Goal: Task Accomplishment & Management: Manage account settings

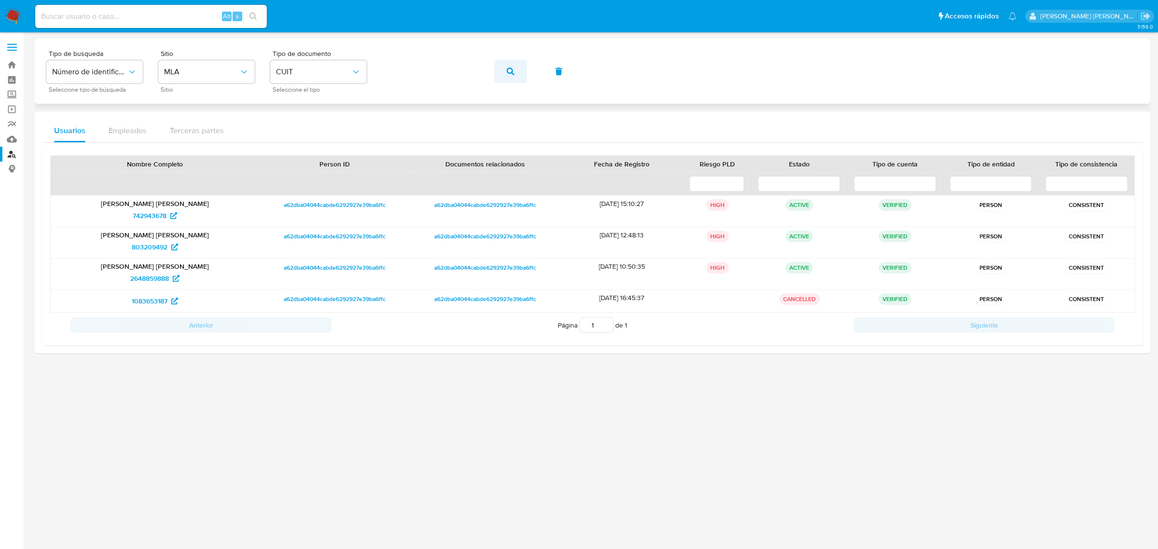
click at [503, 69] on button "button" at bounding box center [510, 71] width 33 height 23
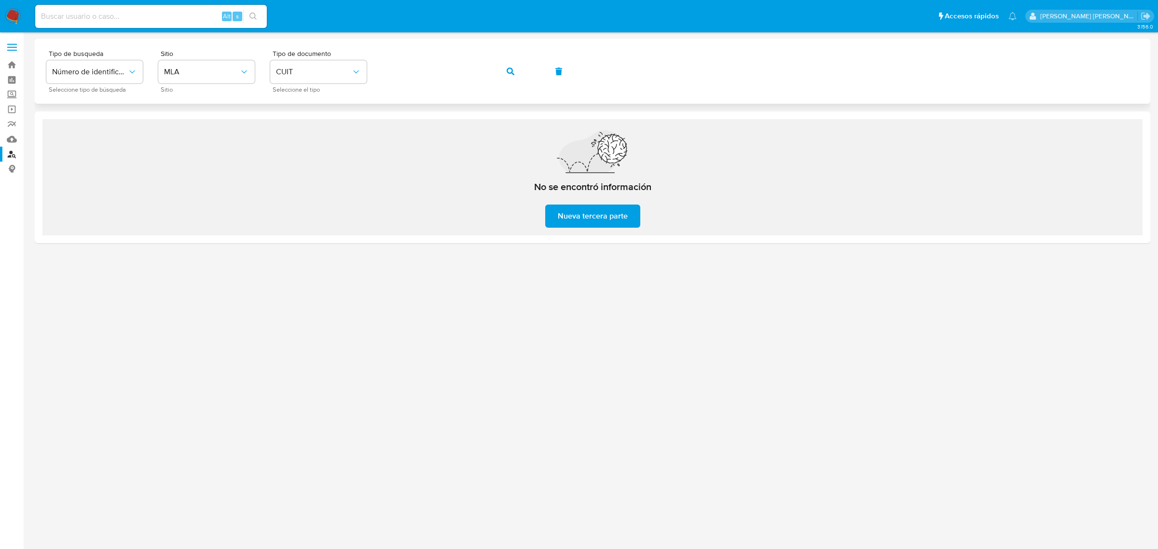
click at [503, 68] on button "button" at bounding box center [510, 71] width 33 height 23
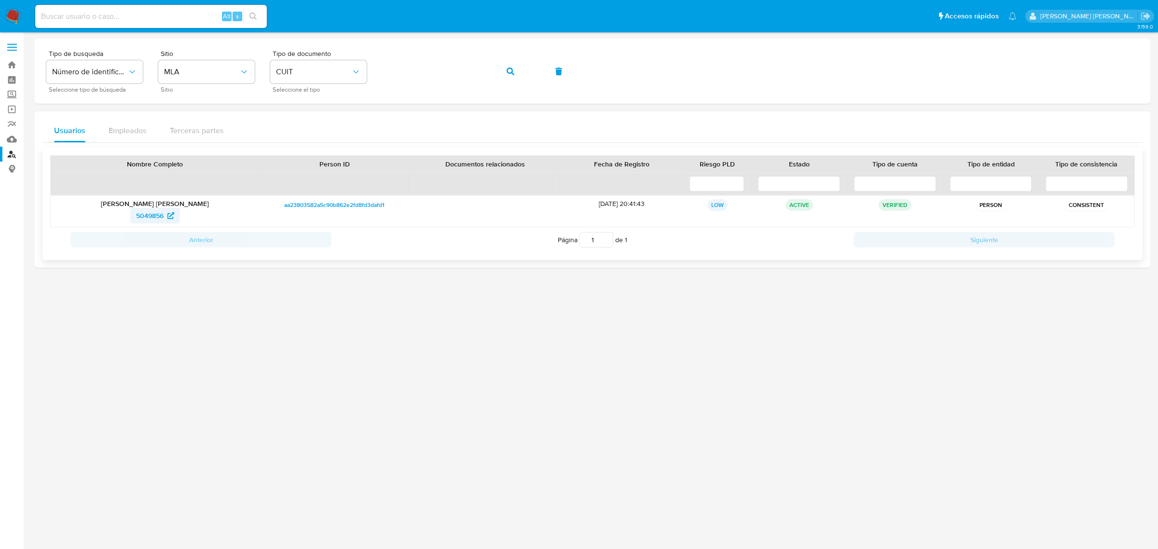
click at [148, 220] on span "5049856" at bounding box center [149, 215] width 27 height 15
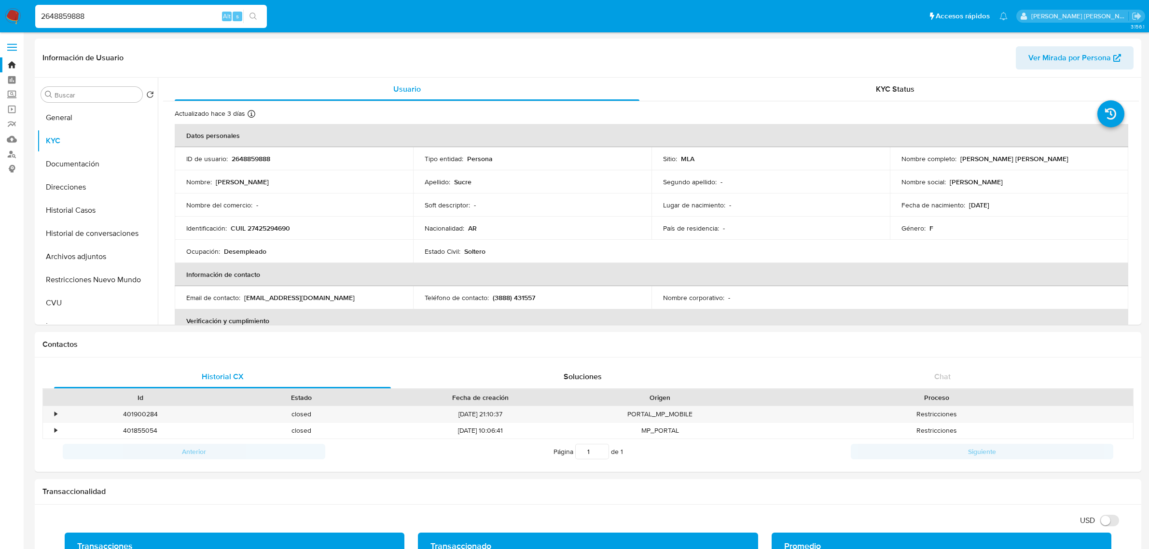
select select "10"
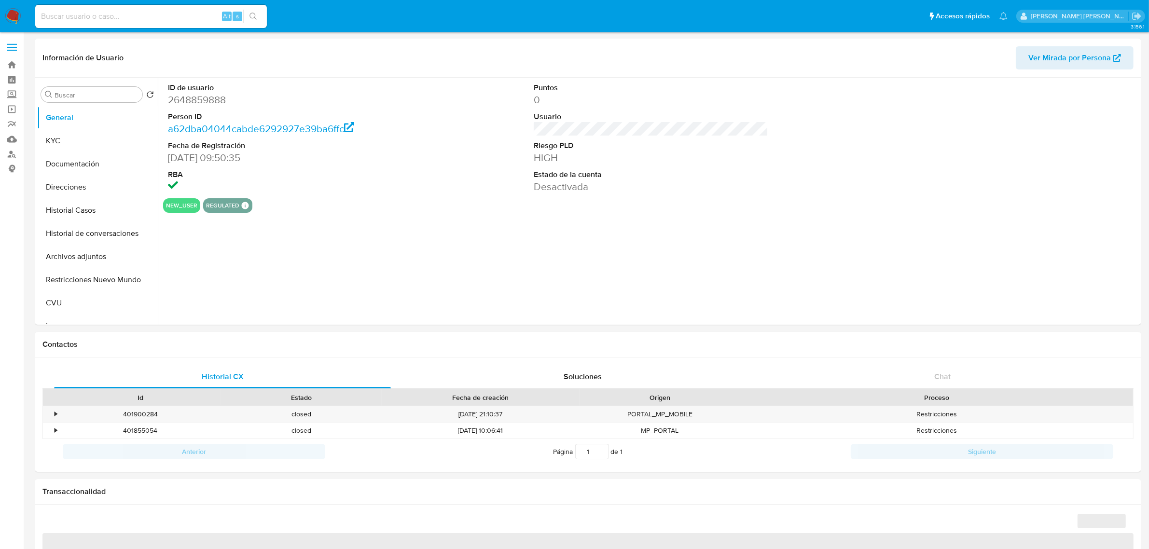
select select "10"
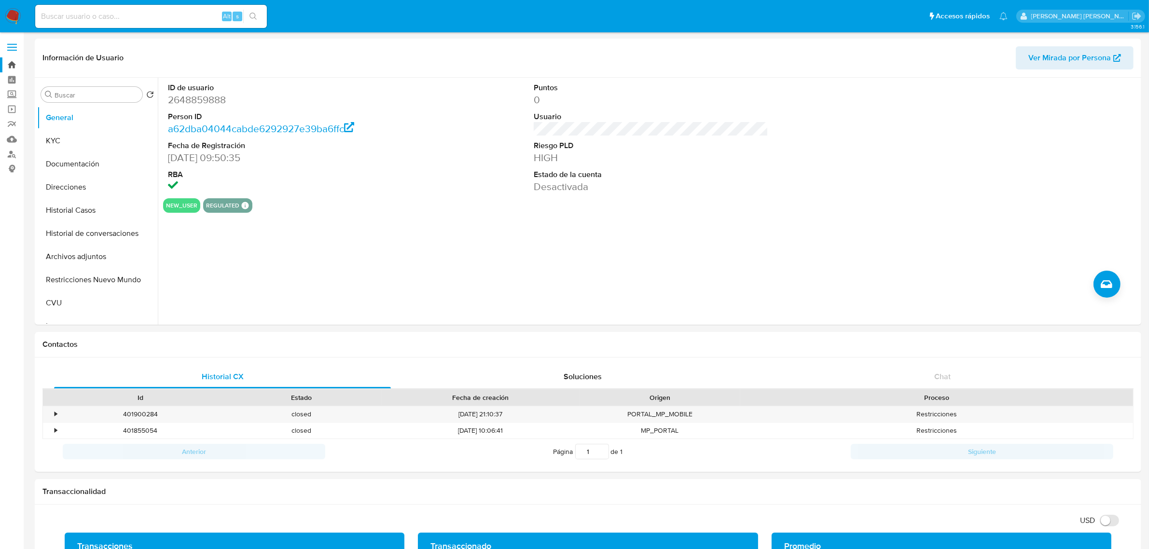
click at [13, 62] on link "Bandeja" at bounding box center [57, 64] width 115 height 15
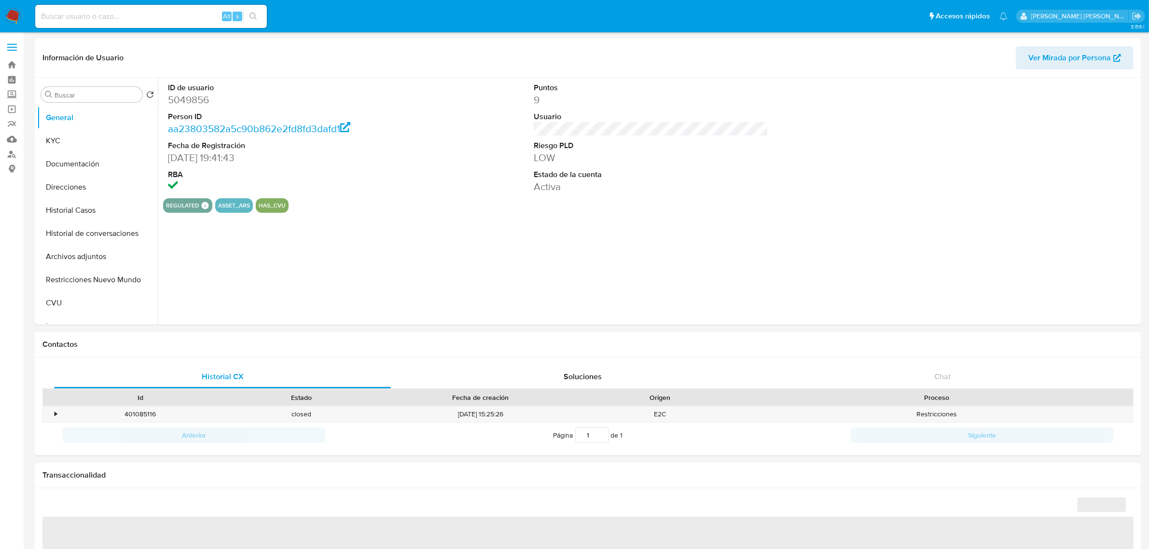
select select "10"
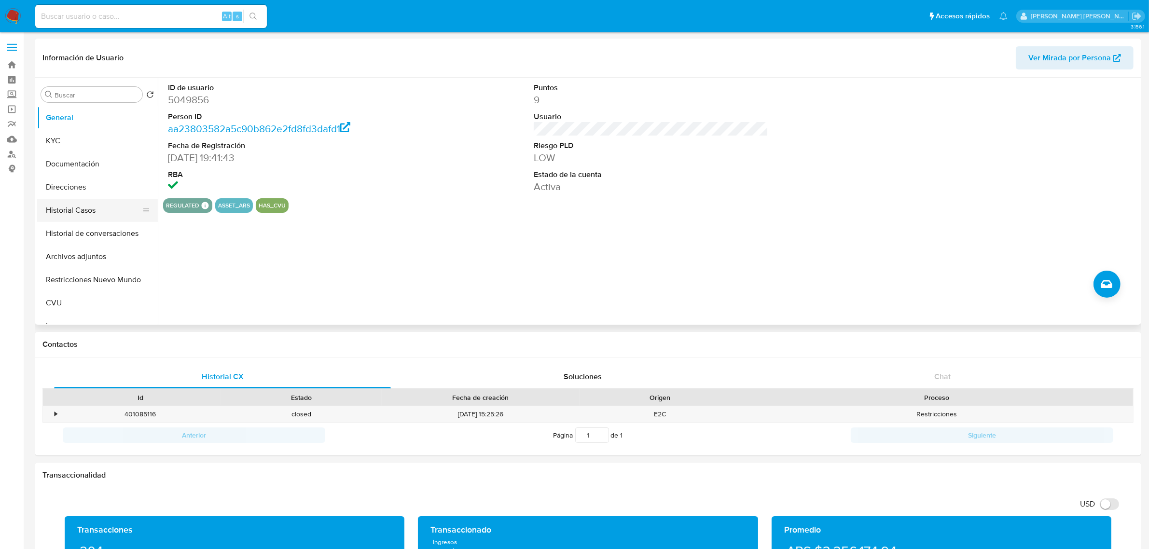
click at [69, 215] on button "Historial Casos" at bounding box center [93, 210] width 113 height 23
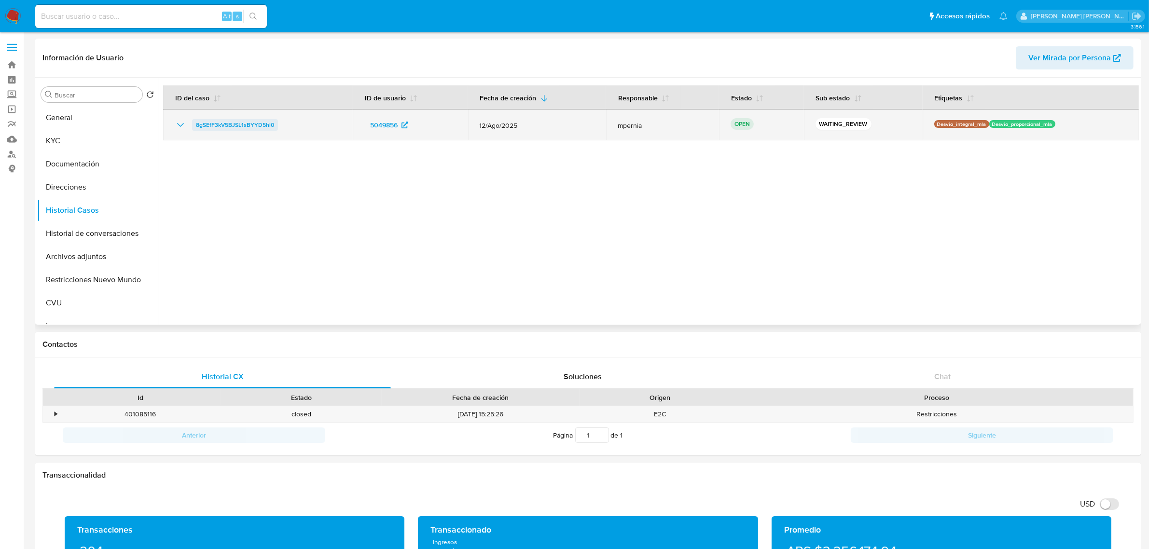
drag, startPoint x: 280, startPoint y: 124, endPoint x: 194, endPoint y: 127, distance: 85.9
click at [194, 127] on div "8gSEfF3kV5BJSL1sBYYD5hl0" at bounding box center [258, 125] width 166 height 12
click at [215, 119] on span "8gSEfF3kV5BJSL1sBYYD5hl0" at bounding box center [235, 125] width 78 height 12
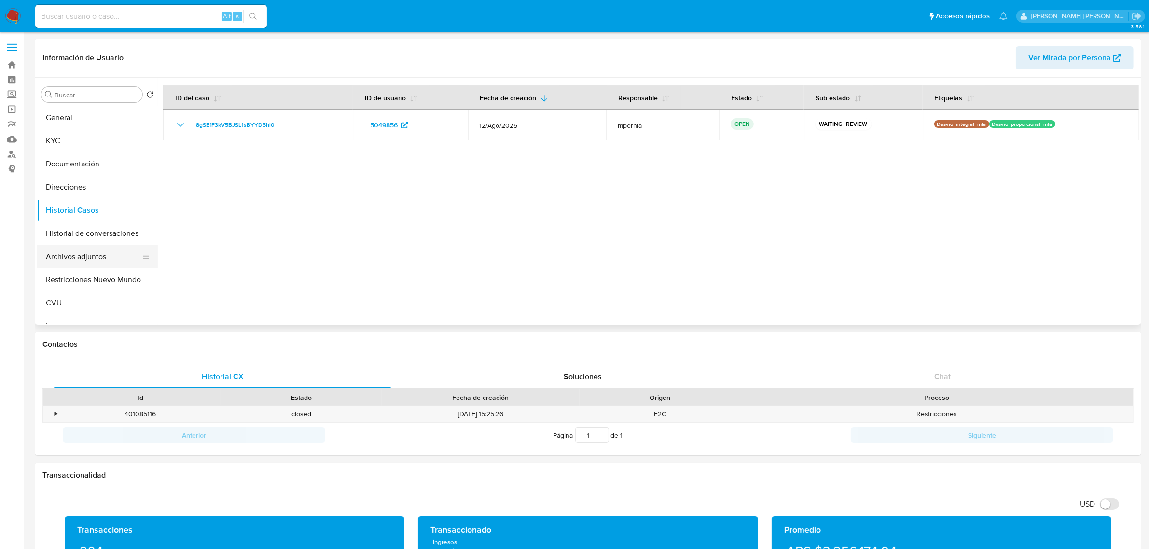
click at [71, 258] on button "Archivos adjuntos" at bounding box center [93, 256] width 113 height 23
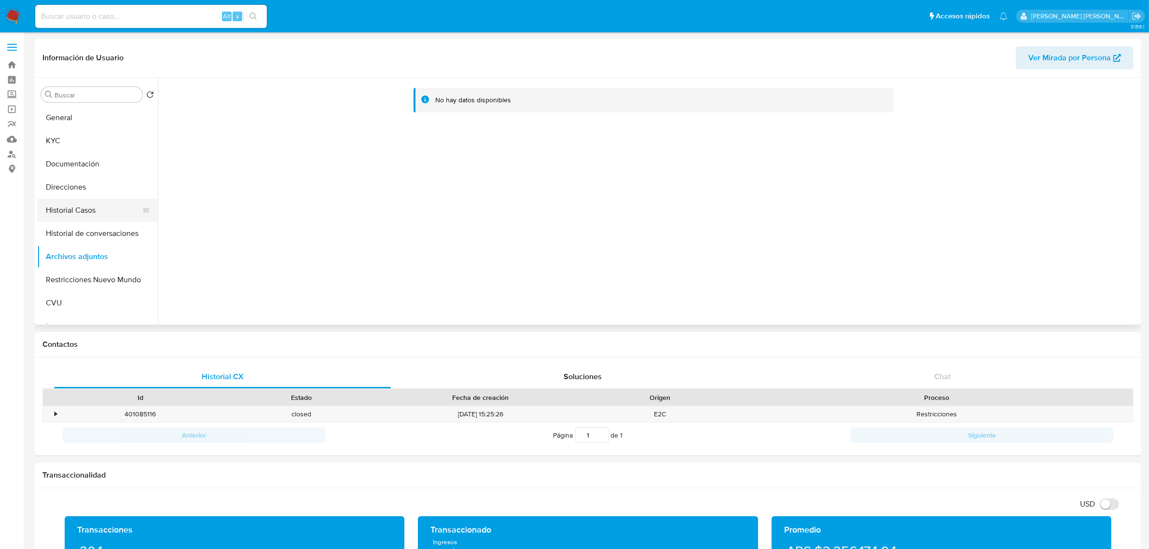
click at [81, 203] on button "Historial Casos" at bounding box center [93, 210] width 113 height 23
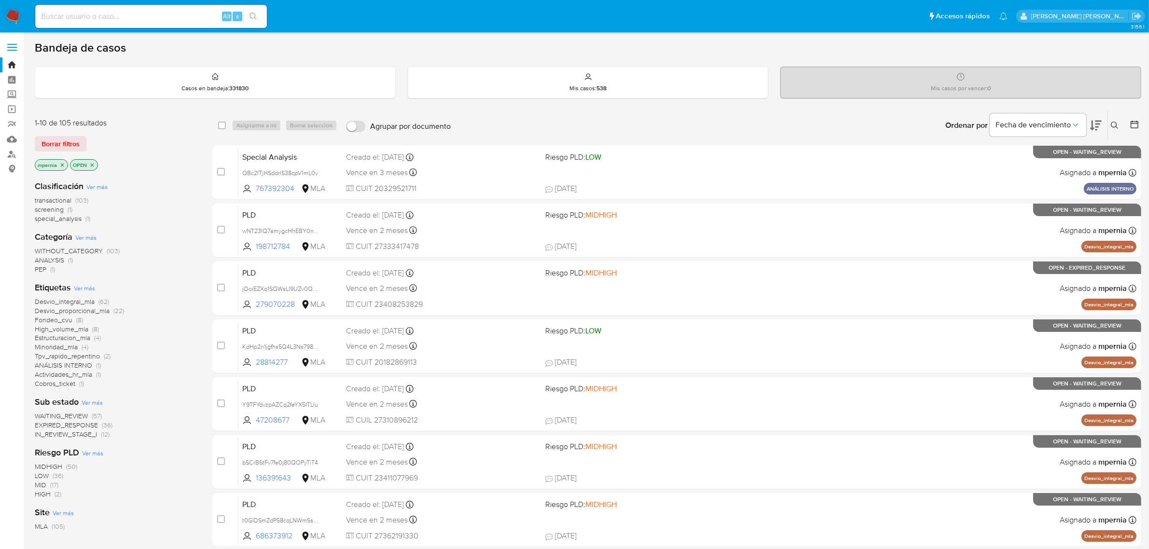
click at [63, 162] on icon "close-filter" at bounding box center [62, 165] width 6 height 6
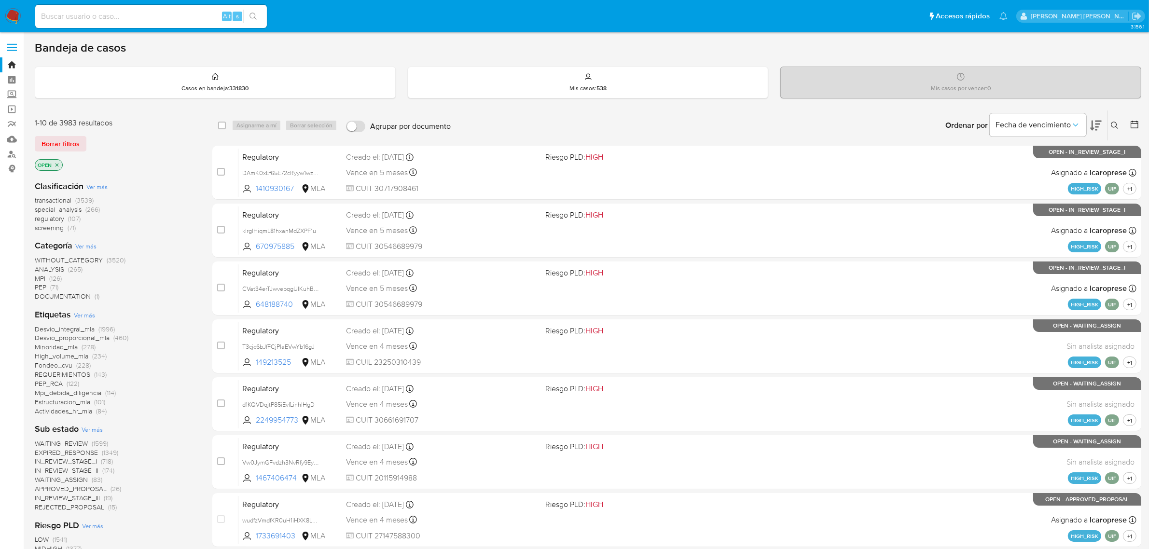
click at [1117, 127] on icon at bounding box center [1115, 126] width 8 height 8
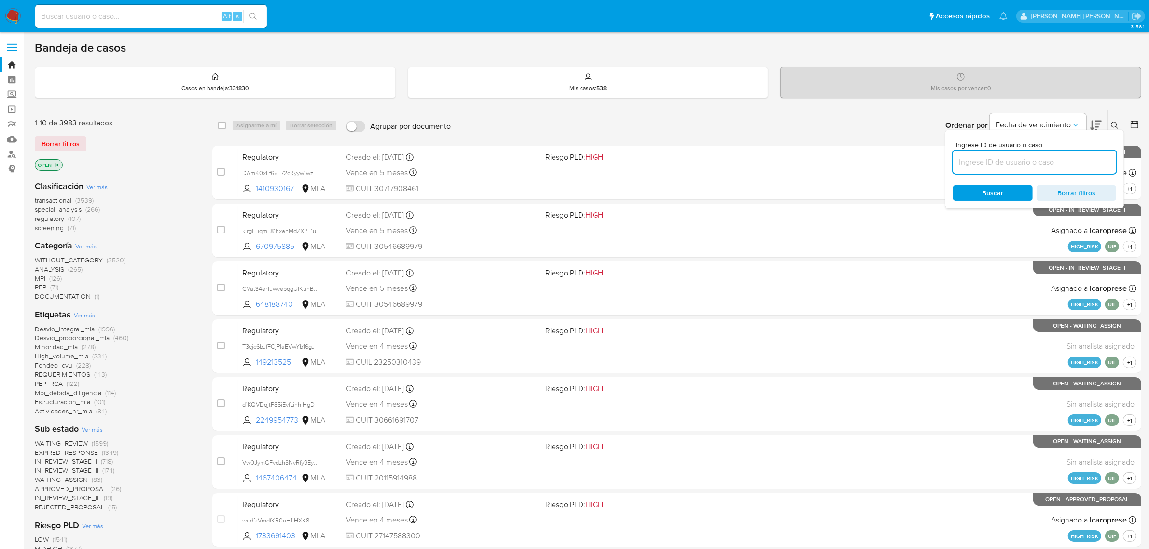
click at [1005, 158] on input at bounding box center [1034, 162] width 163 height 13
type input "8gSEfF3kV5BJSL1sBYYD5hl0"
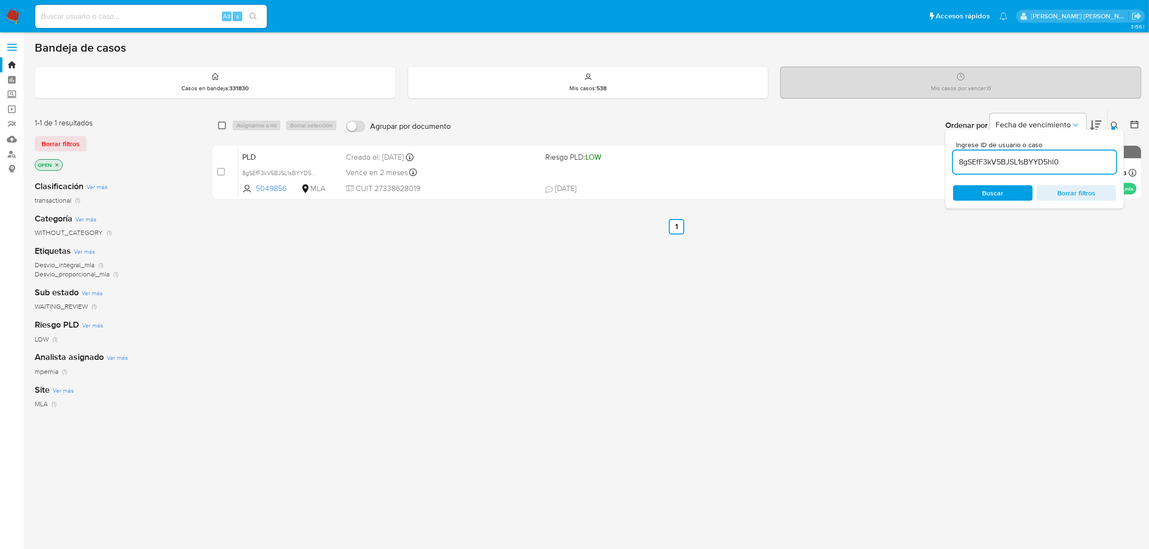
click at [218, 125] on input "checkbox" at bounding box center [222, 126] width 8 height 8
checkbox input "true"
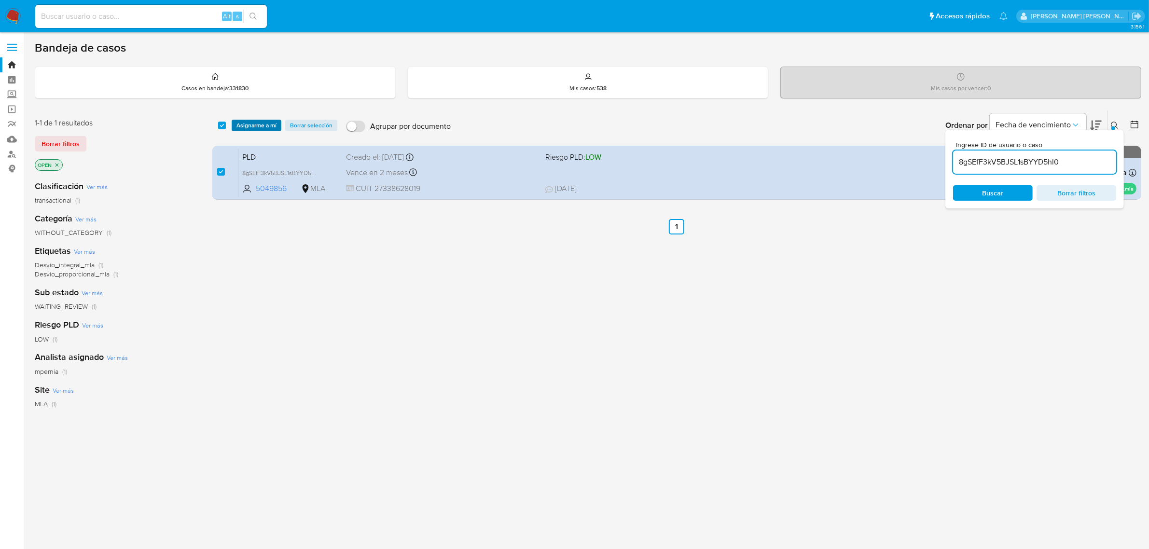
click at [258, 123] on span "Asignarme a mí" at bounding box center [256, 126] width 40 height 10
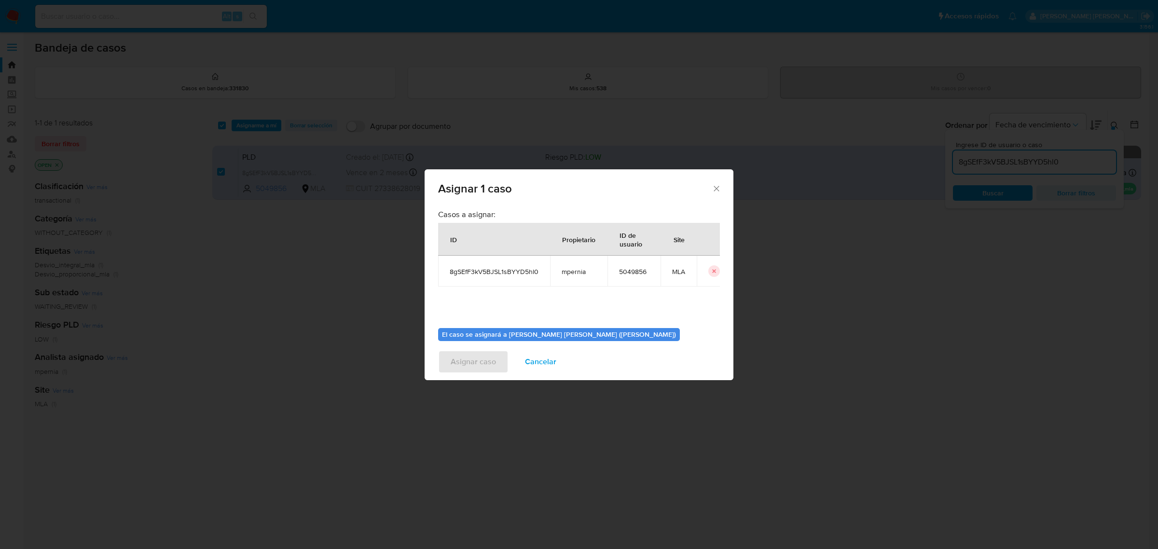
scroll to position [49, 0]
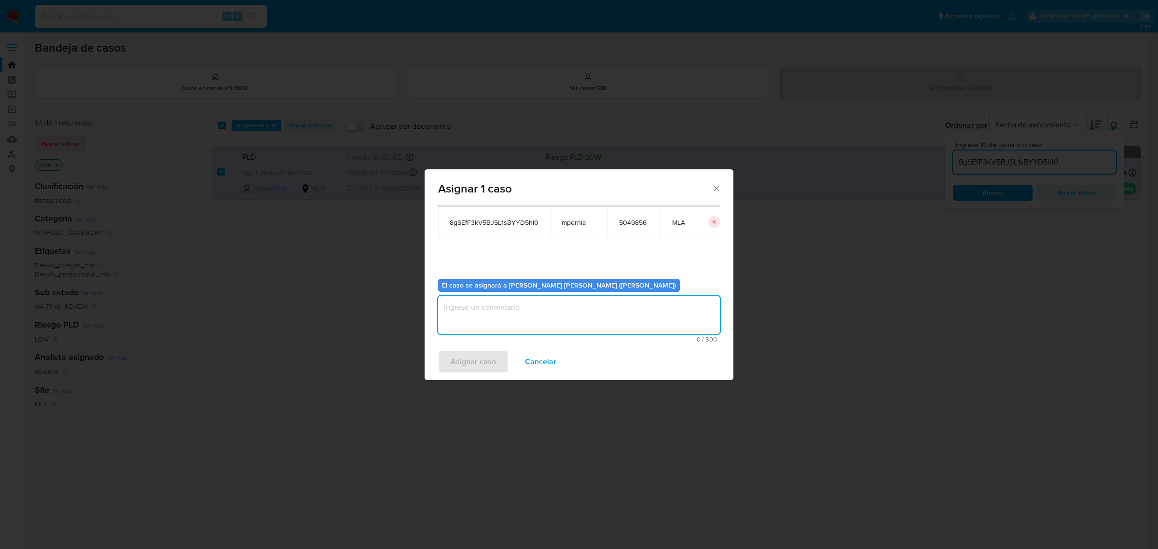
click at [522, 309] on textarea "assign-modal" at bounding box center [579, 315] width 282 height 39
type textarea "-"
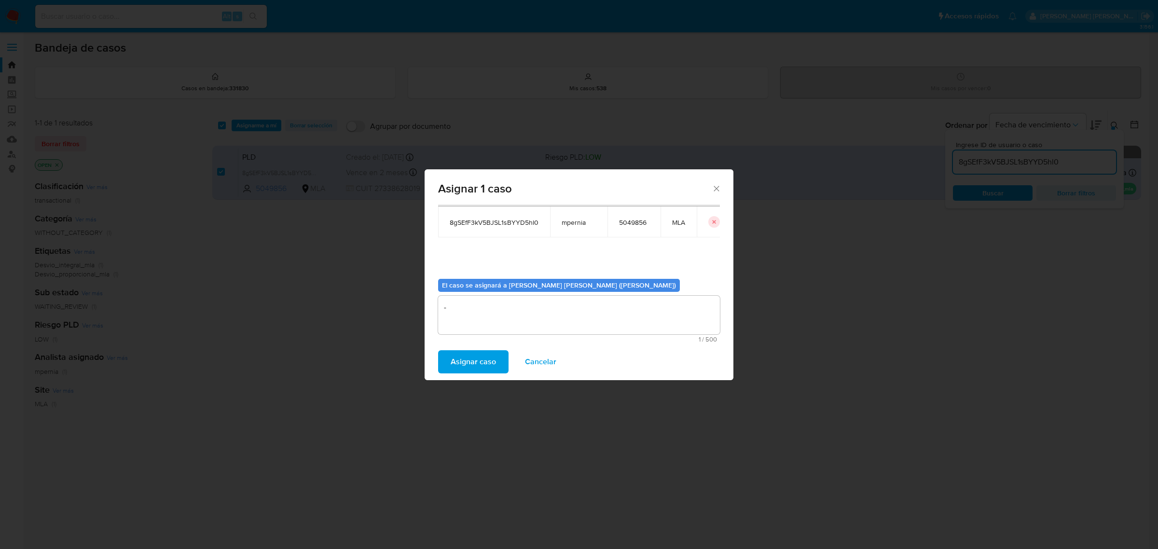
click at [459, 362] on span "Asignar caso" at bounding box center [473, 361] width 45 height 21
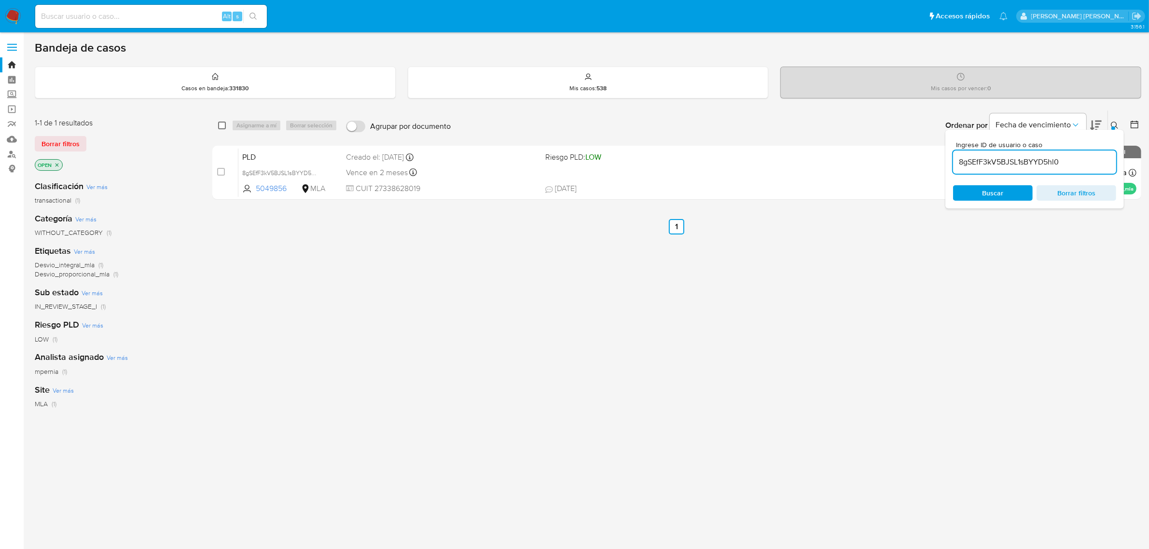
click at [222, 122] on input "checkbox" at bounding box center [222, 126] width 8 height 8
checkbox input "true"
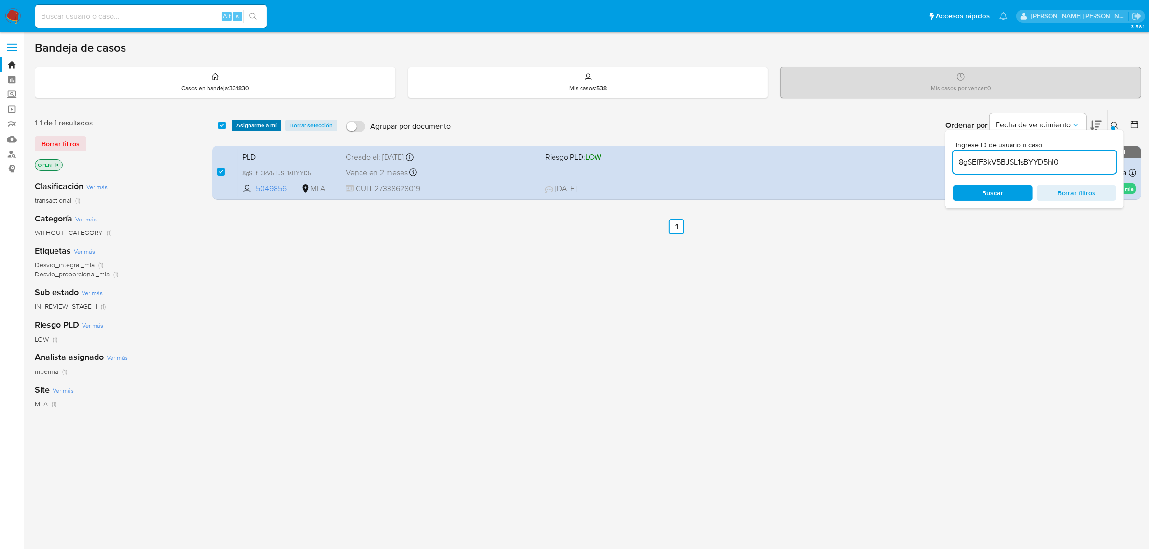
click at [254, 124] on span "Asignarme a mí" at bounding box center [256, 126] width 40 height 10
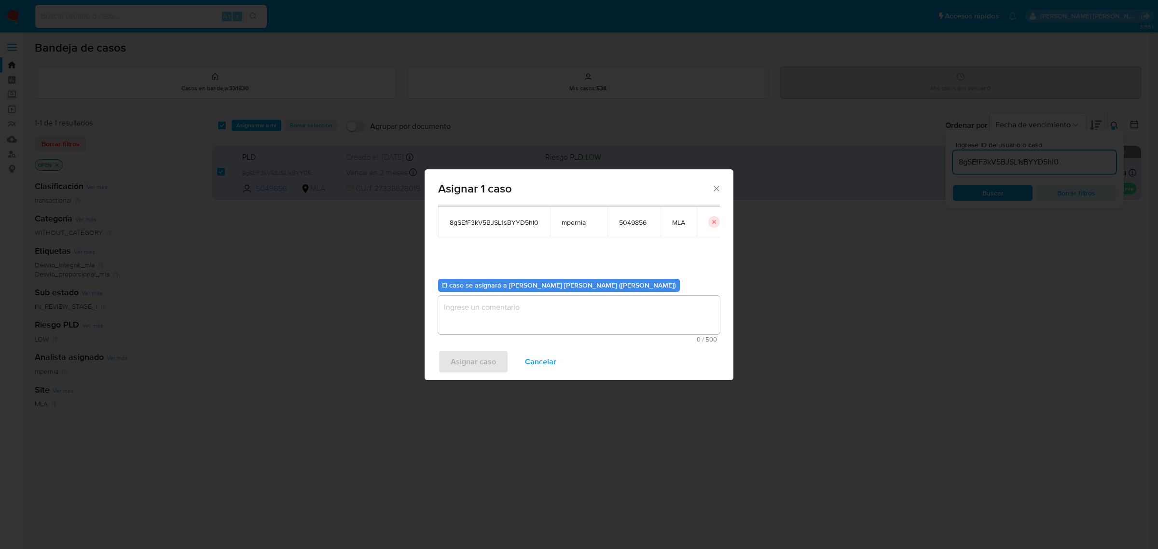
drag, startPoint x: 554, startPoint y: 312, endPoint x: 539, endPoint y: 302, distance: 17.4
click at [540, 303] on textarea "assign-modal" at bounding box center [579, 315] width 282 height 39
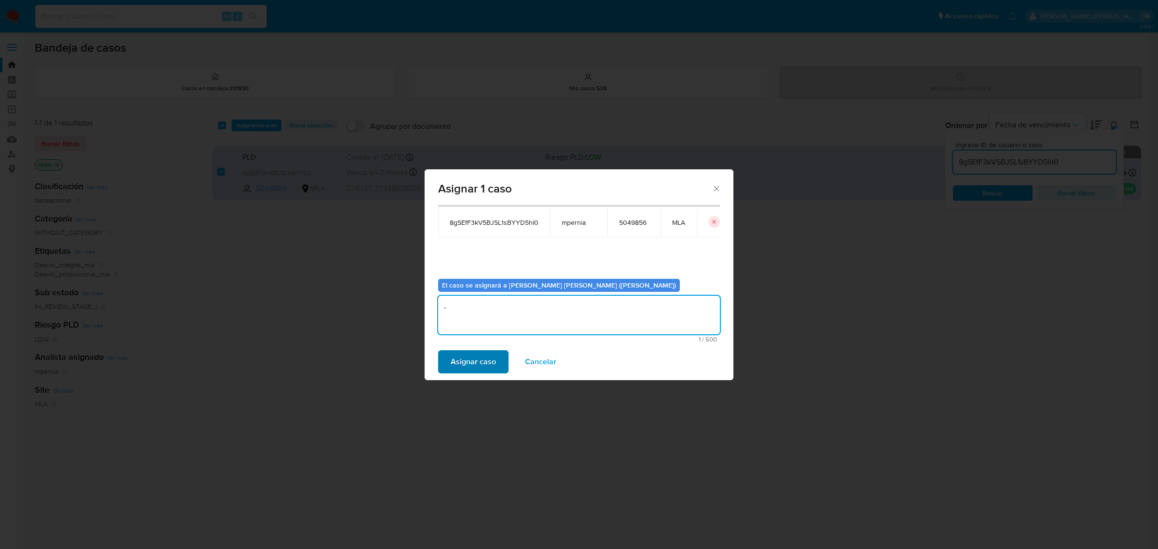
type textarea "-"
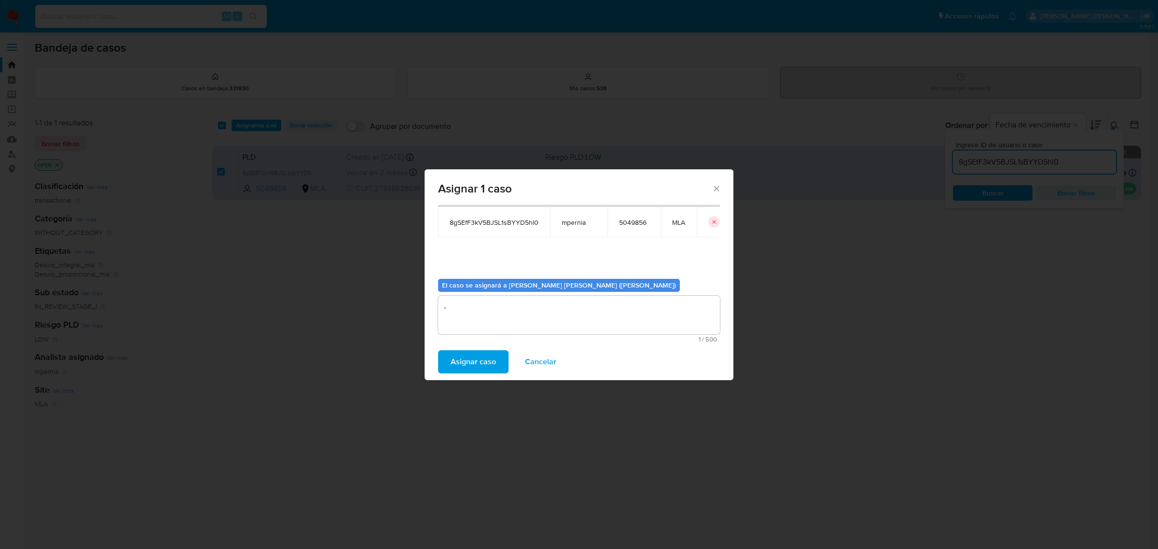
click at [459, 360] on span "Asignar caso" at bounding box center [473, 361] width 45 height 21
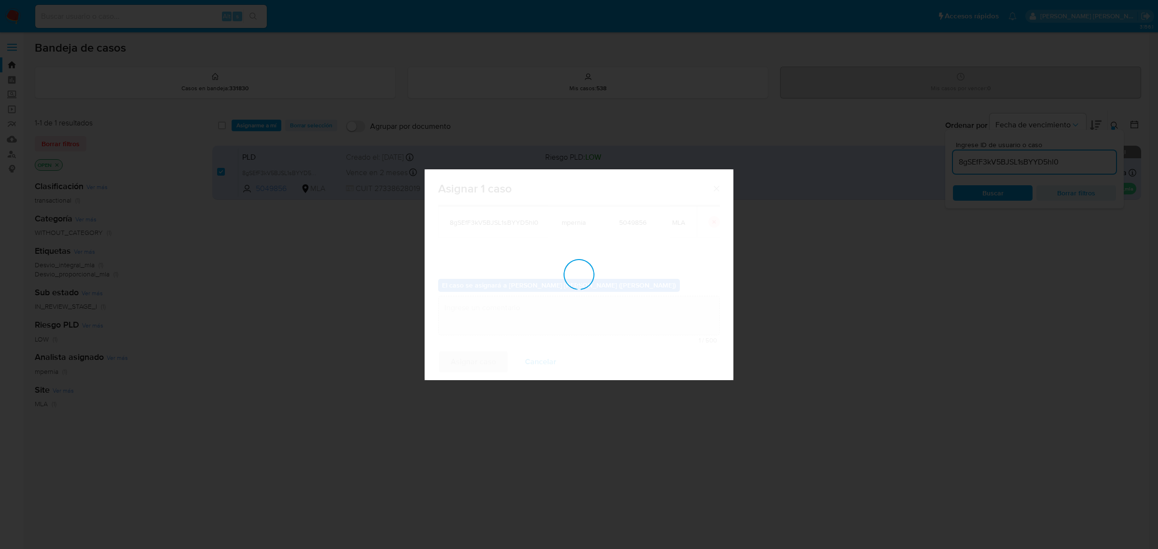
checkbox input "false"
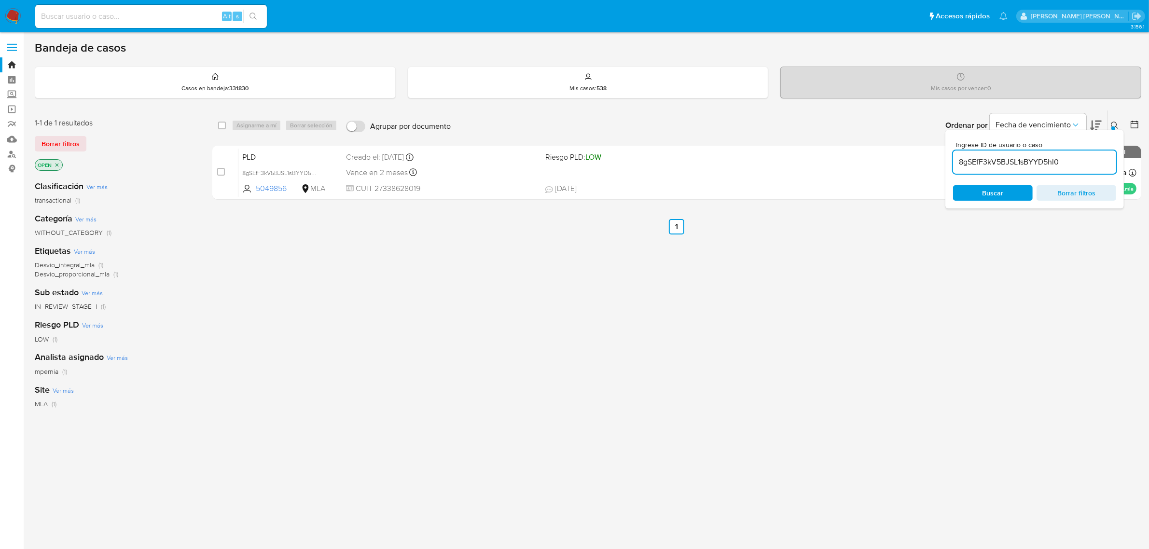
click at [968, 157] on input "8gSEfF3kV5BJSL1sBYYD5hl0" at bounding box center [1034, 162] width 163 height 13
paste input "zODkeIeR2jr2eIEQxSgUmMdH"
type input "zODkeIeR2jr2eIEQxSgUmMdH"
click at [222, 124] on input "checkbox" at bounding box center [222, 126] width 8 height 8
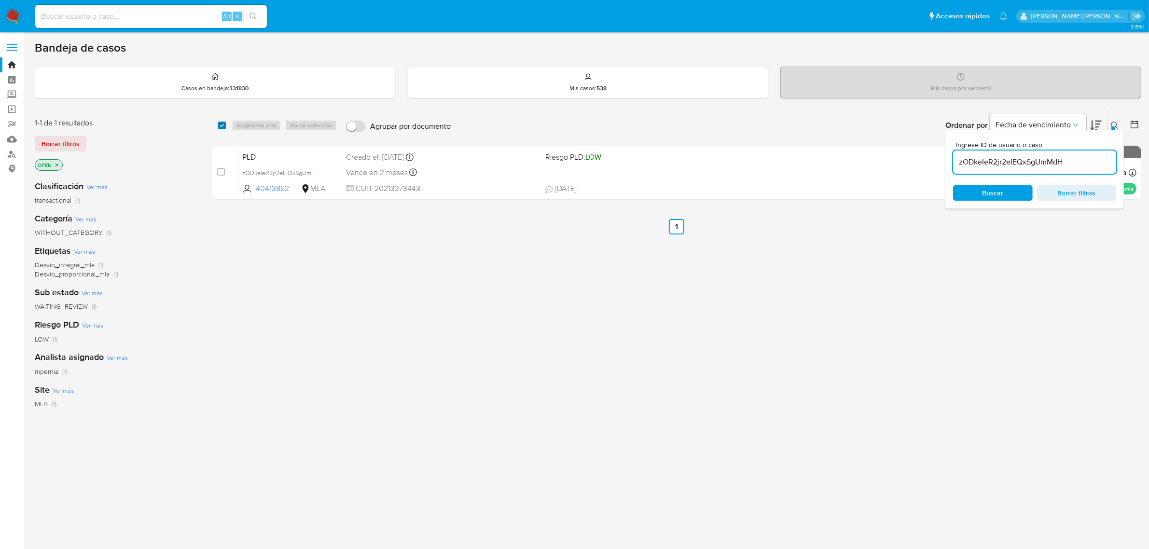
checkbox input "true"
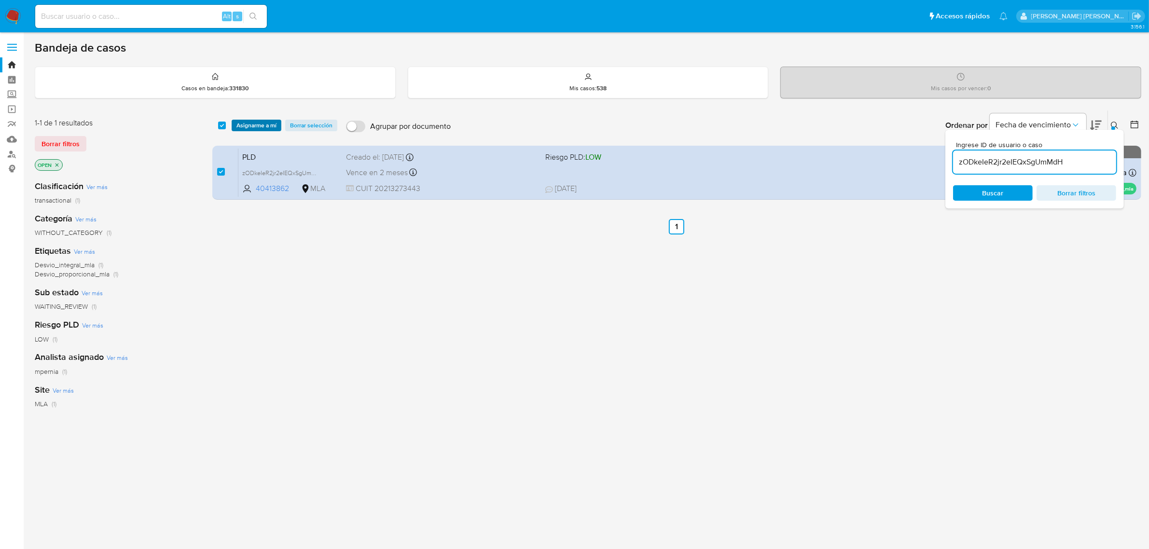
click at [260, 124] on span "Asignarme a mí" at bounding box center [256, 126] width 40 height 10
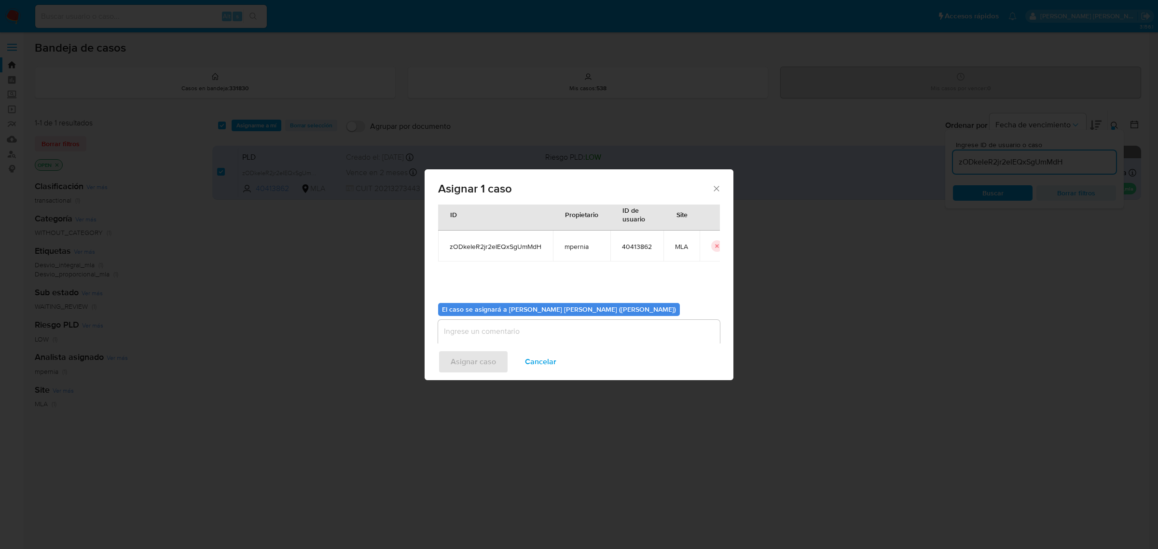
scroll to position [49, 0]
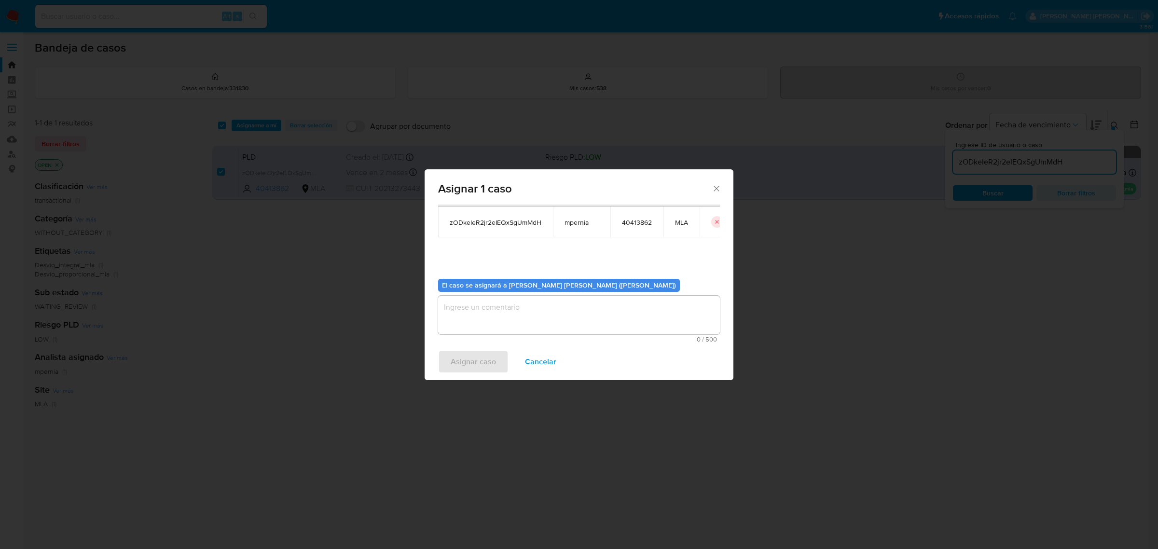
click at [565, 324] on textarea "assign-modal" at bounding box center [579, 315] width 282 height 39
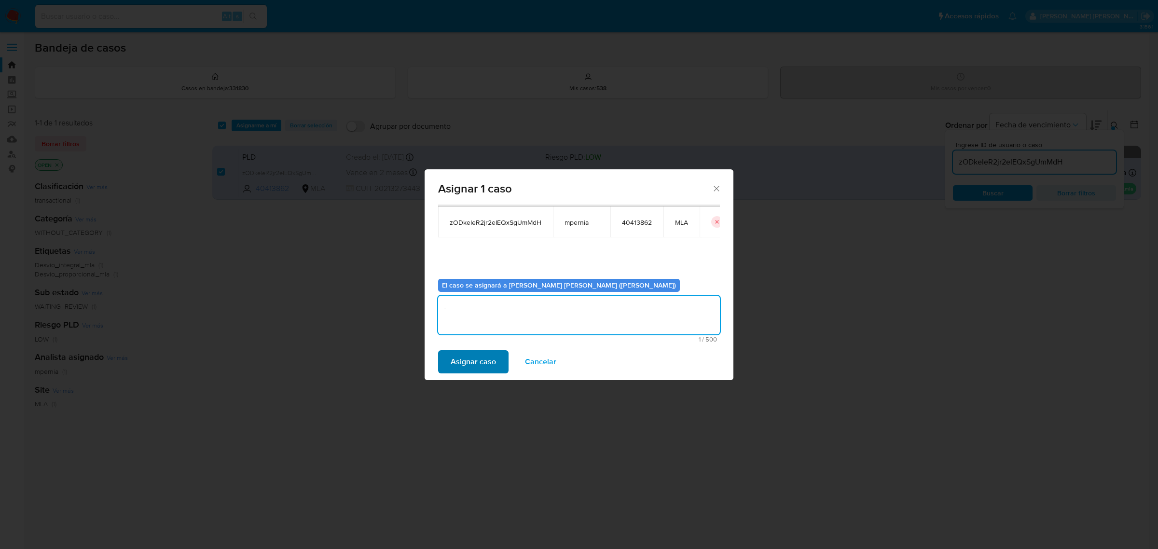
type textarea "-"
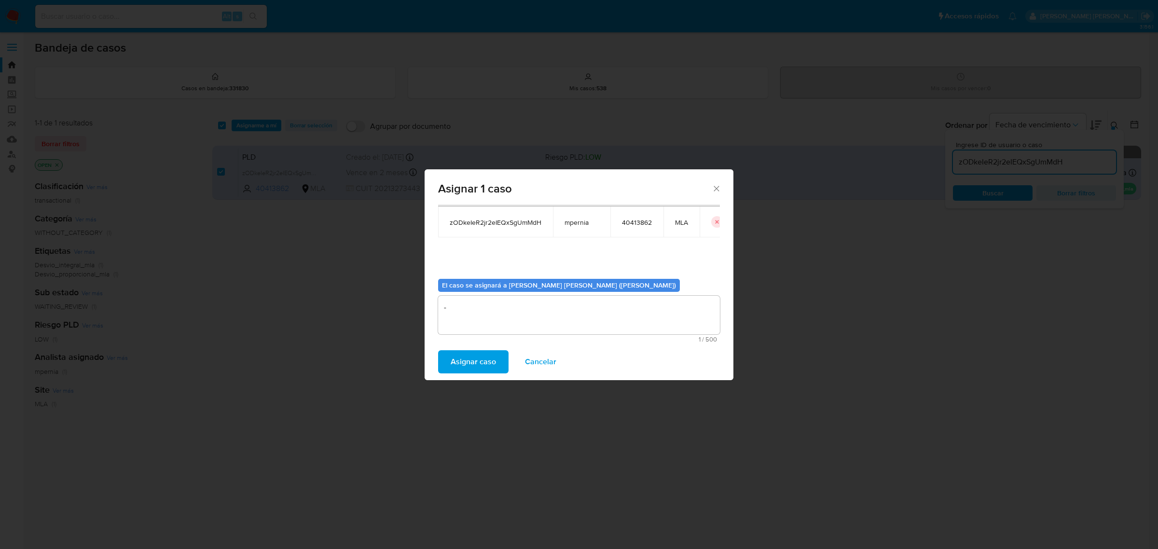
click at [493, 356] on span "Asignar caso" at bounding box center [473, 361] width 45 height 21
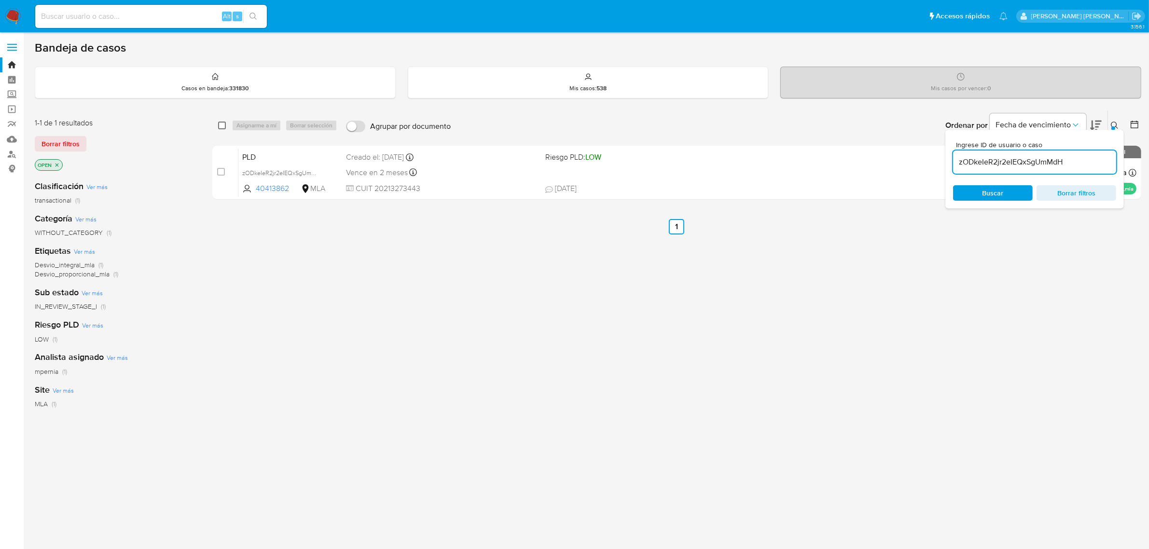
click at [224, 128] on input "checkbox" at bounding box center [222, 126] width 8 height 8
checkbox input "true"
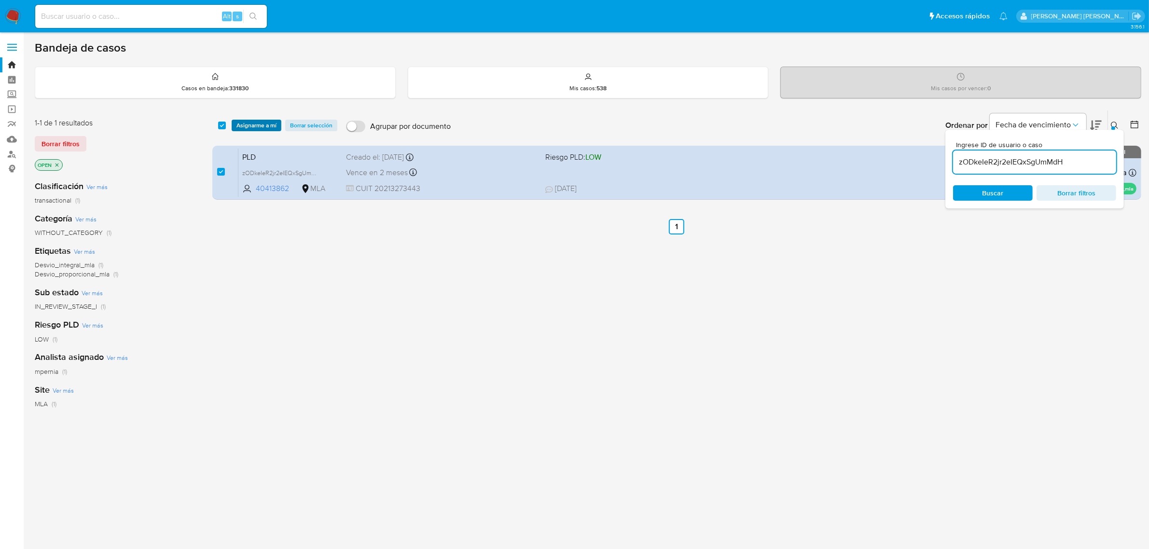
click at [244, 121] on span "Asignarme a mí" at bounding box center [256, 126] width 40 height 10
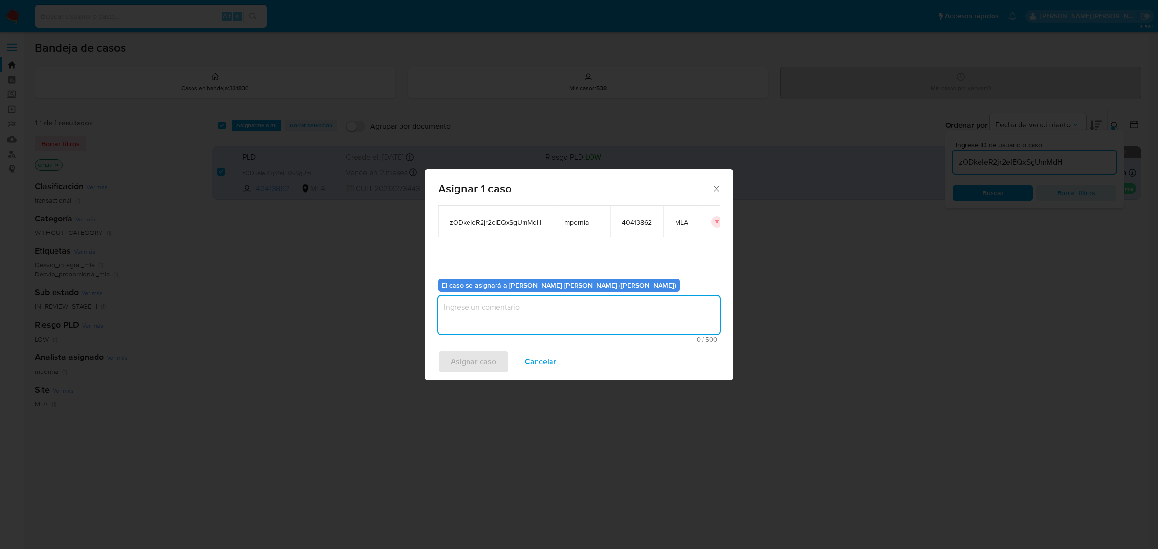
click at [558, 321] on textarea "assign-modal" at bounding box center [579, 315] width 282 height 39
type textarea "-"
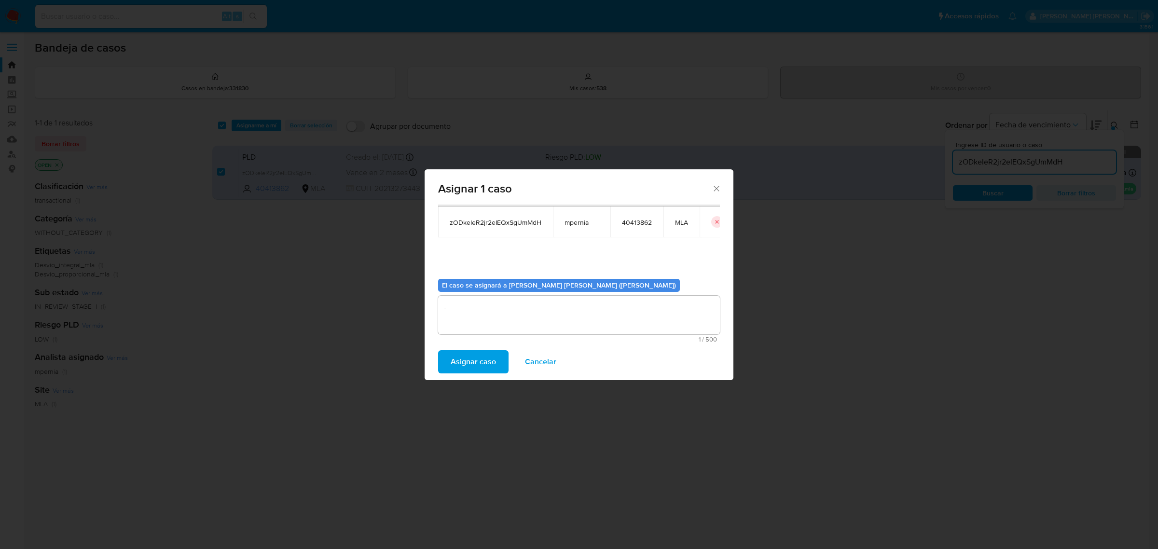
click at [498, 361] on button "Asignar caso" at bounding box center [473, 361] width 70 height 23
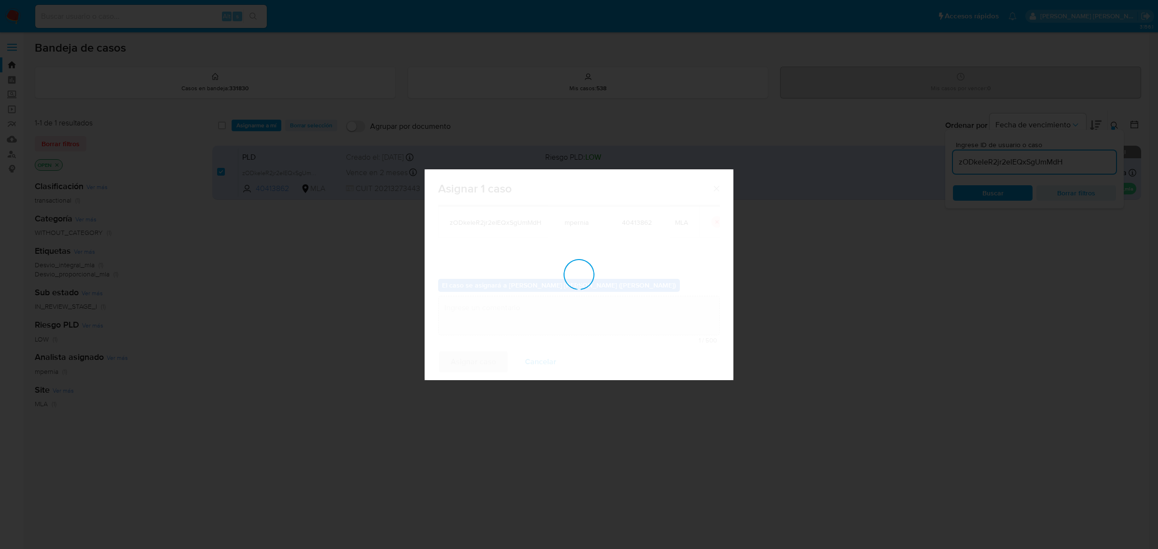
checkbox input "false"
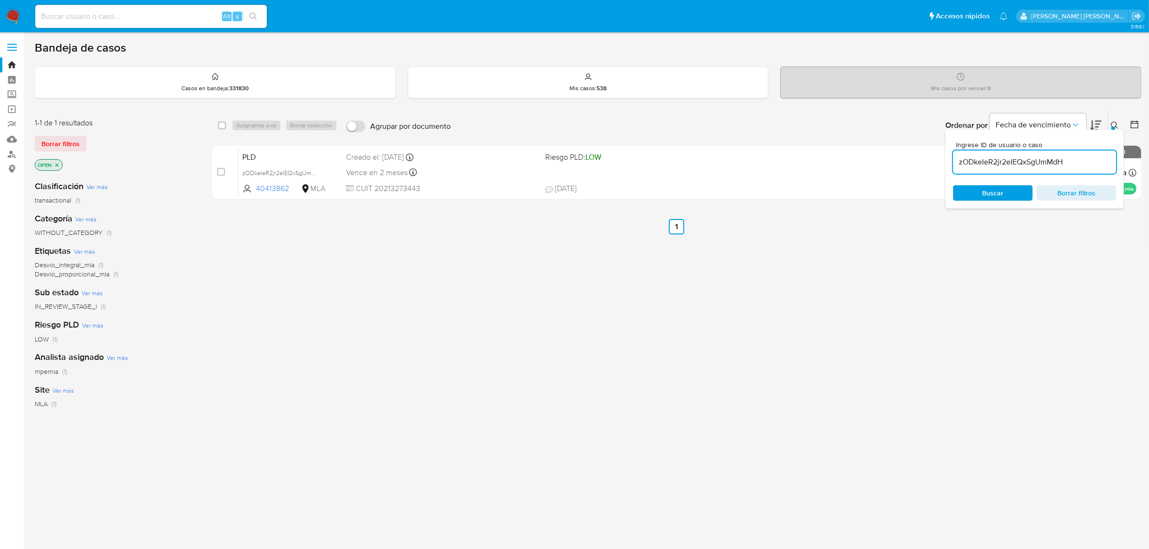
click at [983, 162] on input "zODkeIeR2jr2eIEQxSgUmMdH" at bounding box center [1034, 162] width 163 height 13
paste input "bFSB1VafFZSyFDd4ToCBCNsT"
type input "bFSB1VafFZSyFDd4ToCBCNsT"
click at [220, 127] on input "checkbox" at bounding box center [222, 126] width 8 height 8
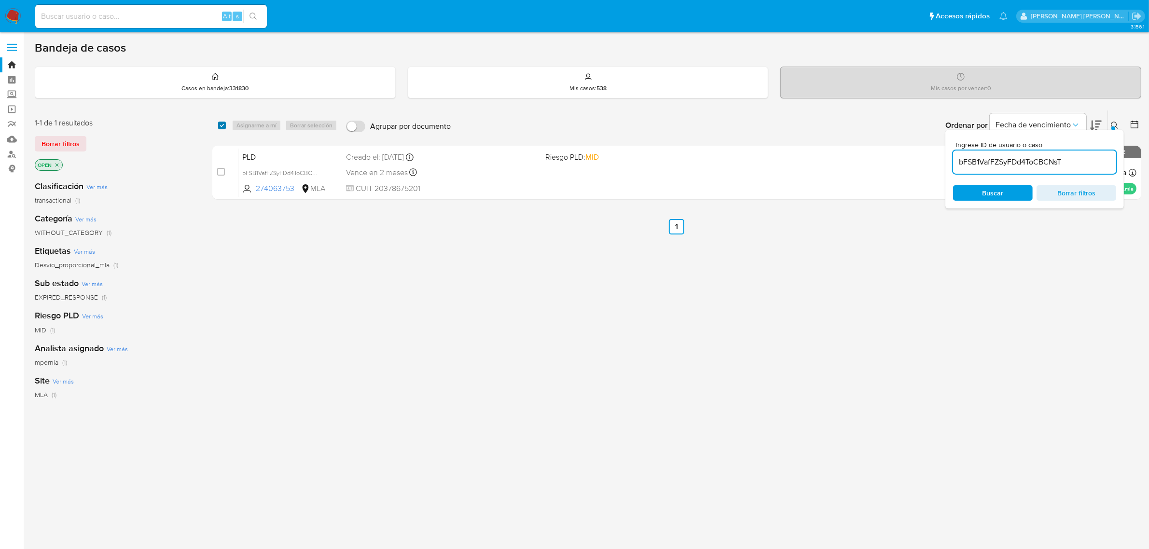
checkbox input "true"
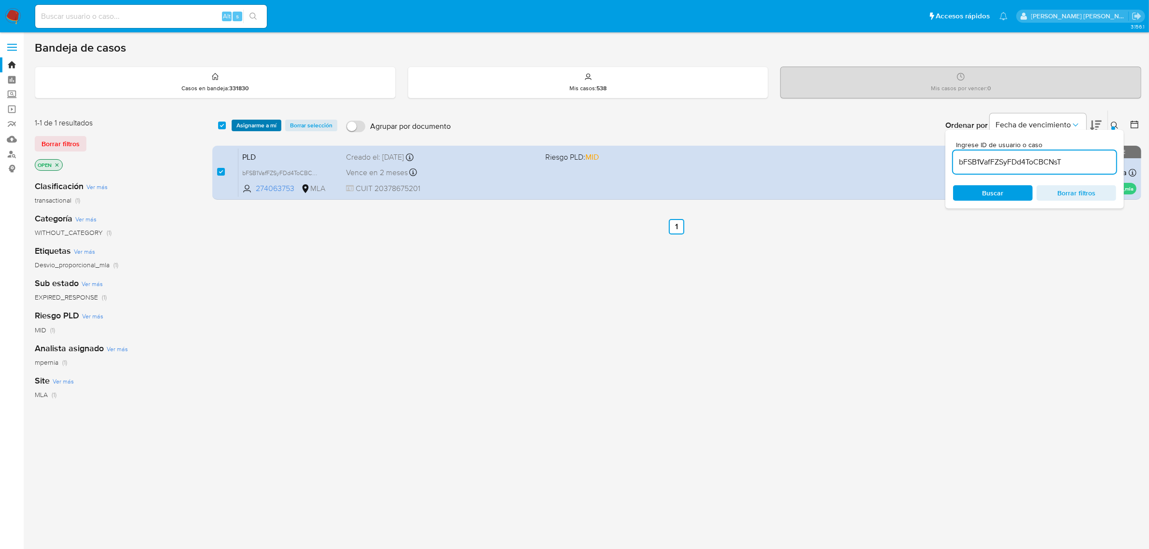
click at [243, 126] on span "Asignarme a mí" at bounding box center [256, 126] width 40 height 10
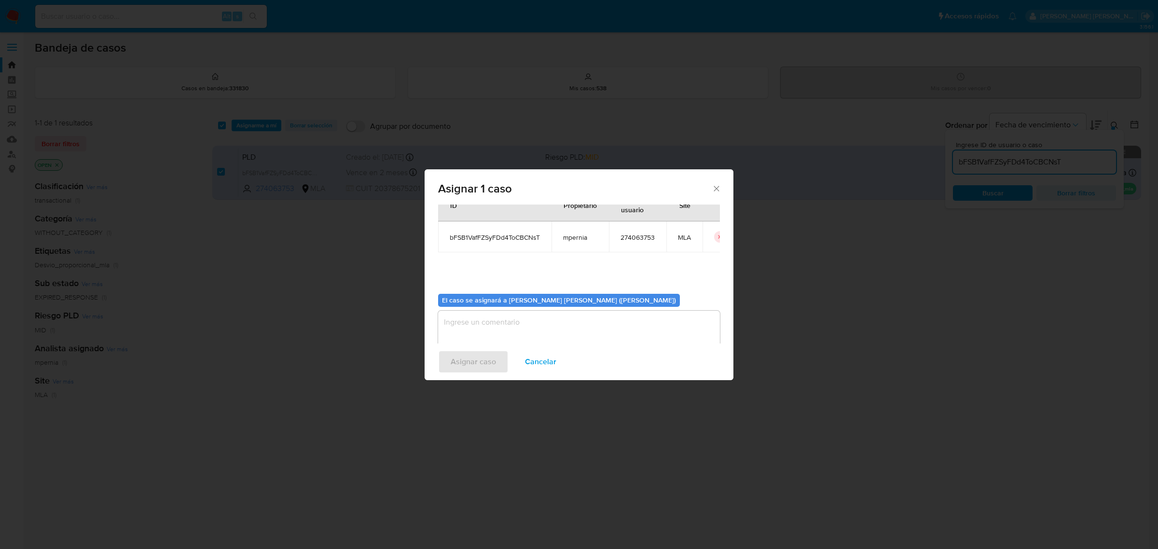
scroll to position [49, 0]
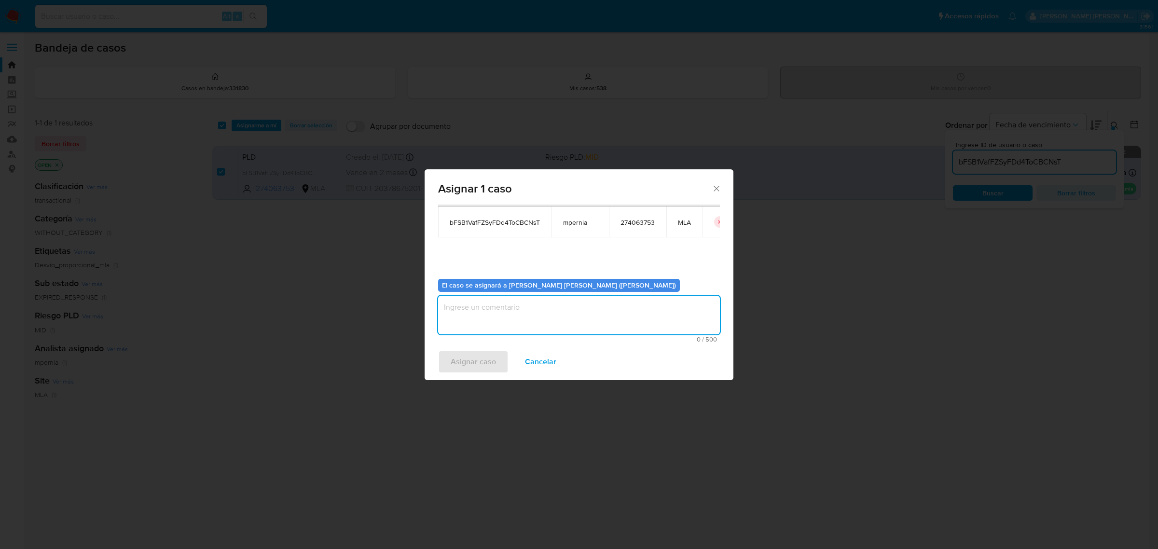
click at [536, 308] on textarea "assign-modal" at bounding box center [579, 315] width 282 height 39
type textarea "-"
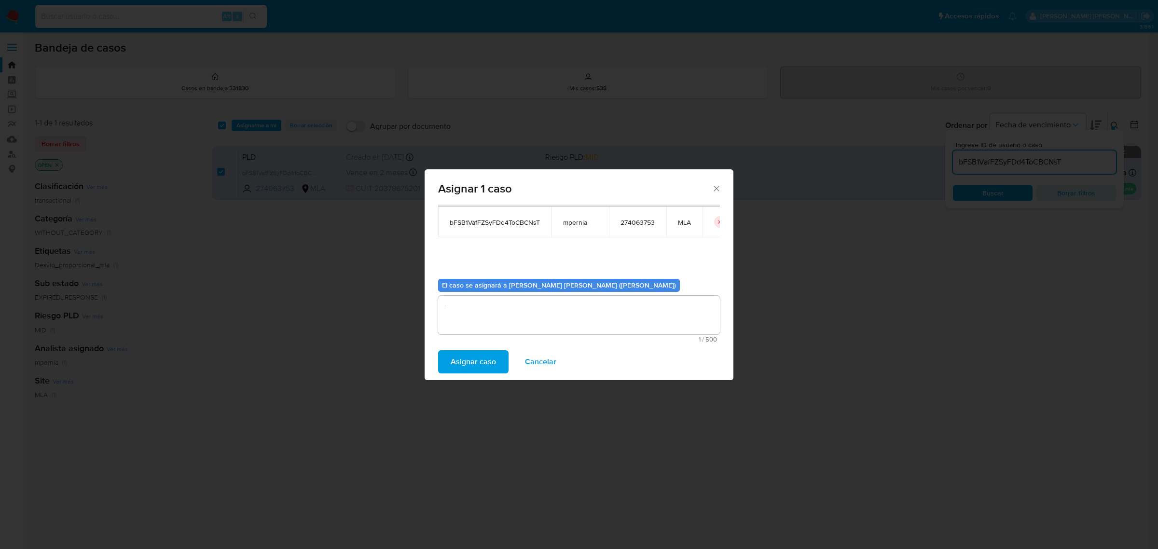
click at [479, 353] on span "Asignar caso" at bounding box center [473, 361] width 45 height 21
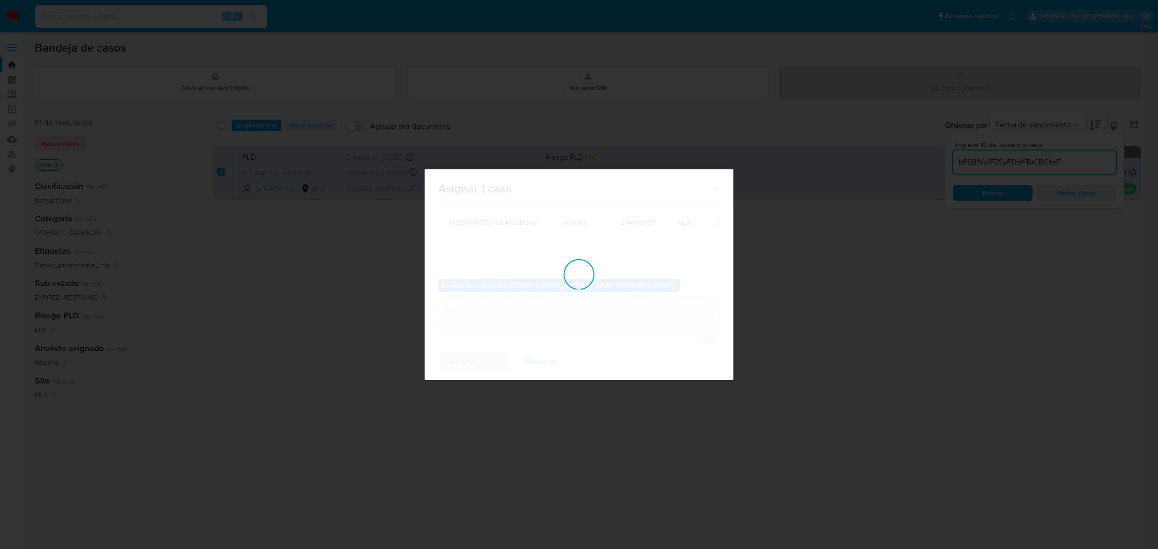
checkbox input "false"
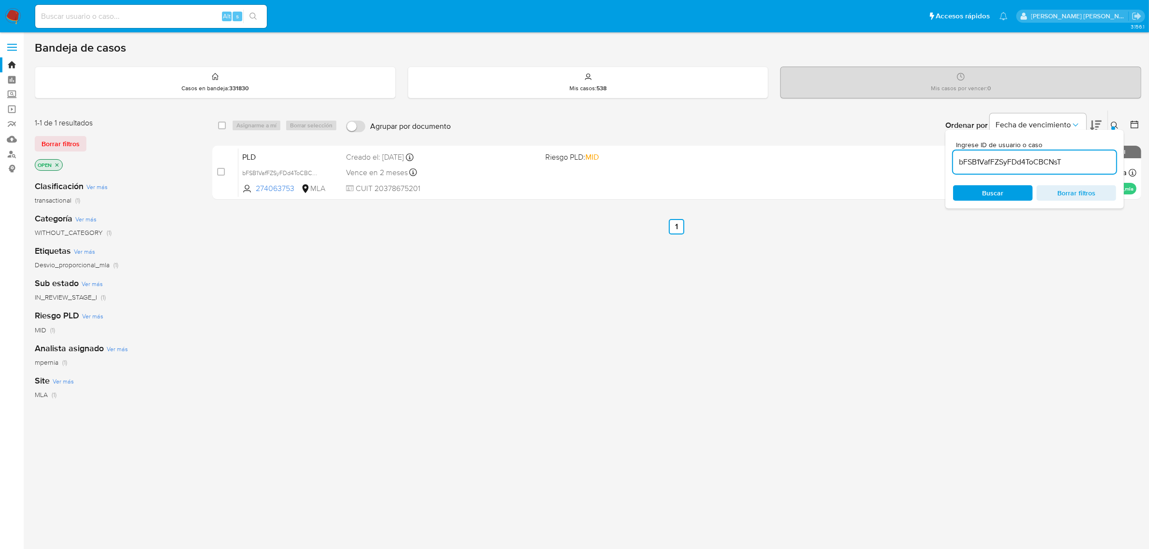
click at [1006, 158] on input "bFSB1VafFZSyFDd4ToCBCNsT" at bounding box center [1034, 162] width 163 height 13
paste input "f6tavQOVMoi0Um2LaJm3xR2s"
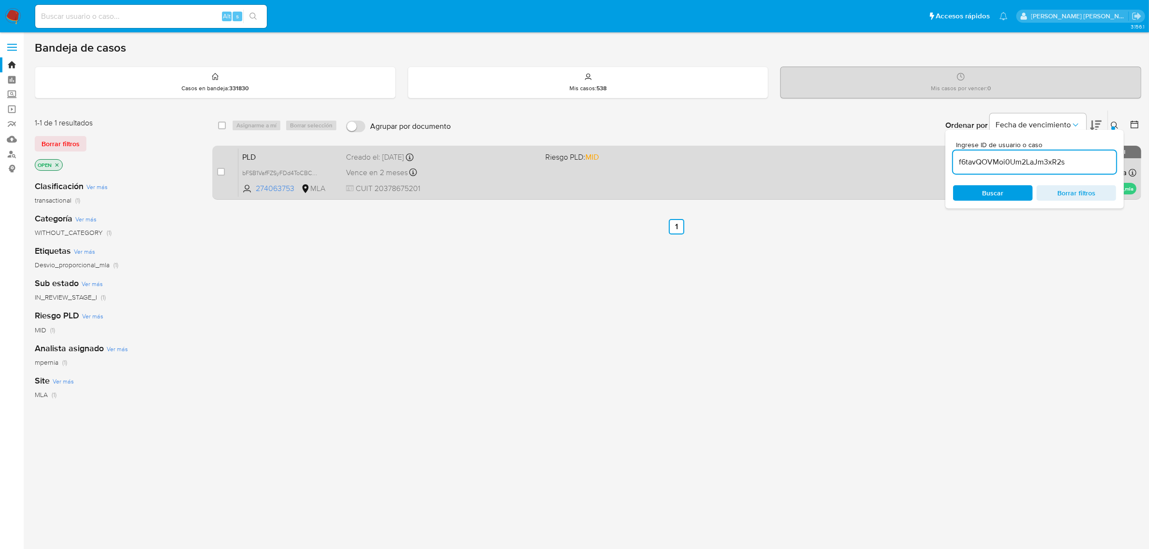
type input "f6tavQOVMoi0Um2LaJm3xR2s"
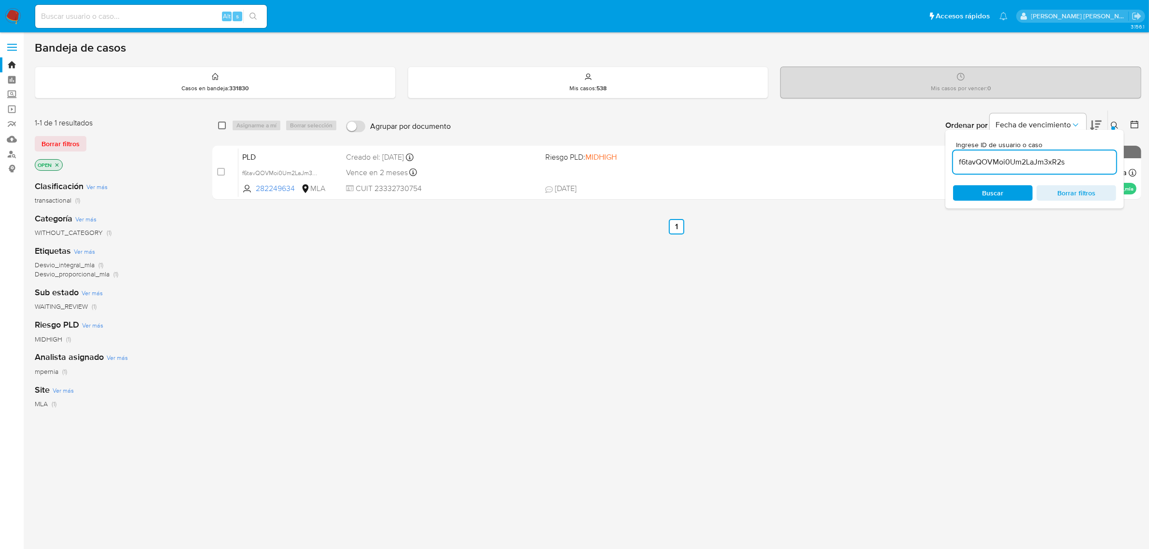
click at [220, 126] on input "checkbox" at bounding box center [222, 126] width 8 height 8
checkbox input "true"
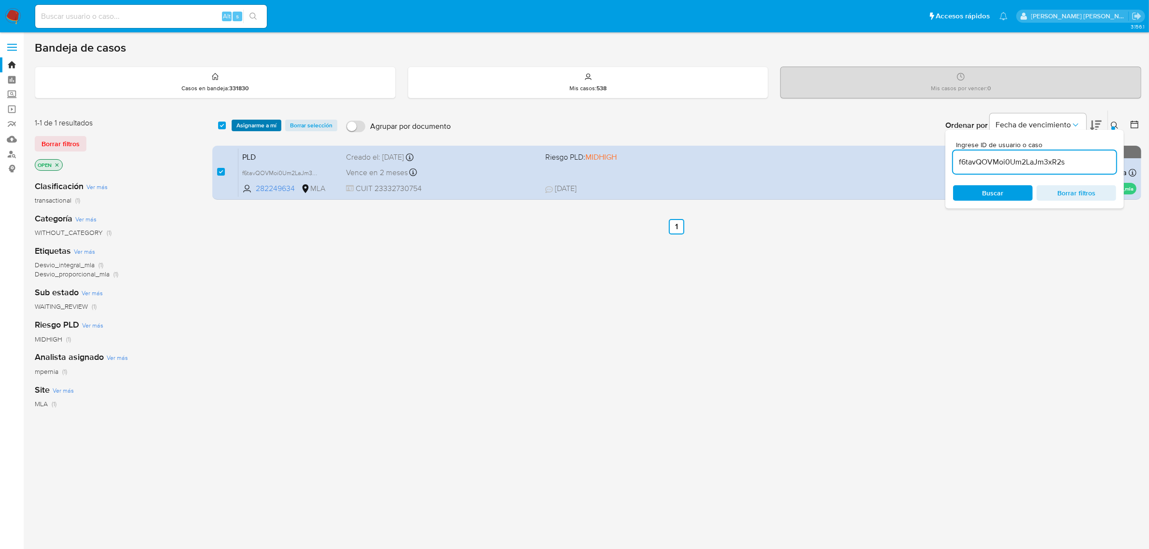
click at [256, 126] on span "Asignarme a mí" at bounding box center [256, 126] width 40 height 10
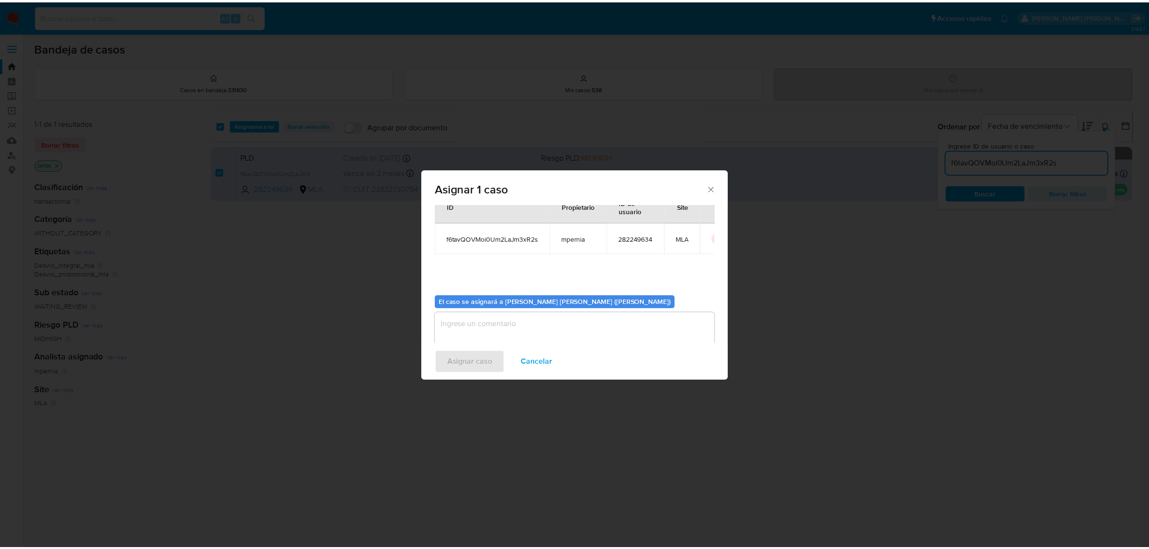
scroll to position [49, 0]
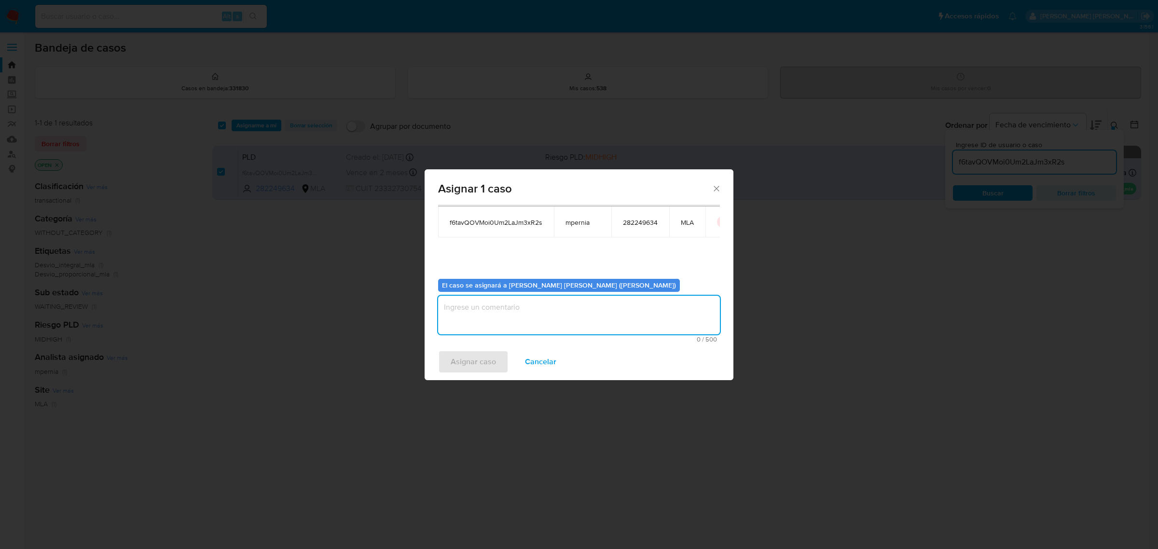
click at [510, 304] on textarea "assign-modal" at bounding box center [579, 315] width 282 height 39
type textarea "-"
click at [484, 371] on span "Asignar caso" at bounding box center [473, 361] width 45 height 21
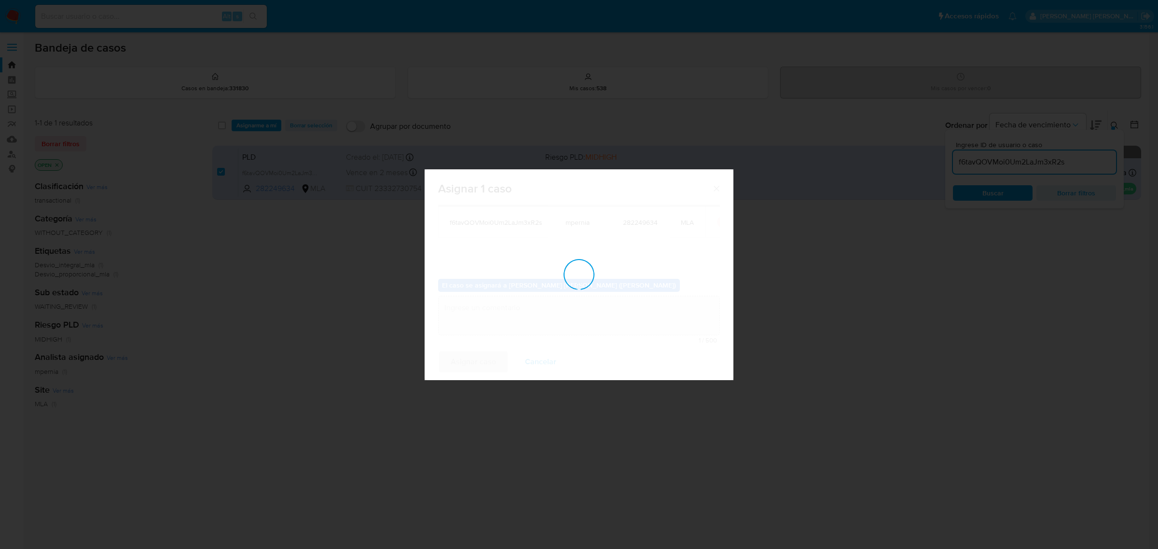
checkbox input "false"
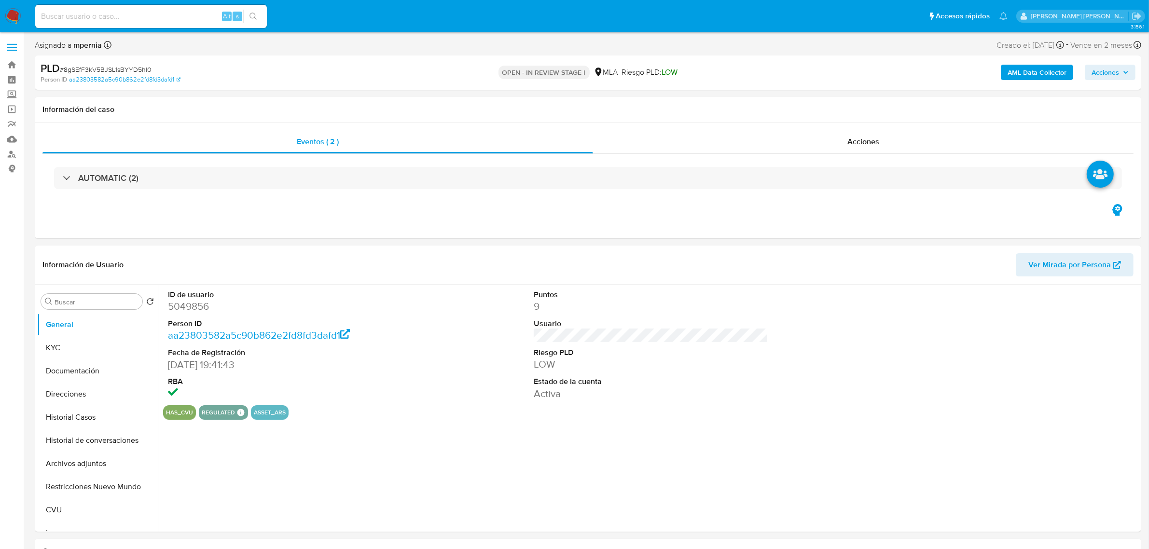
select select "10"
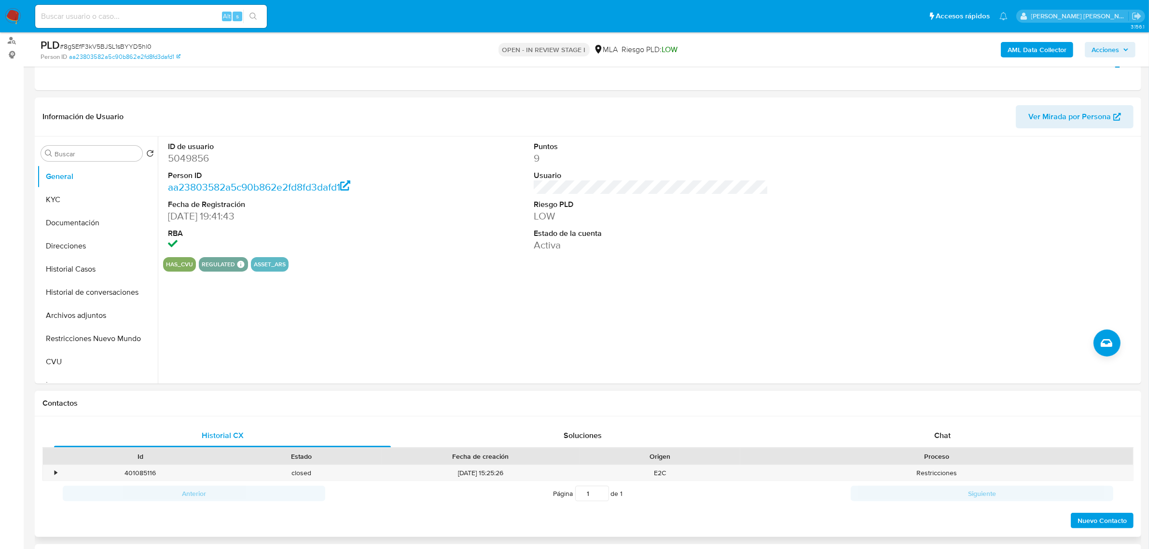
scroll to position [241, 0]
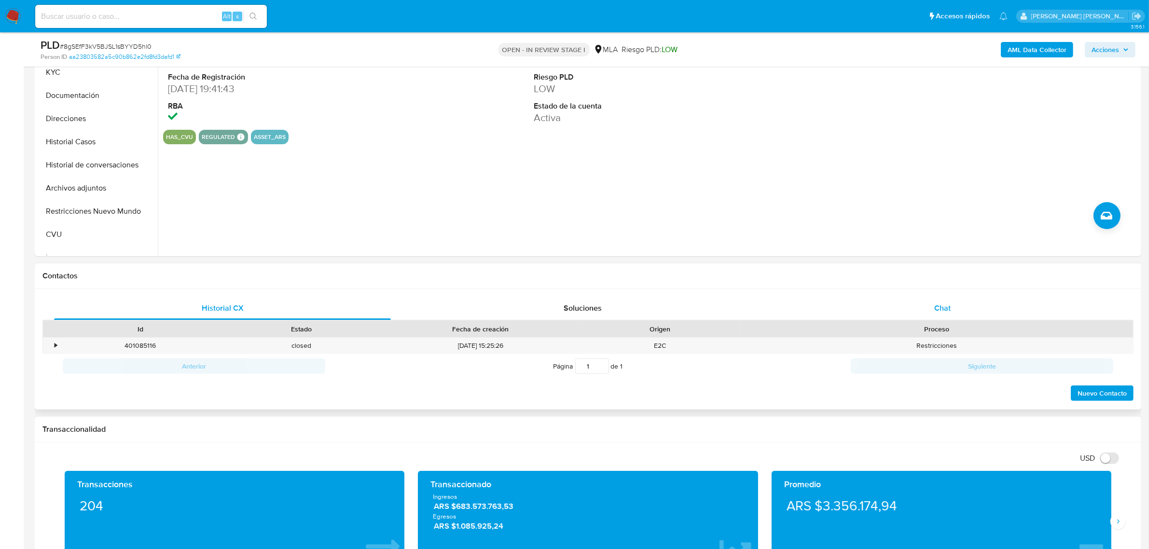
click at [936, 312] on span "Chat" at bounding box center [942, 307] width 16 height 11
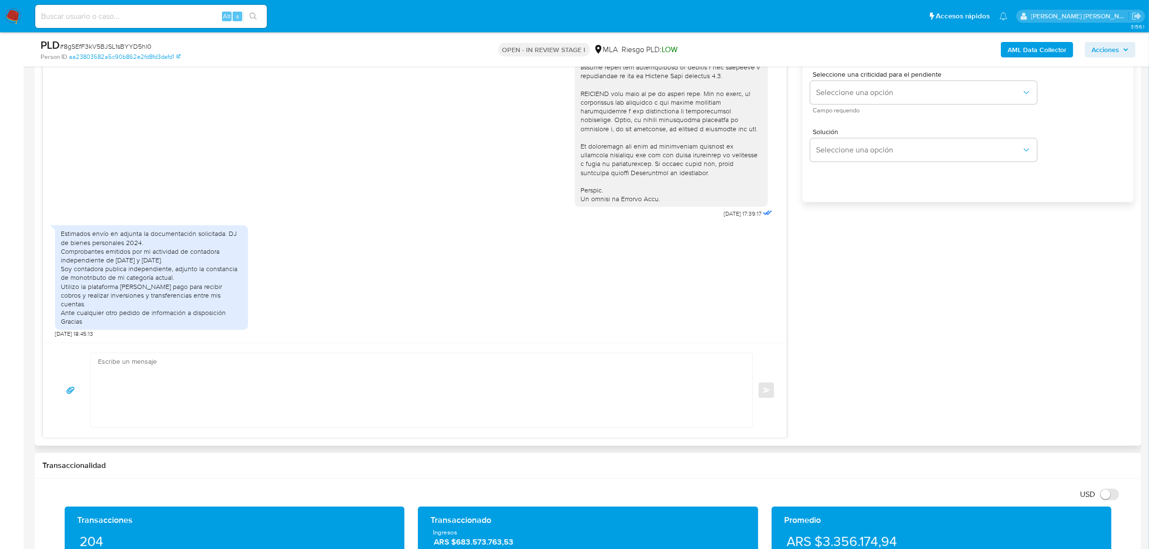
scroll to position [603, 0]
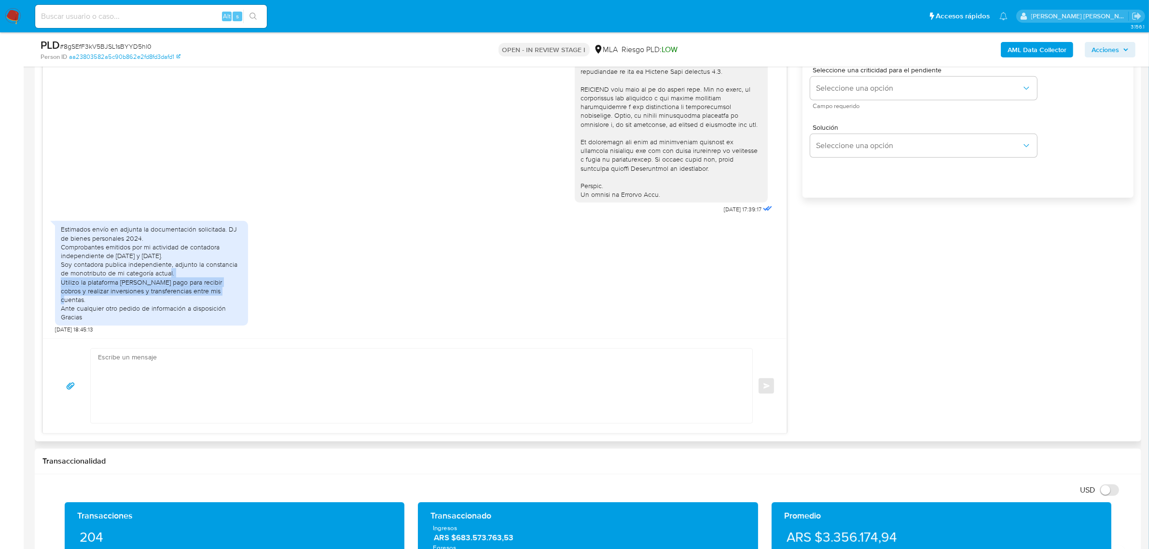
drag, startPoint x: 63, startPoint y: 292, endPoint x: 225, endPoint y: 300, distance: 162.7
click at [225, 300] on div "Estimados envío en adjunta la documentación solicitada. DJ de bienes personales…" at bounding box center [151, 273] width 181 height 96
copy div "Utilizo la plataforma de mercado pago para recibir cobros y realizar inversione…"
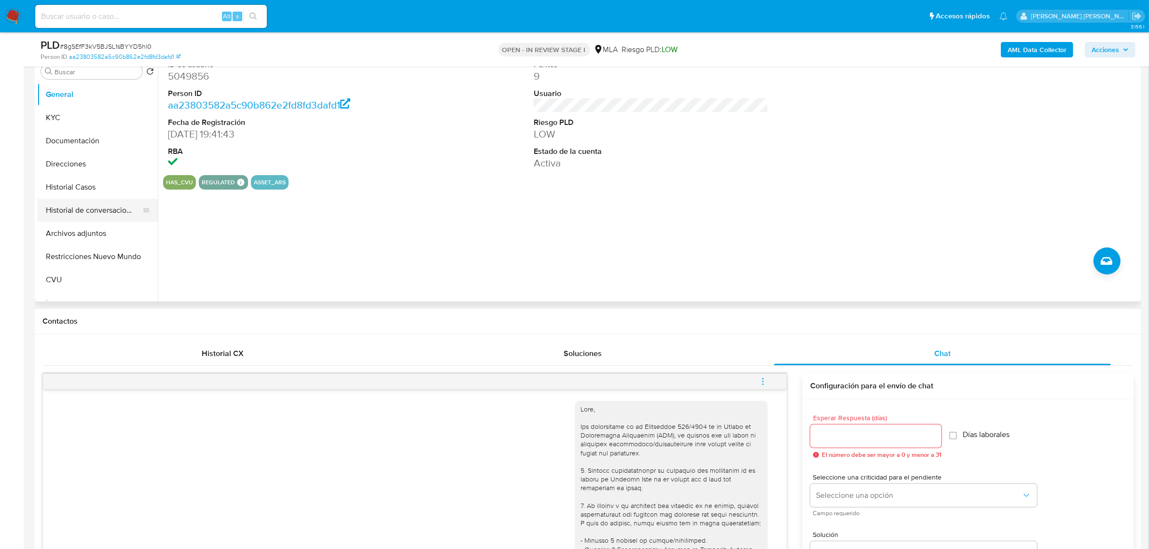
scroll to position [121, 0]
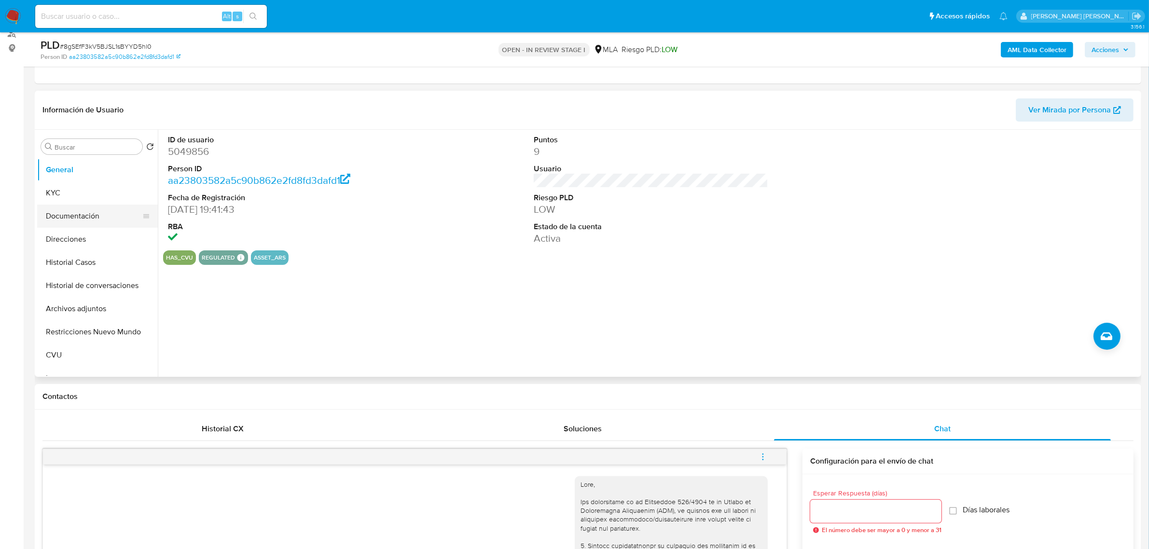
click at [73, 217] on button "Documentación" at bounding box center [93, 216] width 113 height 23
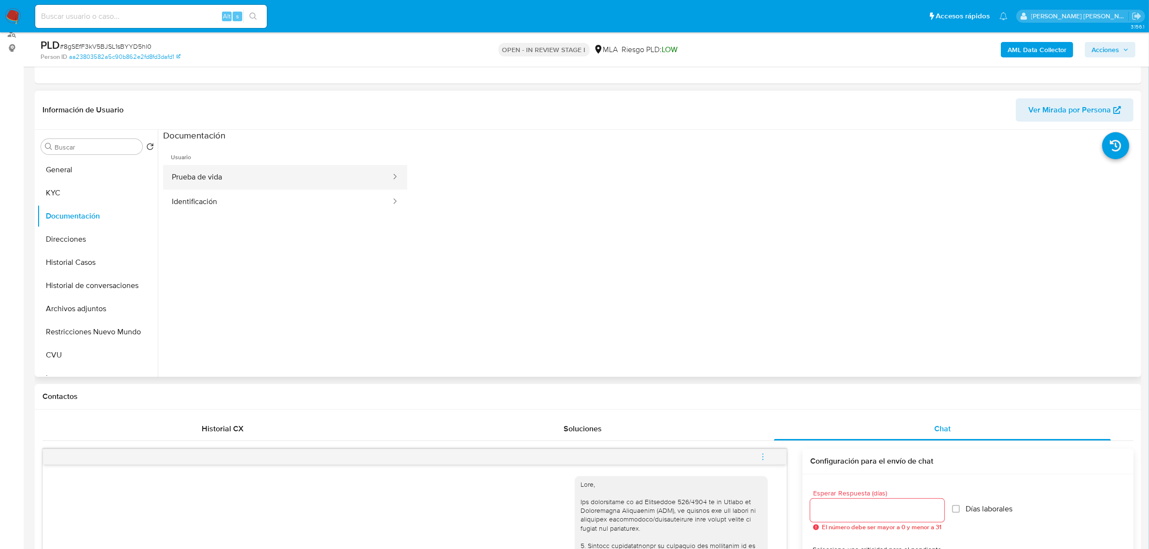
click at [282, 179] on button "Prueba de vida" at bounding box center [277, 177] width 229 height 25
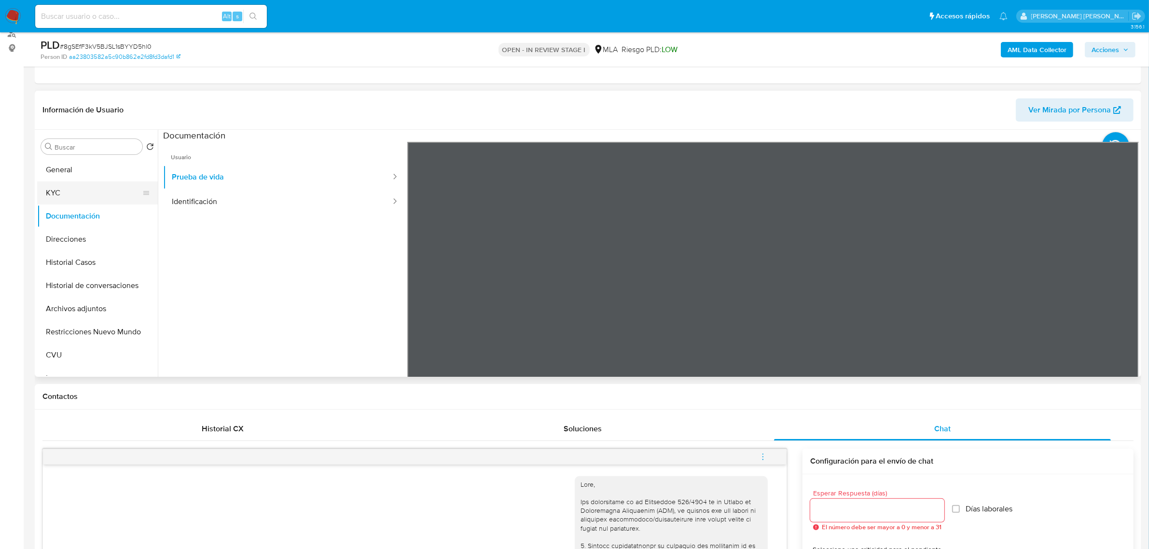
click at [58, 189] on button "KYC" at bounding box center [93, 192] width 113 height 23
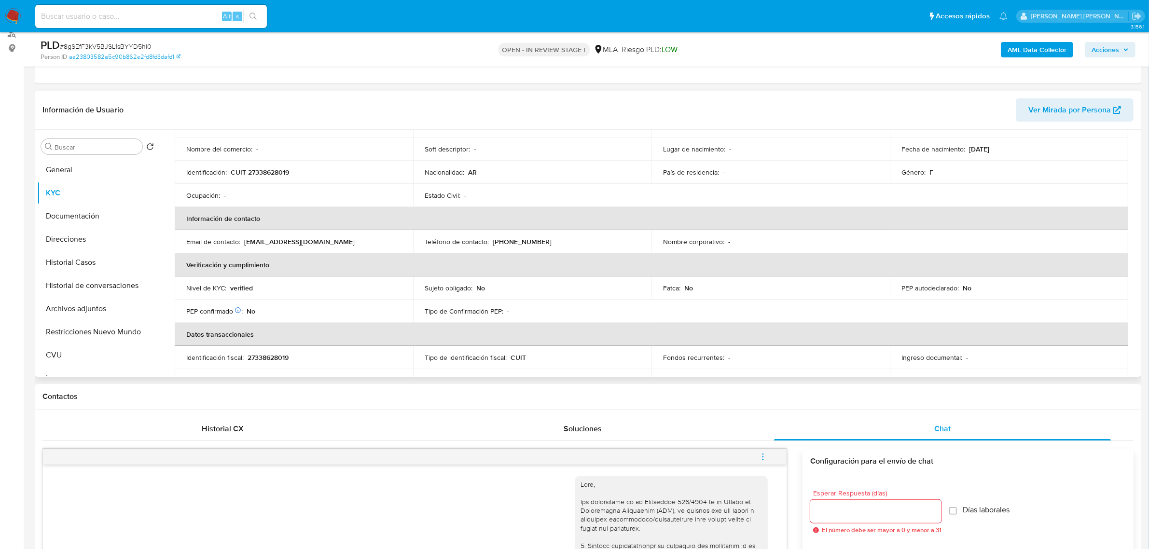
scroll to position [107, 0]
click at [70, 237] on button "Direcciones" at bounding box center [93, 239] width 113 height 23
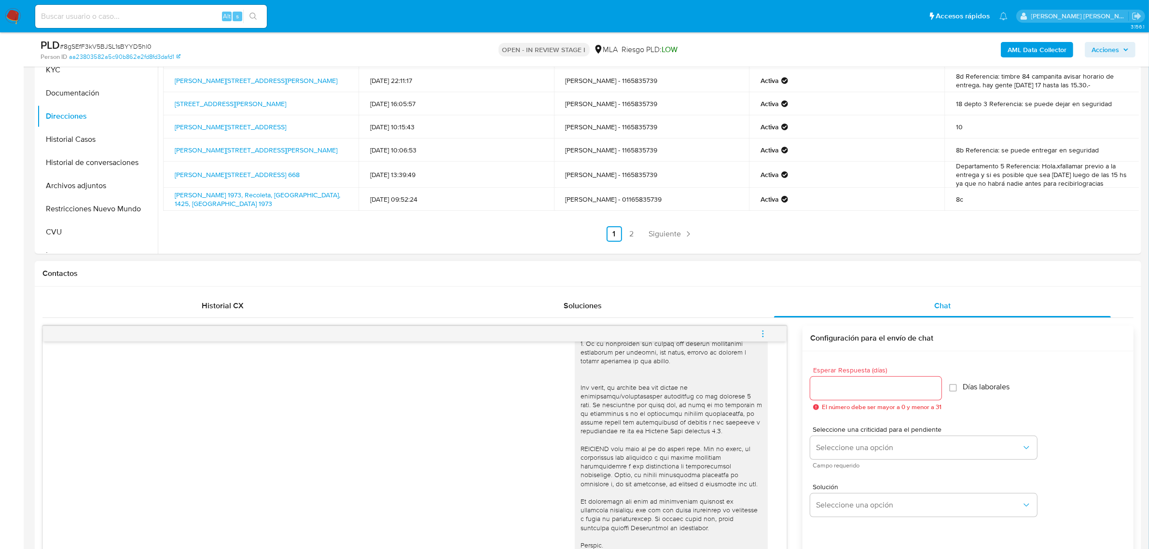
scroll to position [422, 0]
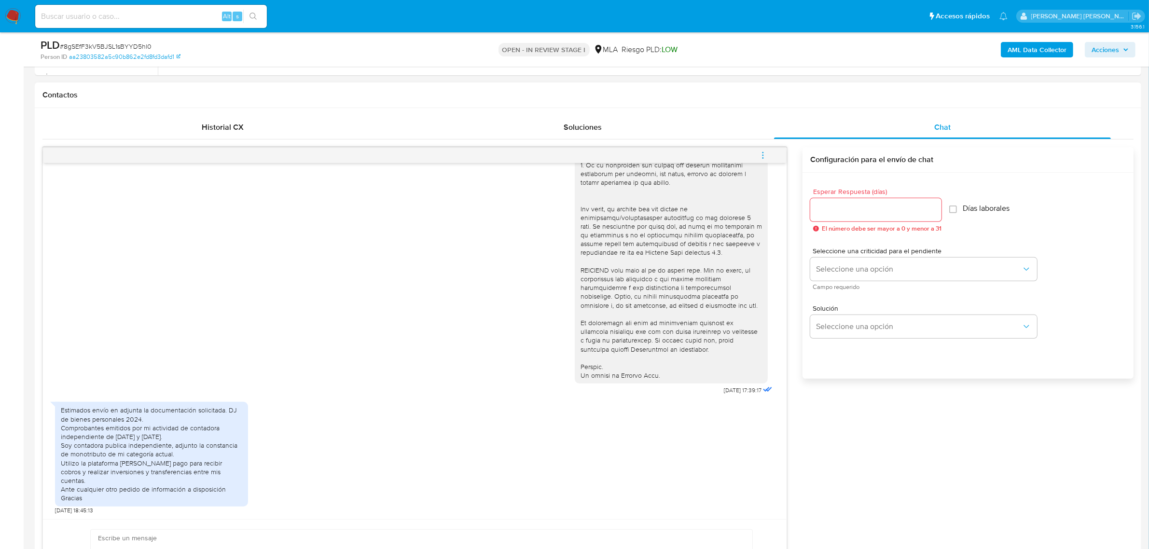
click at [64, 454] on div "Estimados envío en adjunta la documentación solicitada. DJ de bienes personales…" at bounding box center [151, 454] width 181 height 96
drag, startPoint x: 63, startPoint y: 456, endPoint x: 170, endPoint y: 457, distance: 107.1
click at [170, 457] on div "Estimados envío en adjunta la documentación solicitada. DJ de bienes personales…" at bounding box center [151, 454] width 181 height 96
copy div "Soy contadora publica independiente"
click at [1016, 54] on b "AML Data Collector" at bounding box center [1036, 49] width 59 height 15
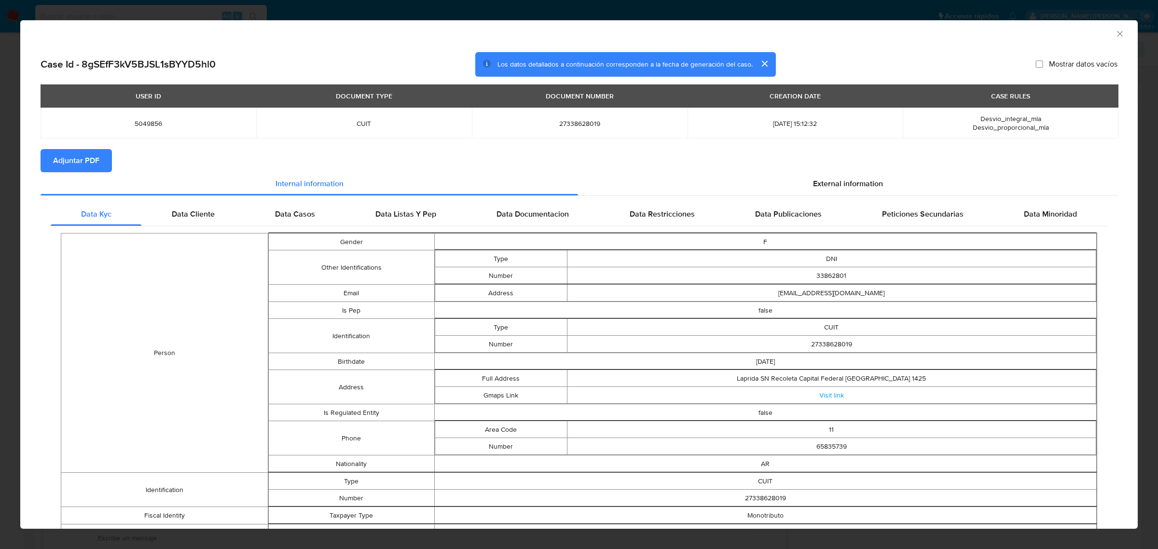
click at [68, 157] on span "Adjuntar PDF" at bounding box center [76, 160] width 46 height 21
click at [1117, 34] on icon "Cerrar ventana" at bounding box center [1119, 33] width 5 height 5
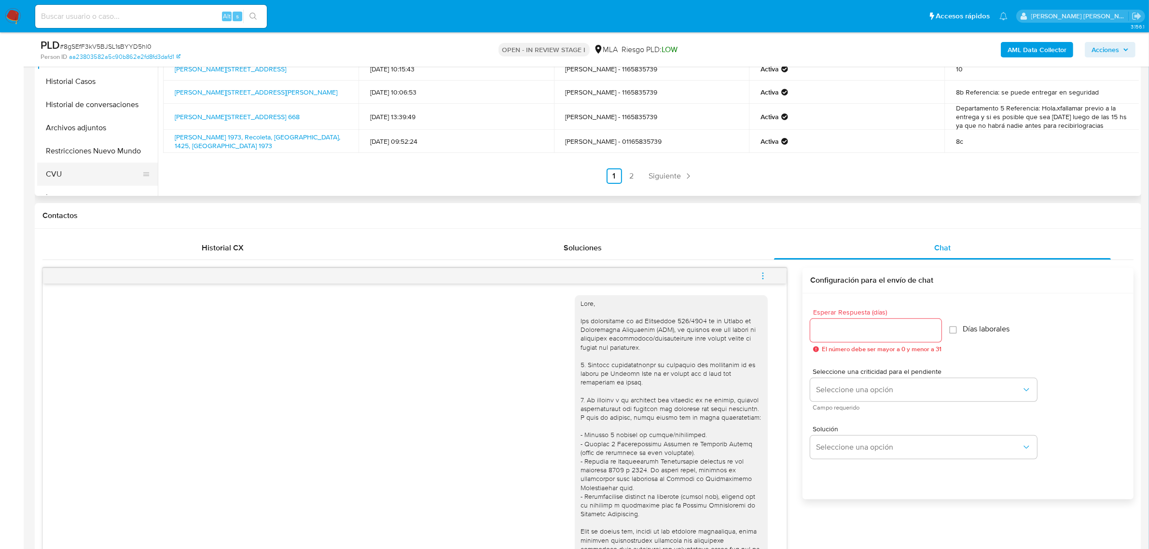
scroll to position [241, 0]
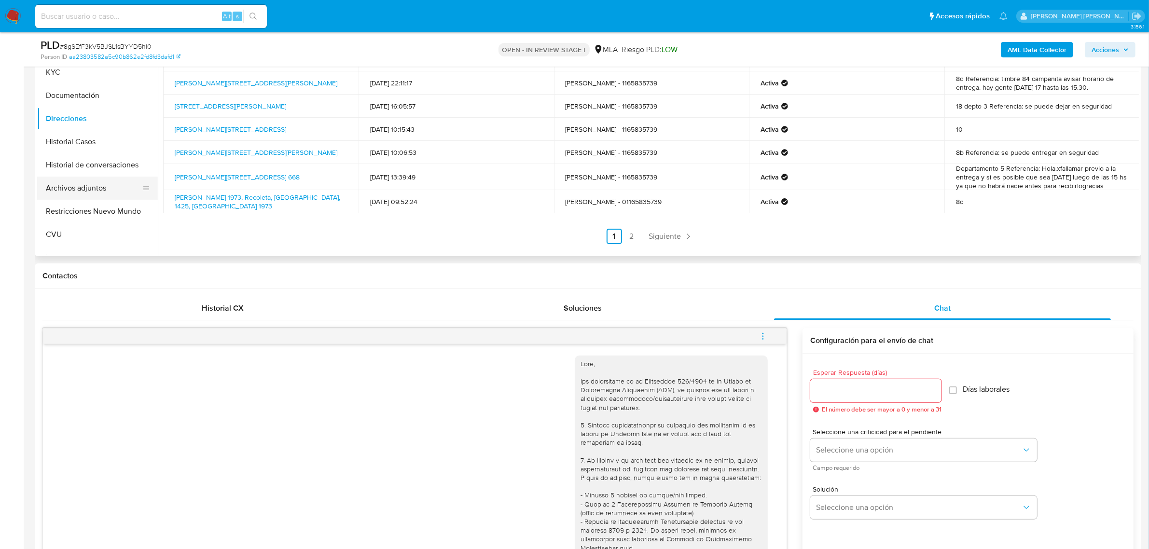
click at [70, 185] on button "Archivos adjuntos" at bounding box center [93, 188] width 113 height 23
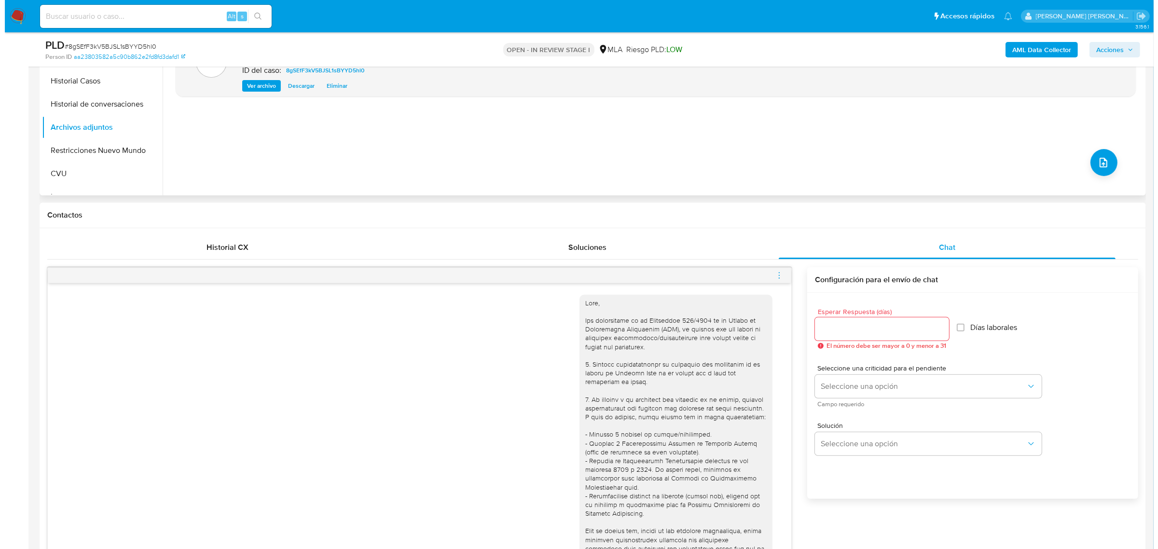
scroll to position [181, 0]
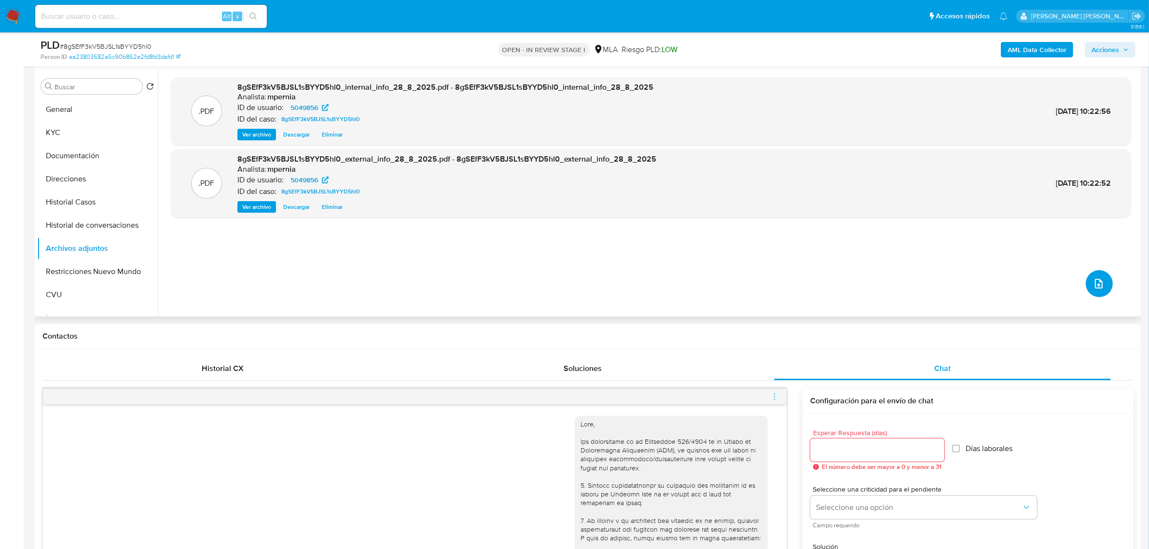
click at [1098, 287] on icon "upload-file" at bounding box center [1099, 284] width 8 height 10
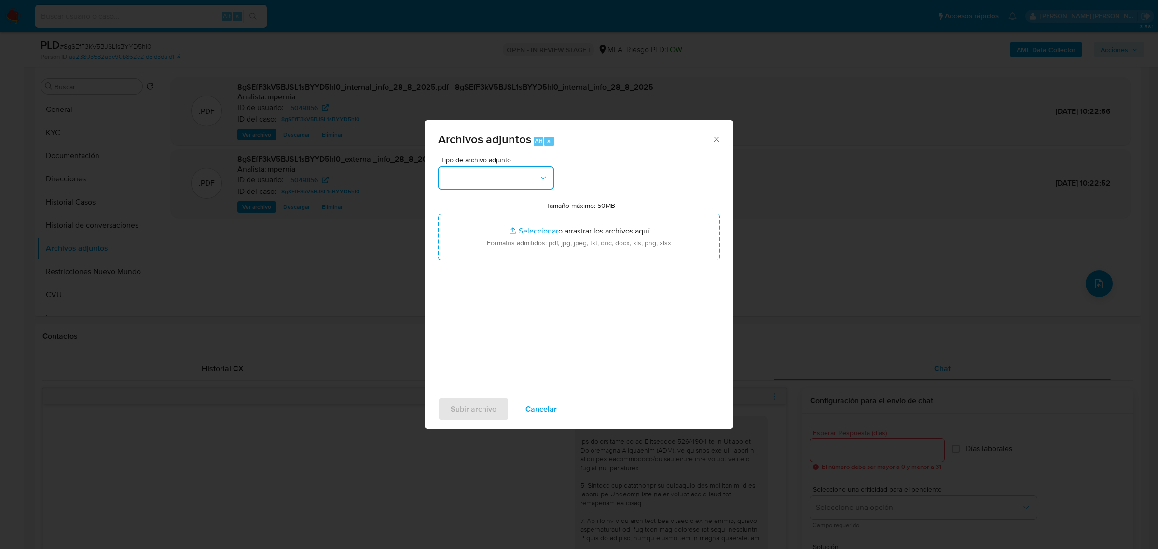
click at [520, 170] on button "button" at bounding box center [496, 177] width 116 height 23
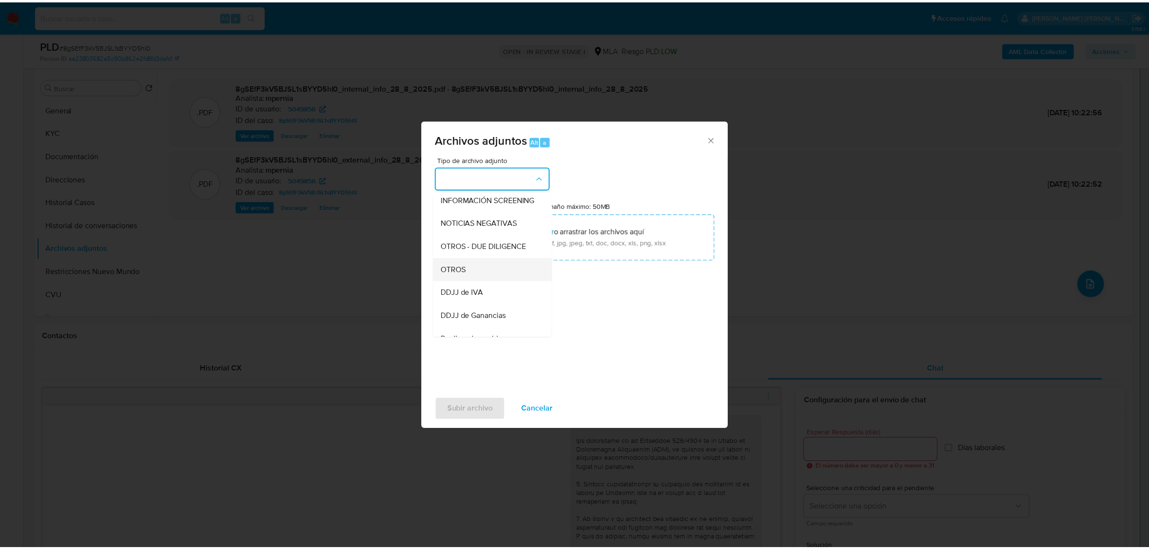
scroll to position [121, 0]
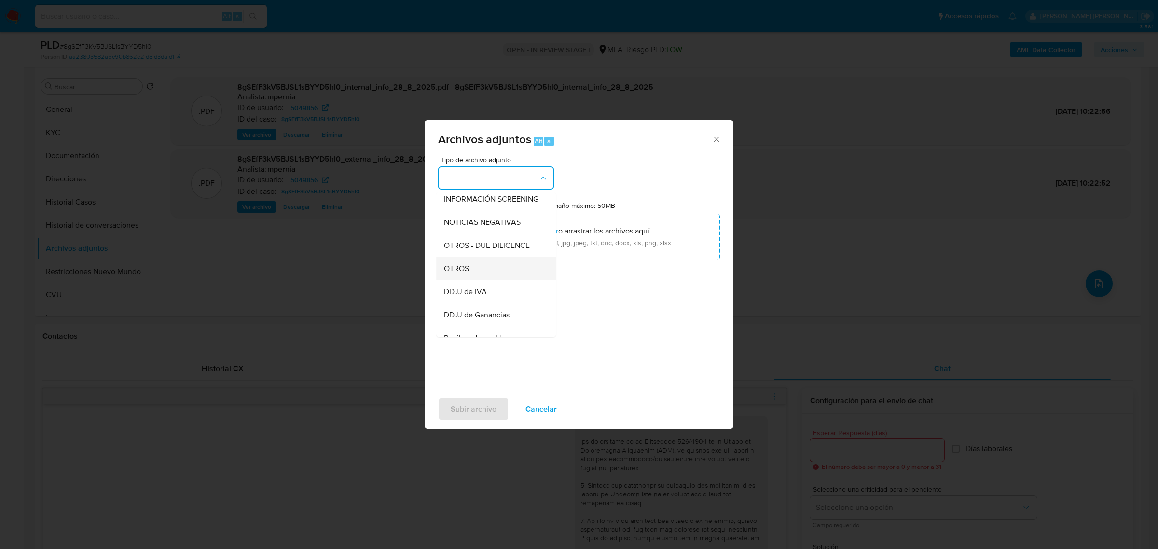
click at [491, 279] on div "OTROS" at bounding box center [493, 268] width 98 height 23
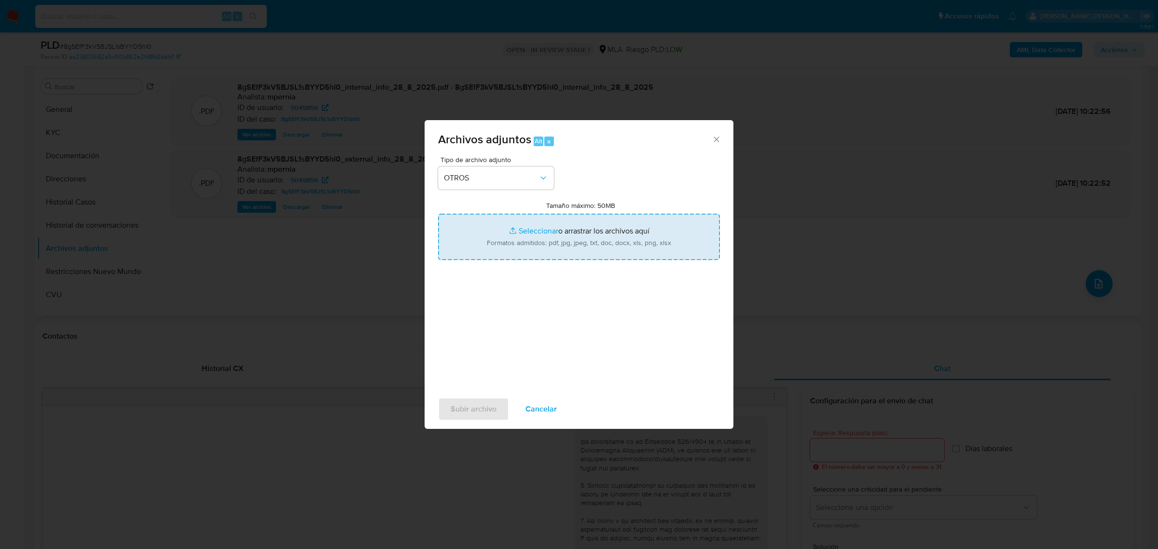
type input "C:\fakepath\Movimientos-Aladdin-5049856.xlsx"
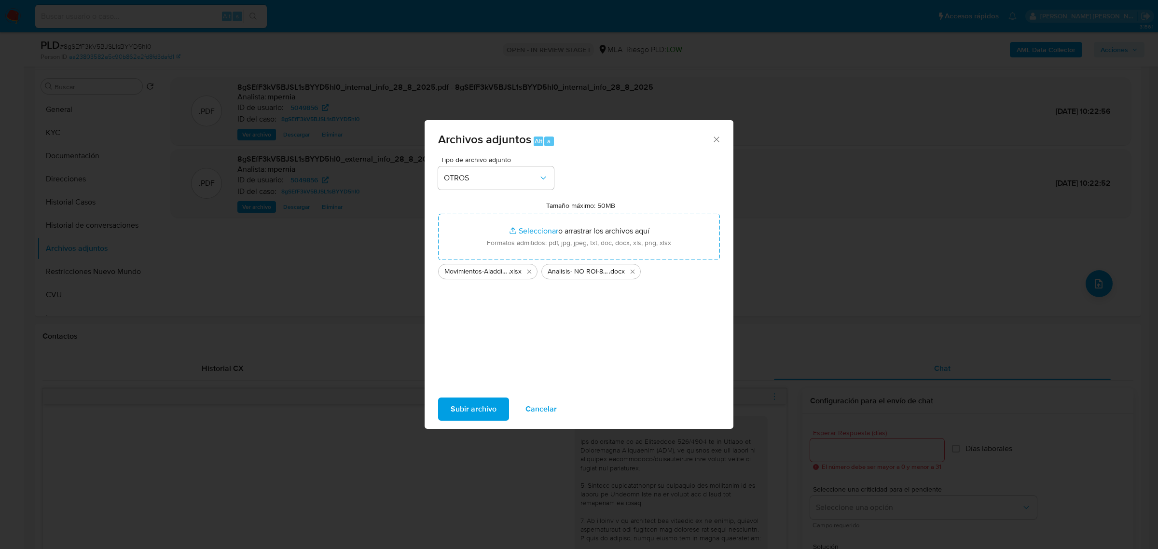
click at [466, 401] on span "Subir archivo" at bounding box center [474, 408] width 46 height 21
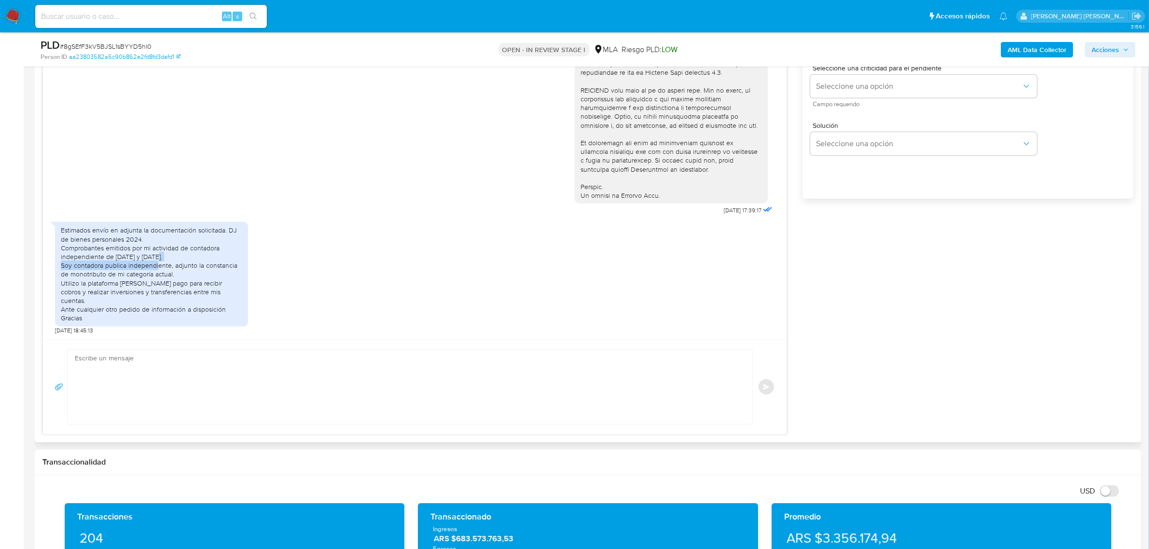
scroll to position [603, 0]
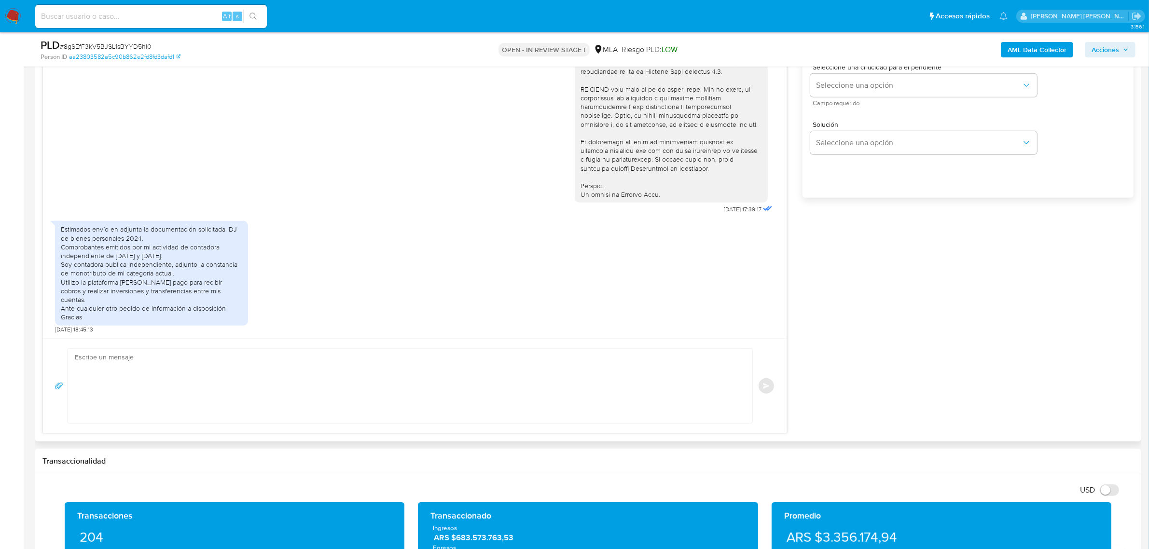
click at [237, 385] on textarea at bounding box center [407, 386] width 665 height 74
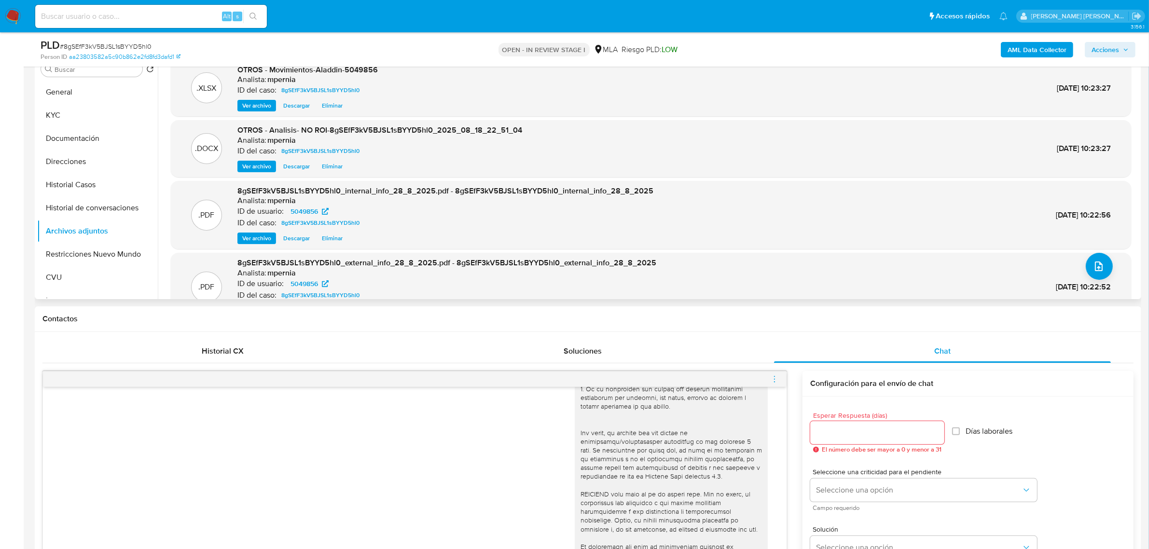
scroll to position [60, 0]
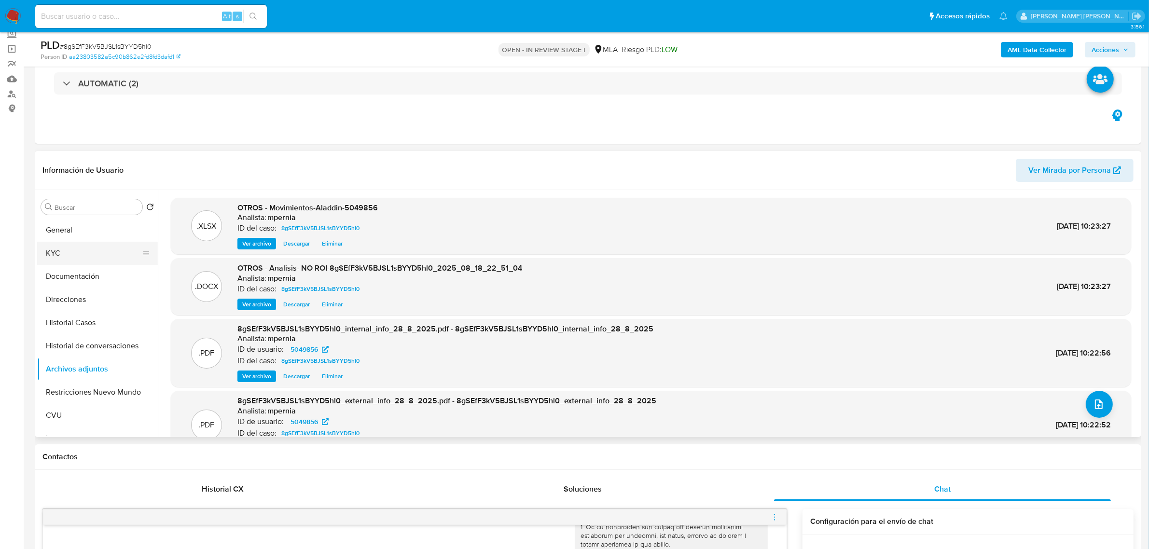
click at [55, 247] on button "KYC" at bounding box center [93, 253] width 113 height 23
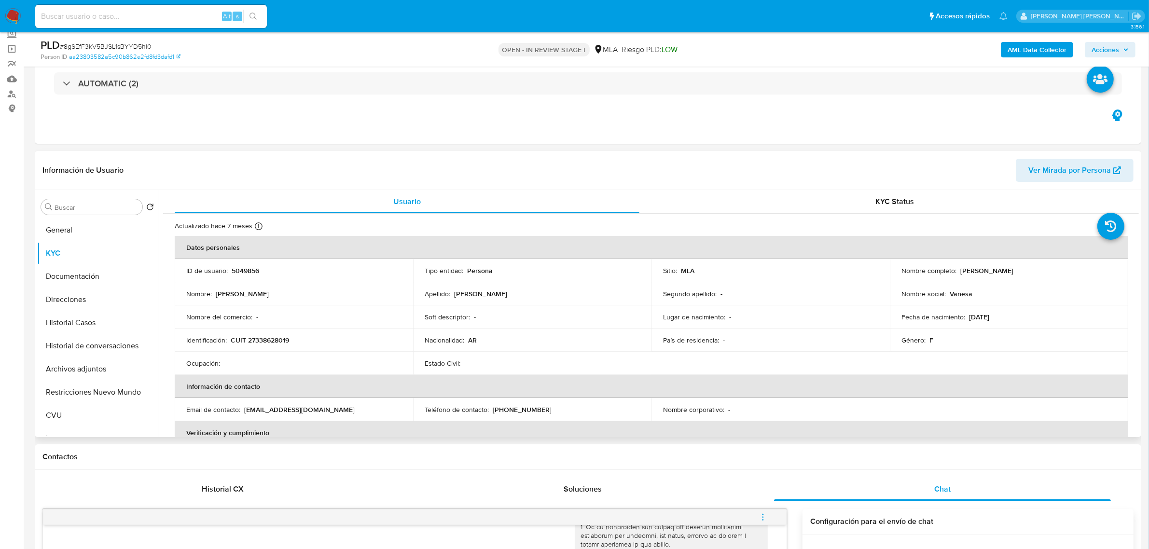
drag, startPoint x: 965, startPoint y: 267, endPoint x: 1011, endPoint y: 273, distance: 46.7
click at [1011, 273] on p "Vanesa Alejandra Fiszman" at bounding box center [986, 270] width 53 height 9
copy p "Vanesa Alejandra"
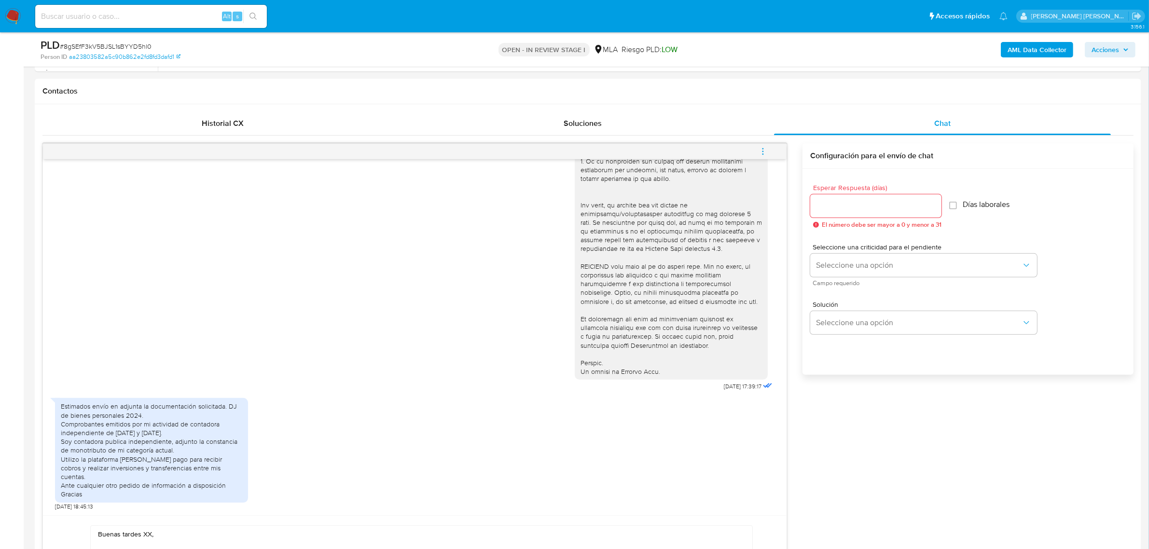
scroll to position [724, 0]
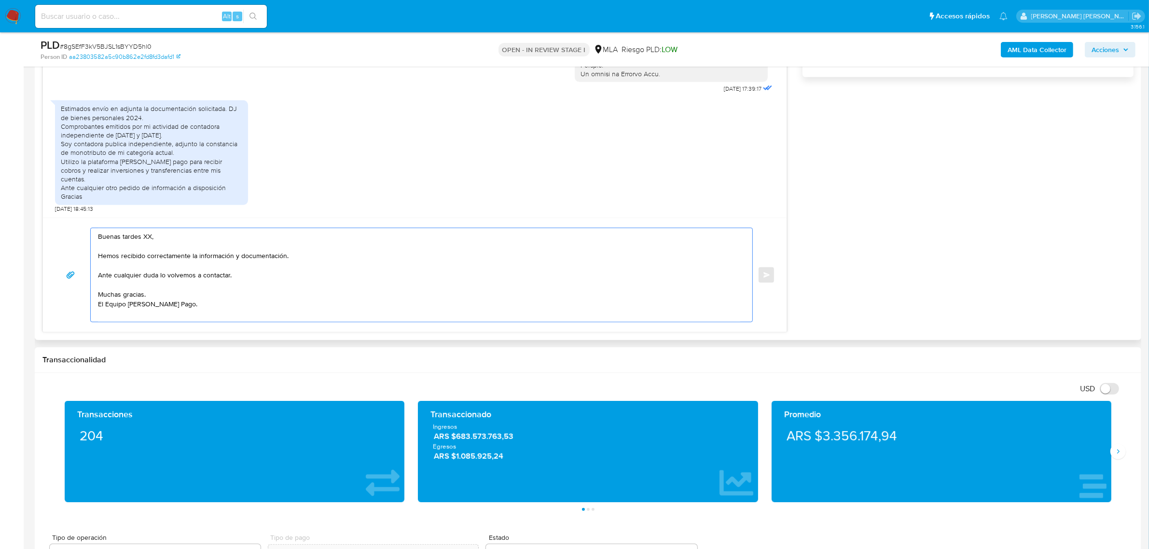
drag, startPoint x: 157, startPoint y: 235, endPoint x: 112, endPoint y: 239, distance: 45.0
click at [112, 239] on textarea "Buenas tardes XX, Hemos recibido correctamente la información y documentación. …" at bounding box center [419, 275] width 642 height 94
paste textarea "Vanesa Alejandra"
drag, startPoint x: 233, startPoint y: 258, endPoint x: 286, endPoint y: 259, distance: 52.6
click at [286, 259] on textarea "Buen día Vanesa Alejandra, Hemos recibido correctamente la información y docume…" at bounding box center [419, 275] width 642 height 94
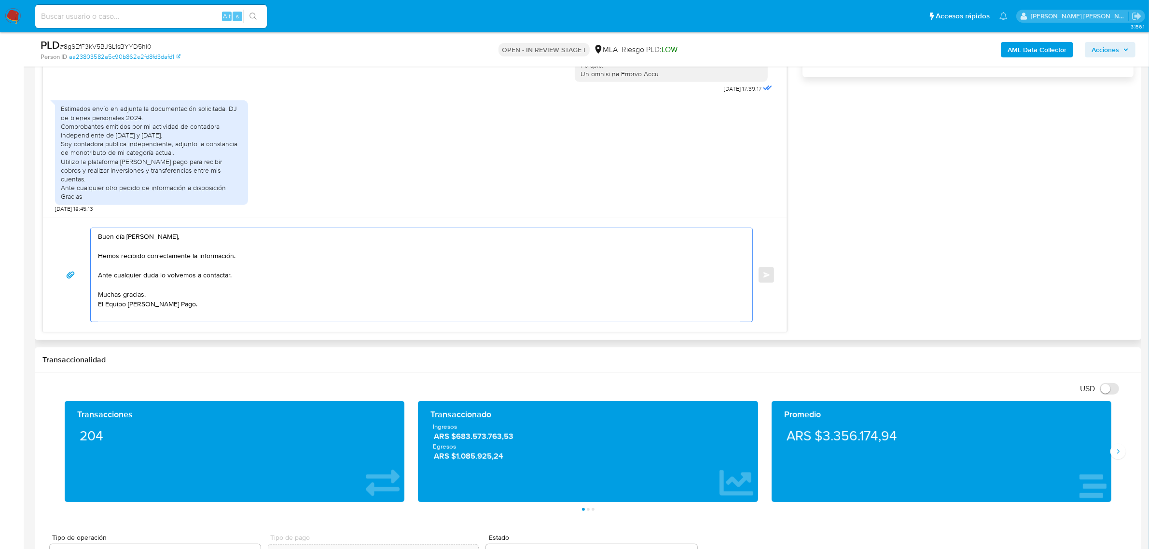
click at [206, 275] on textarea "Buen día Vanesa Alejandra, Hemos recibido correctamente la información. Ante cu…" at bounding box center [419, 275] width 642 height 94
click at [206, 276] on textarea "Buen día Vanesa Alejandra, Hemos recibido correctamente la información. Ante cu…" at bounding box center [419, 275] width 642 height 94
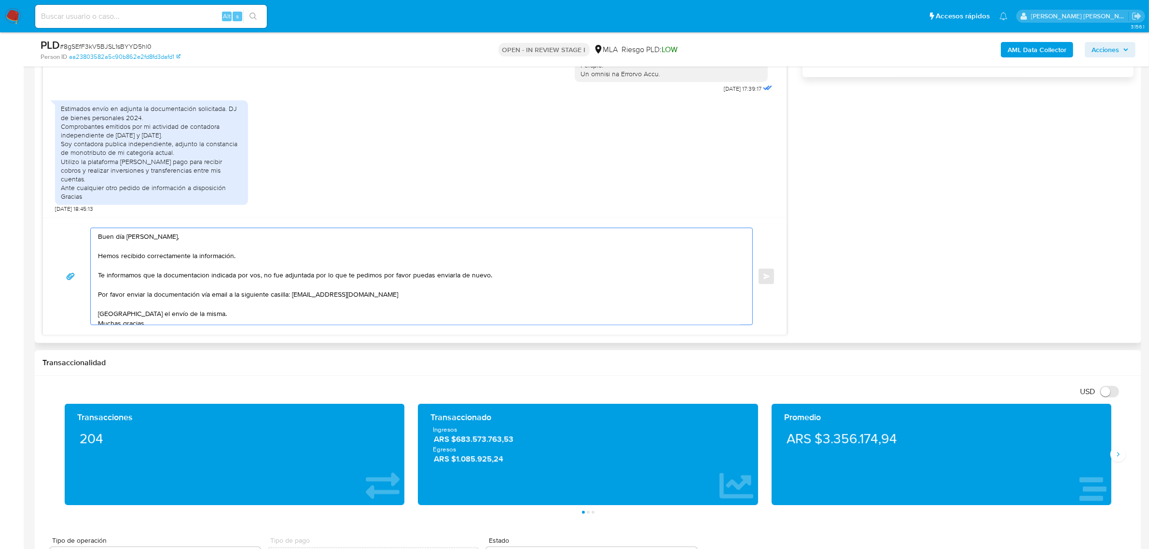
drag, startPoint x: 199, startPoint y: 295, endPoint x: 99, endPoint y: 296, distance: 99.9
click at [99, 296] on textarea "Buen día Vanesa Alejandra, Hemos recibido correctamente la información. Te info…" at bounding box center [419, 276] width 642 height 96
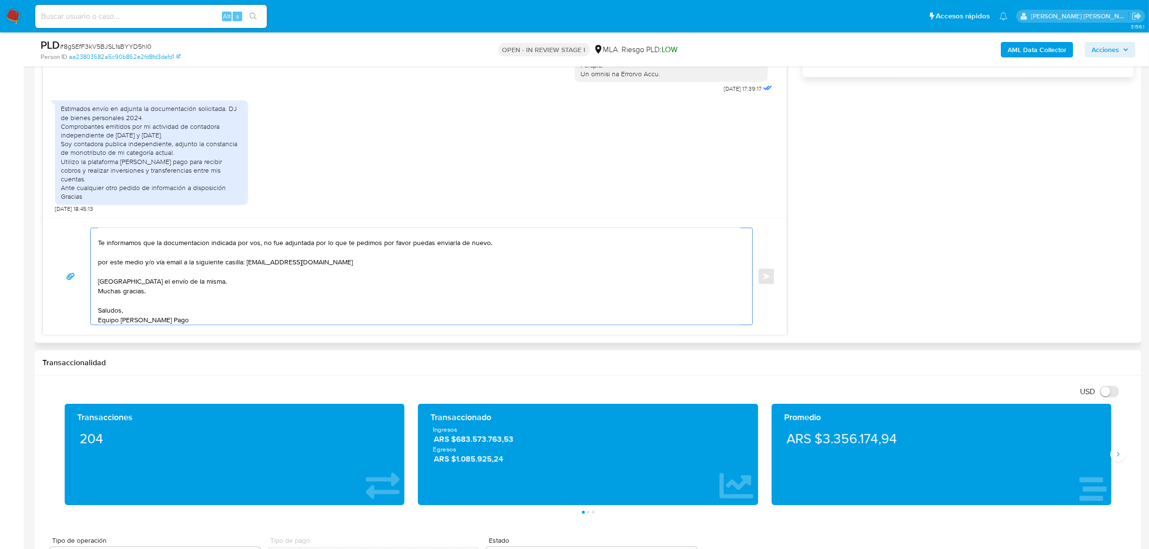
scroll to position [60, 0]
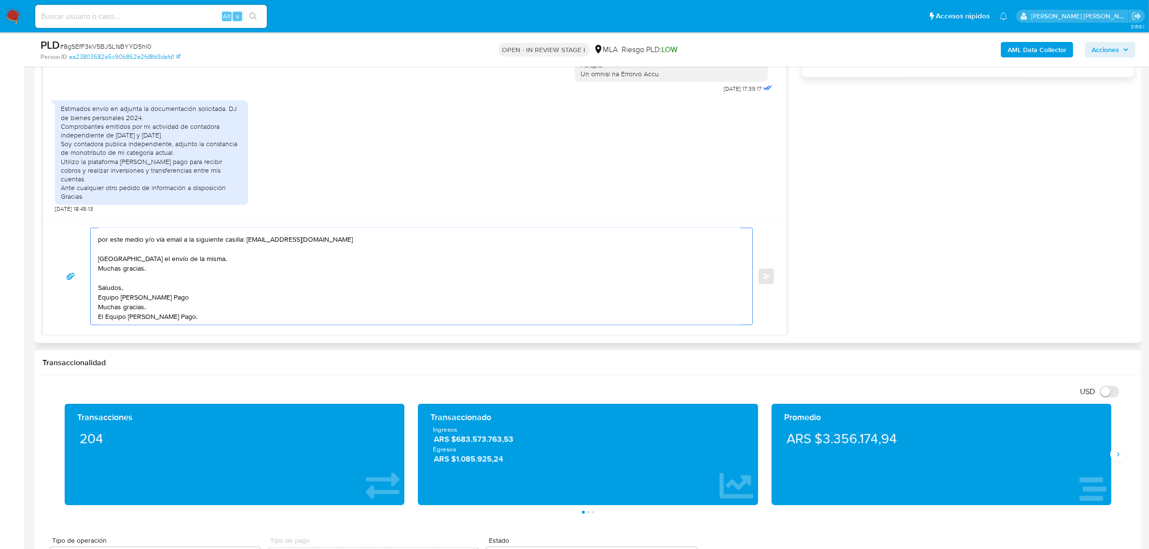
drag, startPoint x: 181, startPoint y: 295, endPoint x: 93, endPoint y: 254, distance: 97.8
click at [93, 253] on div "Buen día Vanesa Alejandra, Hemos recibido correctamente la información. Te info…" at bounding box center [419, 276] width 657 height 96
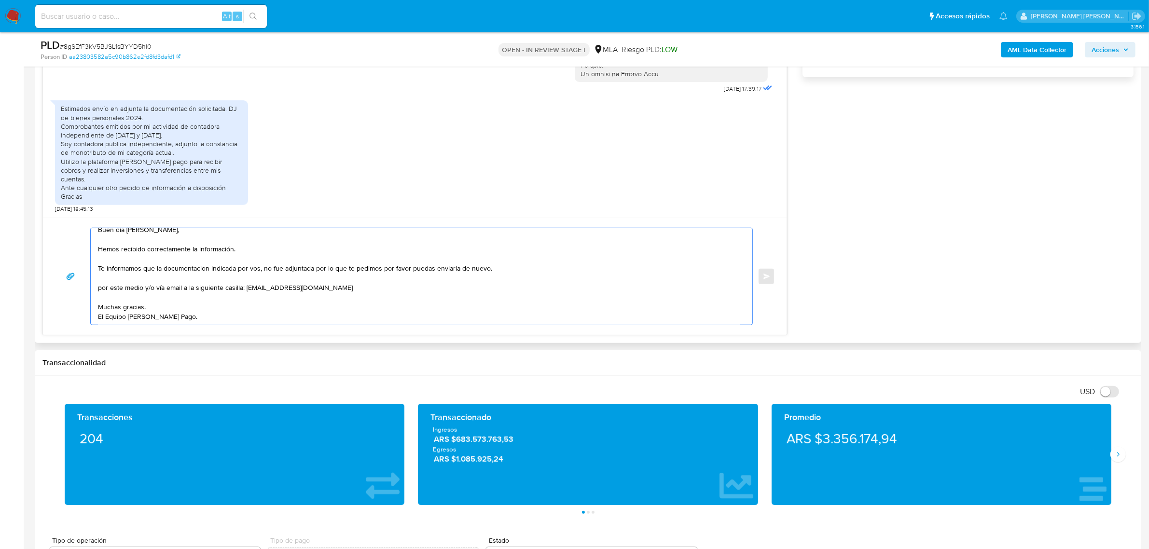
scroll to position [16, 0]
click at [109, 280] on textarea "Buen día Vanesa Alejandra, Hemos recibido correctamente la información. Te info…" at bounding box center [419, 276] width 642 height 96
drag, startPoint x: 100, startPoint y: 277, endPoint x: 95, endPoint y: 277, distance: 5.8
click at [95, 277] on div "Buen día Vanesa Alejandra, Hemos recibido correctamente la información. Te info…" at bounding box center [419, 276] width 657 height 96
click at [181, 263] on textarea "Buen día Vanesa Alejandra, Hemos recibido correctamente la información. Te info…" at bounding box center [419, 276] width 642 height 96
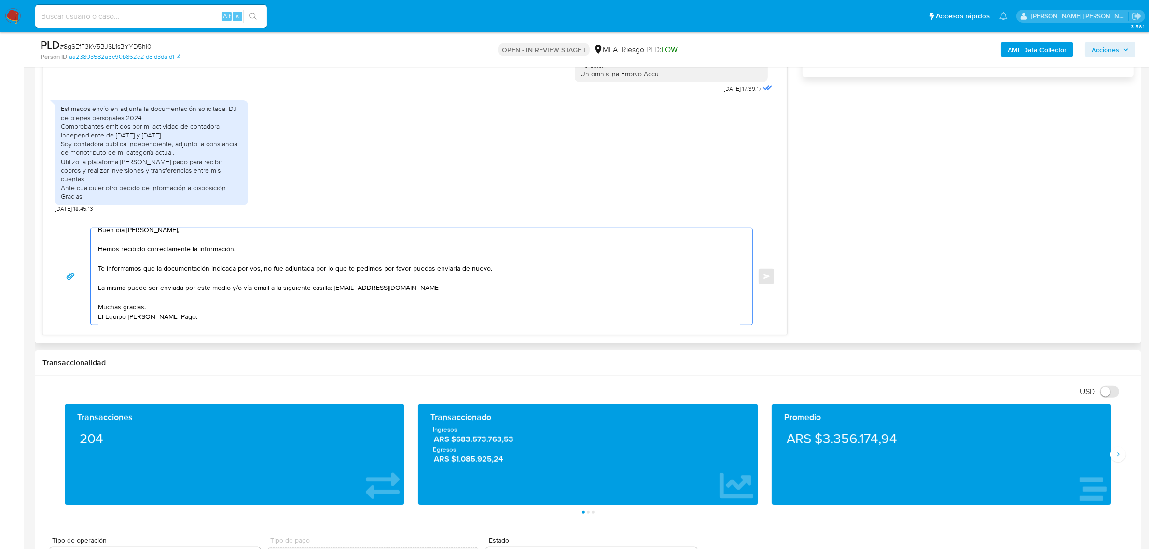
click at [151, 319] on textarea "Buen día Vanesa Alejandra, Hemos recibido correctamente la información. Te info…" at bounding box center [419, 276] width 642 height 96
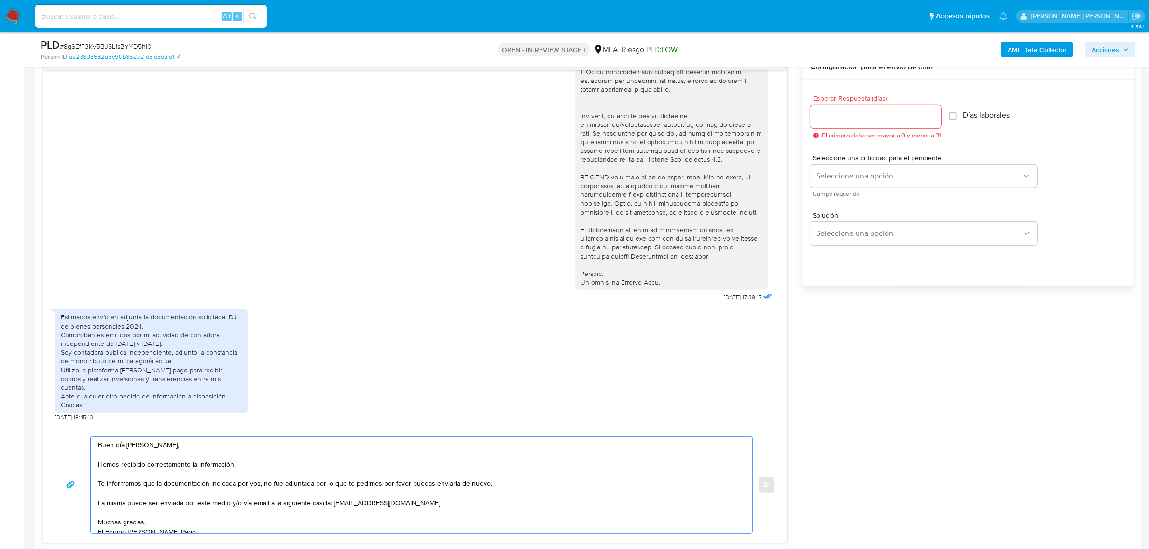
scroll to position [482, 0]
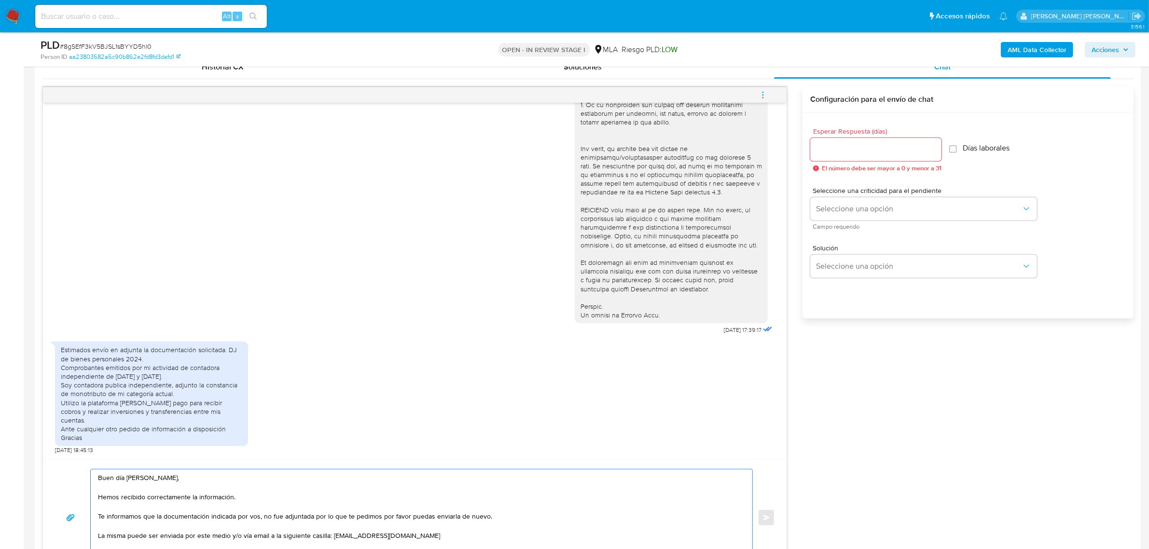
type textarea "Buen día Vanesa Alejandra, Hemos recibido correctamente la información. Te info…"
click at [837, 155] on input "Esperar Respuesta (días)" at bounding box center [875, 149] width 131 height 13
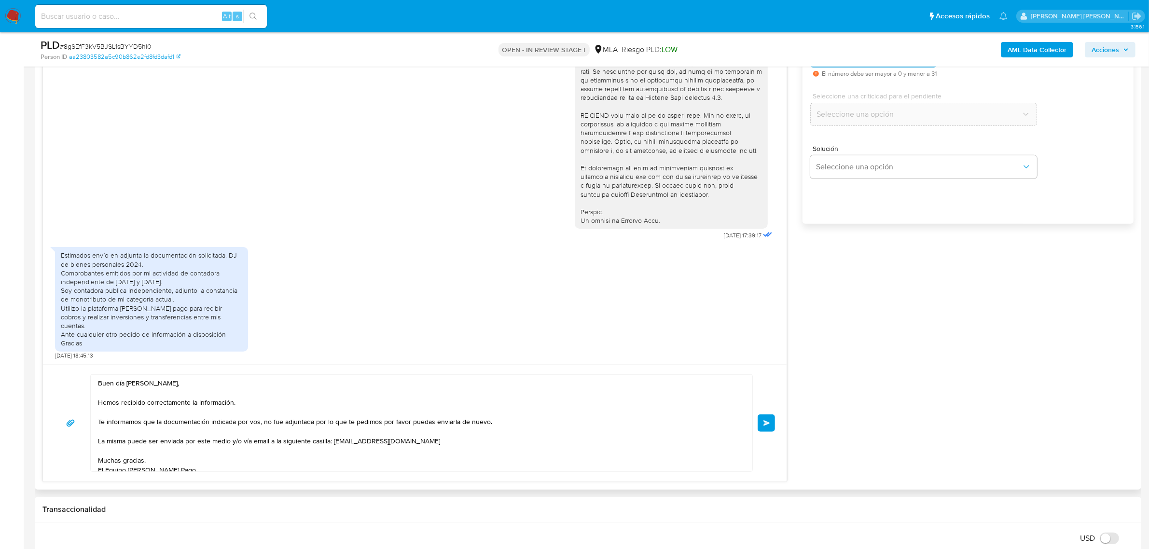
scroll to position [724, 0]
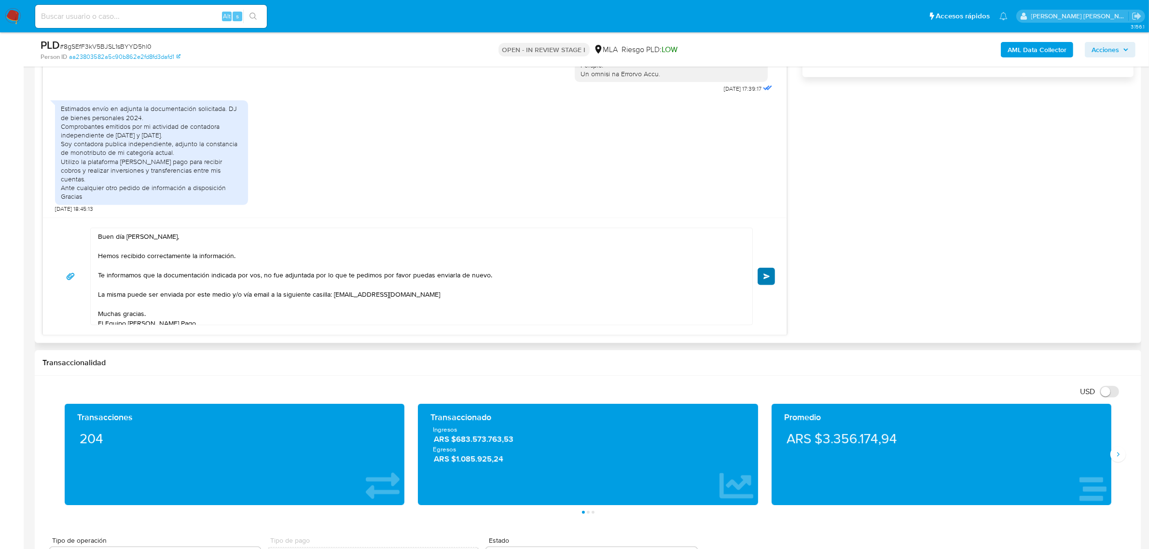
type input "0"
click at [759, 278] on button "Enviar" at bounding box center [765, 276] width 17 height 17
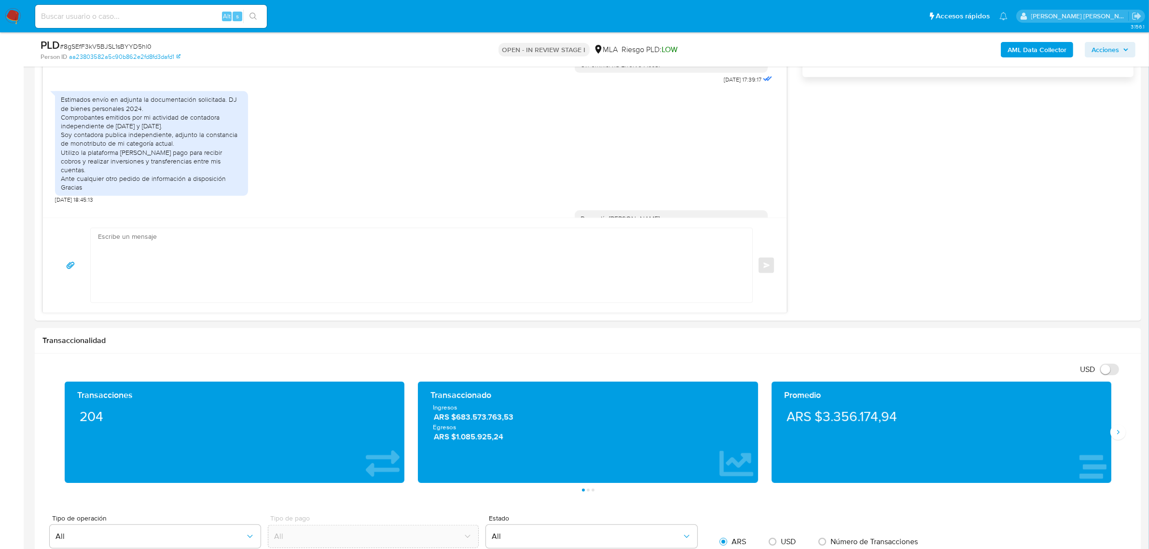
scroll to position [450, 0]
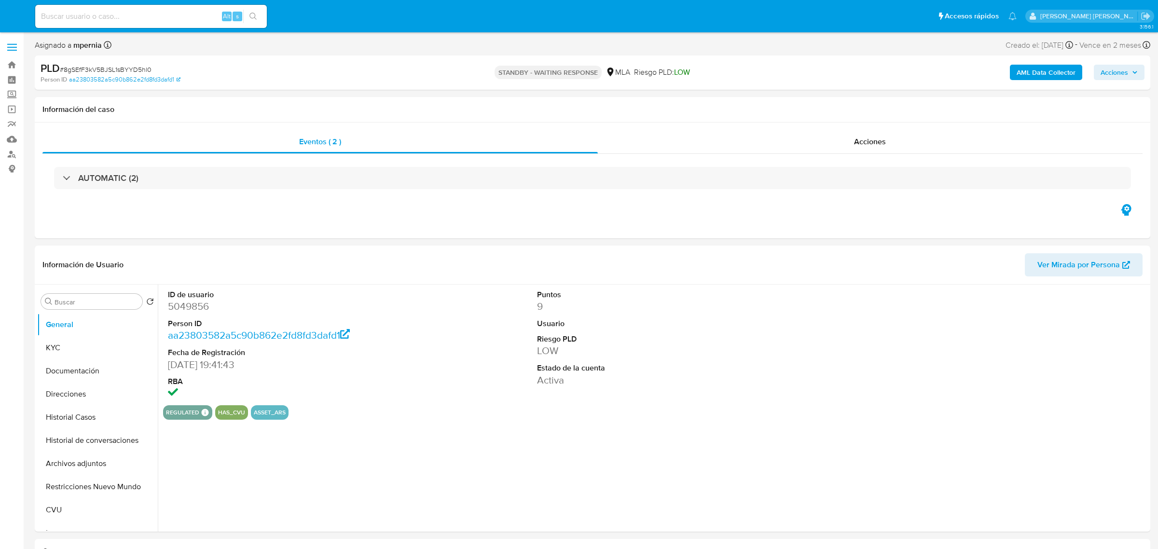
select select "10"
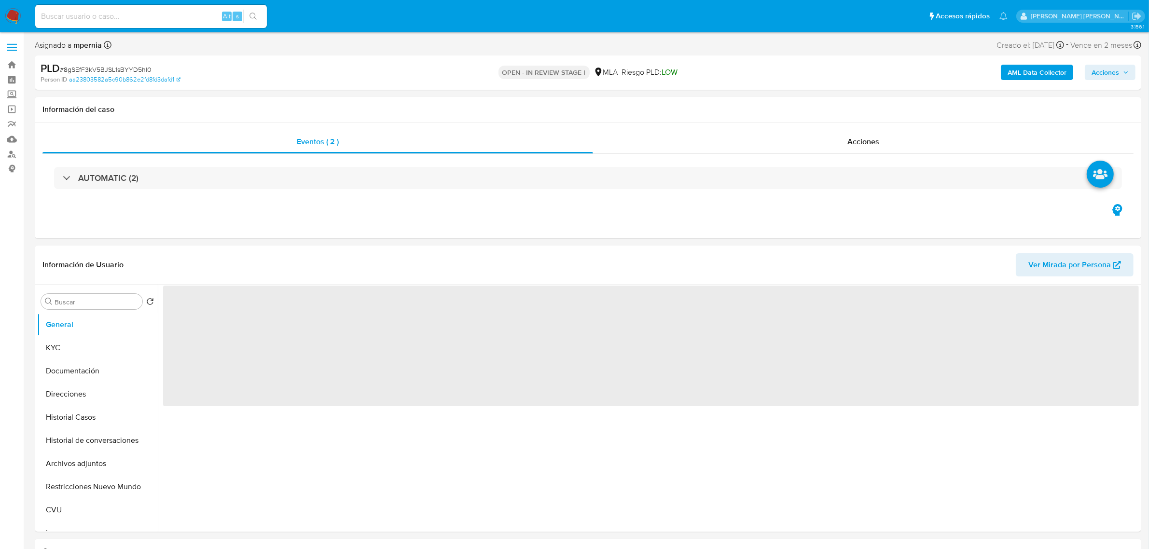
select select "10"
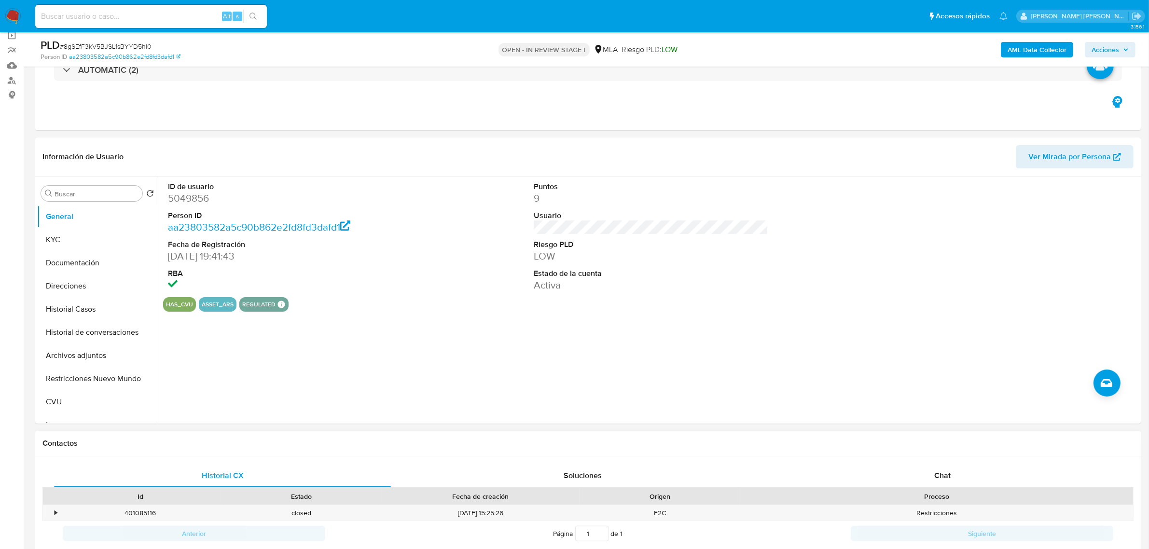
scroll to position [181, 0]
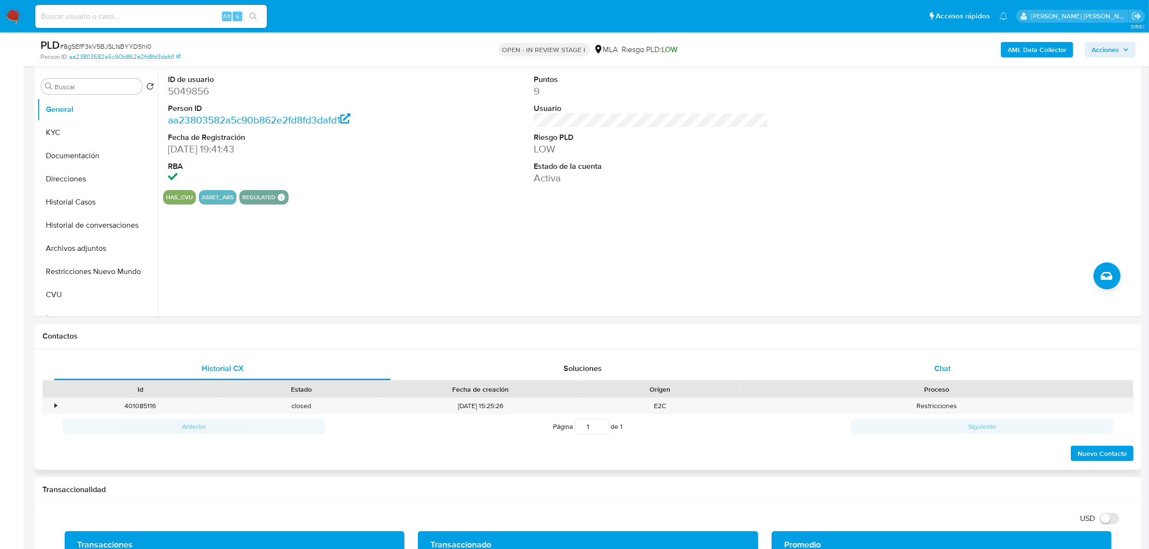
click at [938, 366] on span "Chat" at bounding box center [942, 368] width 16 height 11
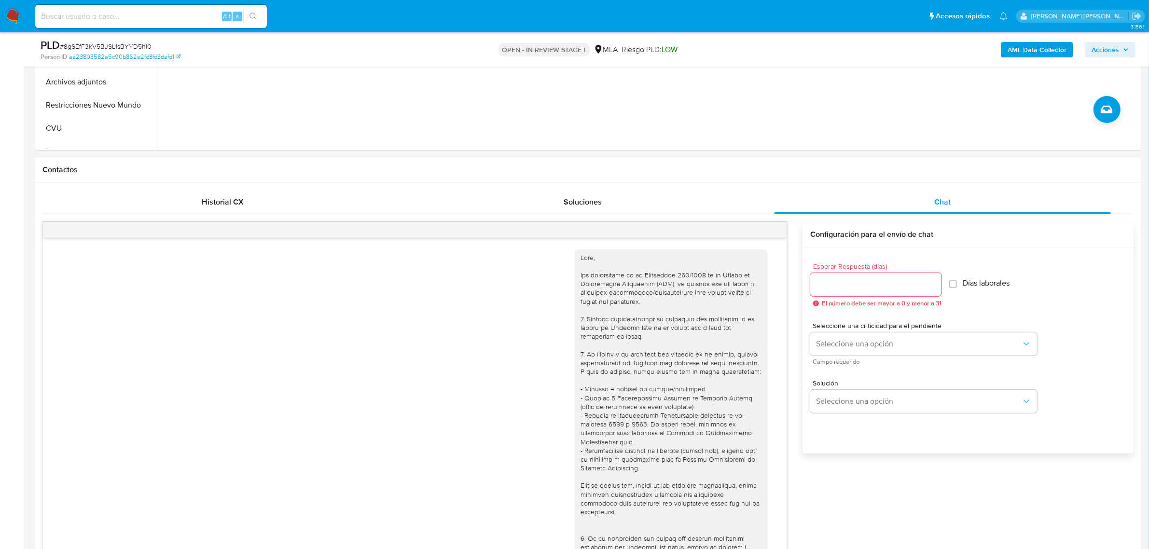
scroll to position [362, 0]
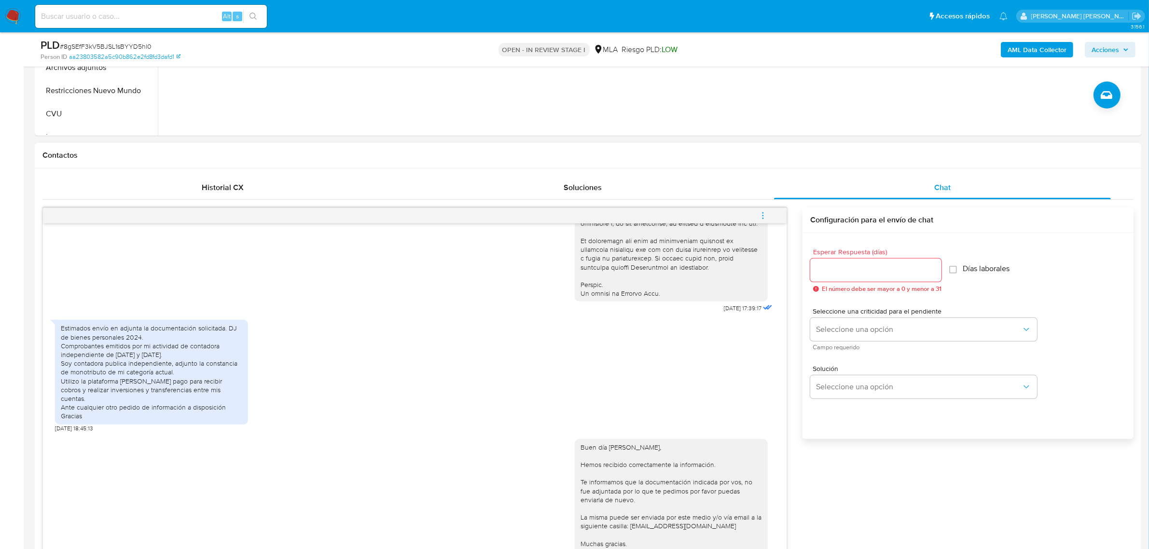
click at [763, 211] on span "menu-action" at bounding box center [762, 215] width 9 height 23
click at [719, 203] on li "Cerrar conversación" at bounding box center [697, 197] width 99 height 17
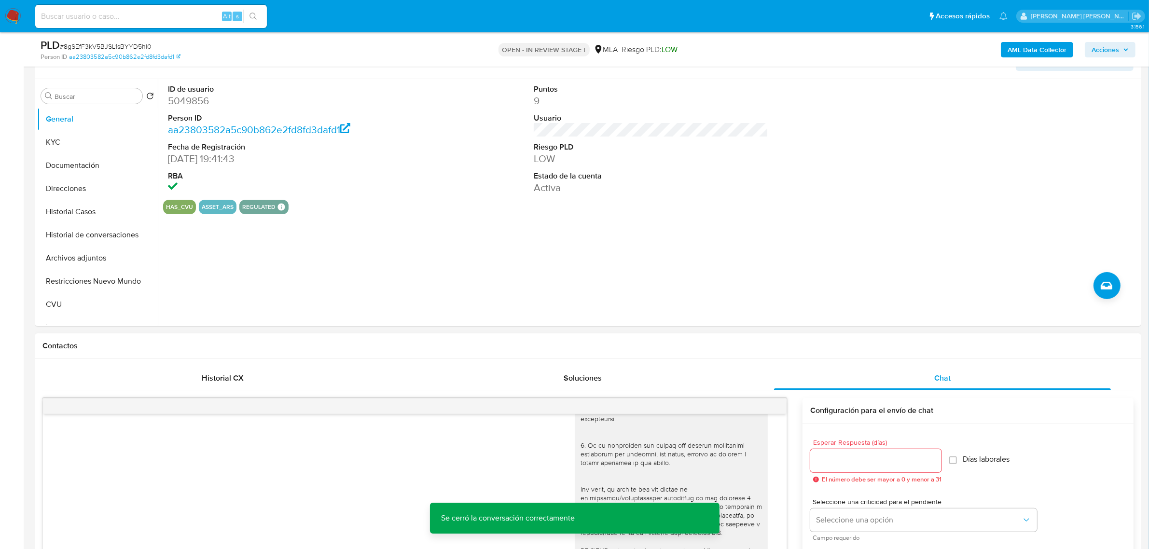
scroll to position [60, 0]
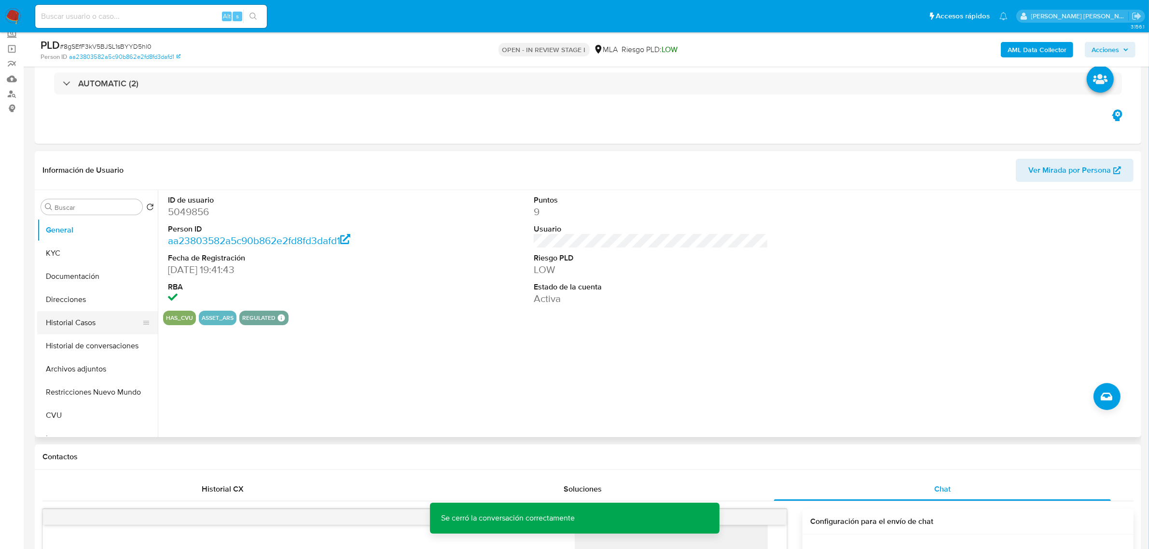
click at [68, 324] on button "Historial Casos" at bounding box center [93, 322] width 113 height 23
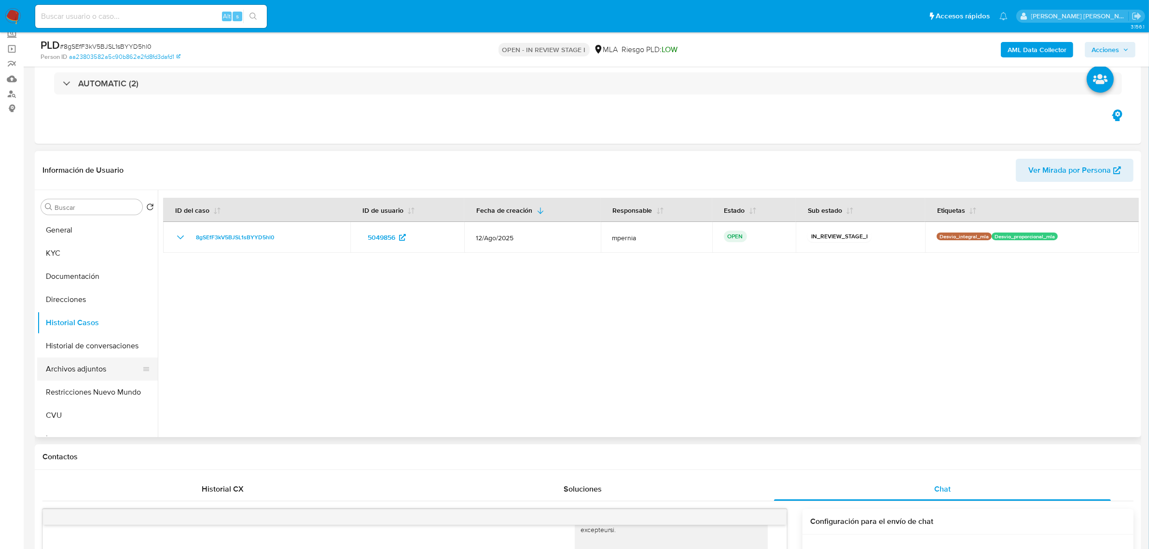
click at [82, 363] on button "Archivos adjuntos" at bounding box center [93, 368] width 113 height 23
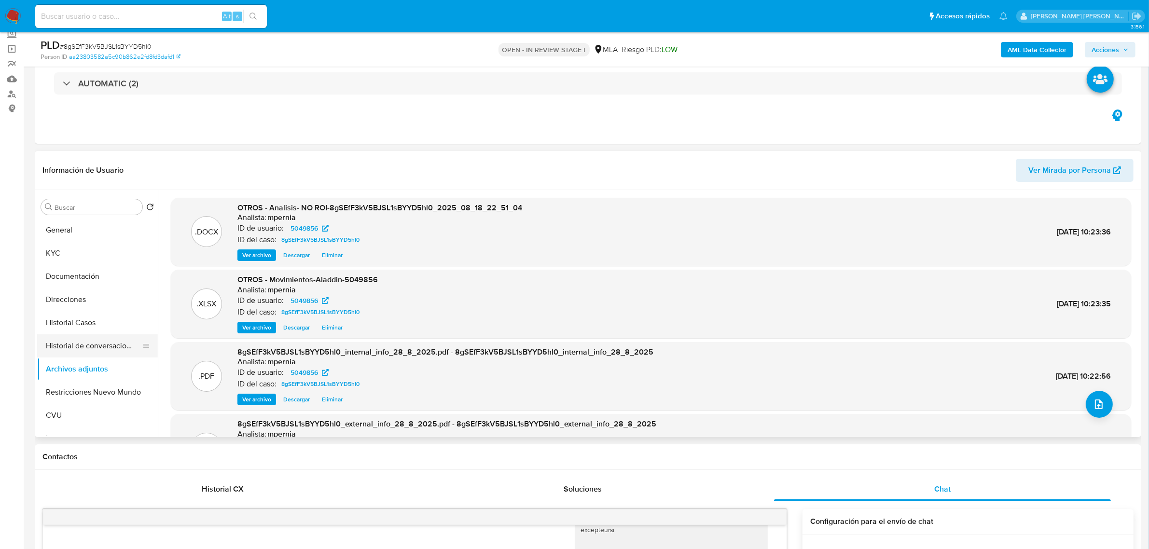
click at [102, 346] on button "Historial de conversaciones" at bounding box center [93, 345] width 113 height 23
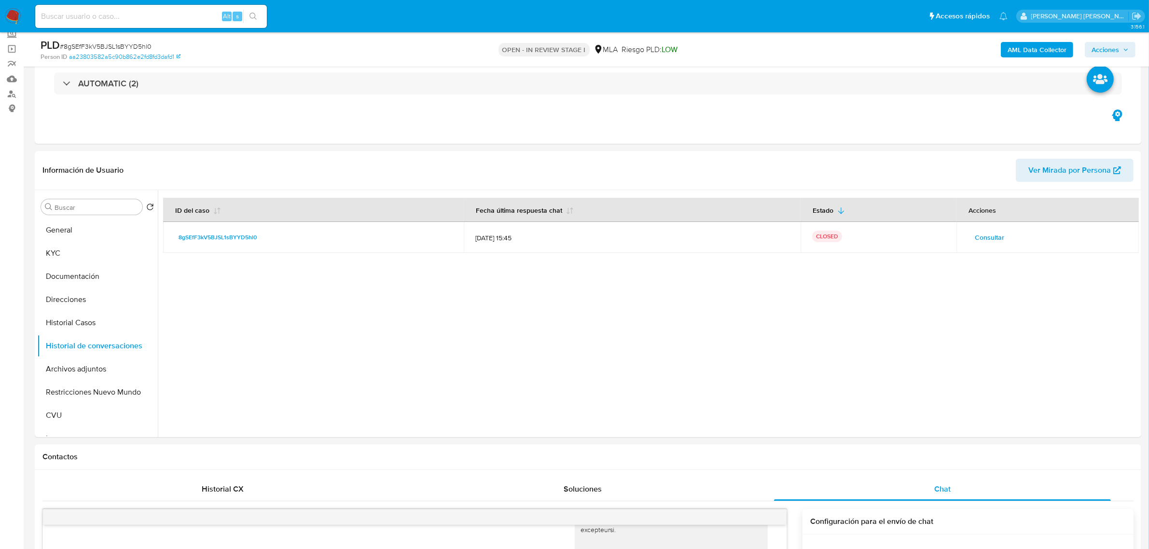
click at [1111, 52] on span "Acciones" at bounding box center [1104, 49] width 27 height 15
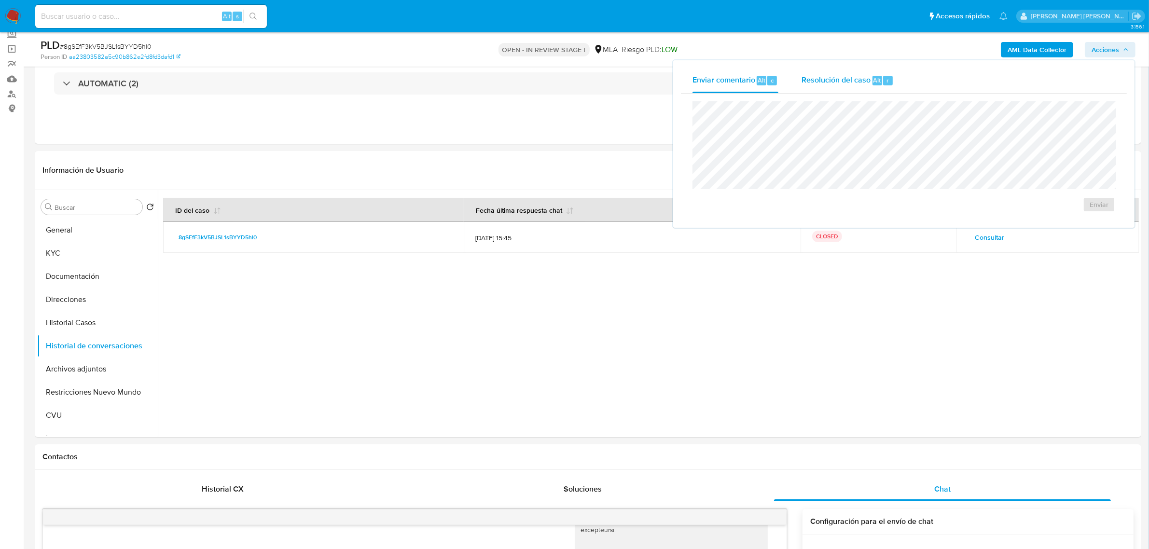
click at [808, 81] on span "Resolución del caso" at bounding box center [835, 79] width 69 height 11
click at [983, 206] on span "No ROI Proposal" at bounding box center [1004, 211] width 50 height 14
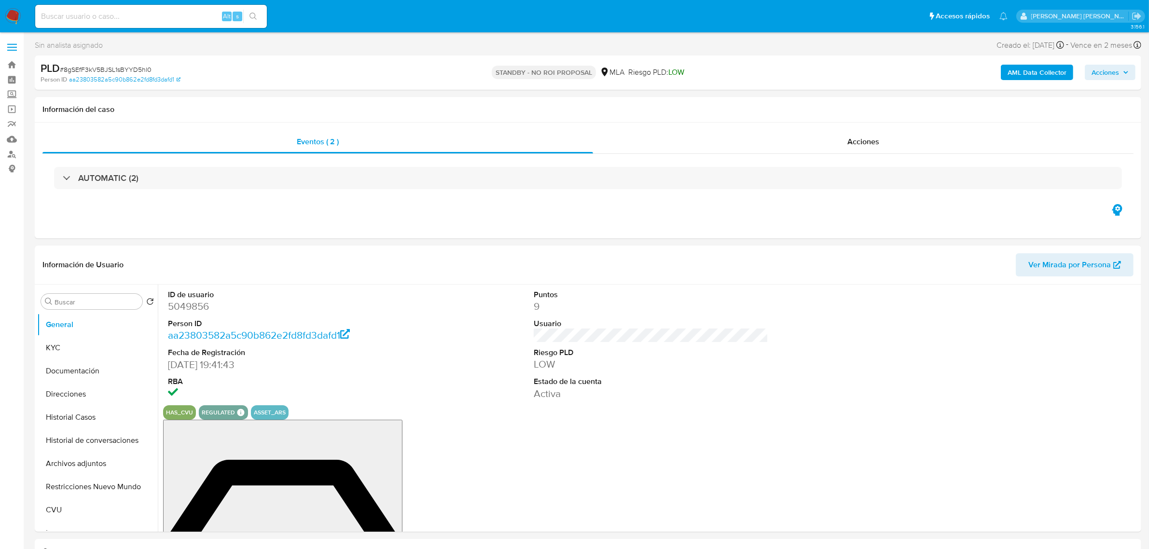
select select "10"
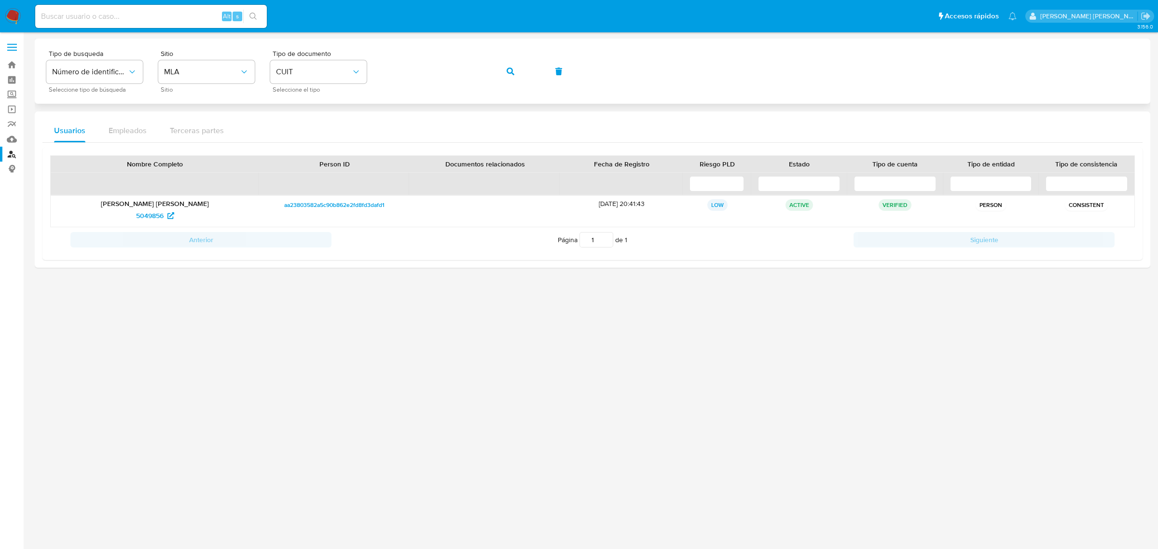
click at [508, 75] on span "button" at bounding box center [511, 71] width 8 height 21
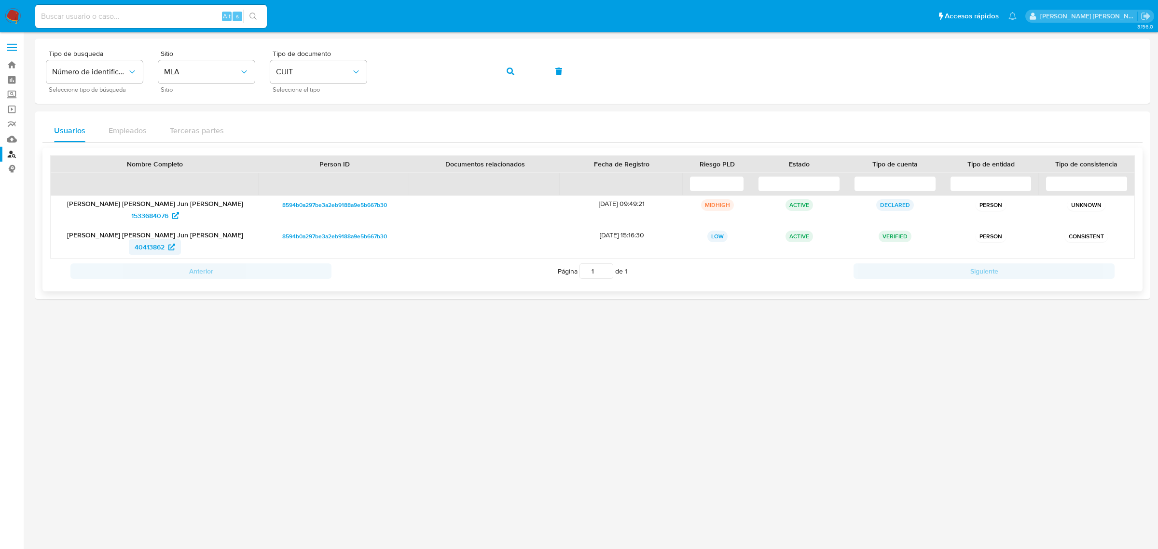
click at [148, 247] on span "40413862" at bounding box center [150, 246] width 30 height 15
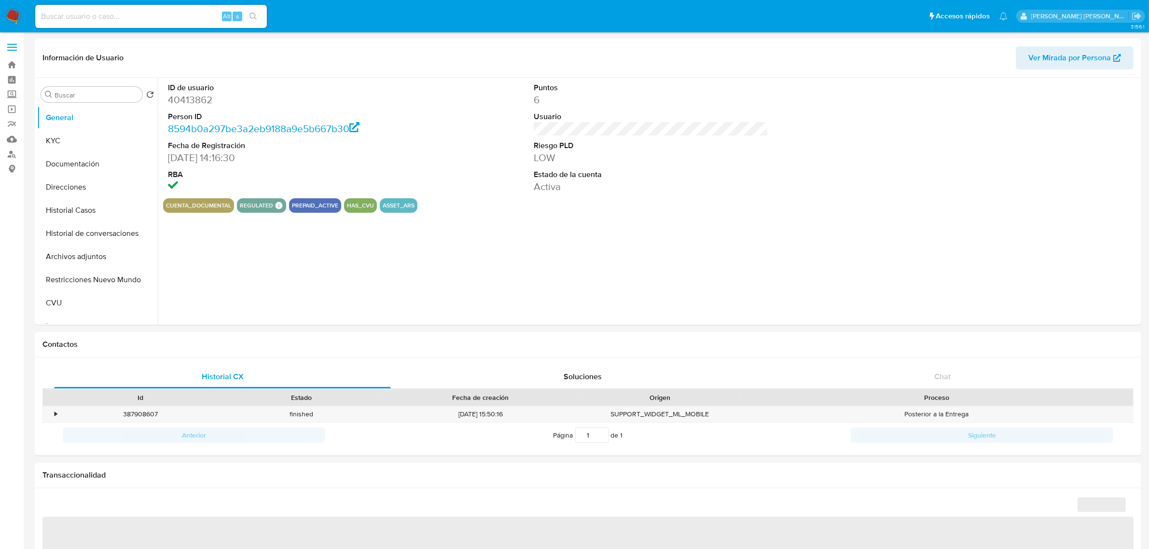
select select "10"
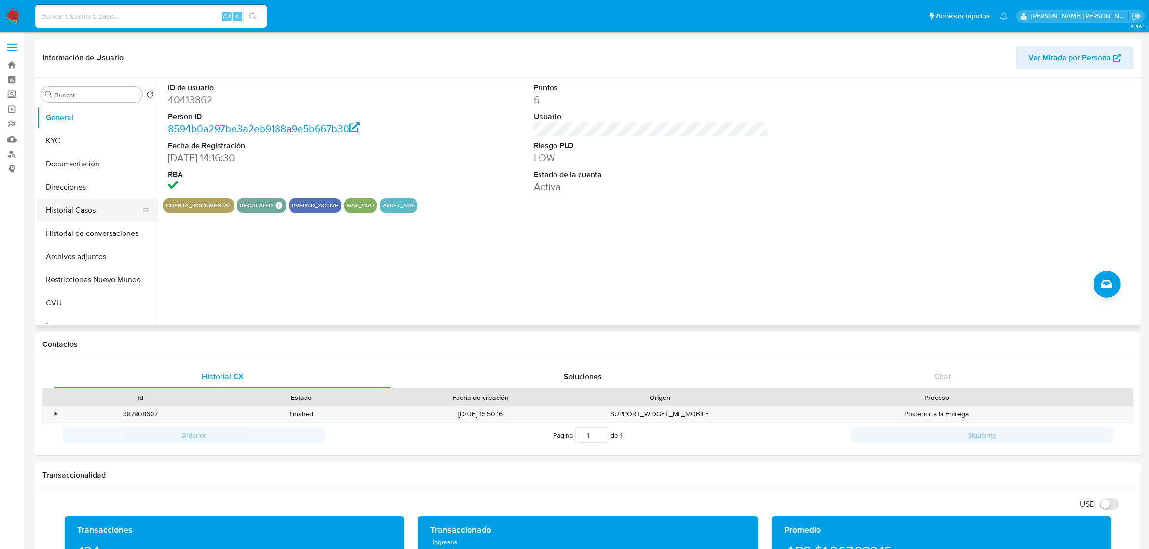
click at [69, 213] on button "Historial Casos" at bounding box center [93, 210] width 113 height 23
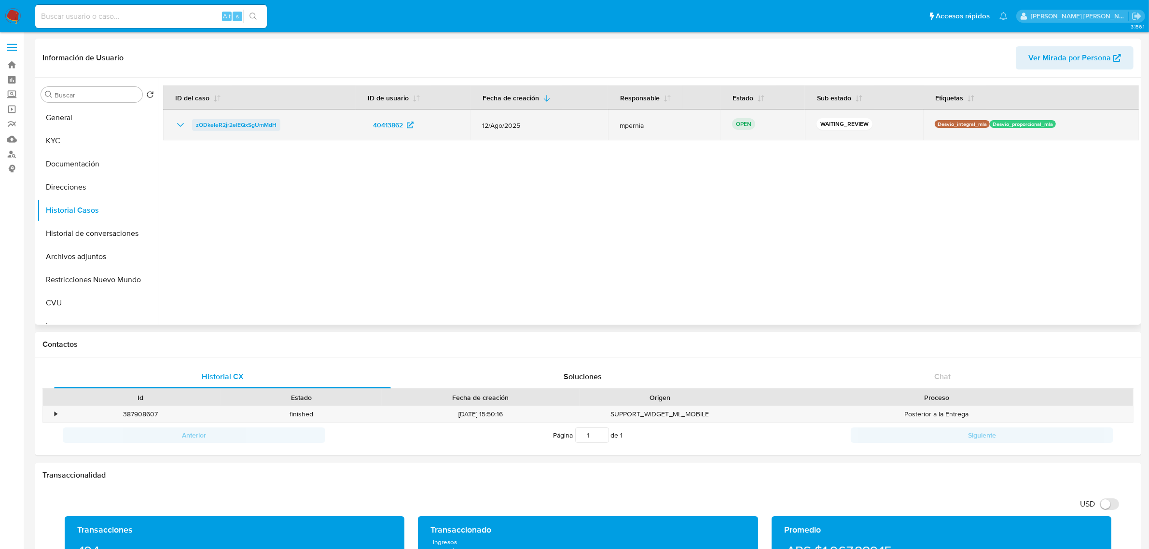
drag, startPoint x: 281, startPoint y: 124, endPoint x: 196, endPoint y: 126, distance: 84.9
click at [196, 126] on div "zODkeIeR2jr2eIEQxSgUmMdH" at bounding box center [259, 125] width 169 height 12
click at [212, 124] on span "zODkeIeR2jr2eIEQxSgUmMdH" at bounding box center [236, 125] width 81 height 12
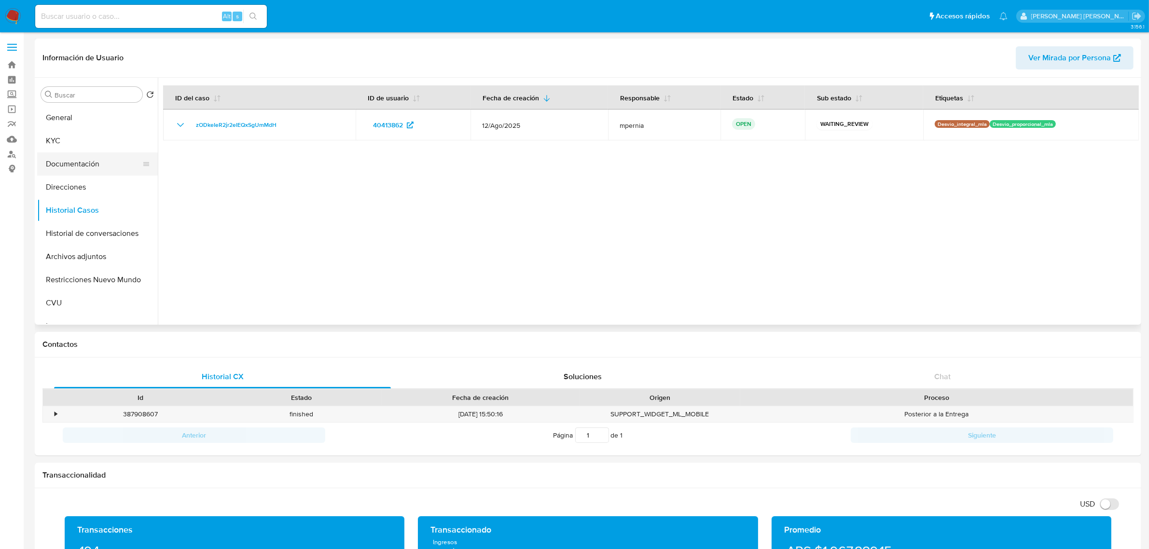
click at [81, 175] on ul "General KYC Documentación Direcciones Historial Casos Historial de conversacion…" at bounding box center [97, 215] width 121 height 218
click at [70, 207] on button "Historial Casos" at bounding box center [93, 210] width 113 height 23
click at [82, 172] on button "Documentación" at bounding box center [93, 163] width 113 height 23
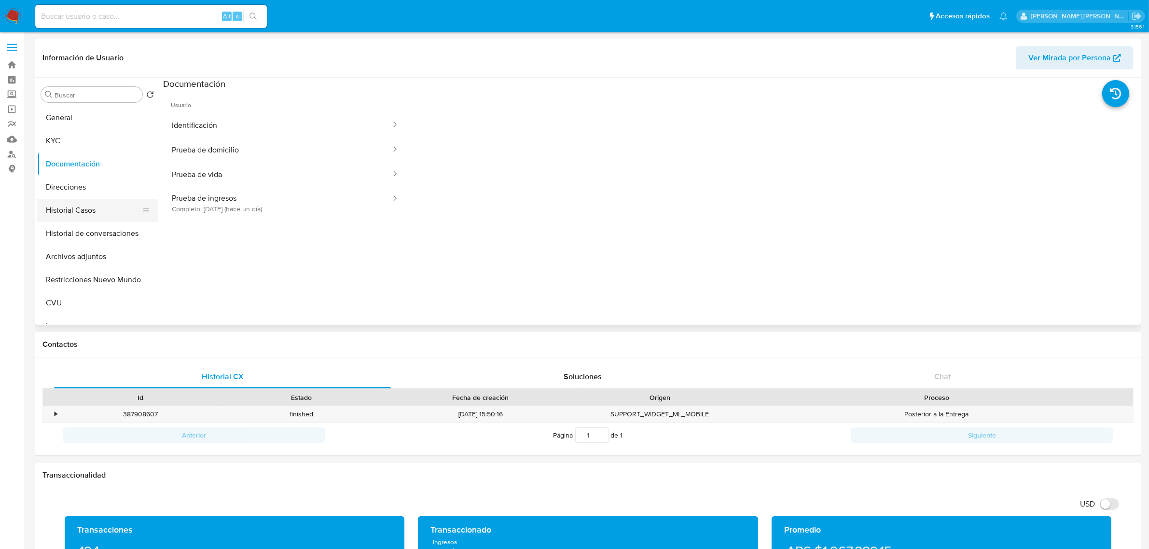
click at [83, 211] on button "Historial Casos" at bounding box center [93, 210] width 113 height 23
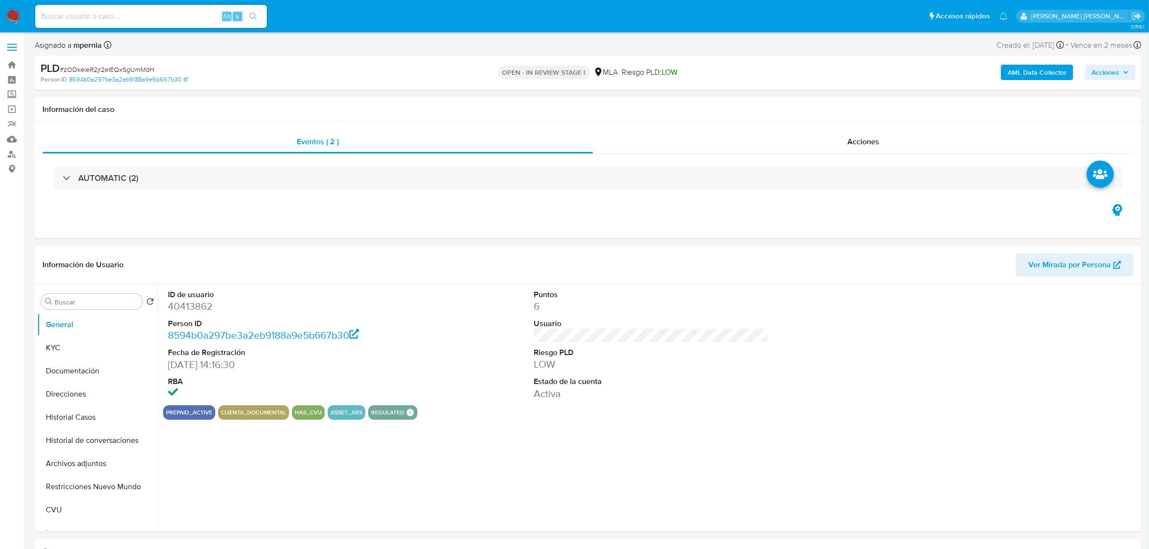
select select "10"
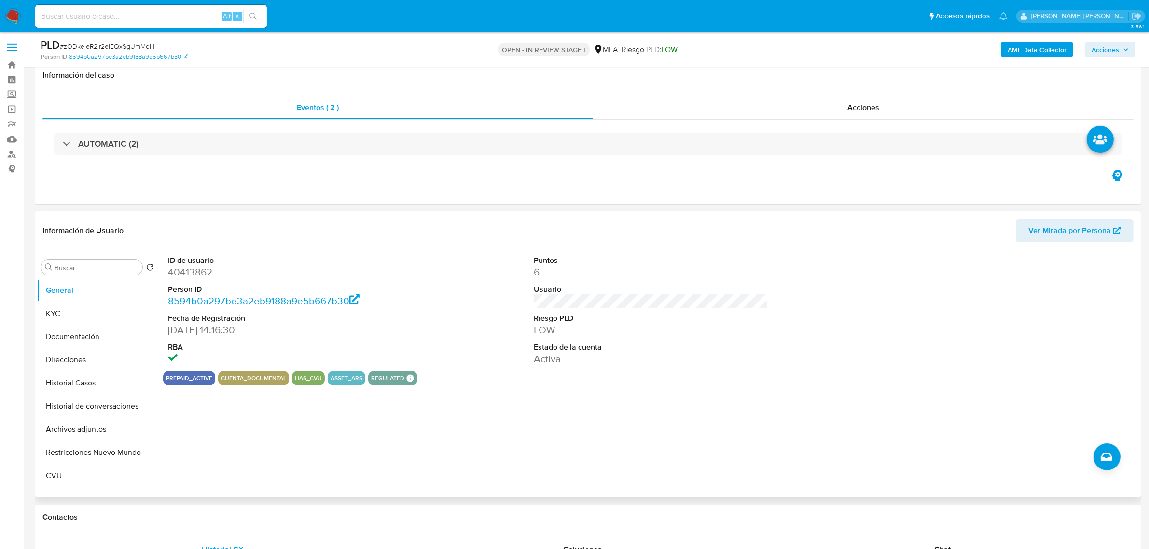
scroll to position [362, 0]
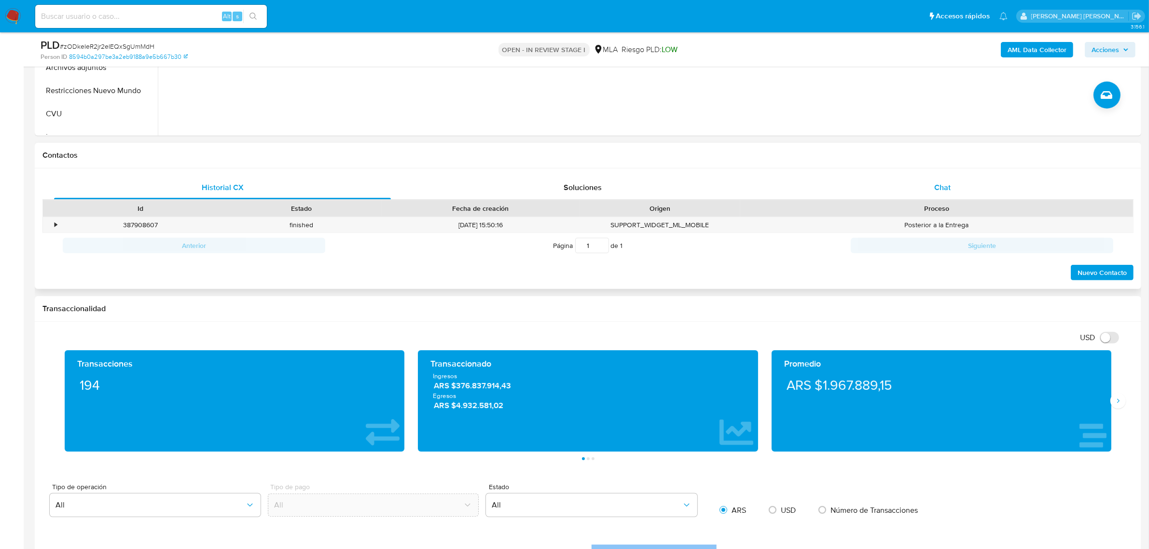
click at [937, 193] on span "Chat" at bounding box center [942, 187] width 16 height 11
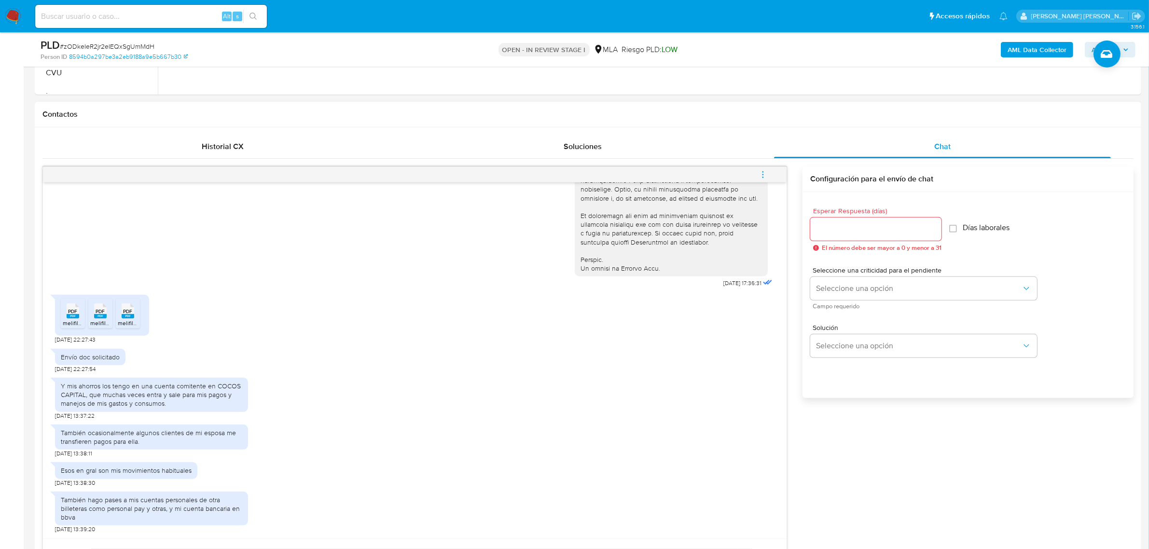
scroll to position [422, 0]
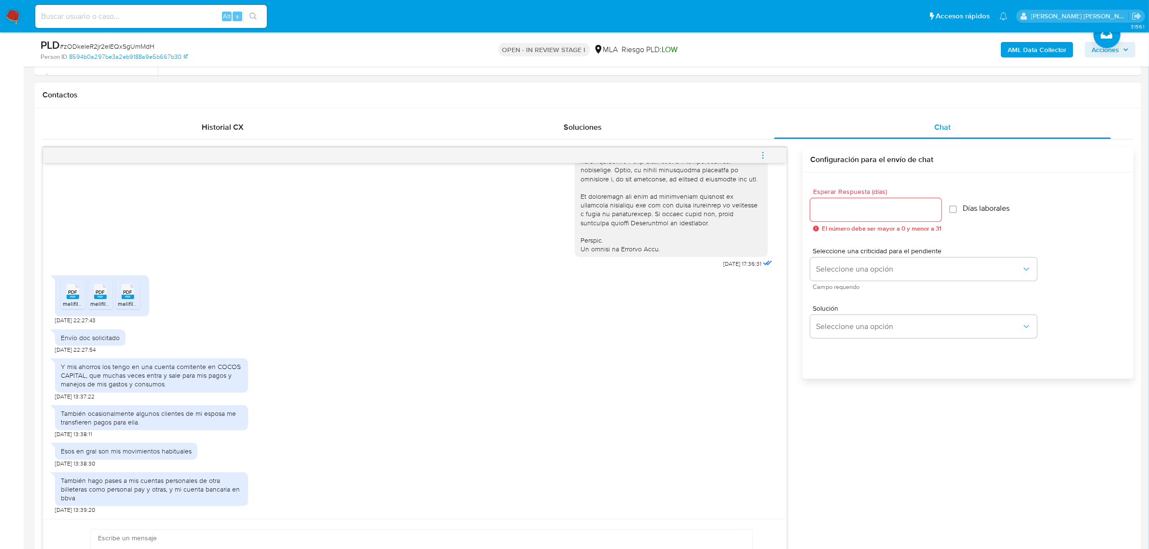
click at [72, 299] on rect at bounding box center [73, 297] width 13 height 4
click at [101, 302] on span "melifile7098519762340982222.pdf" at bounding box center [135, 304] width 90 height 8
click at [134, 300] on icon "PDF" at bounding box center [128, 291] width 13 height 17
drag, startPoint x: 67, startPoint y: 369, endPoint x: 166, endPoint y: 385, distance: 101.1
click at [166, 385] on div "Y mis ahorros los tengo en una cuenta comitente en COCOS CAPITAL, que muchas ve…" at bounding box center [151, 375] width 181 height 27
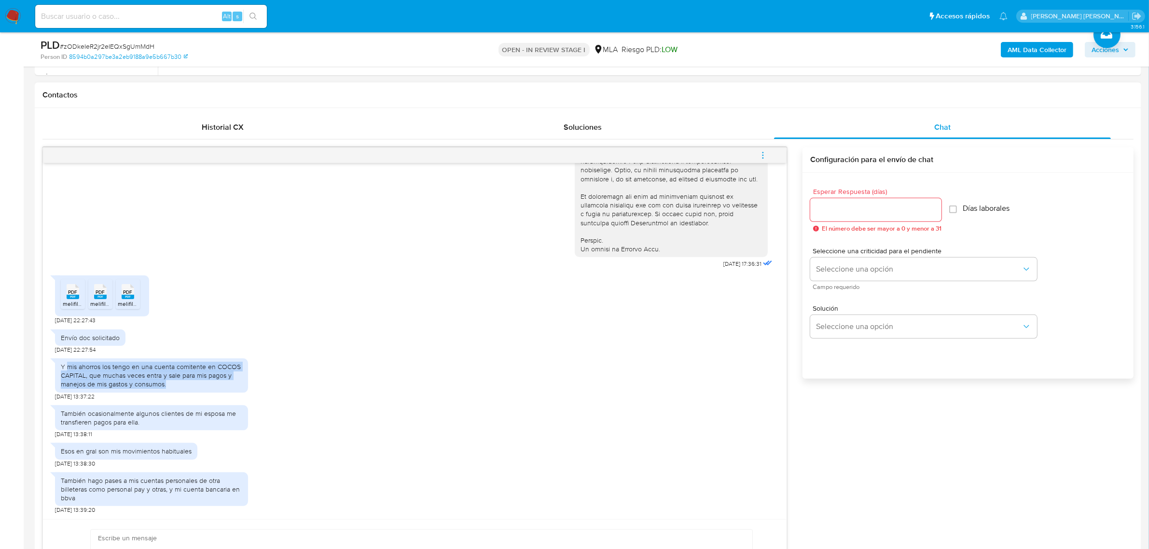
copy div "mis ahorros los tengo en una cuenta comitente en COCOS CAPITAL, que muchas vece…"
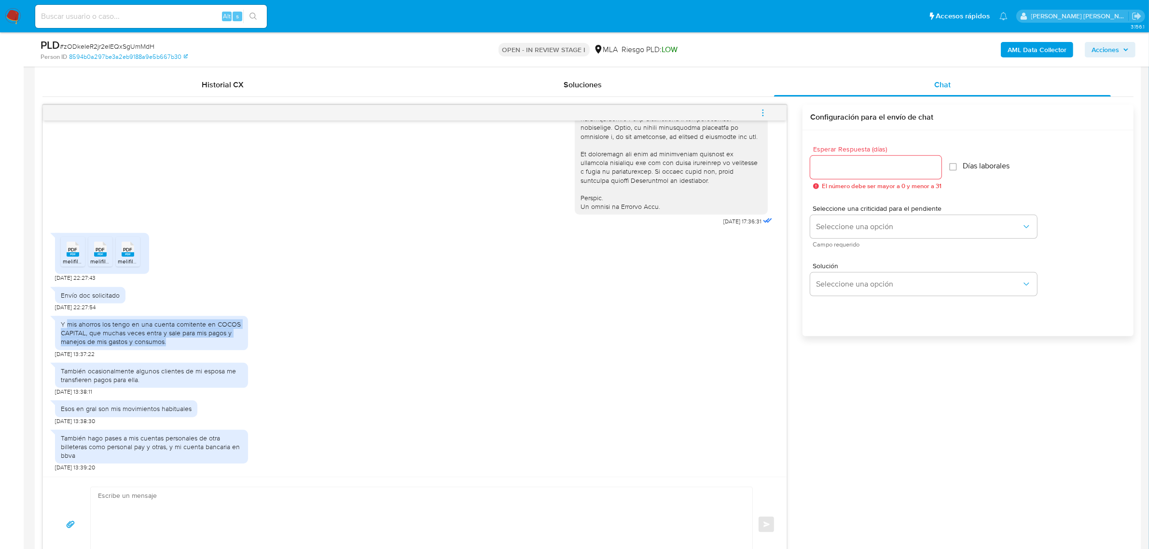
scroll to position [482, 0]
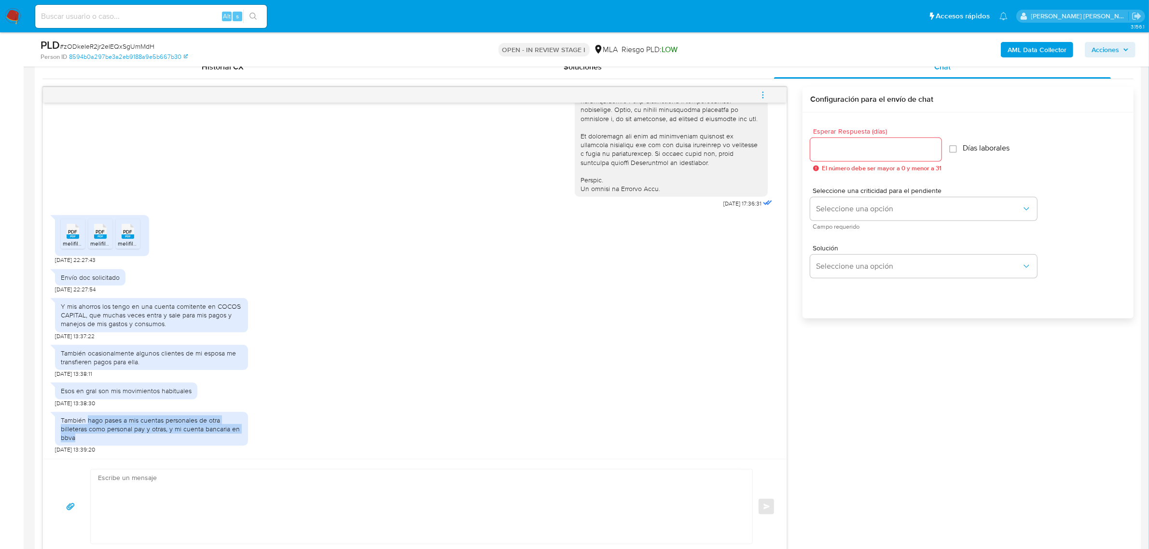
drag, startPoint x: 88, startPoint y: 422, endPoint x: 81, endPoint y: 440, distance: 19.1
click at [81, 440] on div "También hago pases a mis cuentas personales de otra billeteras como personal pa…" at bounding box center [151, 429] width 181 height 27
copy div "hago pases a mis cuentas personales de otra billeteras como personal pay y otra…"
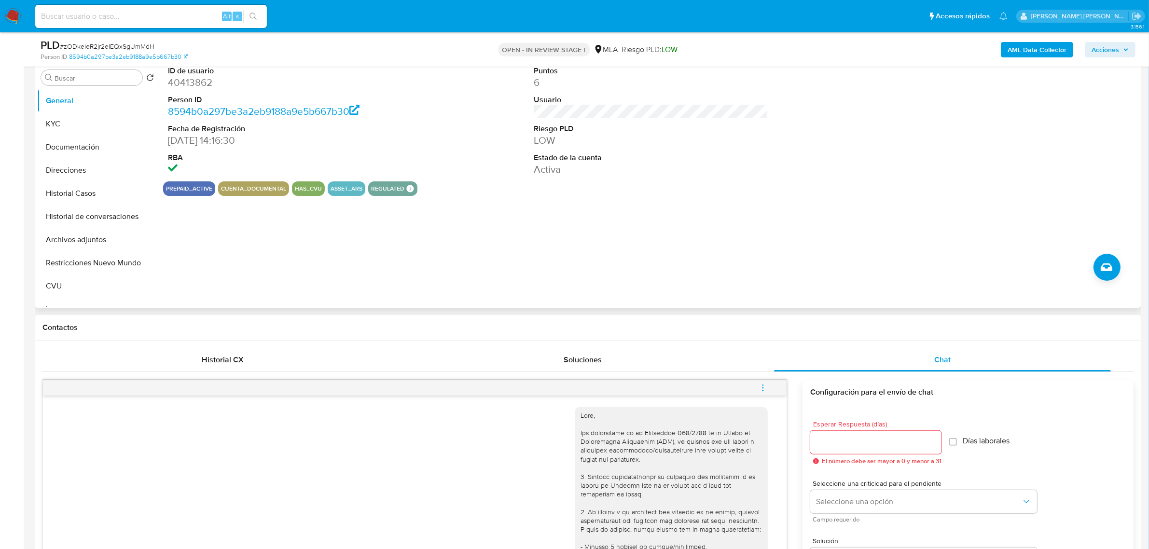
scroll to position [121, 0]
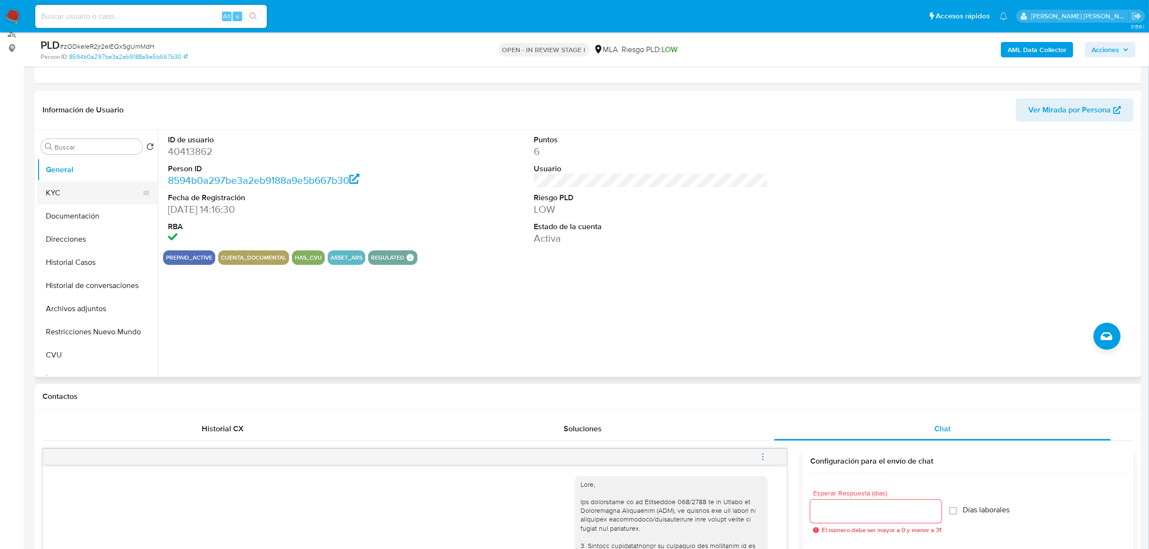
click at [78, 191] on button "KYC" at bounding box center [93, 192] width 113 height 23
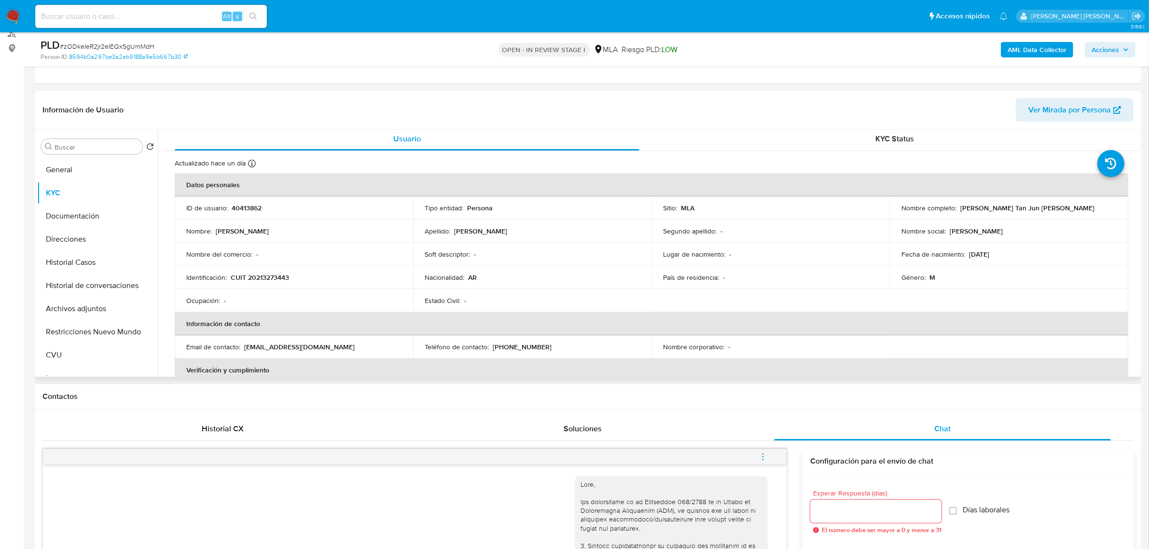
scroll to position [0, 0]
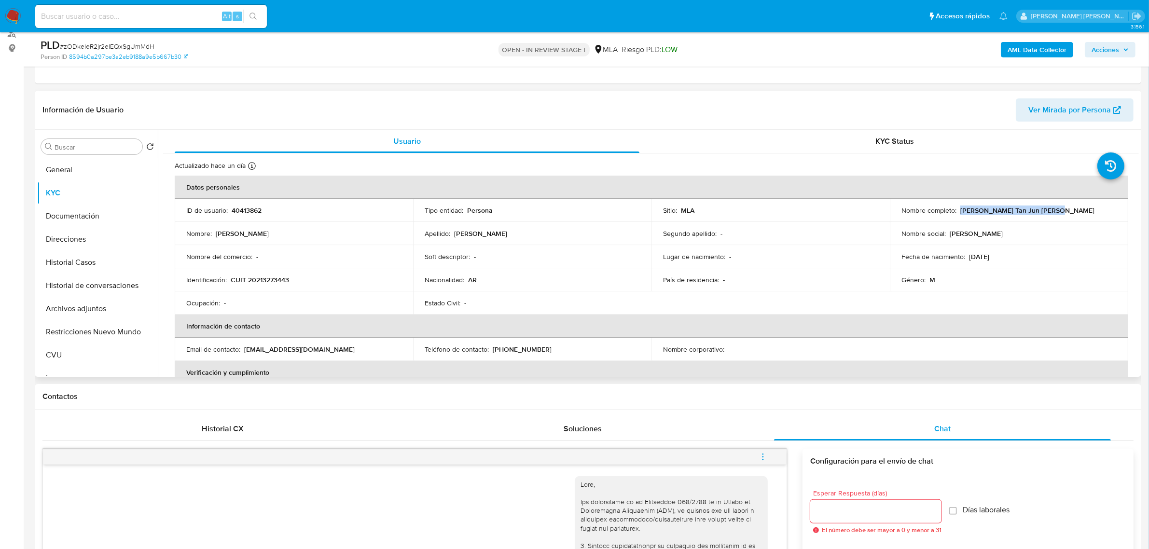
drag, startPoint x: 958, startPoint y: 206, endPoint x: 1051, endPoint y: 211, distance: 93.3
click at [1059, 210] on div "Nombre completo : Pablo Marcelo Tan Jun Roldan" at bounding box center [1008, 210] width 215 height 9
click at [85, 223] on button "Documentación" at bounding box center [93, 216] width 113 height 23
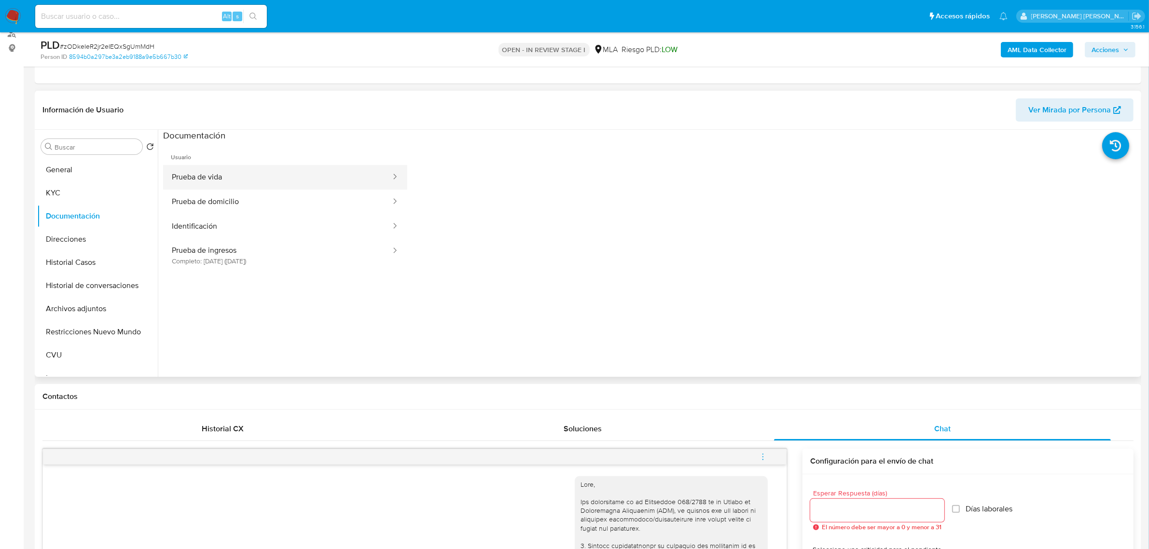
click at [195, 177] on button "Prueba de vida" at bounding box center [277, 177] width 229 height 25
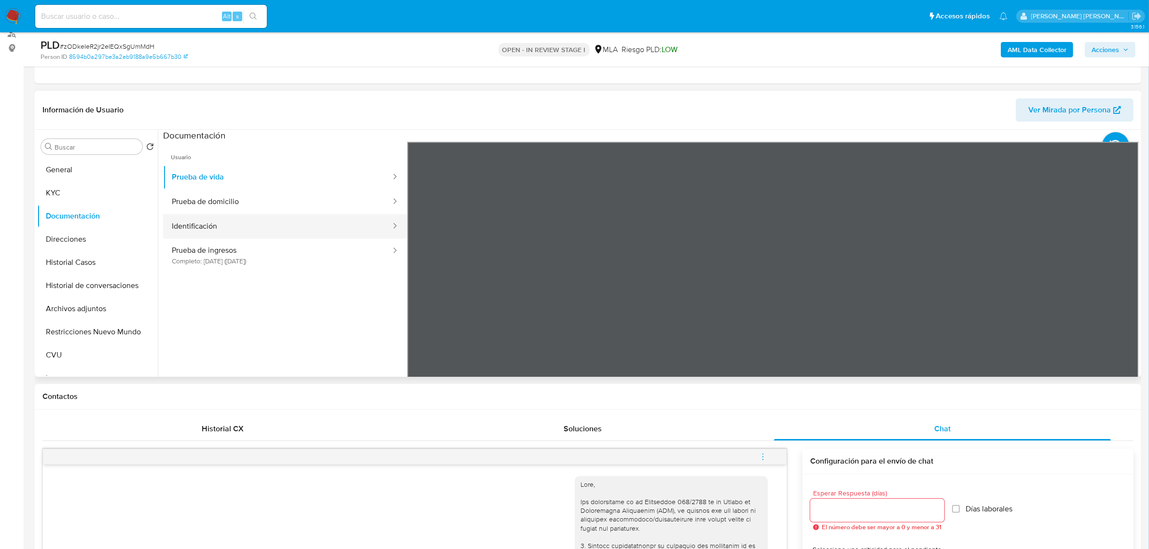
click at [249, 225] on button "Identificación" at bounding box center [277, 226] width 229 height 25
click at [1117, 293] on icon at bounding box center [1126, 298] width 19 height 19
click at [227, 255] on button "Prueba de ingresos Completo: 27/08/2025 (hace un día)" at bounding box center [277, 255] width 229 height 33
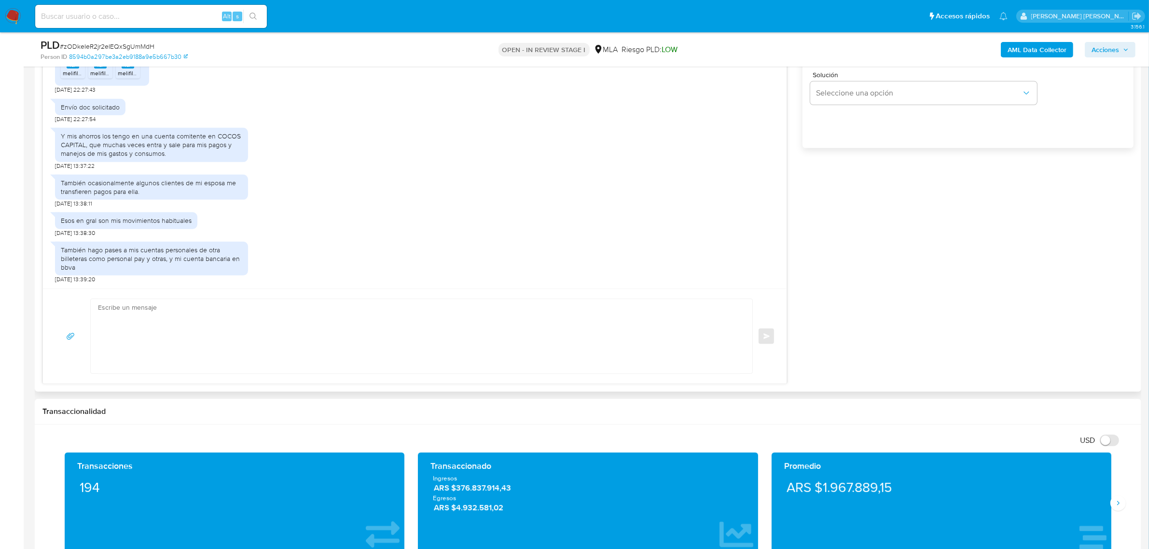
scroll to position [482, 0]
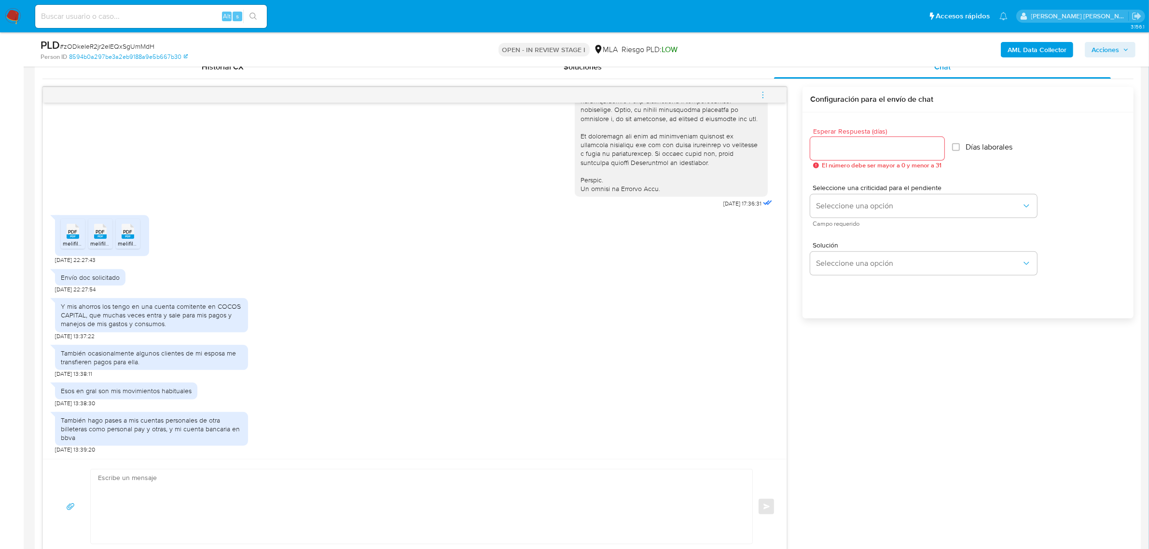
click at [1030, 46] on b "AML Data Collector" at bounding box center [1036, 49] width 59 height 15
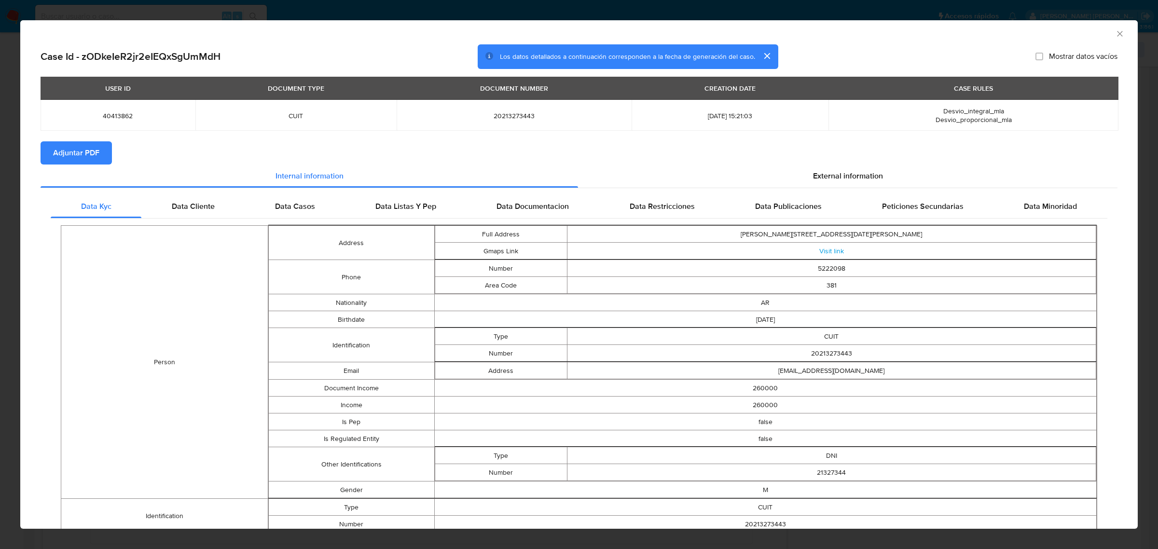
click at [86, 151] on span "Adjuntar PDF" at bounding box center [76, 152] width 46 height 21
click at [1115, 35] on icon "Cerrar ventana" at bounding box center [1120, 34] width 10 height 10
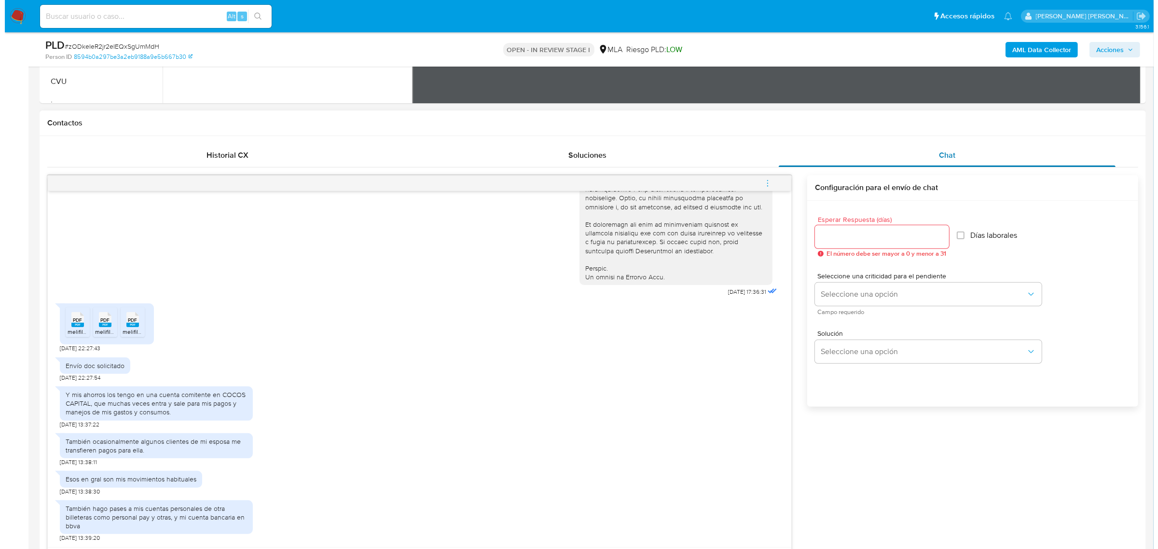
scroll to position [302, 0]
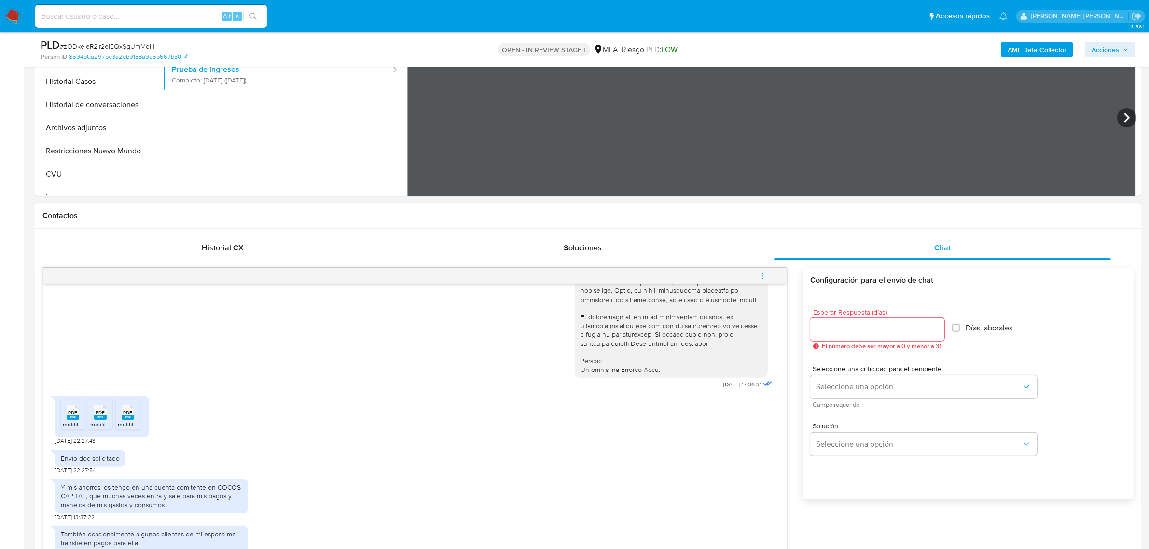
click at [762, 275] on icon "menu-action" at bounding box center [762, 276] width 9 height 9
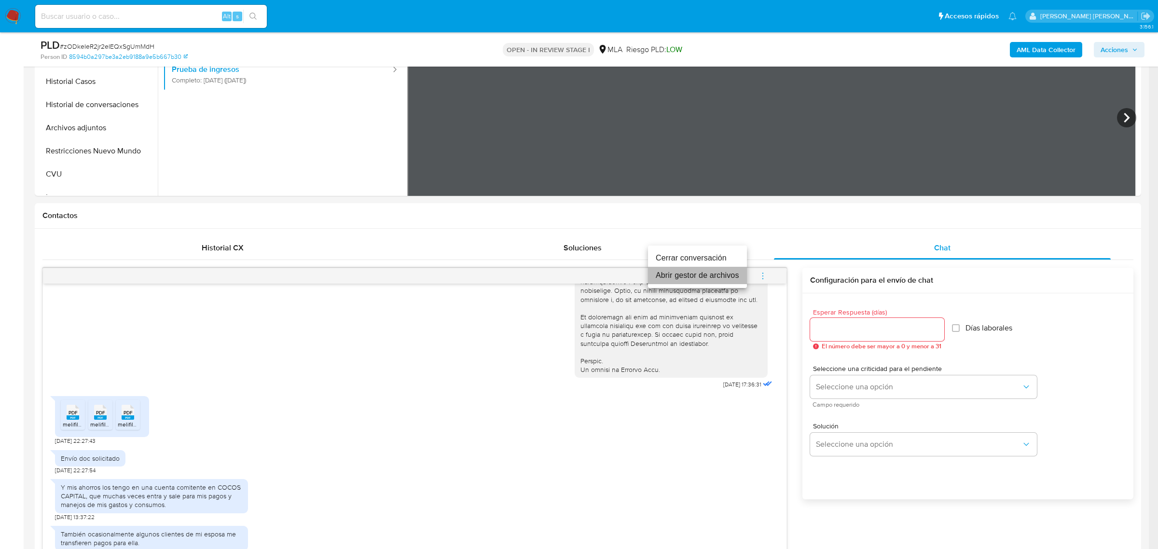
click at [670, 275] on li "Abrir gestor de archivos" at bounding box center [697, 275] width 99 height 17
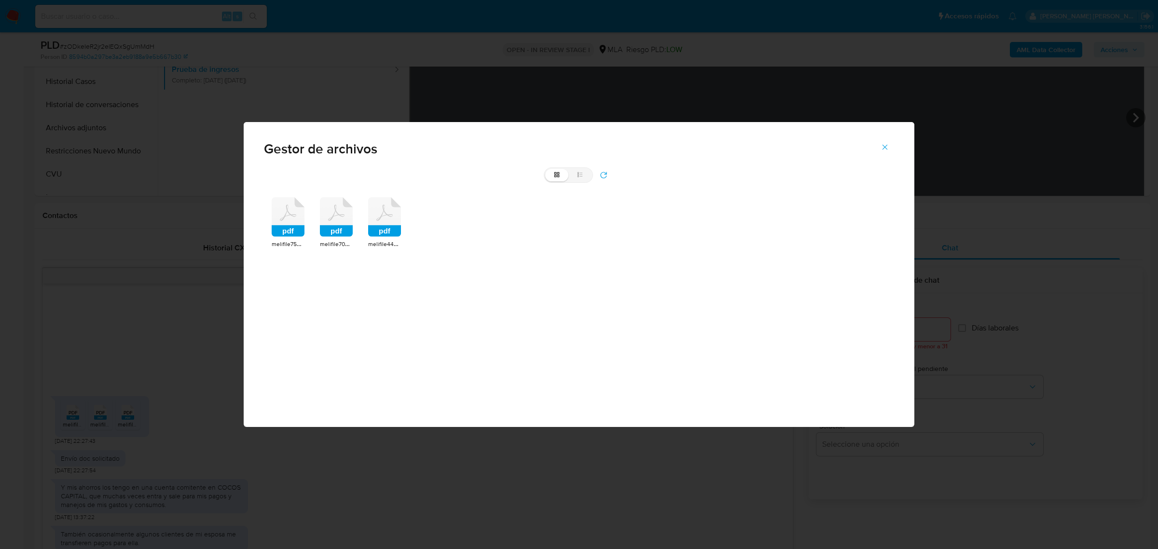
click at [298, 228] on rect at bounding box center [288, 231] width 33 height 12
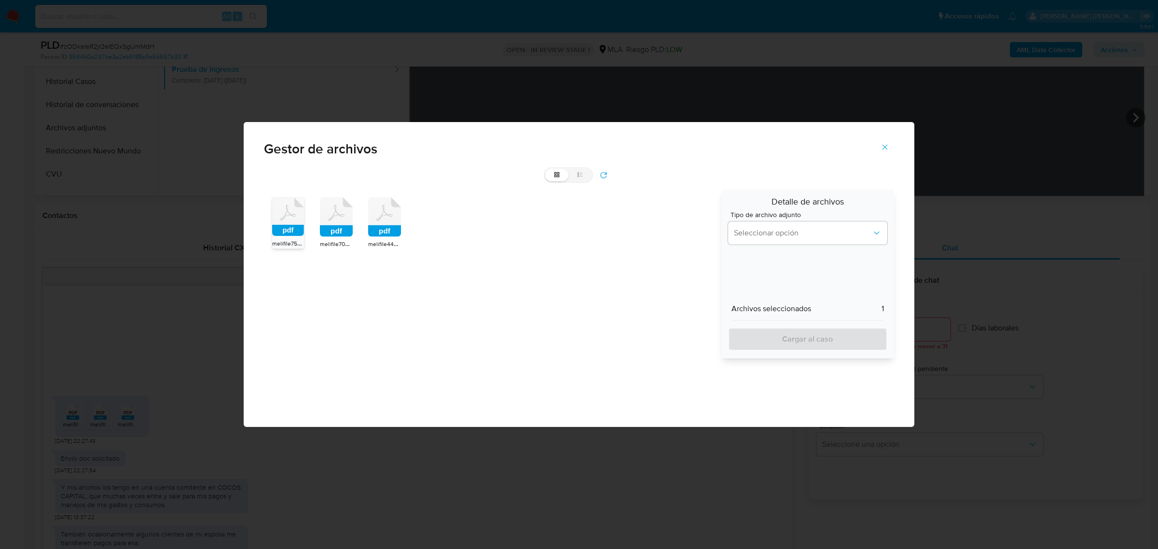
click at [606, 175] on icon "refresh" at bounding box center [604, 175] width 8 height 8
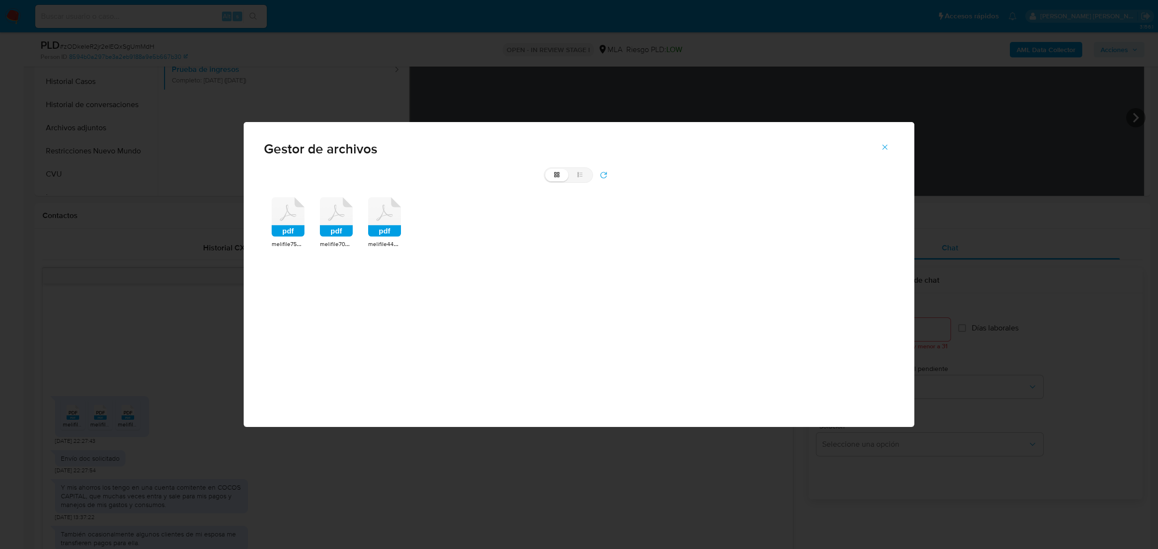
click at [582, 179] on label "list" at bounding box center [579, 175] width 23 height 13
click at [546, 169] on input "list" at bounding box center [545, 169] width 0 height 0
radio input "true"
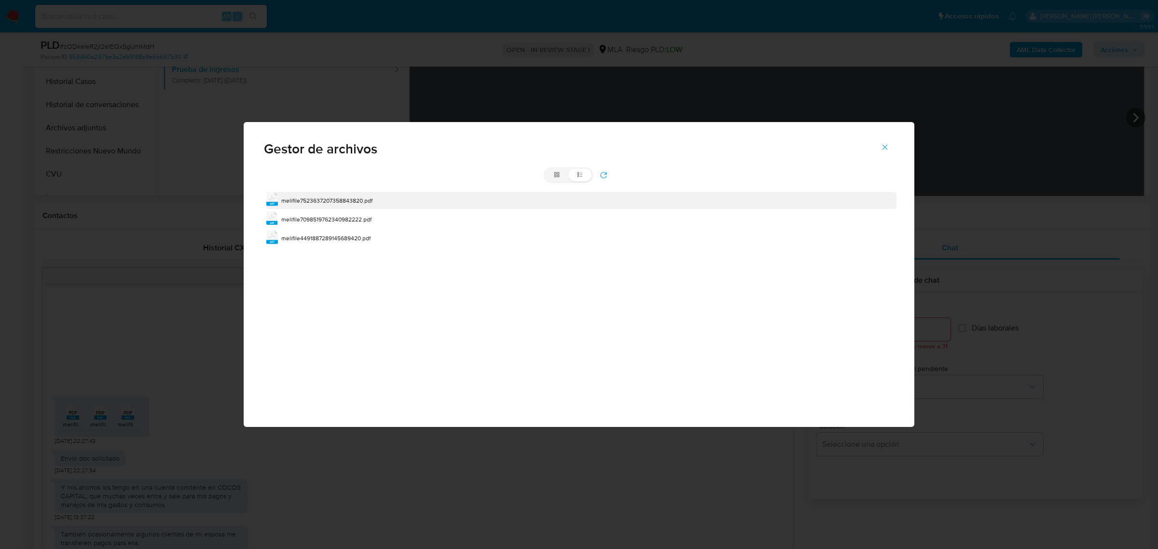
click at [304, 202] on span "melifile7523637207358843820.pdf" at bounding box center [326, 200] width 91 height 8
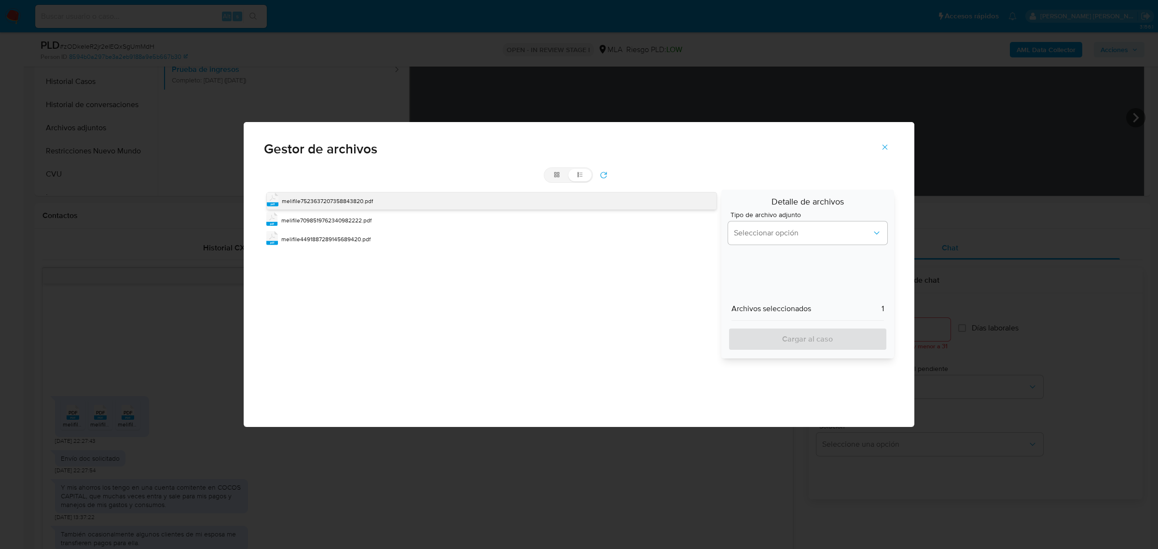
click at [304, 202] on span "melifile7523637207358843820.pdf" at bounding box center [327, 201] width 91 height 8
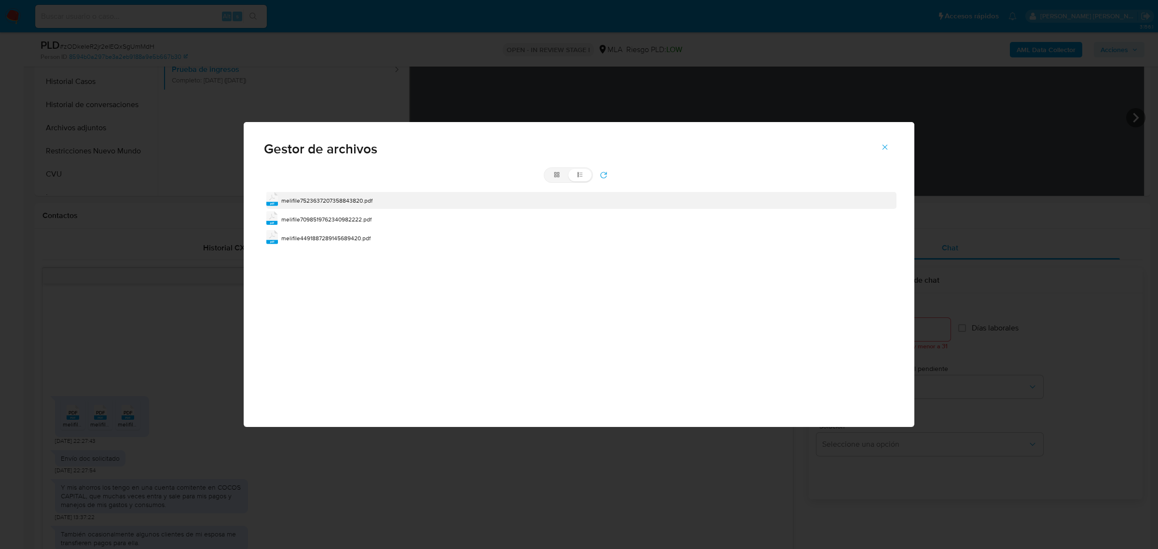
click at [304, 202] on span "melifile7523637207358843820.pdf" at bounding box center [326, 200] width 91 height 8
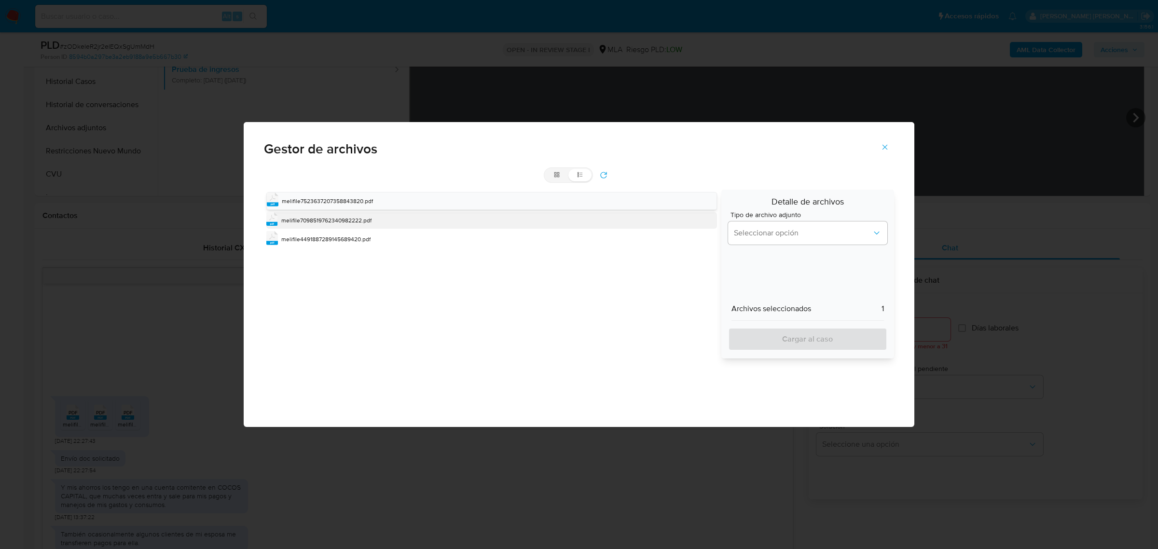
click at [313, 217] on span "melifile7098519762340982222.pdf" at bounding box center [326, 220] width 90 height 8
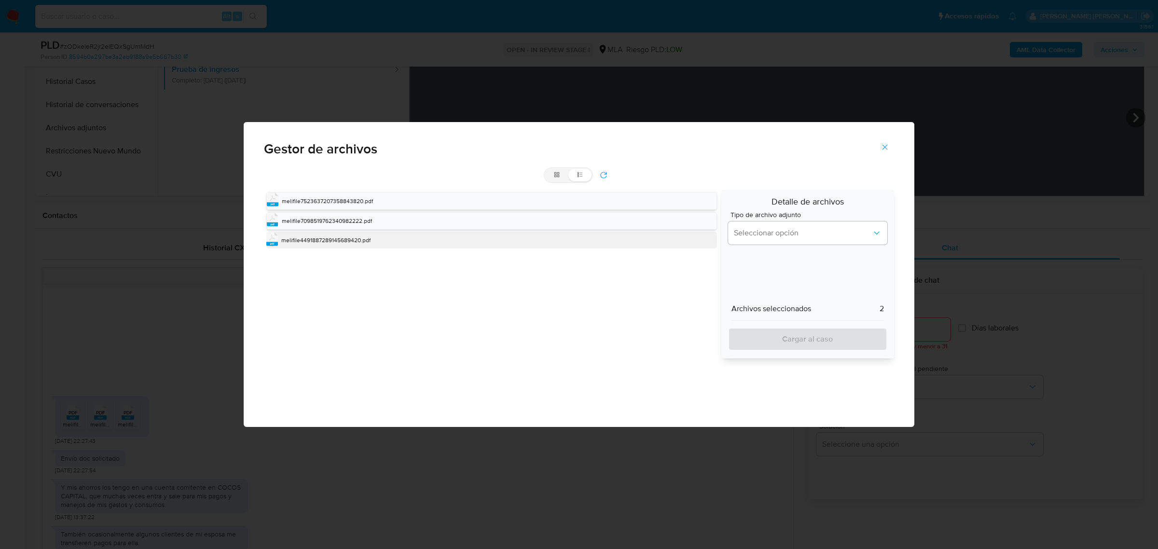
click at [313, 236] on div "melifile4491887289145689420.pdf" at bounding box center [325, 240] width 89 height 10
click at [807, 223] on button "Seleccionar opción" at bounding box center [807, 232] width 159 height 23
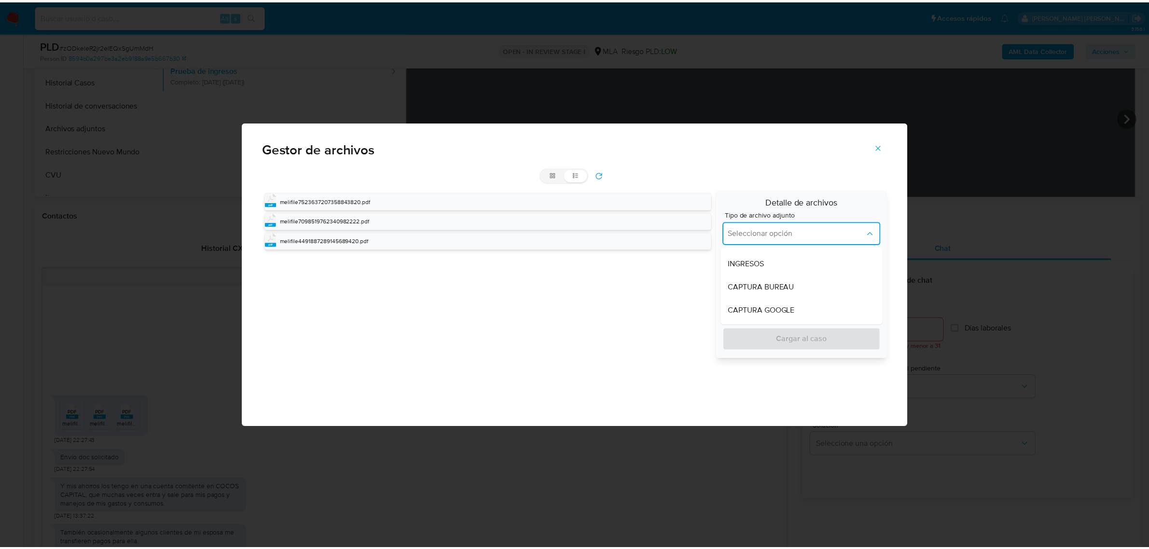
scroll to position [0, 0]
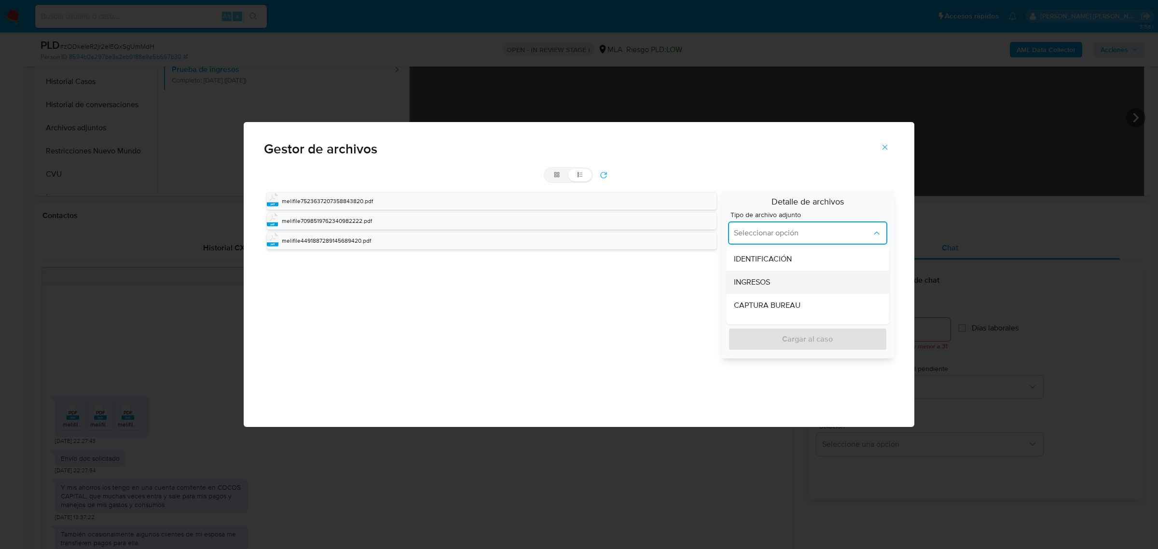
click at [771, 282] on div "INGRESOS" at bounding box center [805, 282] width 142 height 23
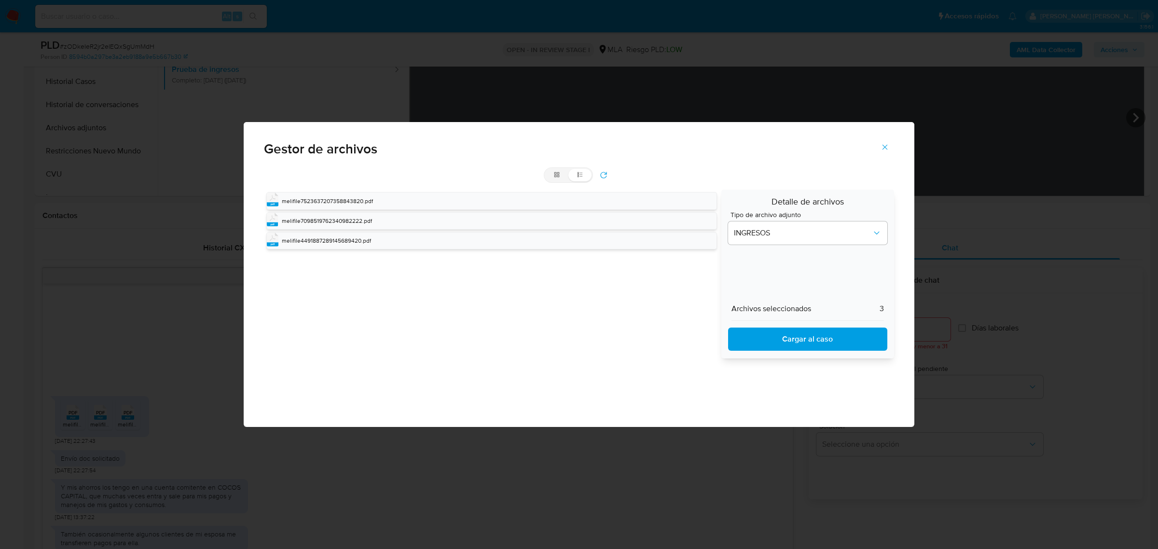
click at [801, 341] on span "Cargar al caso" at bounding box center [808, 339] width 134 height 21
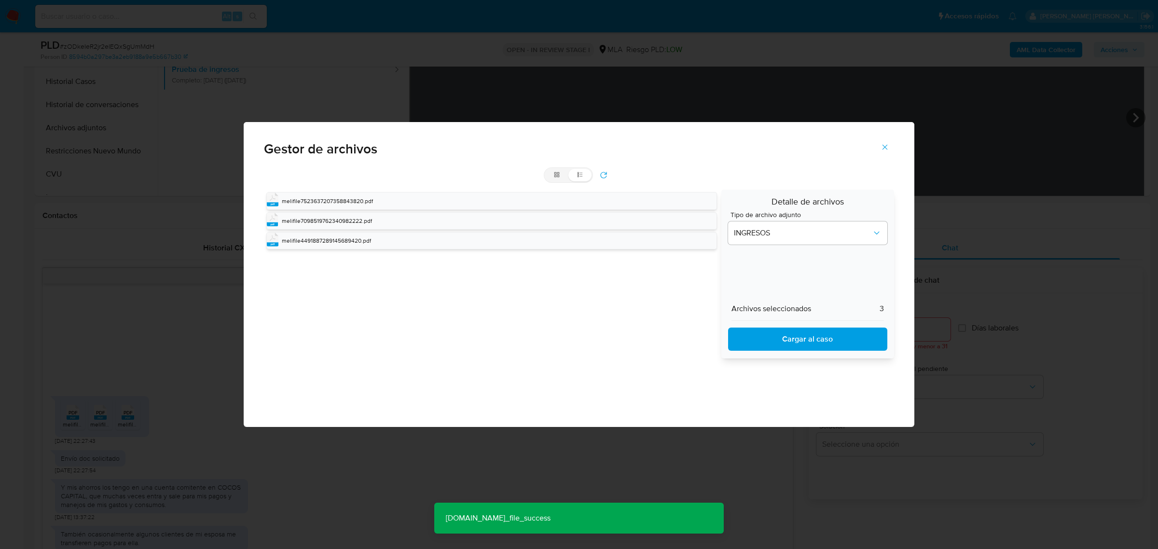
click at [887, 145] on icon "Cerrar" at bounding box center [884, 147] width 5 height 5
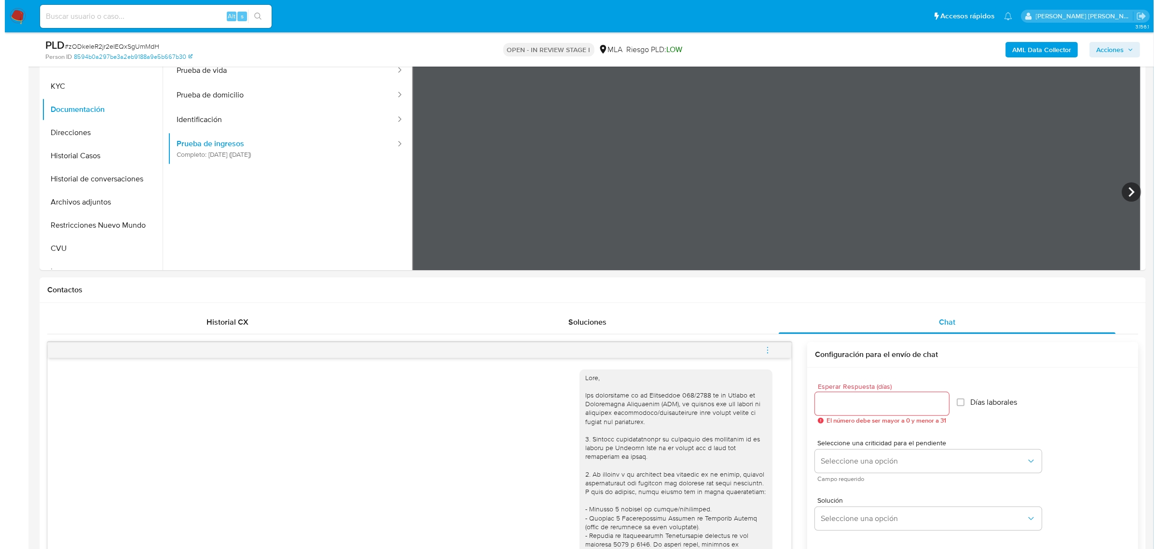
scroll to position [181, 0]
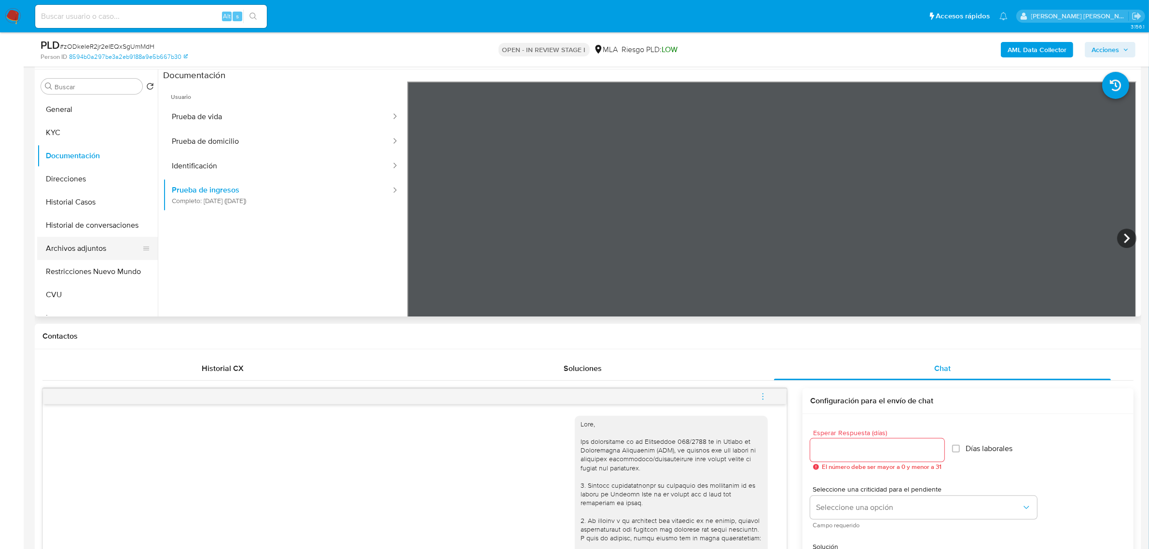
click at [75, 249] on button "Archivos adjuntos" at bounding box center [93, 248] width 113 height 23
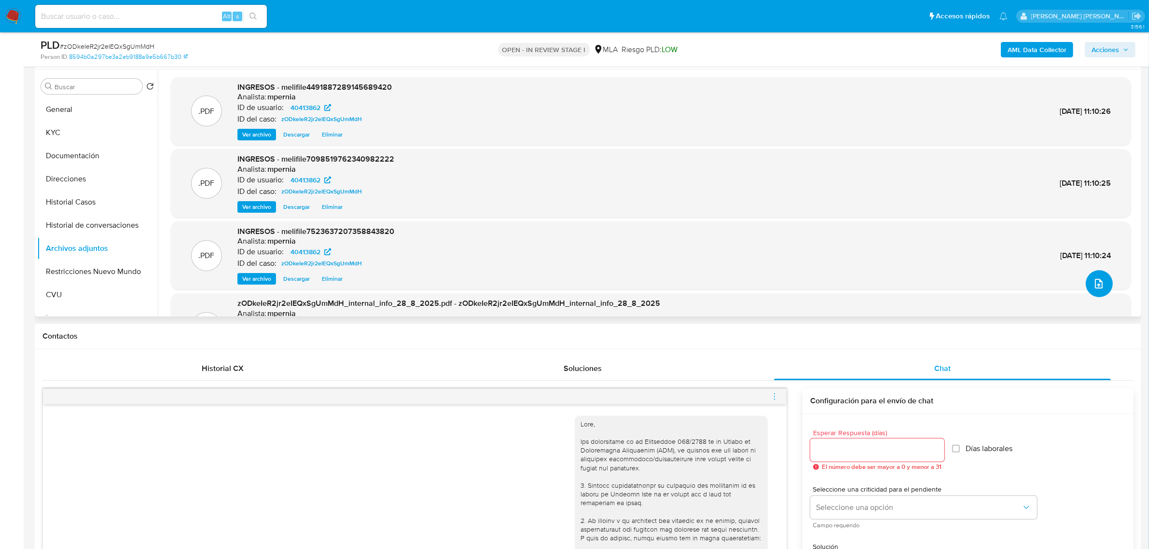
click at [1098, 279] on icon "upload-file" at bounding box center [1099, 284] width 12 height 12
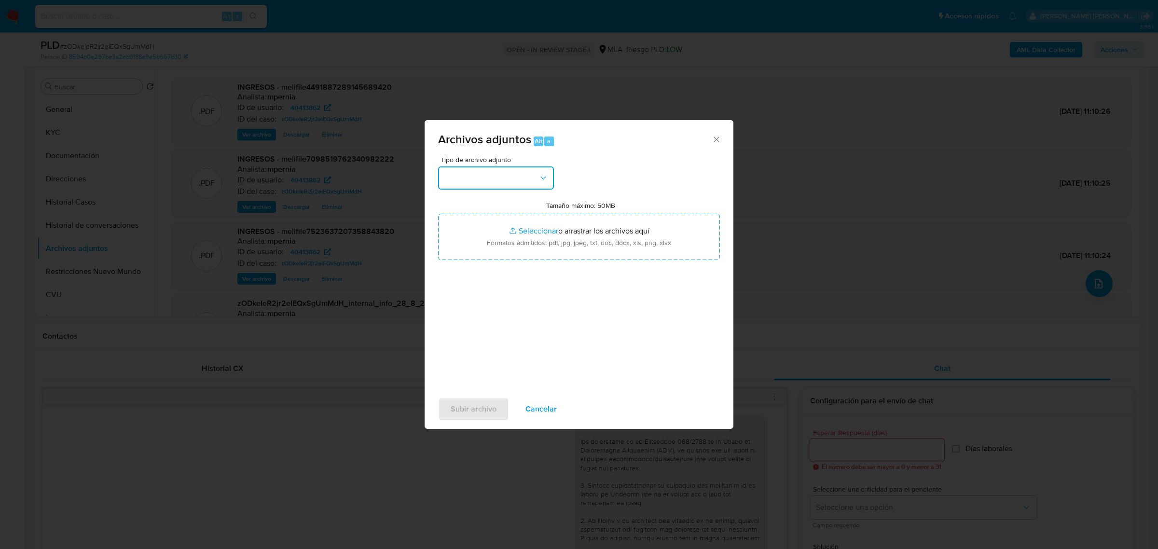
click at [532, 180] on button "button" at bounding box center [496, 177] width 116 height 23
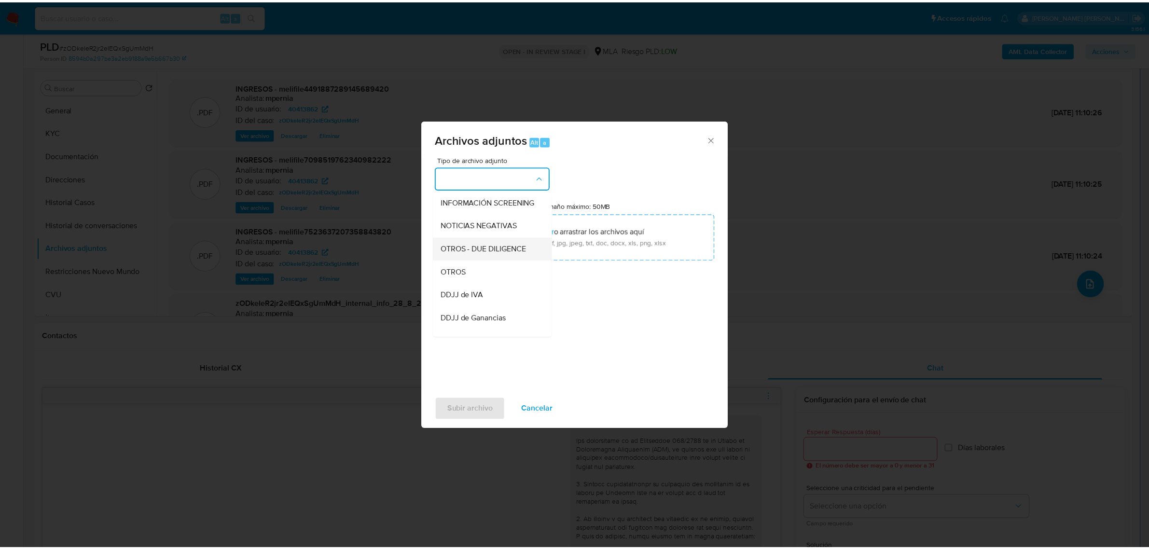
scroll to position [121, 0]
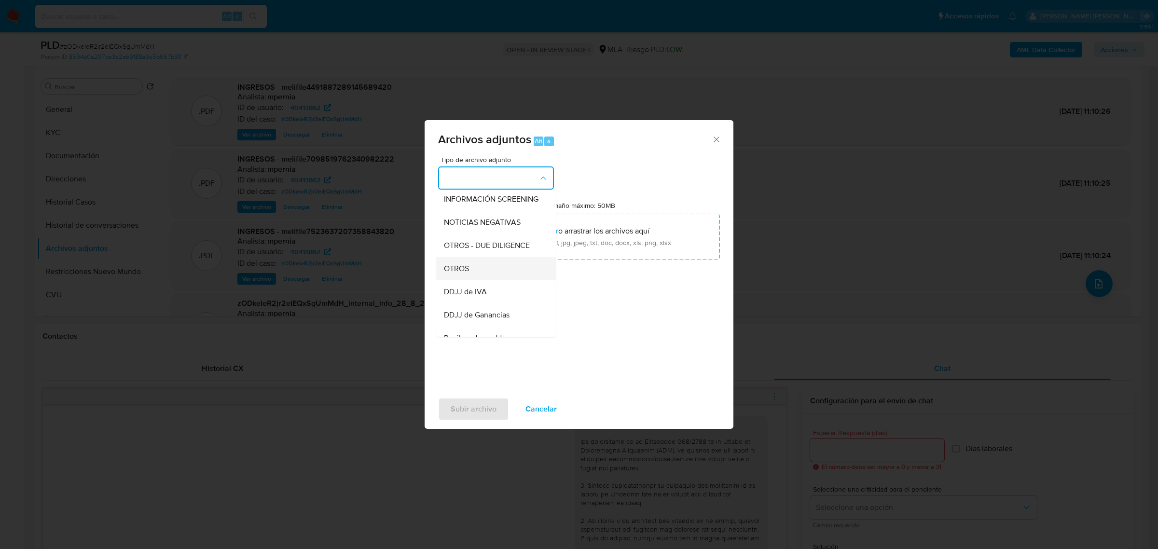
click at [462, 273] on span "OTROS" at bounding box center [456, 268] width 25 height 10
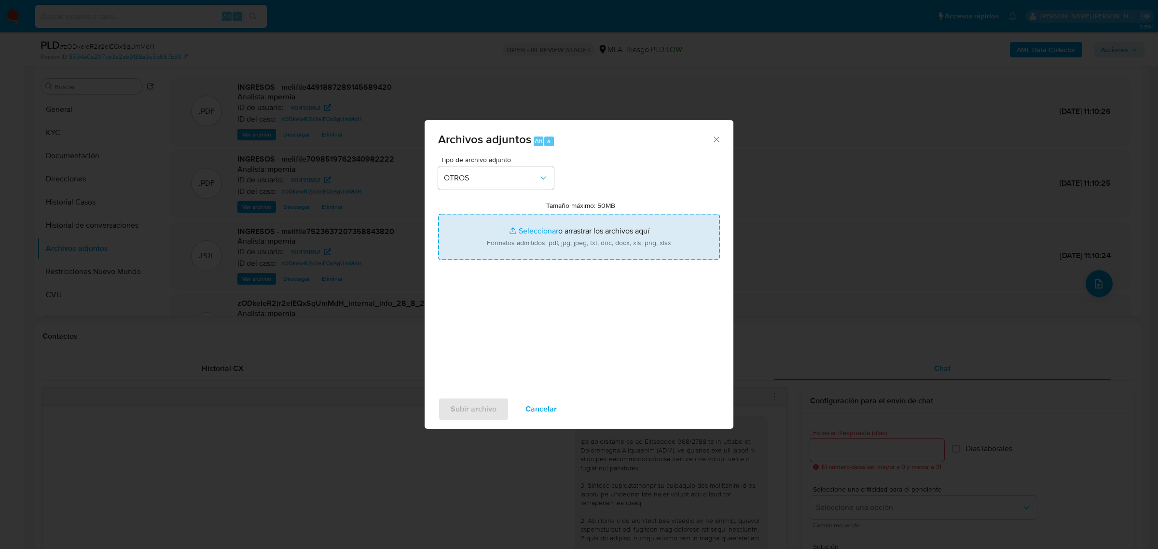
type input "C:\fakepath\Movimientos-Aladdin-40413862.xlsx"
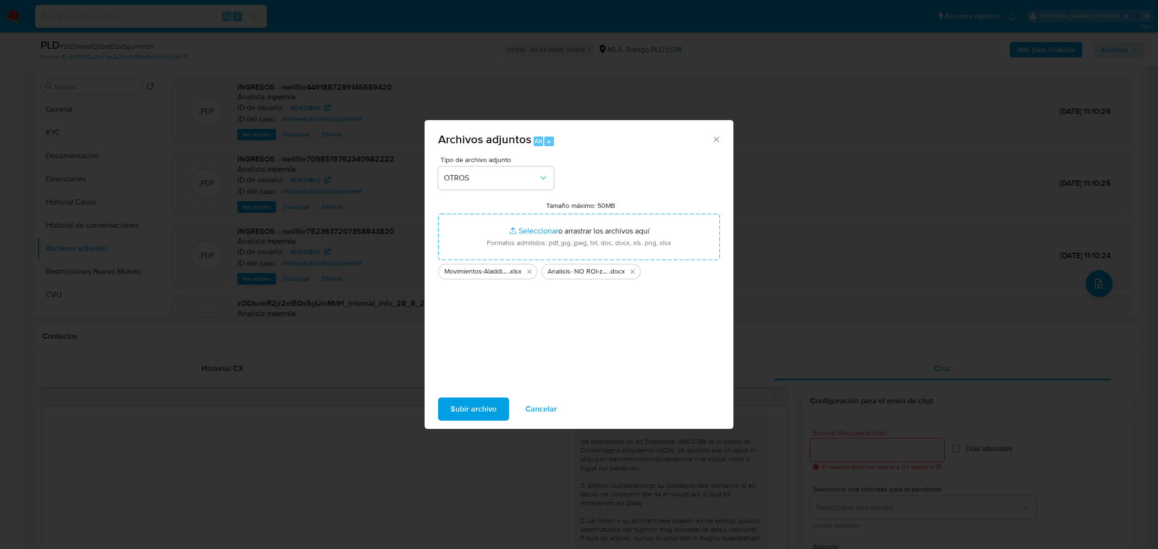
click at [476, 406] on span "Subir archivo" at bounding box center [474, 408] width 46 height 21
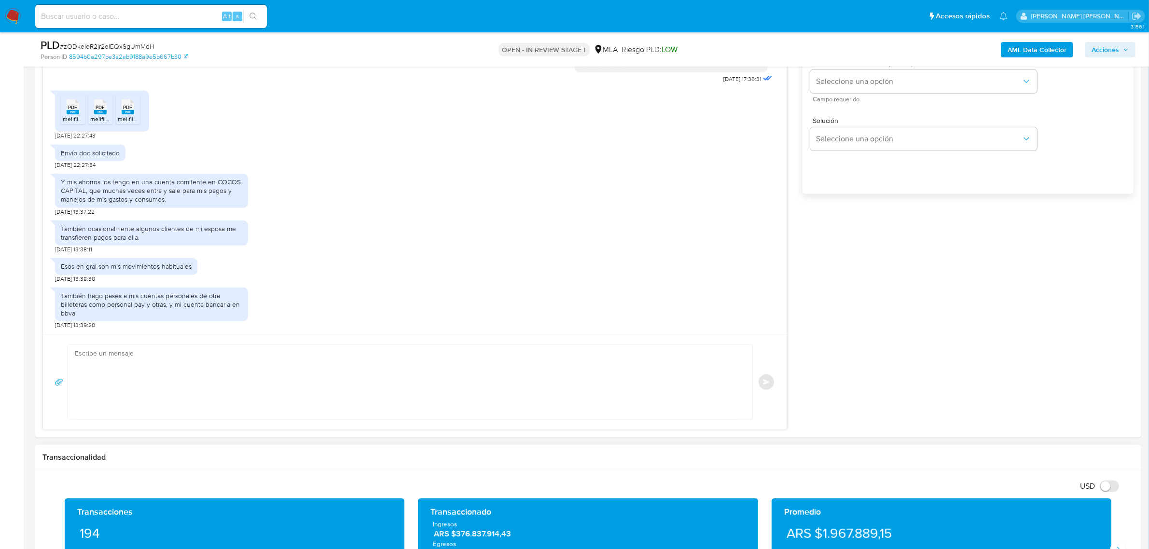
scroll to position [784, 0]
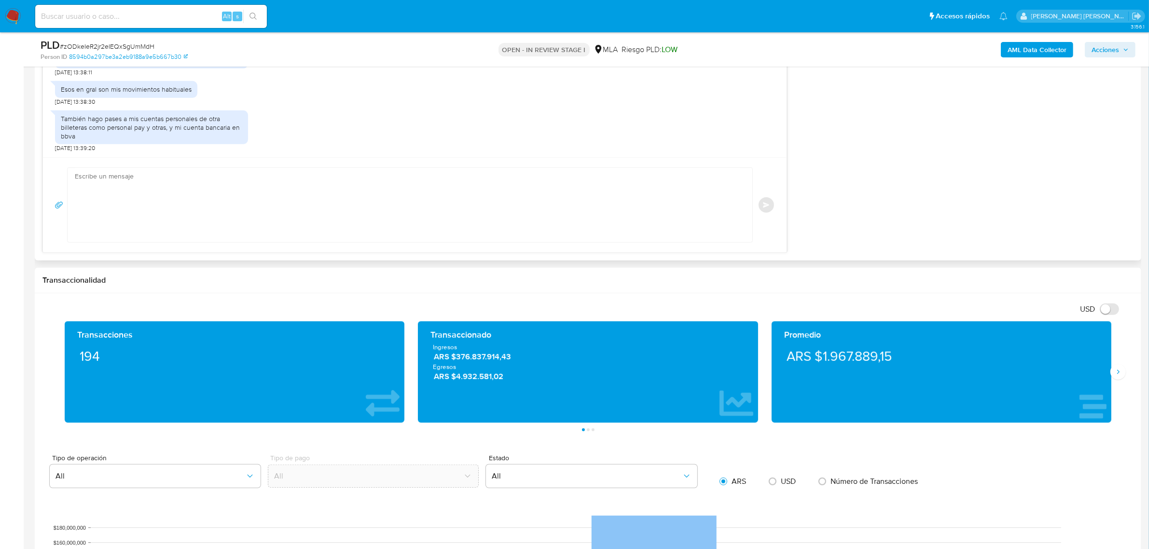
click at [172, 186] on textarea at bounding box center [407, 205] width 665 height 74
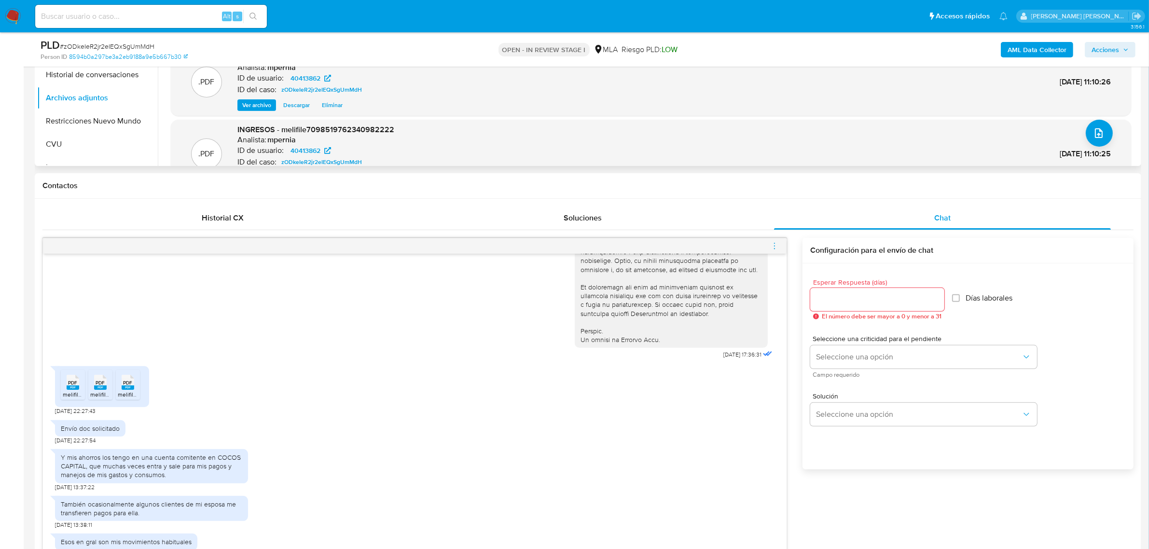
scroll to position [181, 0]
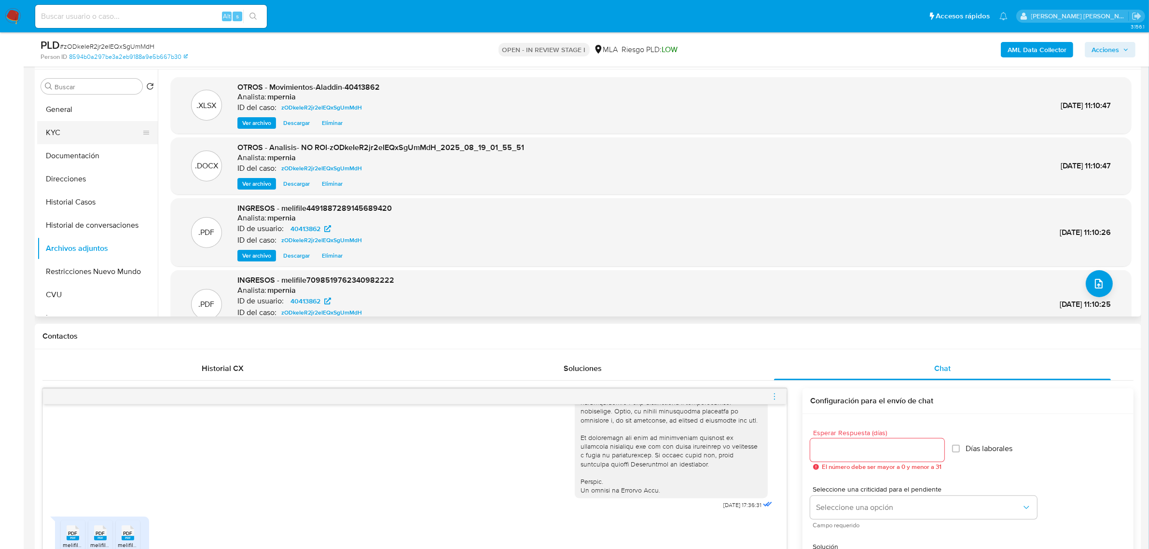
click at [58, 127] on button "KYC" at bounding box center [93, 132] width 113 height 23
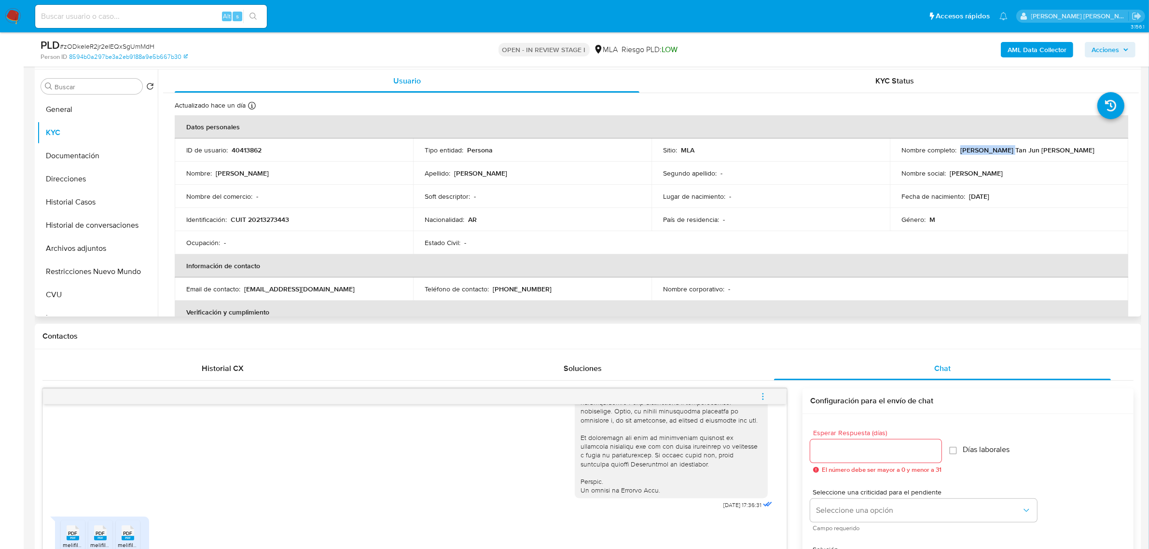
drag, startPoint x: 958, startPoint y: 145, endPoint x: 1002, endPoint y: 151, distance: 44.7
click at [1002, 151] on p "Pablo Marcelo Tan Jun Roldan" at bounding box center [1027, 150] width 134 height 9
copy p "Pablo Marcelo"
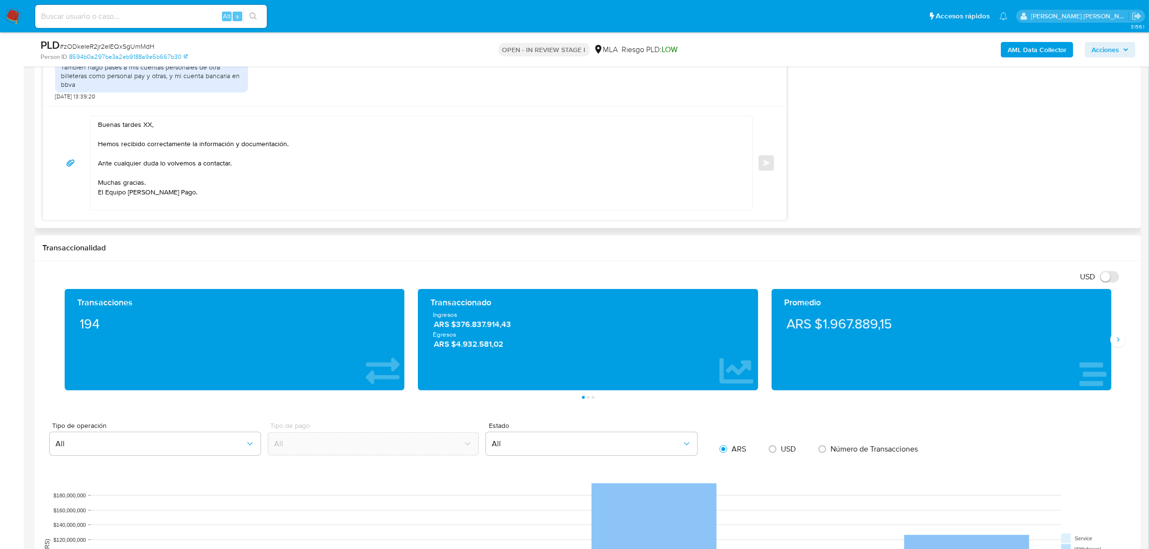
scroll to position [724, 0]
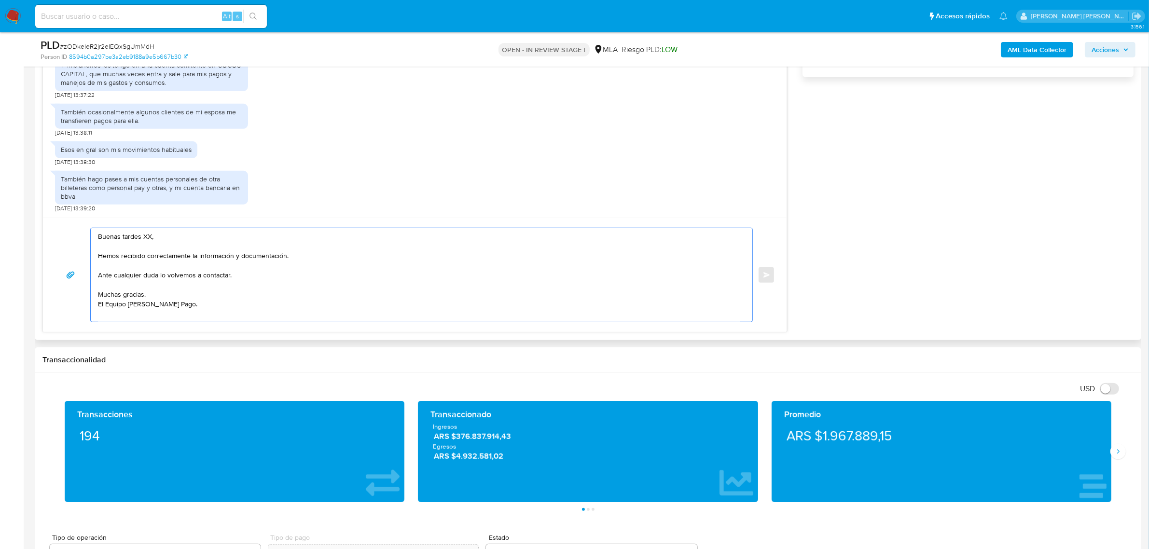
drag, startPoint x: 152, startPoint y: 239, endPoint x: 114, endPoint y: 238, distance: 37.6
paste textarea "Pablo Marcelo"
click at [117, 238] on textarea "Buen Pablo Marcelo , Hemos recibido correctamente la información y documentació…" at bounding box center [419, 275] width 642 height 94
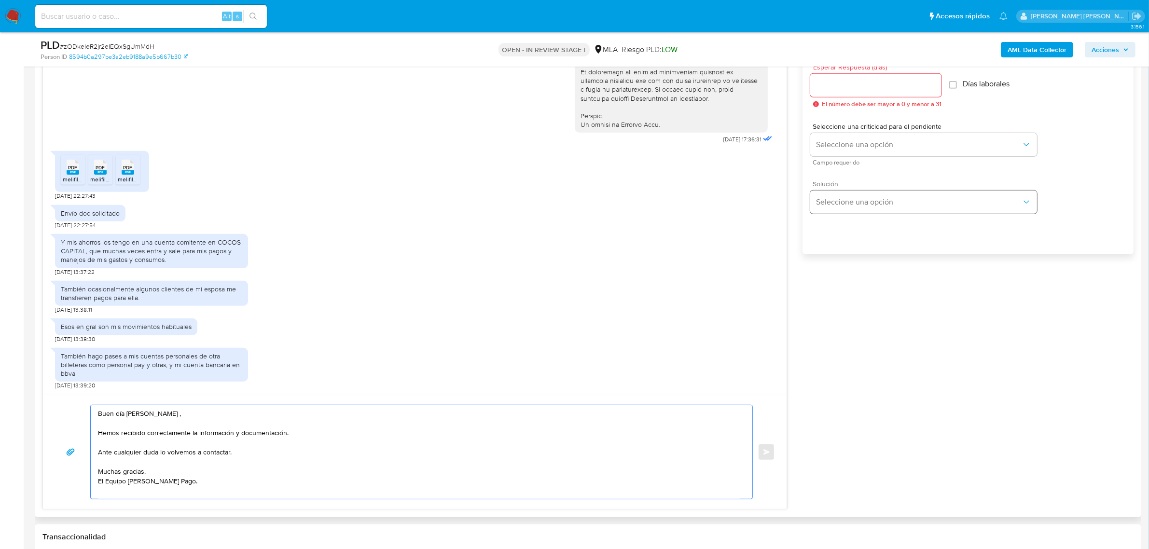
scroll to position [543, 0]
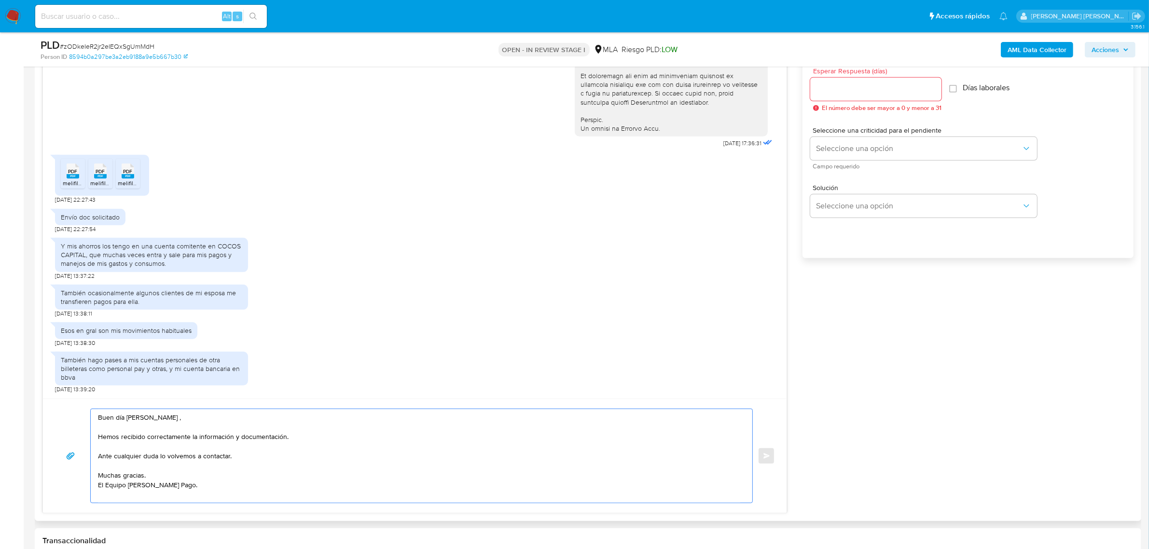
type textarea "Buen día Pablo Marcelo , Hemos recibido correctamente la información y document…"
click at [855, 92] on input "Esperar Respuesta (días)" at bounding box center [875, 89] width 131 height 13
type input "0"
click at [769, 462] on button "Enviar" at bounding box center [765, 455] width 17 height 17
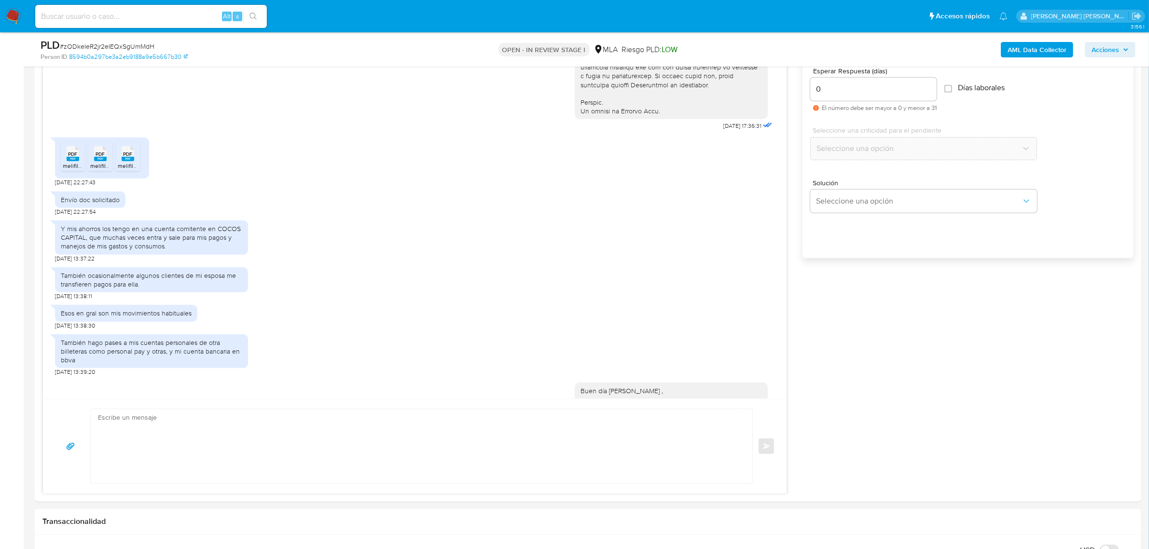
scroll to position [550, 0]
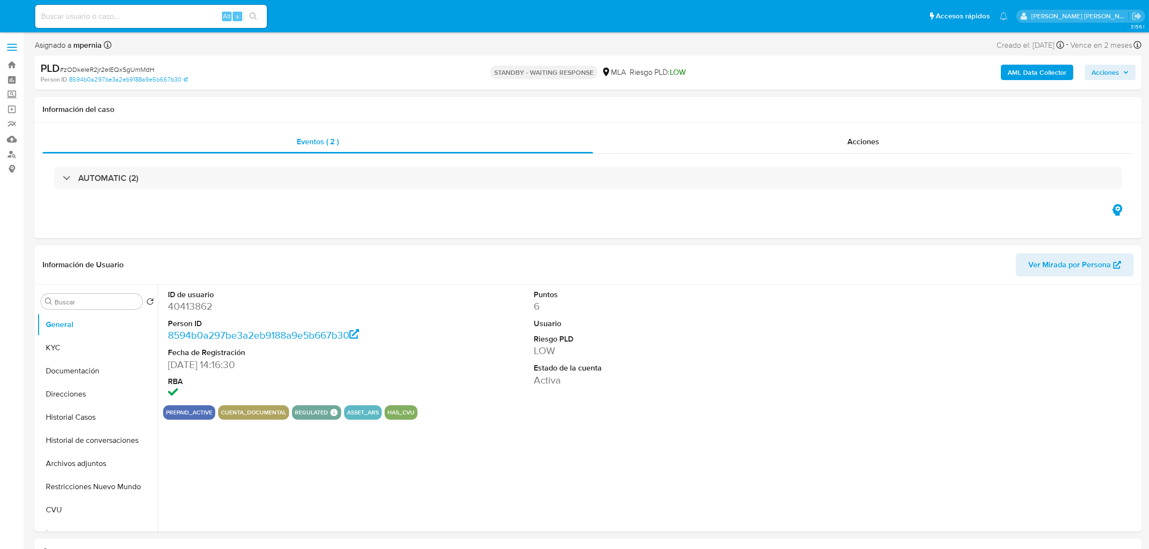
select select "10"
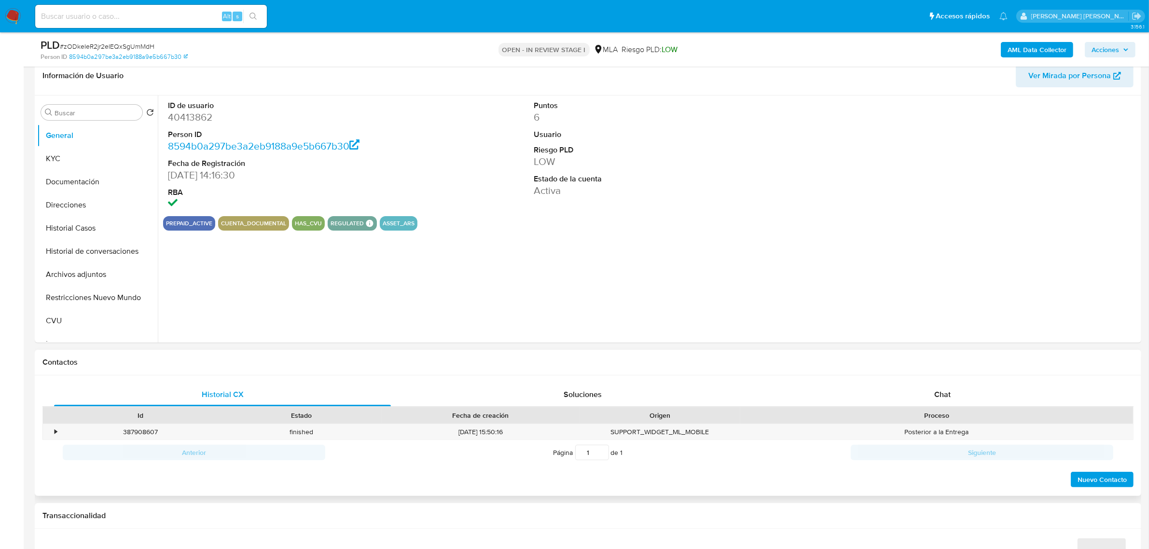
scroll to position [181, 0]
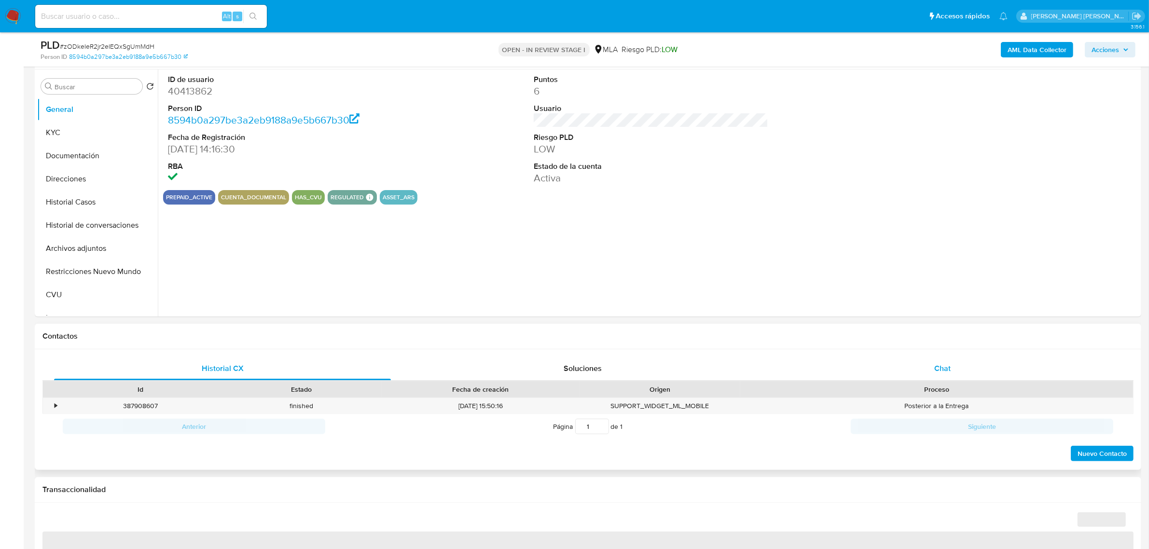
select select "10"
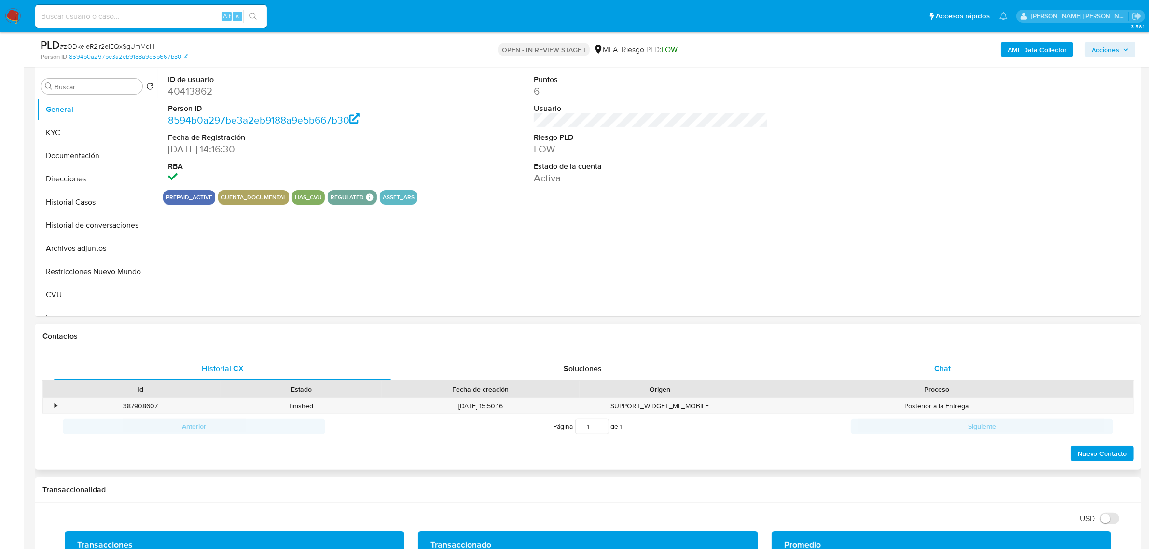
click at [935, 373] on span "Chat" at bounding box center [942, 368] width 16 height 11
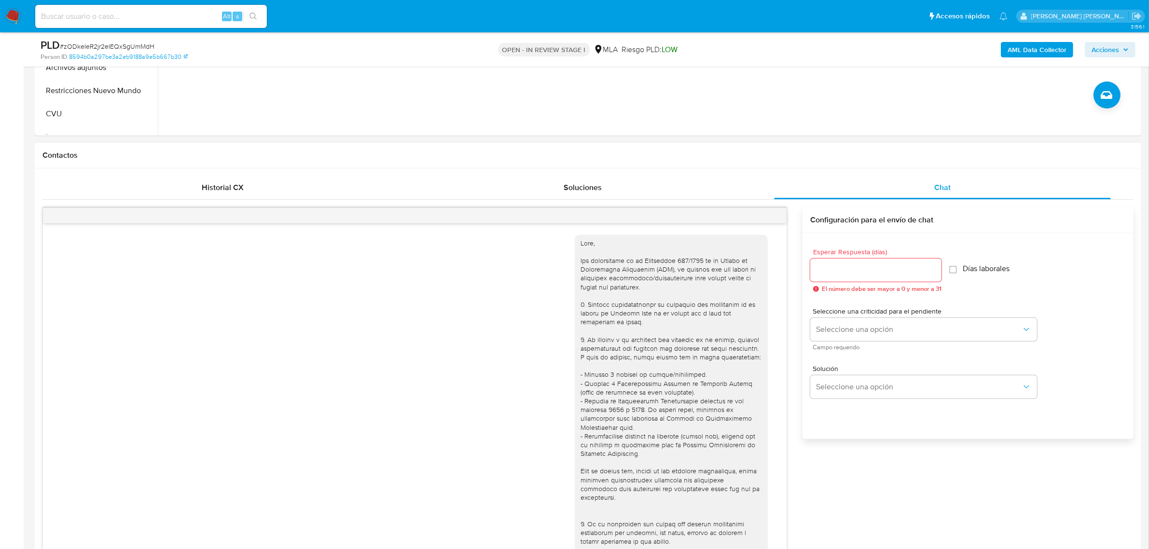
scroll to position [550, 0]
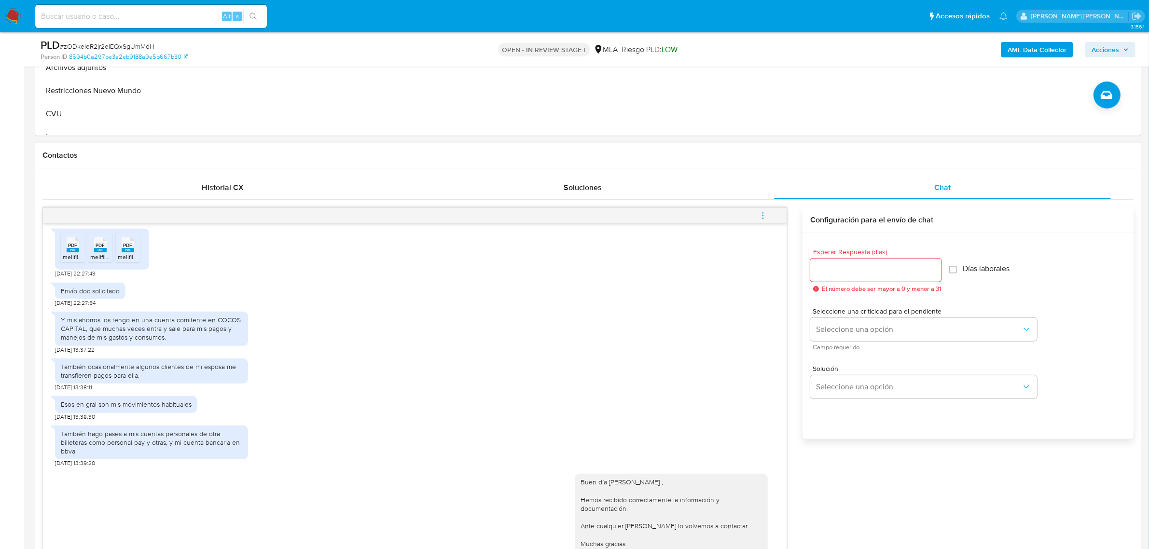
click at [766, 216] on icon "menu-action" at bounding box center [762, 215] width 9 height 9
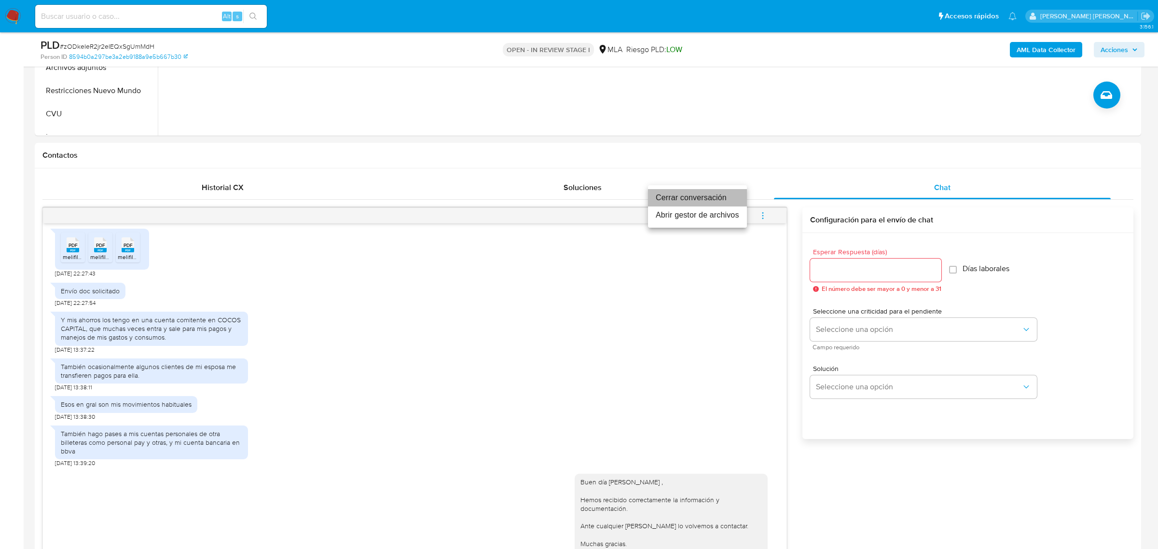
click at [708, 200] on li "Cerrar conversación" at bounding box center [697, 197] width 99 height 17
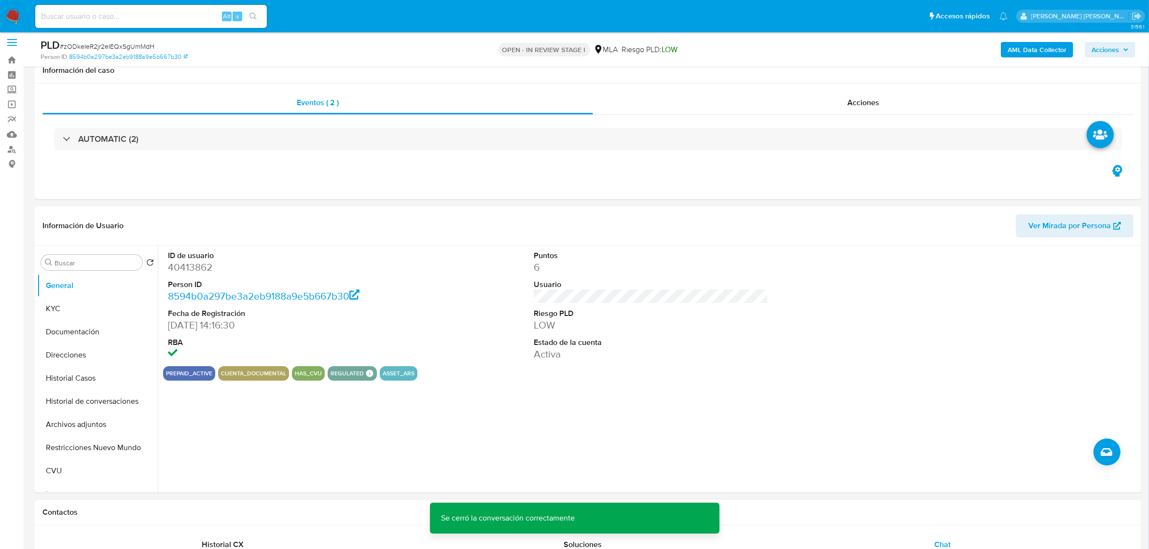
scroll to position [0, 0]
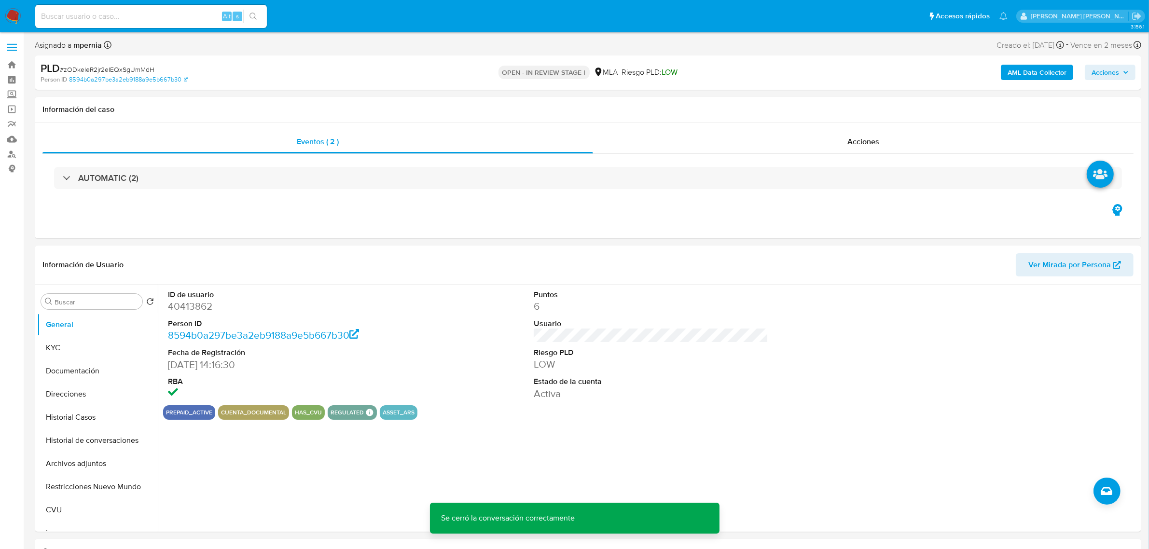
click at [1106, 68] on span "Acciones" at bounding box center [1104, 72] width 27 height 15
click at [836, 111] on div "Resolución del caso Alt r" at bounding box center [847, 103] width 92 height 25
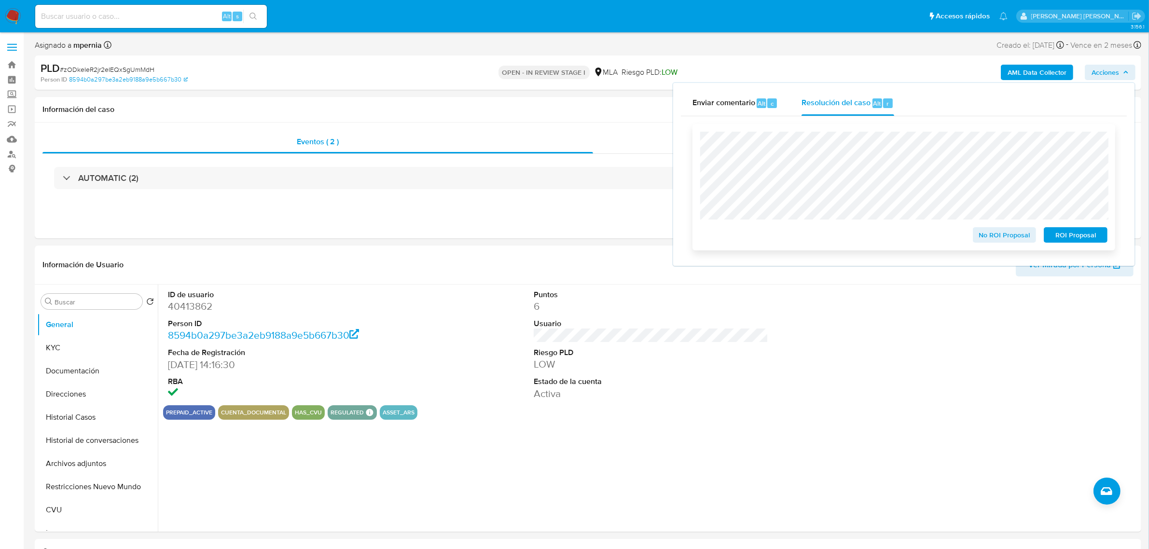
click at [989, 231] on span "No ROI Proposal" at bounding box center [1004, 235] width 50 height 14
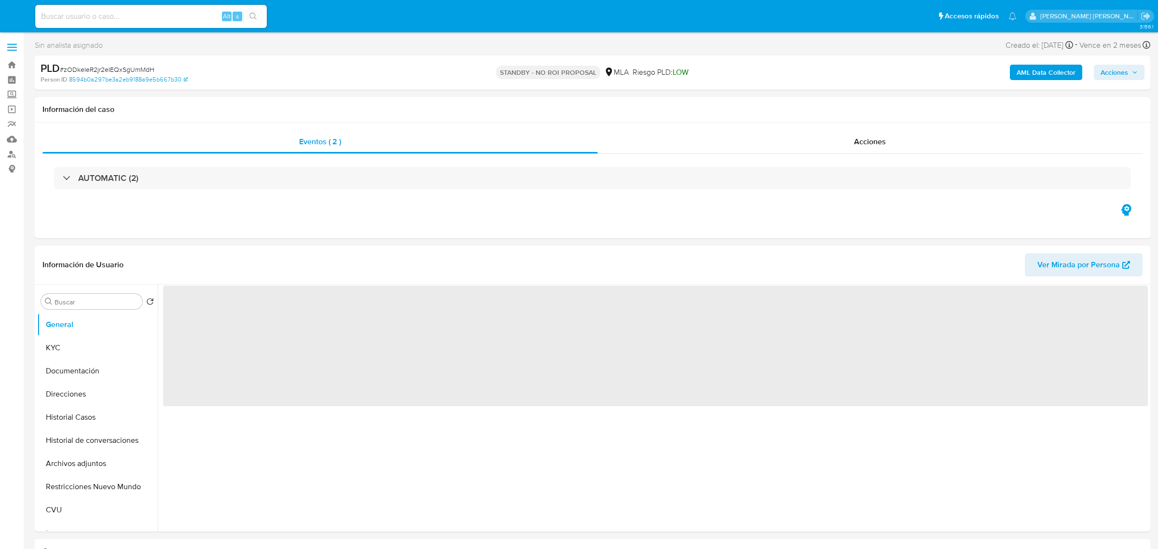
select select "10"
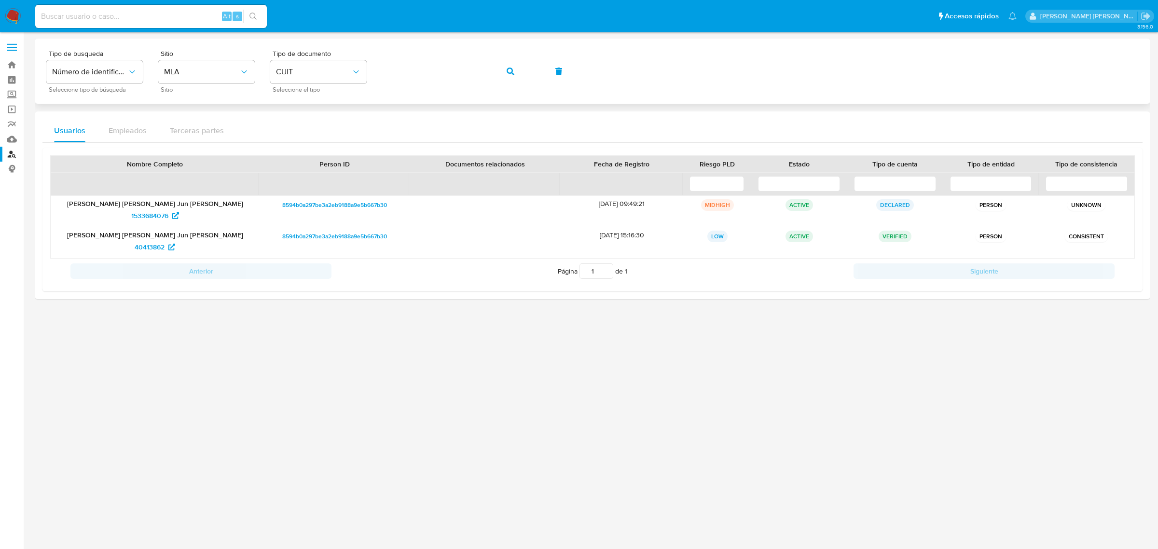
drag, startPoint x: 513, startPoint y: 70, endPoint x: 503, endPoint y: 73, distance: 10.7
click at [512, 70] on icon "button" at bounding box center [511, 72] width 8 height 8
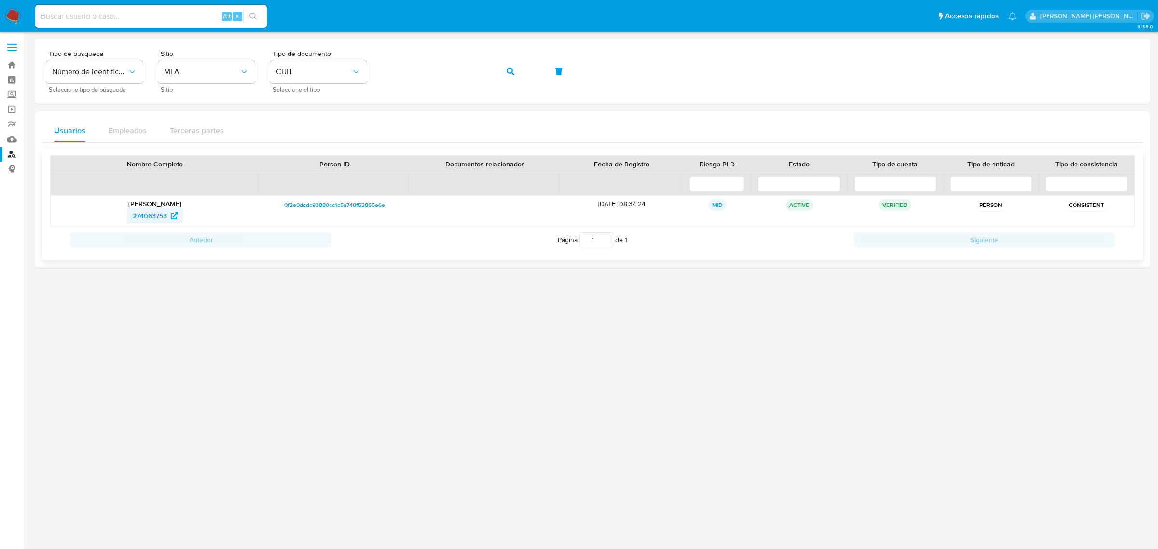
click at [156, 220] on span "274063753" at bounding box center [150, 215] width 34 height 15
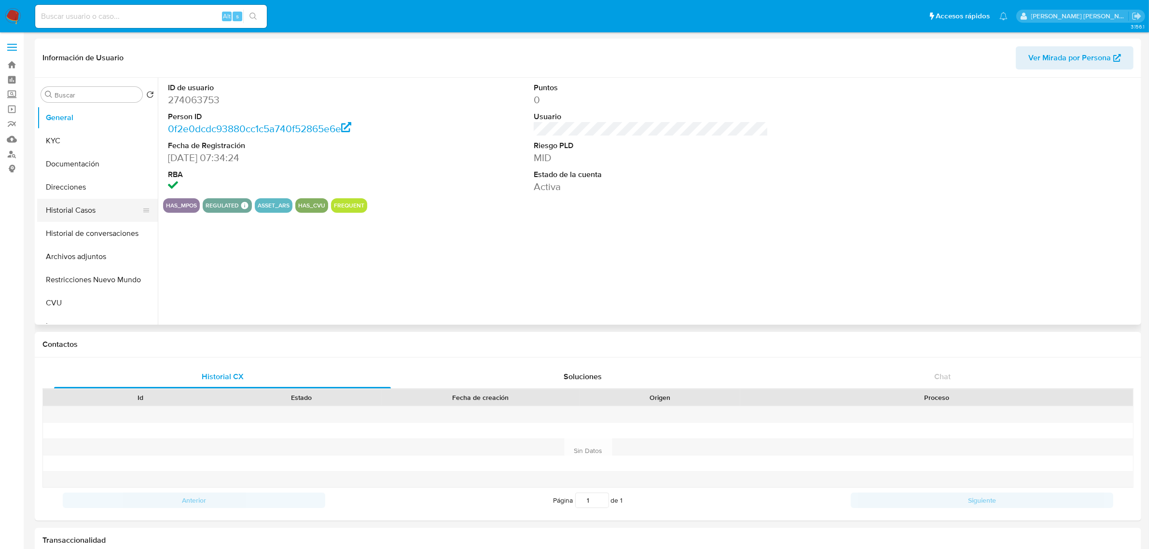
click at [78, 208] on button "Historial Casos" at bounding box center [93, 210] width 113 height 23
select select "10"
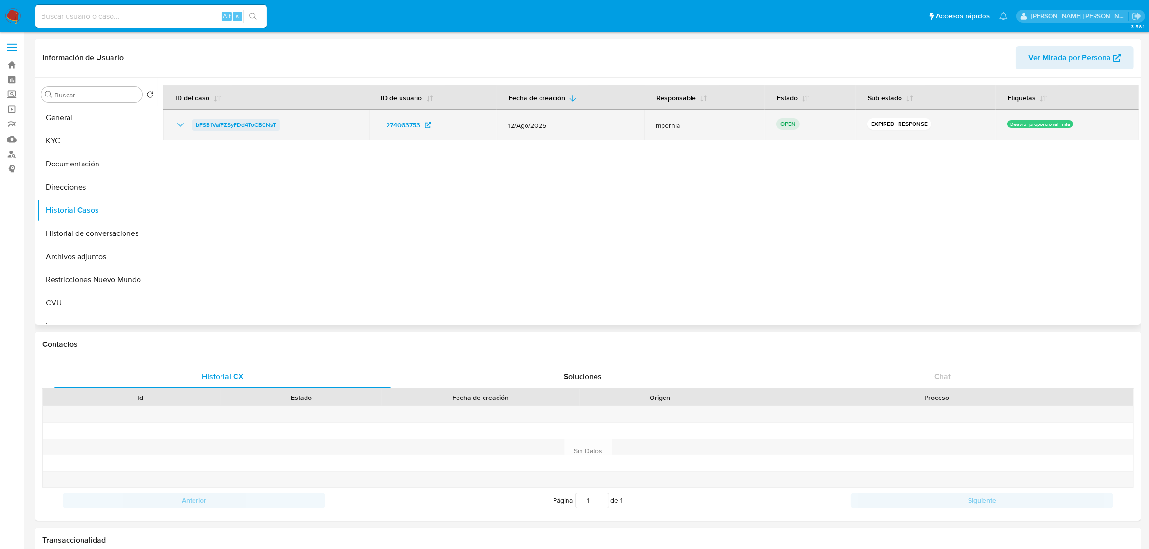
click at [239, 124] on span "bFSB1VafFZSyFDd4ToCBCNsT" at bounding box center [236, 125] width 80 height 12
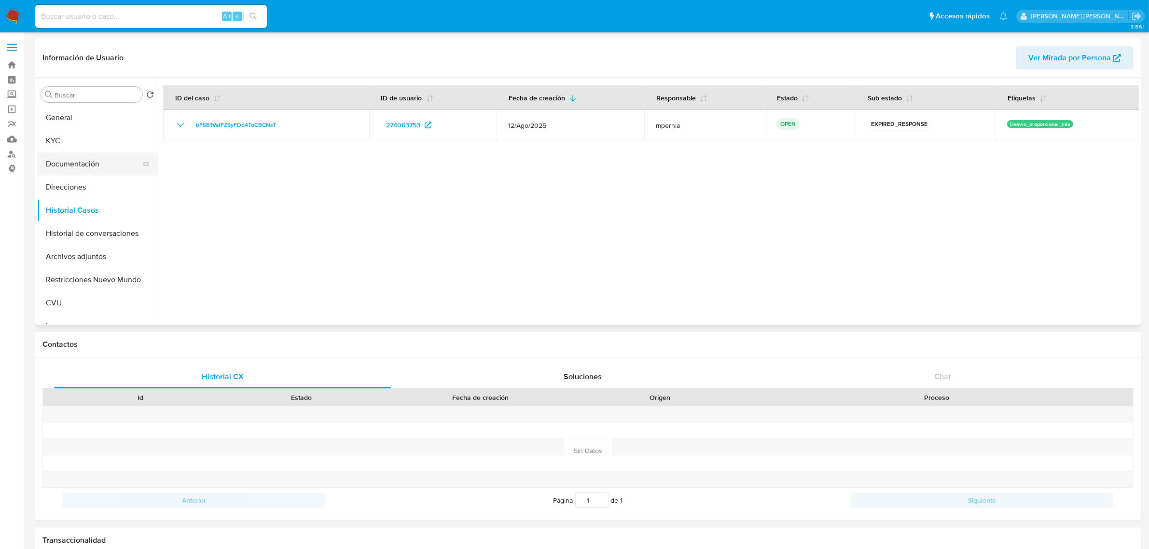
click at [90, 161] on button "Documentación" at bounding box center [93, 163] width 113 height 23
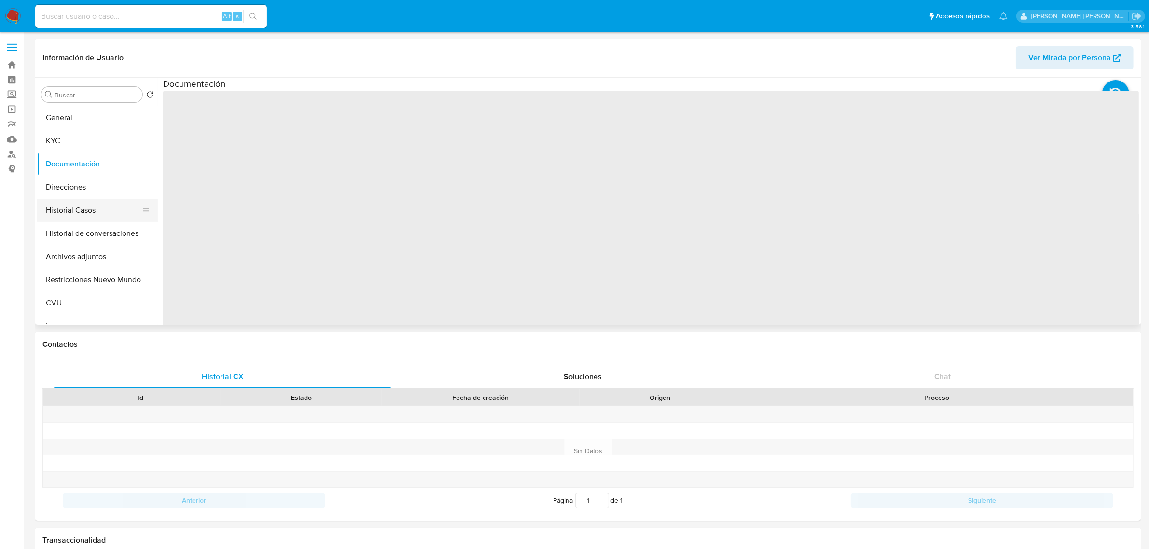
click at [70, 213] on button "Historial Casos" at bounding box center [93, 210] width 113 height 23
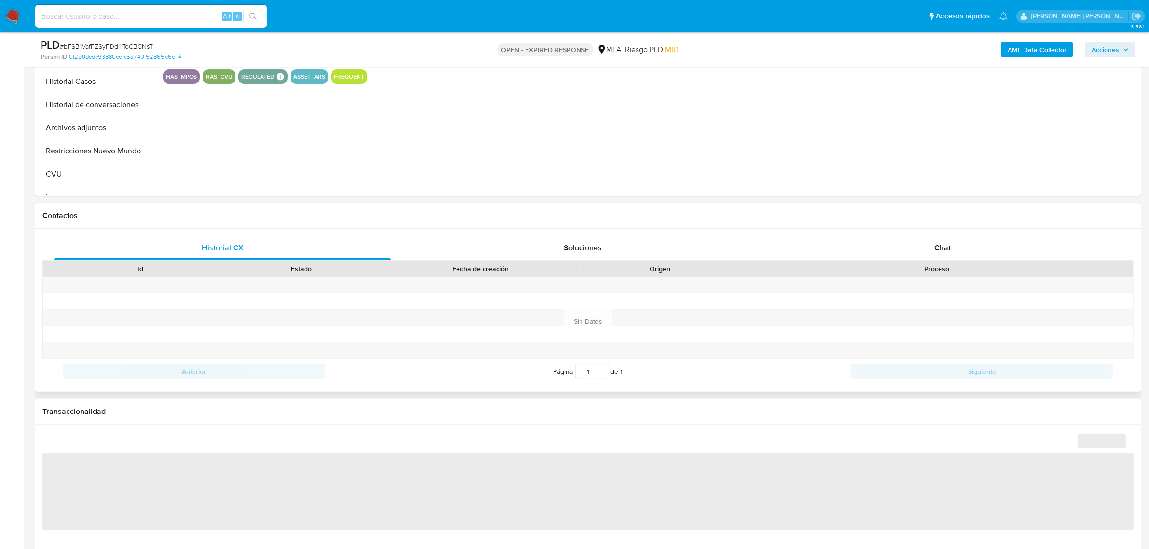
select select "10"
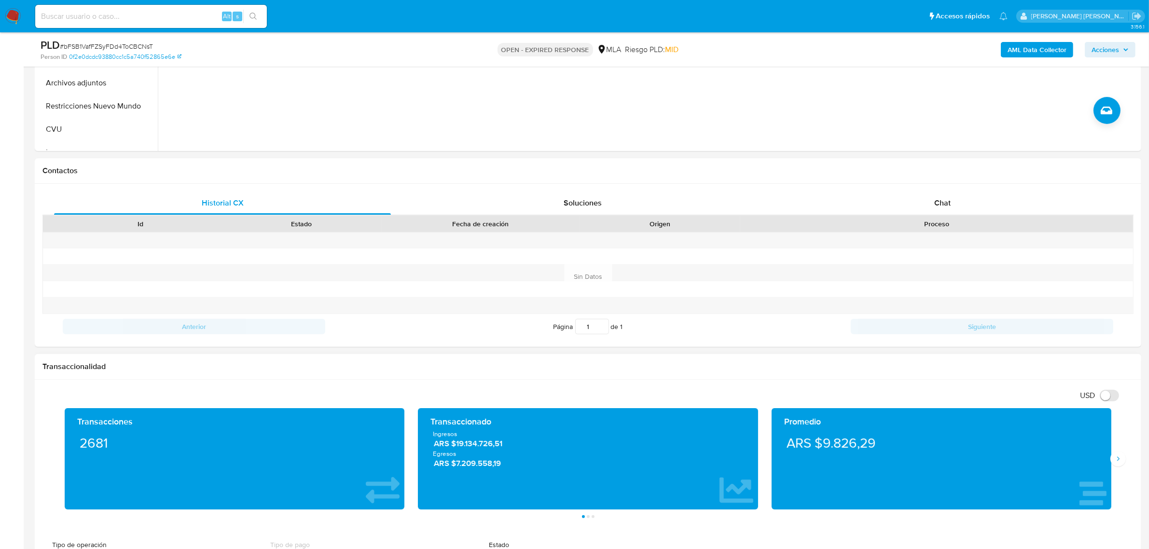
scroll to position [318, 0]
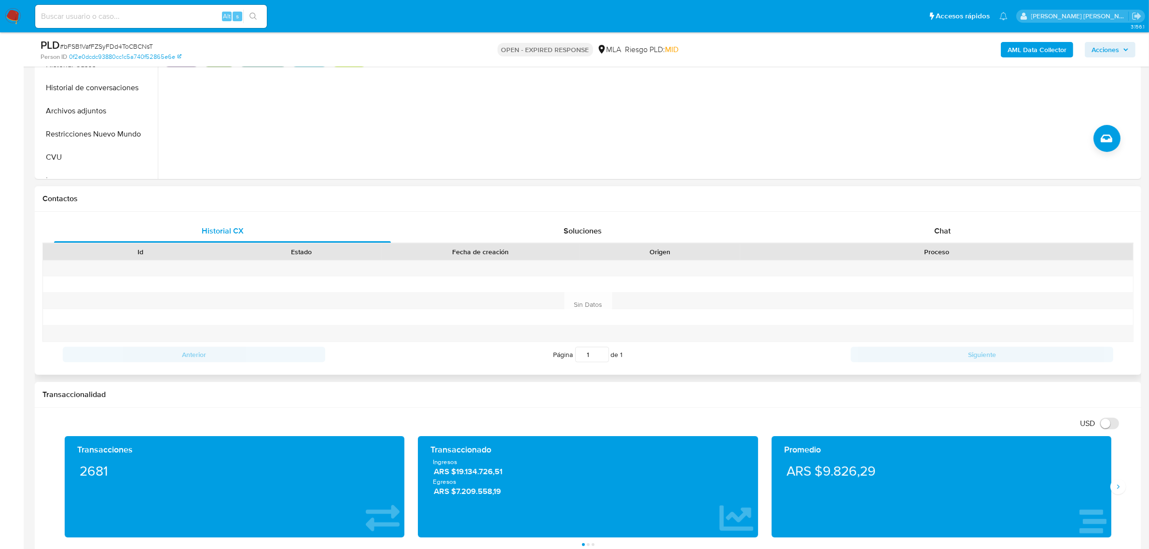
click at [936, 215] on div "Historial CX Soluciones Chat Id Estado Fecha de creación Origen Proceso Anterio…" at bounding box center [588, 293] width 1106 height 163
drag, startPoint x: 949, startPoint y: 234, endPoint x: 915, endPoint y: 238, distance: 33.9
click at [947, 234] on span "Chat" at bounding box center [942, 230] width 16 height 11
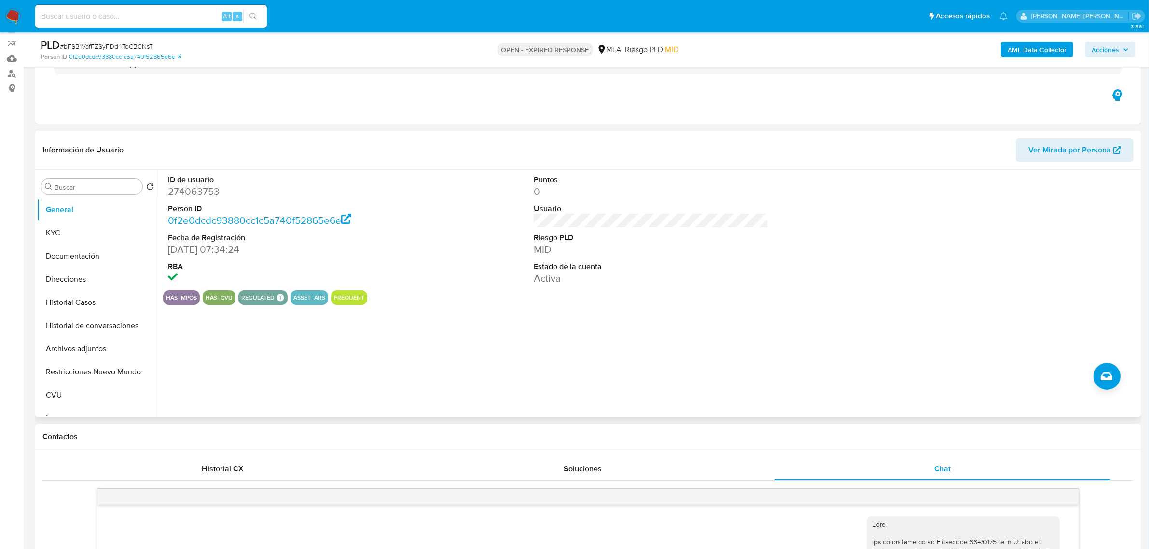
scroll to position [77, 0]
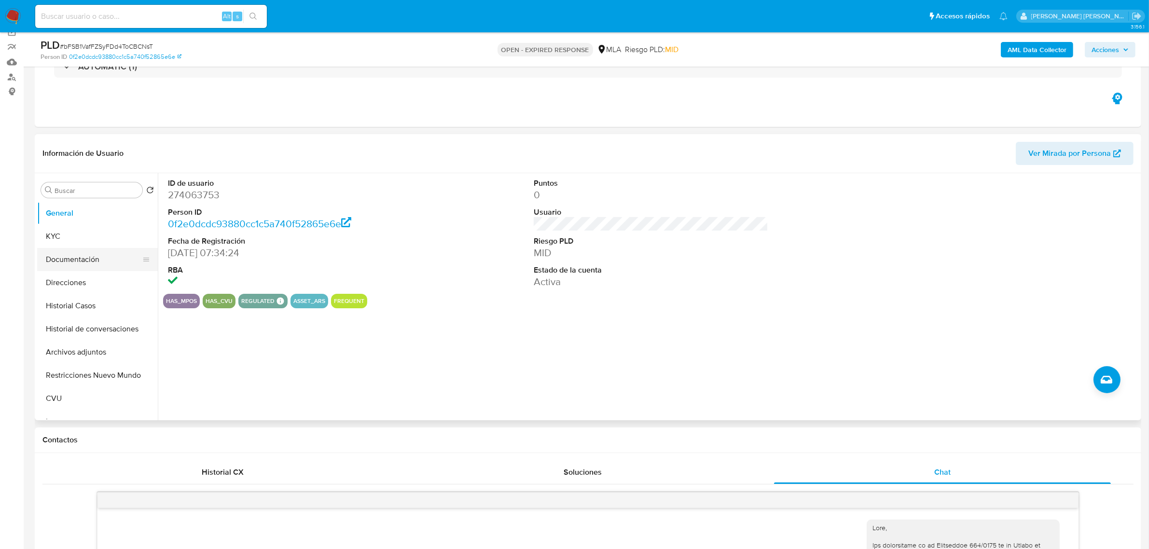
click at [58, 256] on button "Documentación" at bounding box center [93, 259] width 113 height 23
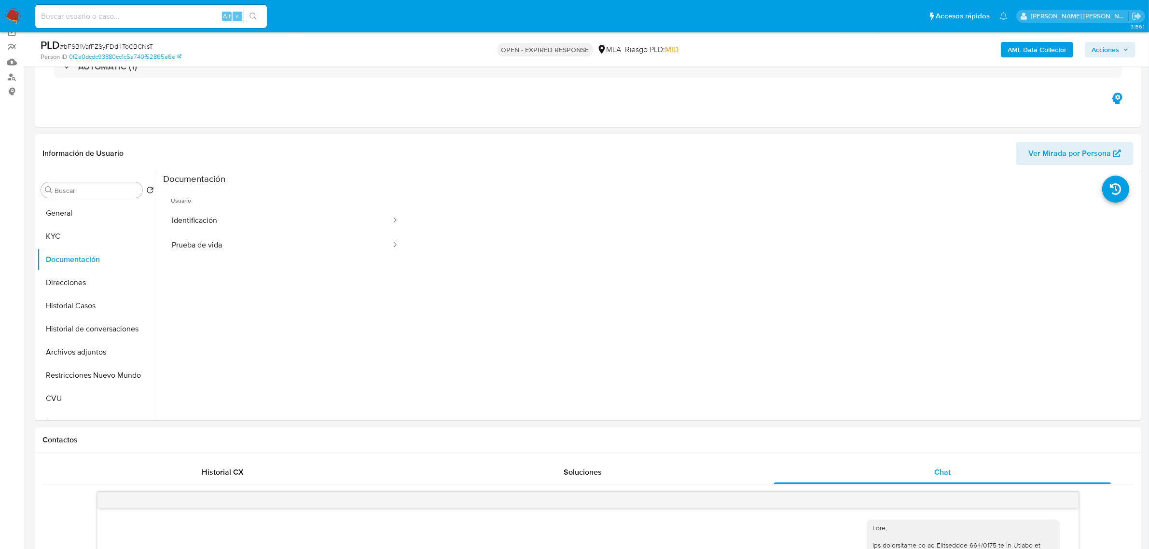
click at [211, 215] on button "Identificación" at bounding box center [277, 220] width 229 height 25
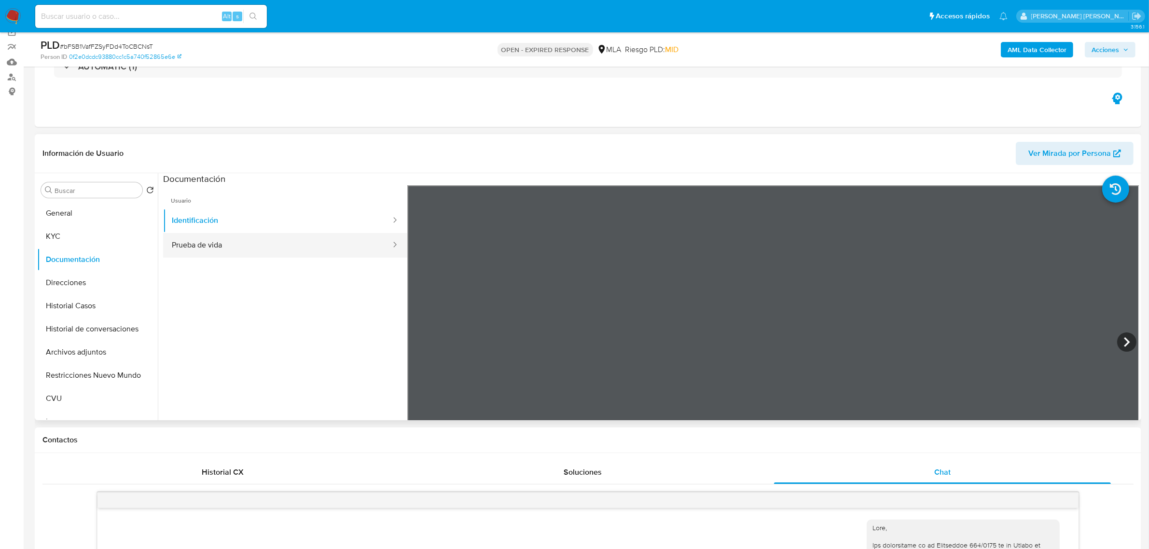
click at [227, 244] on button "Prueba de vida" at bounding box center [277, 245] width 229 height 25
click at [84, 231] on button "KYC" at bounding box center [93, 236] width 113 height 23
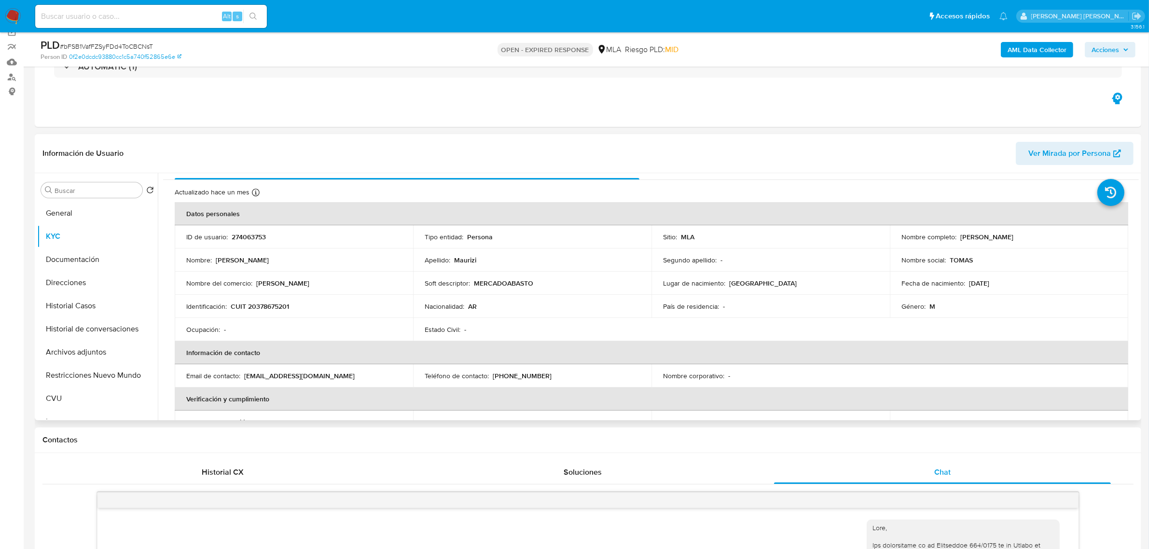
scroll to position [0, 0]
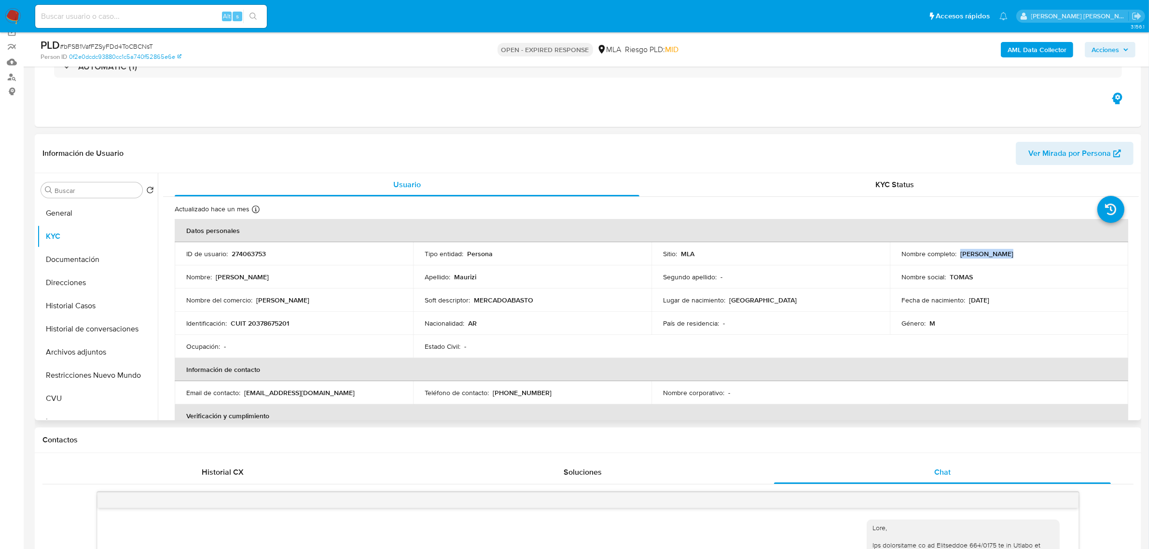
drag, startPoint x: 958, startPoint y: 251, endPoint x: 1004, endPoint y: 256, distance: 47.0
click at [1004, 256] on div "Nombre completo : Tomas Maurizi" at bounding box center [1008, 253] width 215 height 9
click at [70, 289] on button "Direcciones" at bounding box center [93, 282] width 113 height 23
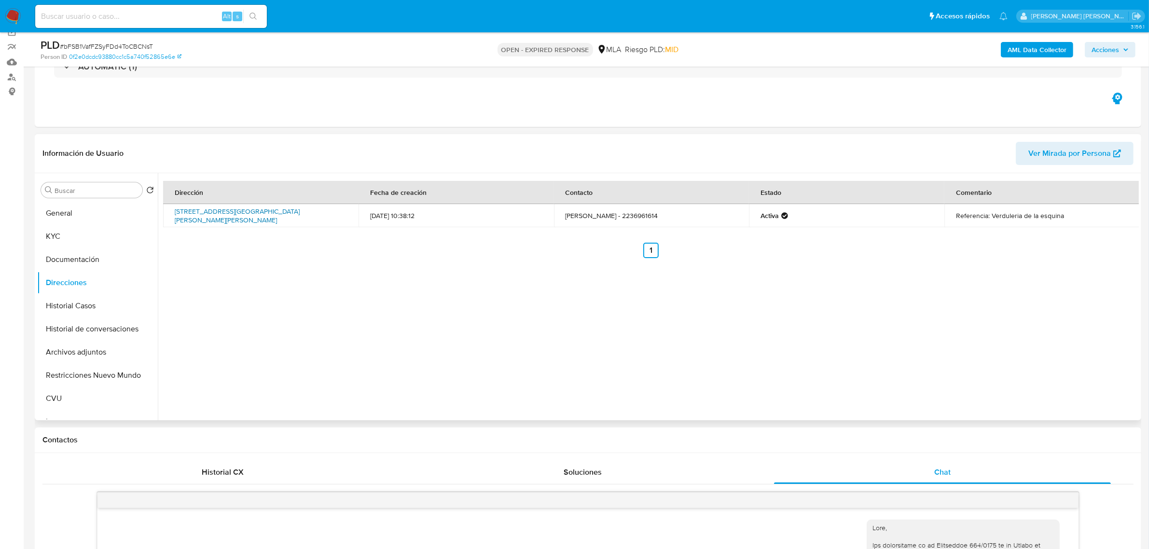
click at [245, 213] on link "Avenida Fortunato De La Plaza 3102, Mar Del Plata, Buenos Aires, 7608, Argentin…" at bounding box center [237, 215] width 125 height 18
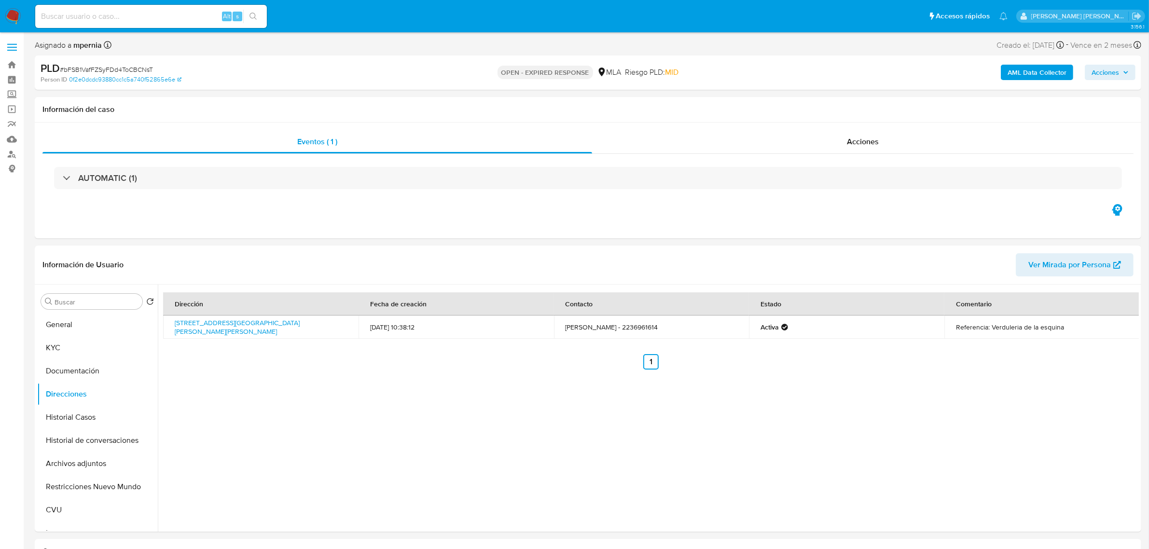
click at [127, 65] on span "# bFSB1VafFZSyFDd4ToCBCNsT" at bounding box center [106, 70] width 93 height 10
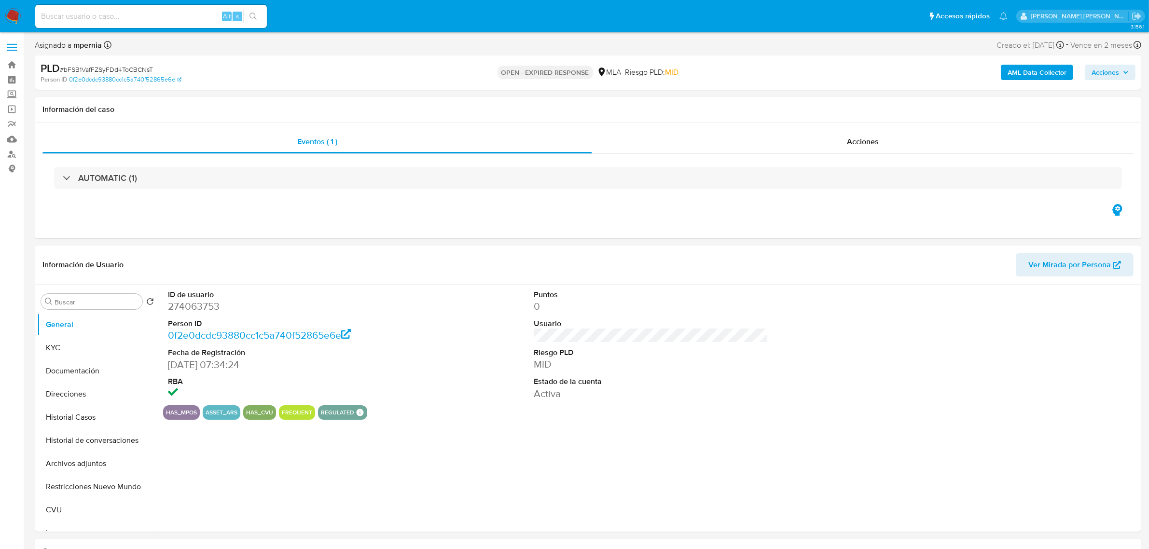
click at [126, 67] on span "# bFSB1VafFZSyFDd4ToCBCNsT" at bounding box center [106, 70] width 93 height 10
select select "10"
copy span "bFSB1VafFZSyFDd4ToCBCNsT"
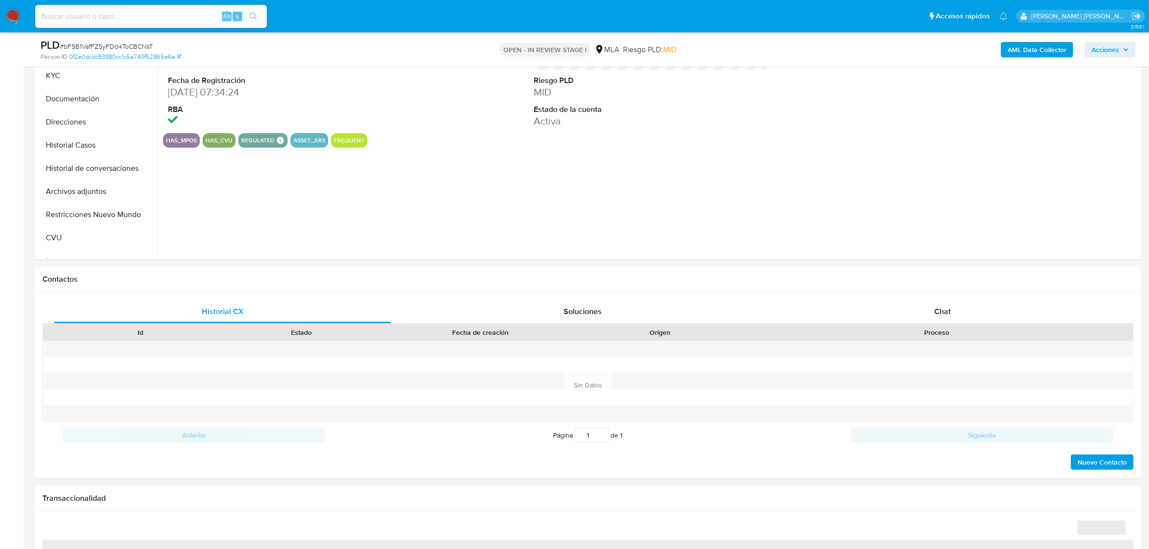
select select "10"
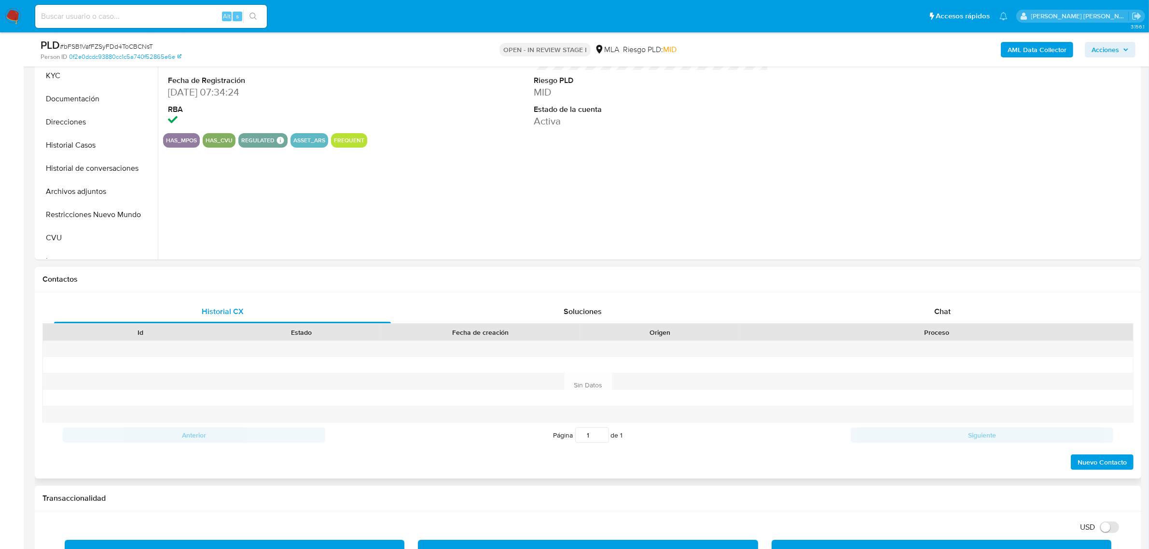
scroll to position [241, 0]
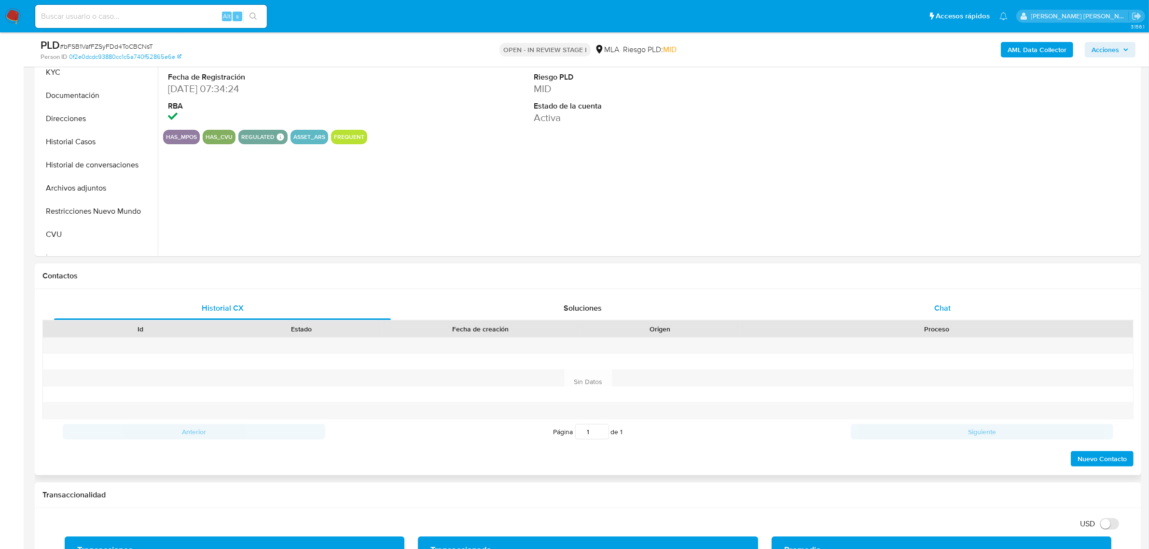
click at [947, 308] on span "Chat" at bounding box center [942, 307] width 16 height 11
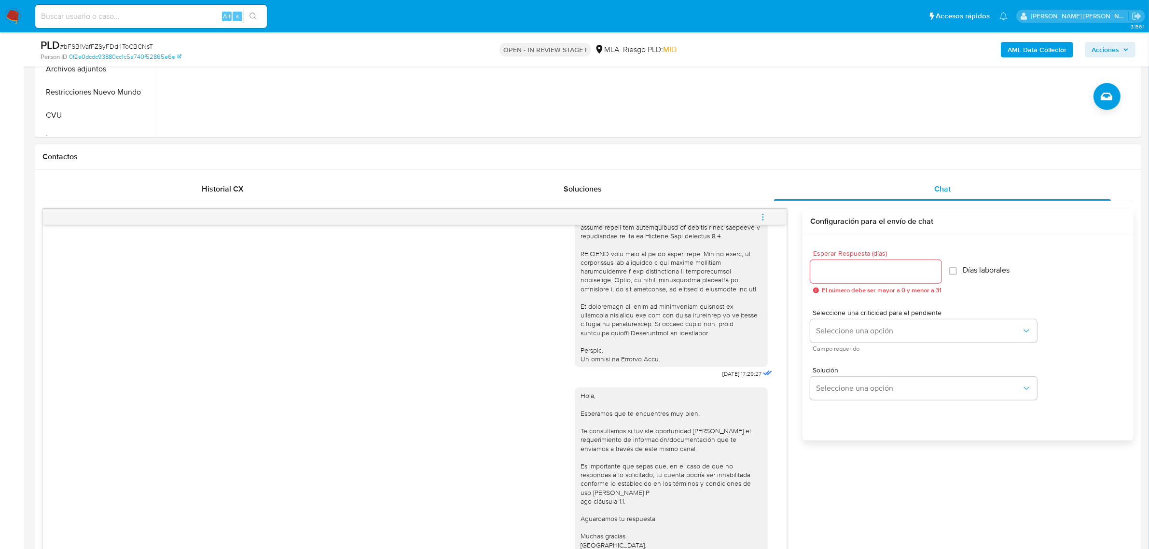
scroll to position [362, 0]
drag, startPoint x: 760, startPoint y: 217, endPoint x: 745, endPoint y: 212, distance: 15.7
click at [760, 216] on icon "menu-action" at bounding box center [762, 215] width 9 height 9
click at [695, 193] on li "Cerrar conversación" at bounding box center [697, 197] width 99 height 17
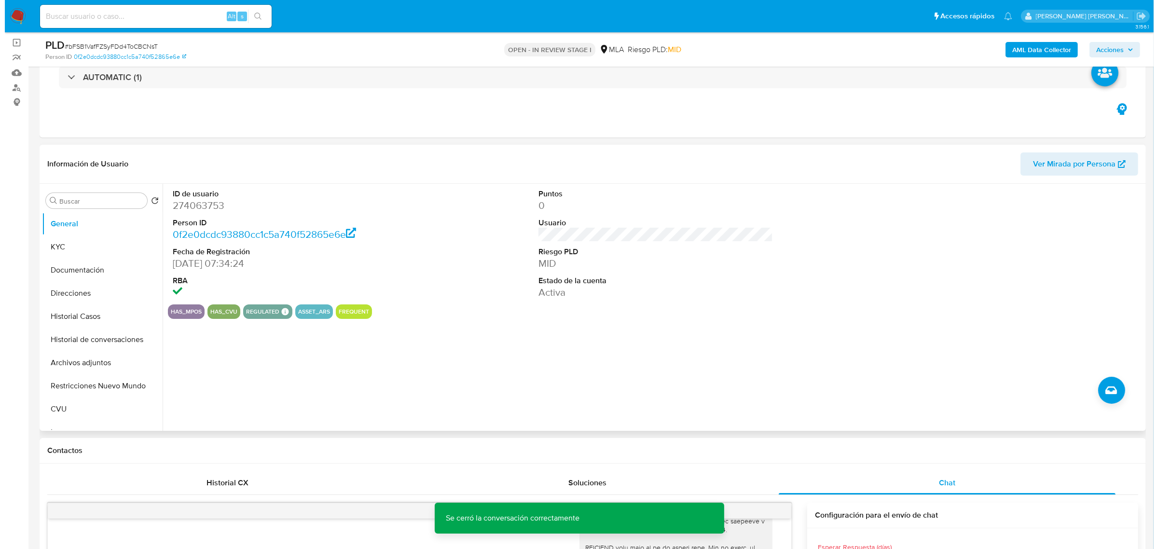
scroll to position [60, 0]
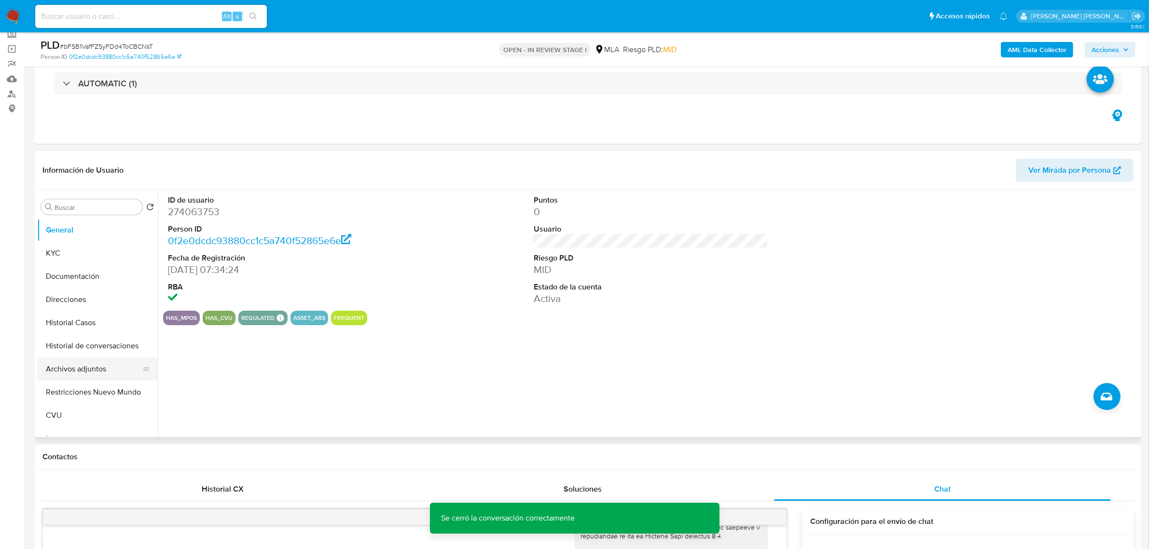
click at [80, 368] on button "Archivos adjuntos" at bounding box center [93, 368] width 113 height 23
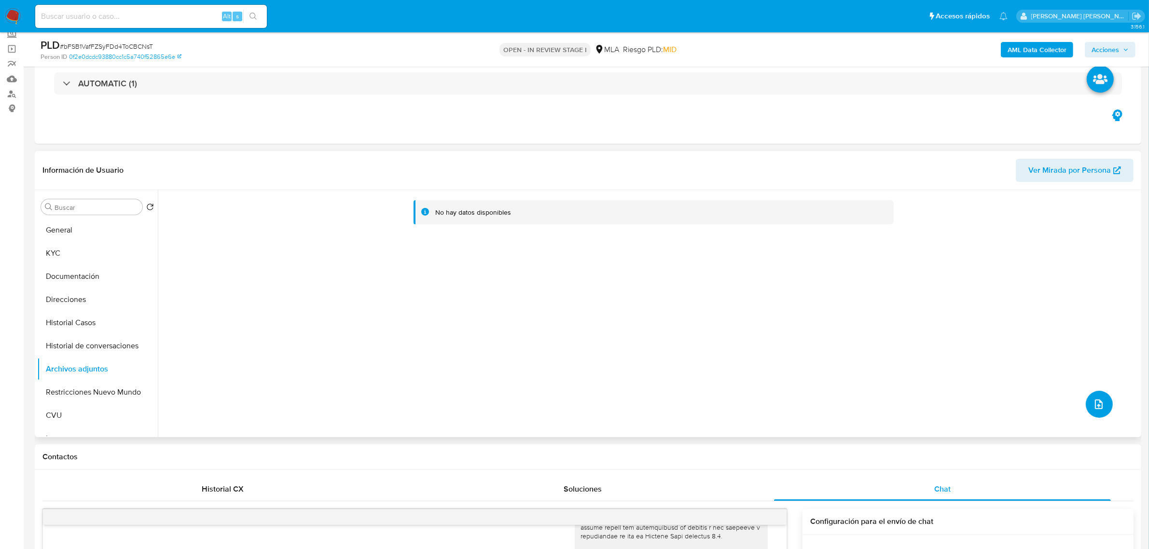
click at [1106, 406] on button "upload-file" at bounding box center [1098, 404] width 27 height 27
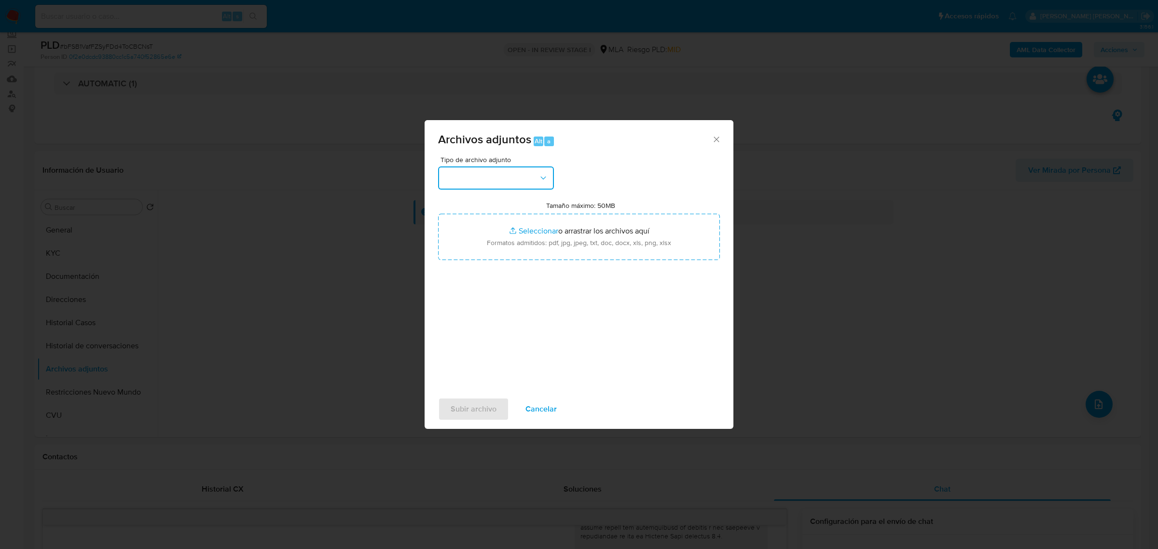
click at [478, 175] on button "button" at bounding box center [496, 177] width 116 height 23
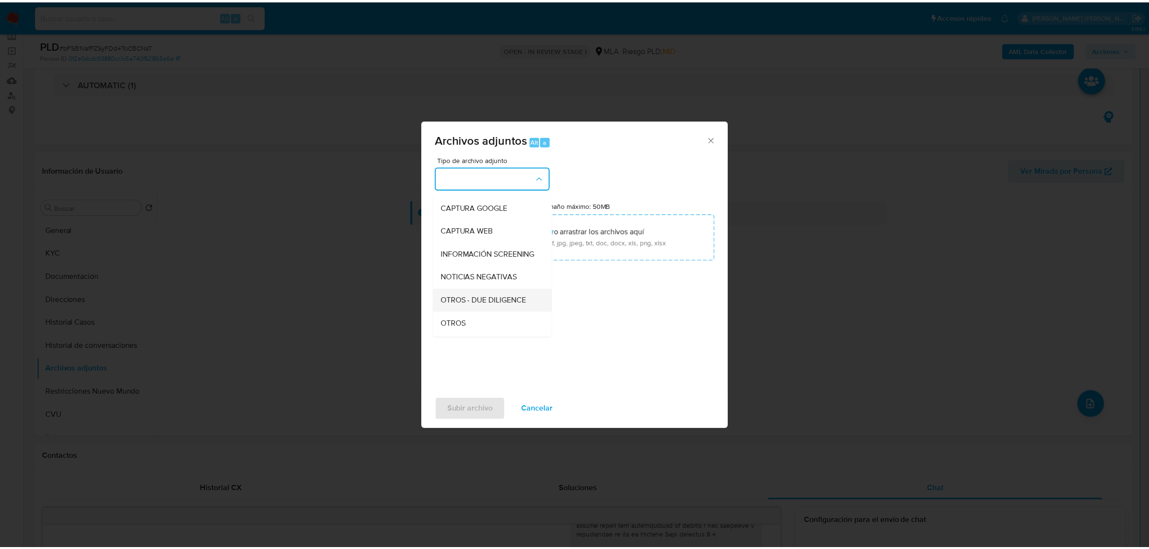
scroll to position [121, 0]
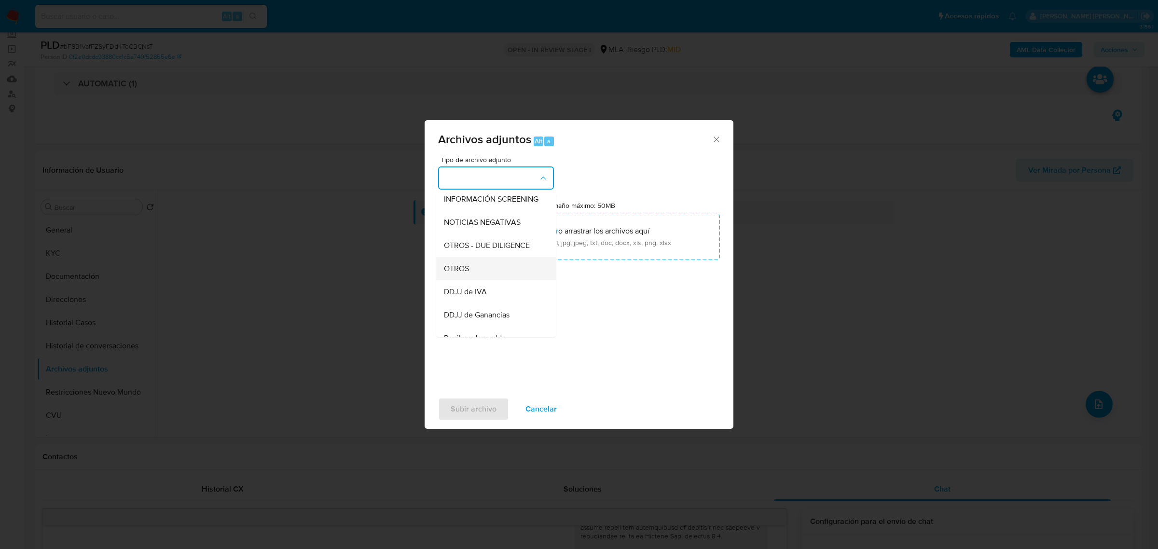
click at [459, 273] on span "OTROS" at bounding box center [456, 268] width 25 height 10
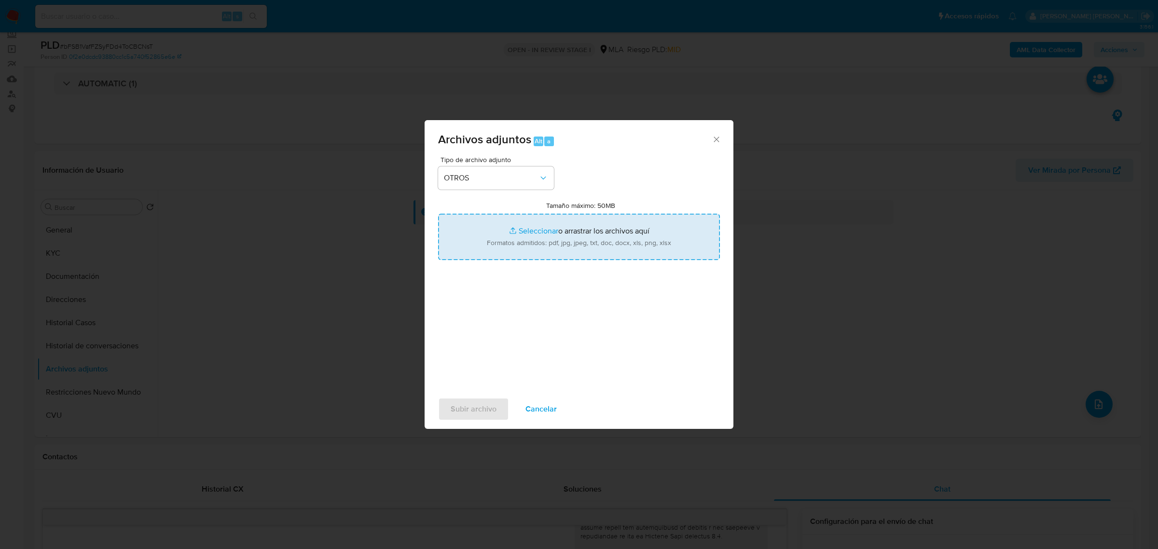
type input "C:\fakepath\Movimientos-Aladdin-274063753.xlsx"
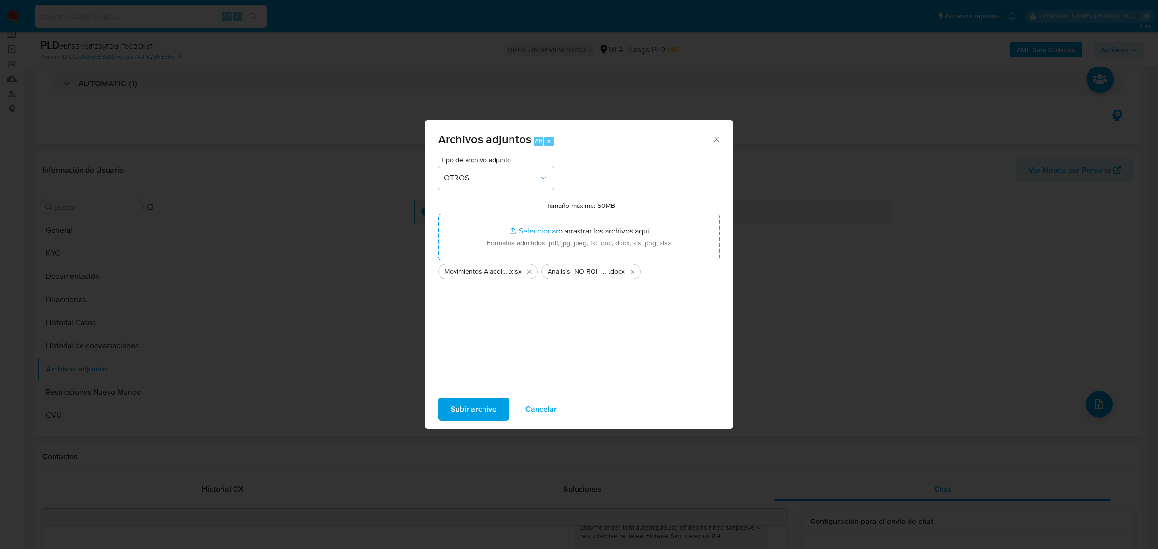
click at [494, 415] on span "Subir archivo" at bounding box center [474, 408] width 46 height 21
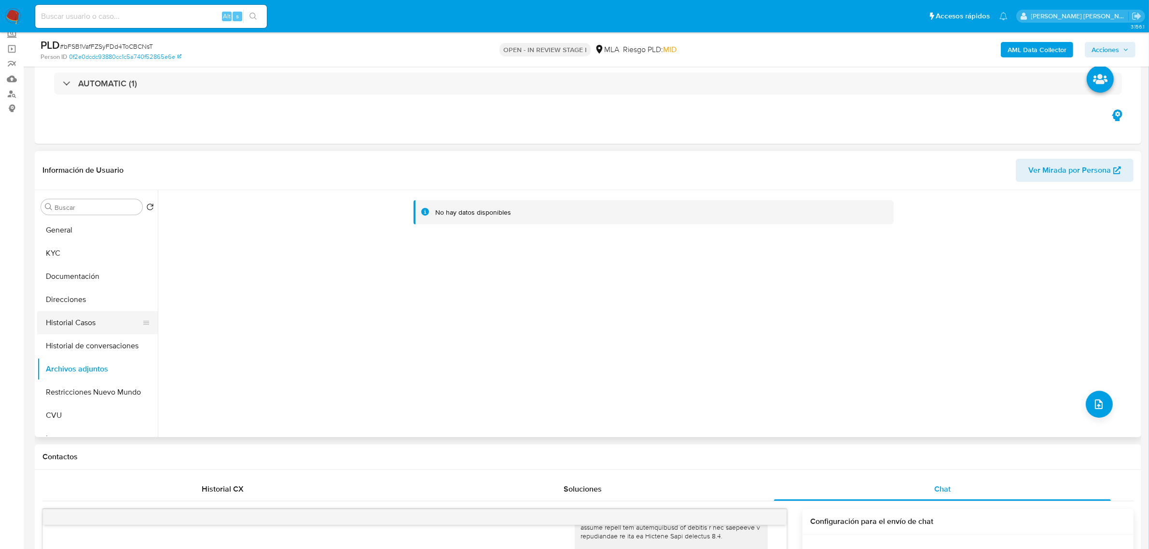
click at [71, 328] on button "Historial Casos" at bounding box center [93, 322] width 113 height 23
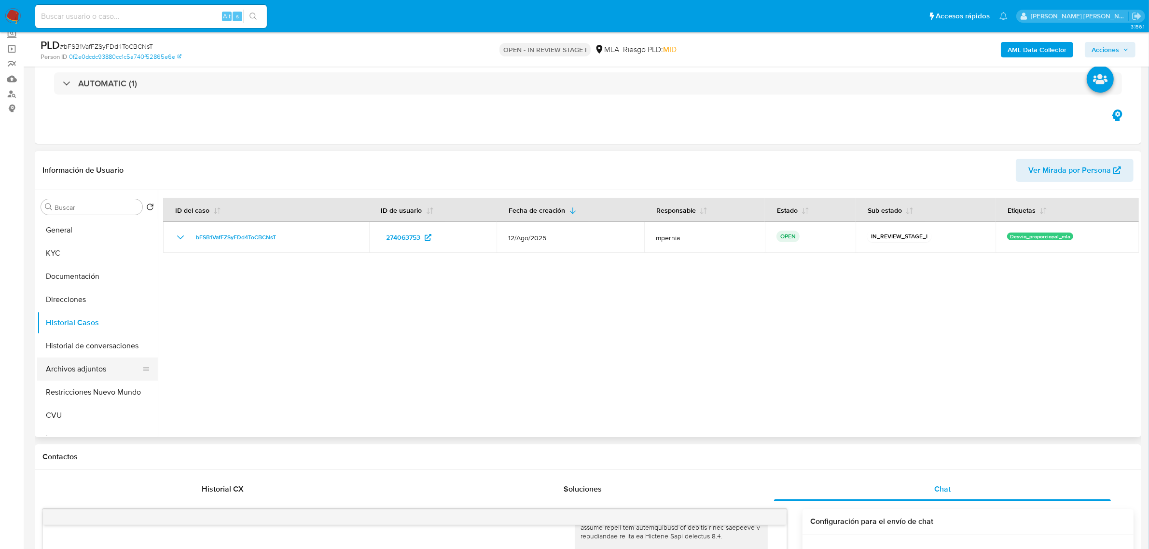
click at [93, 372] on button "Archivos adjuntos" at bounding box center [93, 368] width 113 height 23
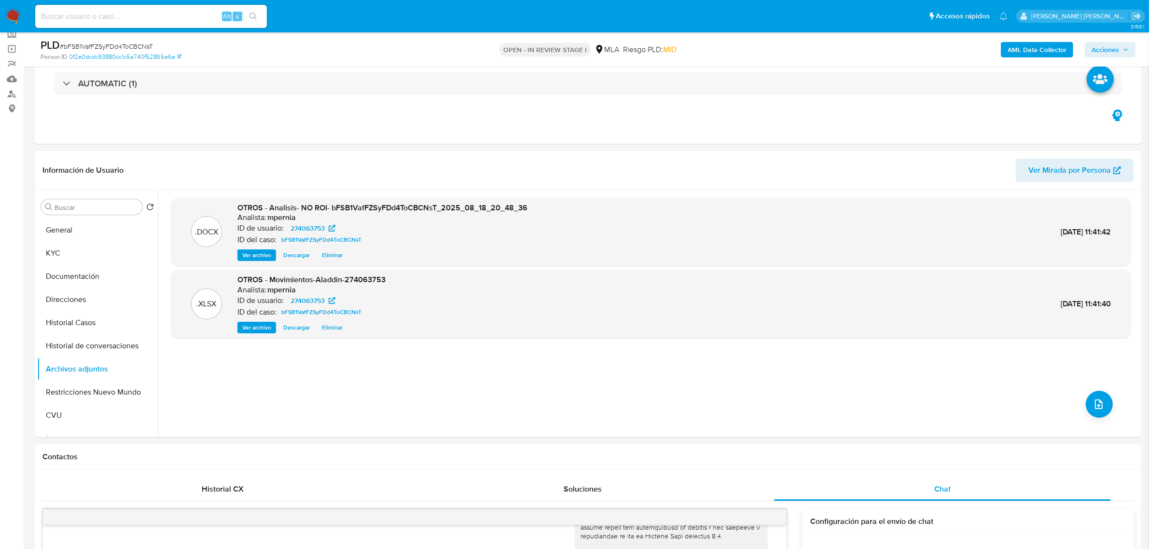
click at [1124, 54] on span "Acciones" at bounding box center [1109, 50] width 37 height 14
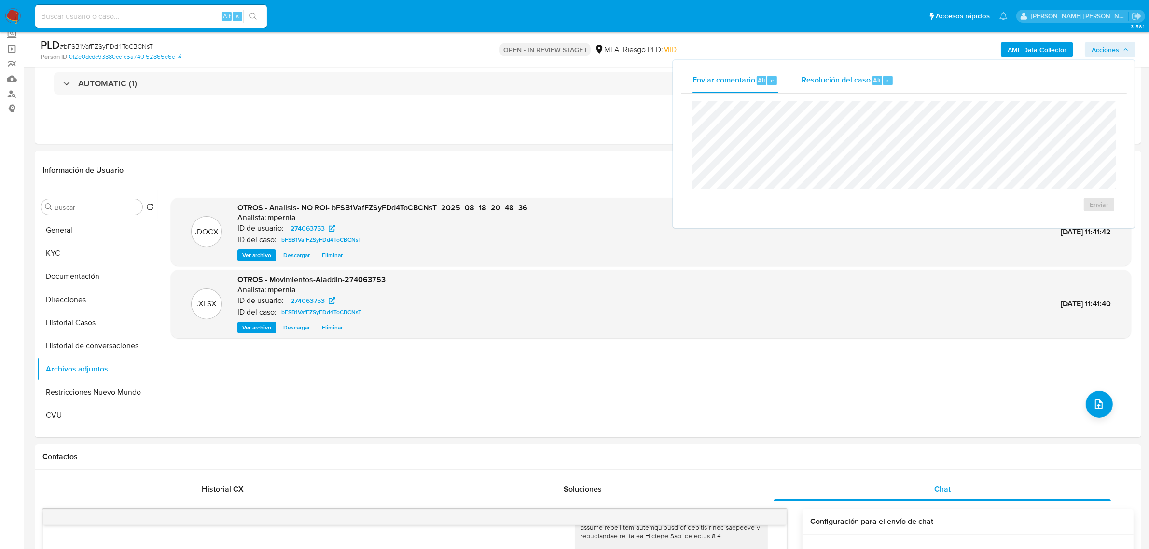
click at [886, 76] on span "r" at bounding box center [887, 80] width 2 height 9
click at [1004, 216] on span "No ROI Proposal" at bounding box center [1004, 211] width 50 height 14
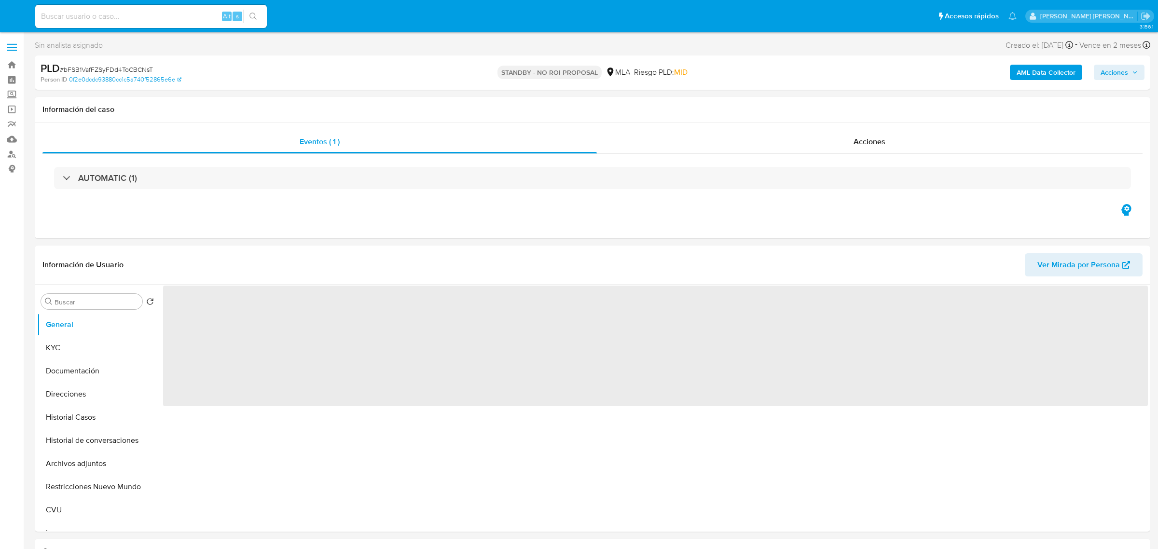
select select "10"
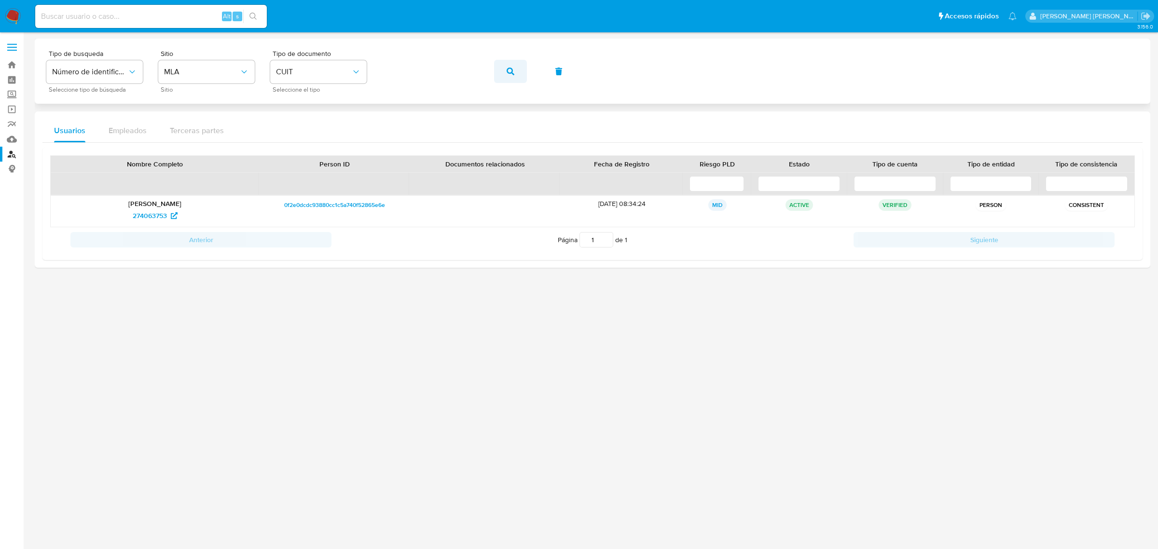
click at [512, 69] on icon "button" at bounding box center [511, 72] width 8 height 8
click at [150, 218] on span "282249634" at bounding box center [149, 215] width 35 height 15
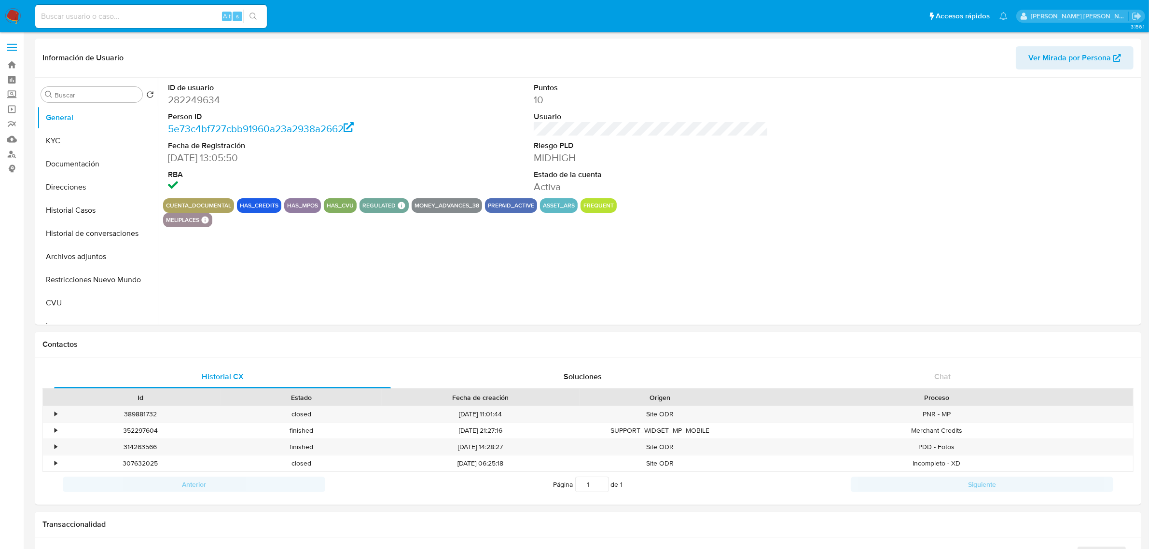
select select "10"
click at [70, 204] on button "Historial Casos" at bounding box center [93, 210] width 113 height 23
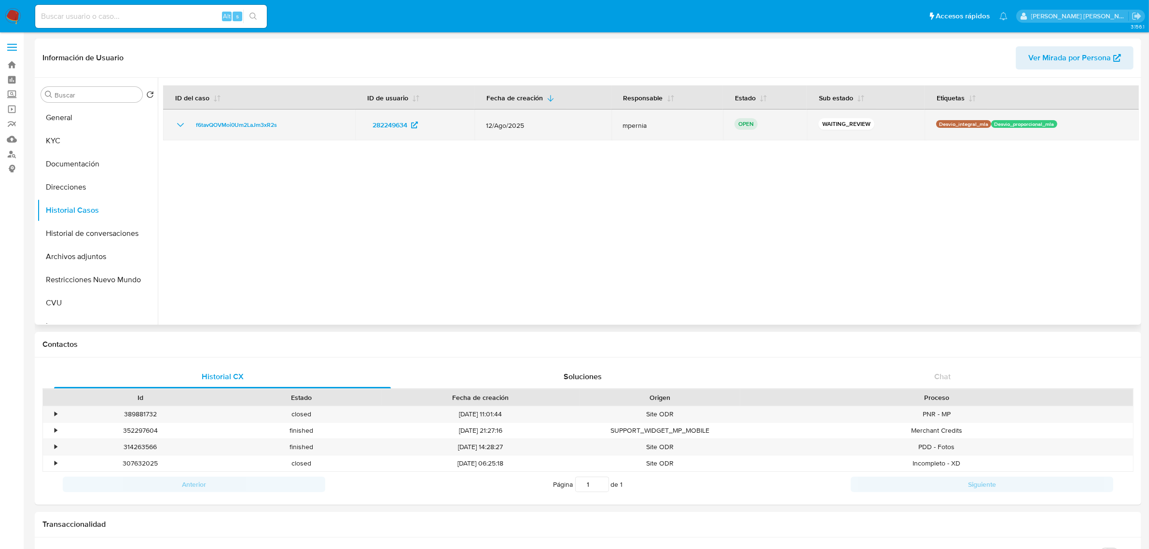
drag, startPoint x: 287, startPoint y: 126, endPoint x: 185, endPoint y: 126, distance: 102.3
click at [185, 126] on div "f6tavQOVMoi0Um2LaJm3xR2s" at bounding box center [259, 125] width 169 height 12
click at [247, 119] on span "f6tavQOVMoi0Um2LaJm3xR2s" at bounding box center [236, 125] width 81 height 12
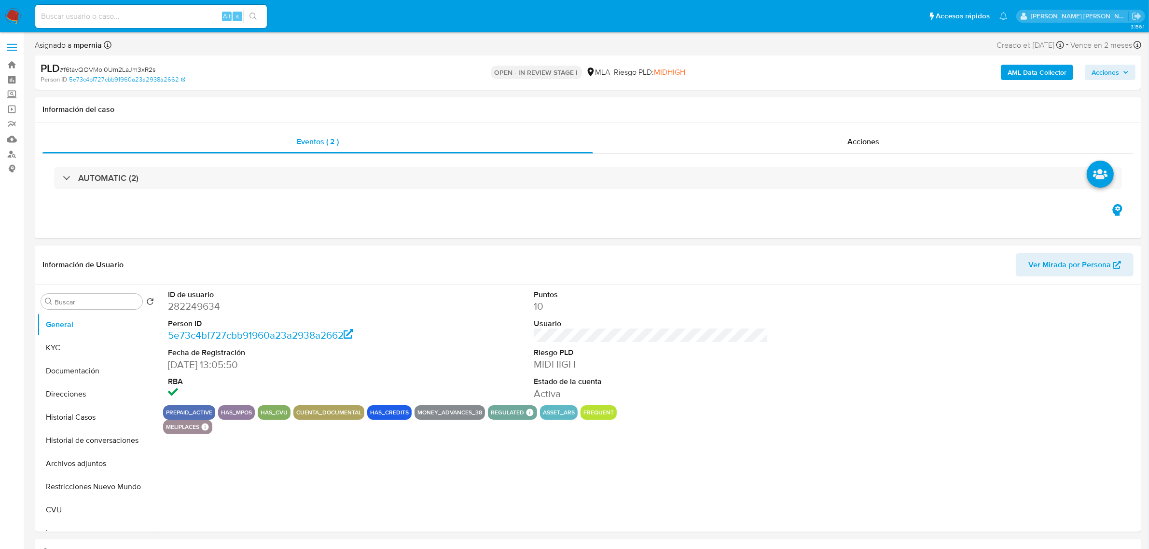
select select "10"
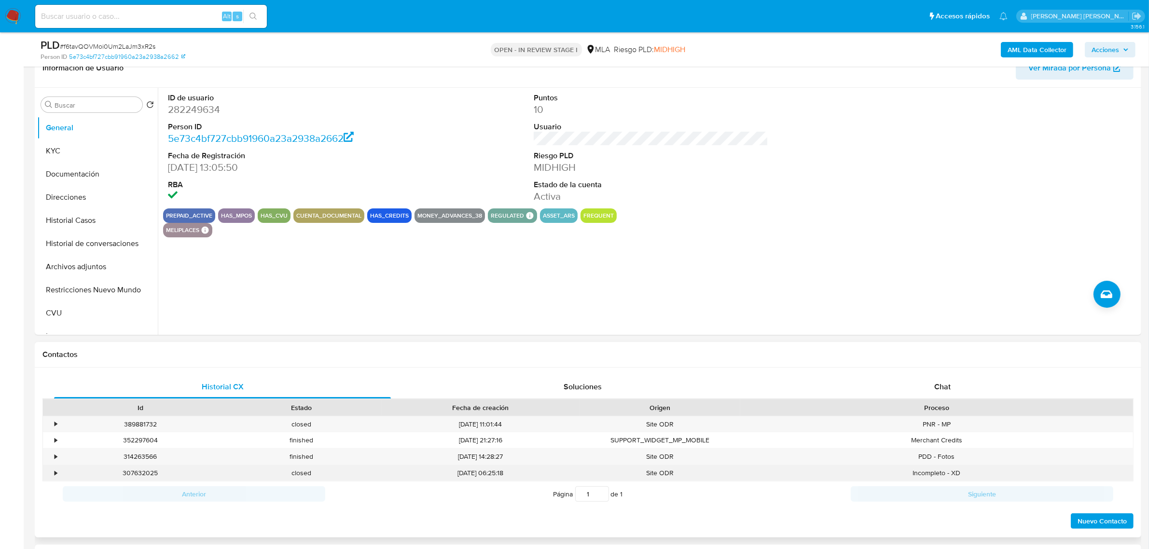
scroll to position [181, 0]
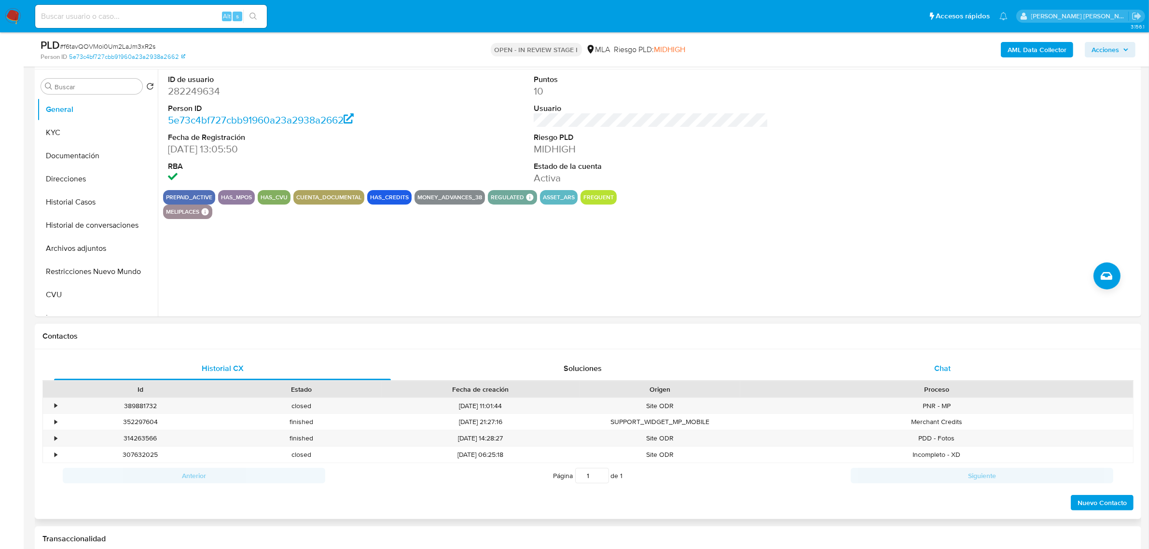
click at [950, 370] on span "Chat" at bounding box center [942, 368] width 16 height 11
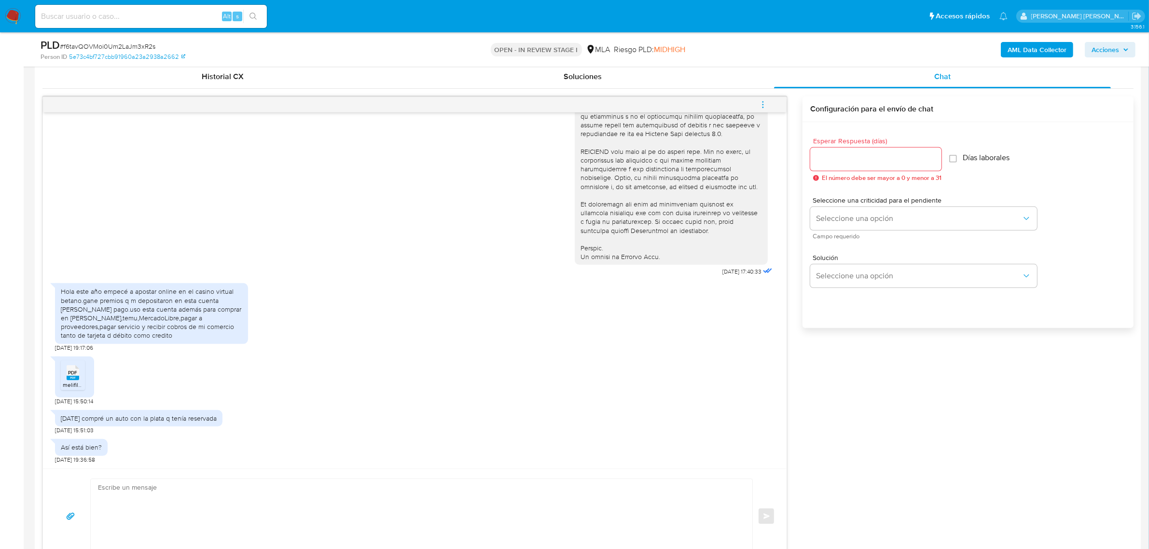
scroll to position [482, 0]
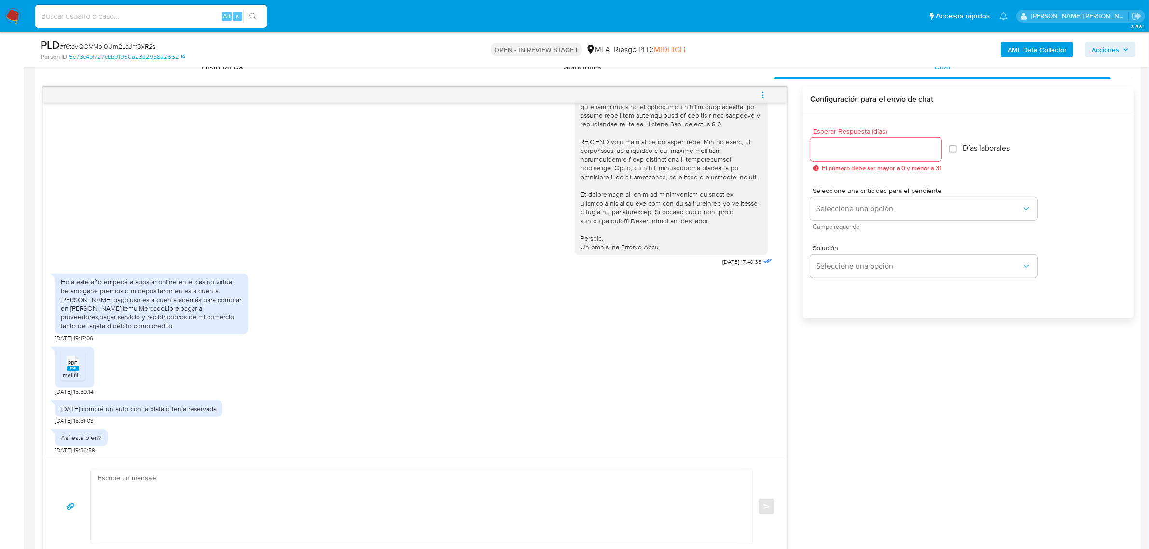
click at [80, 366] on div "PDF PDF" at bounding box center [73, 362] width 20 height 19
